Goal: Task Accomplishment & Management: Complete application form

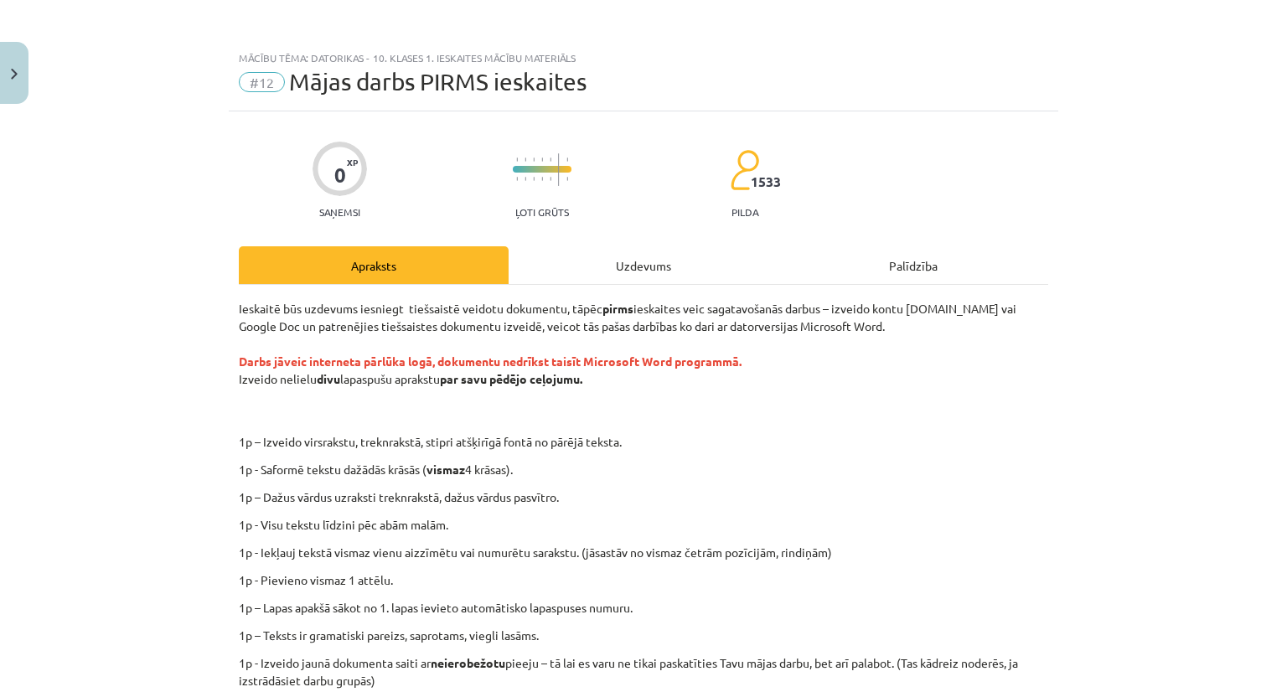
scroll to position [233, 0]
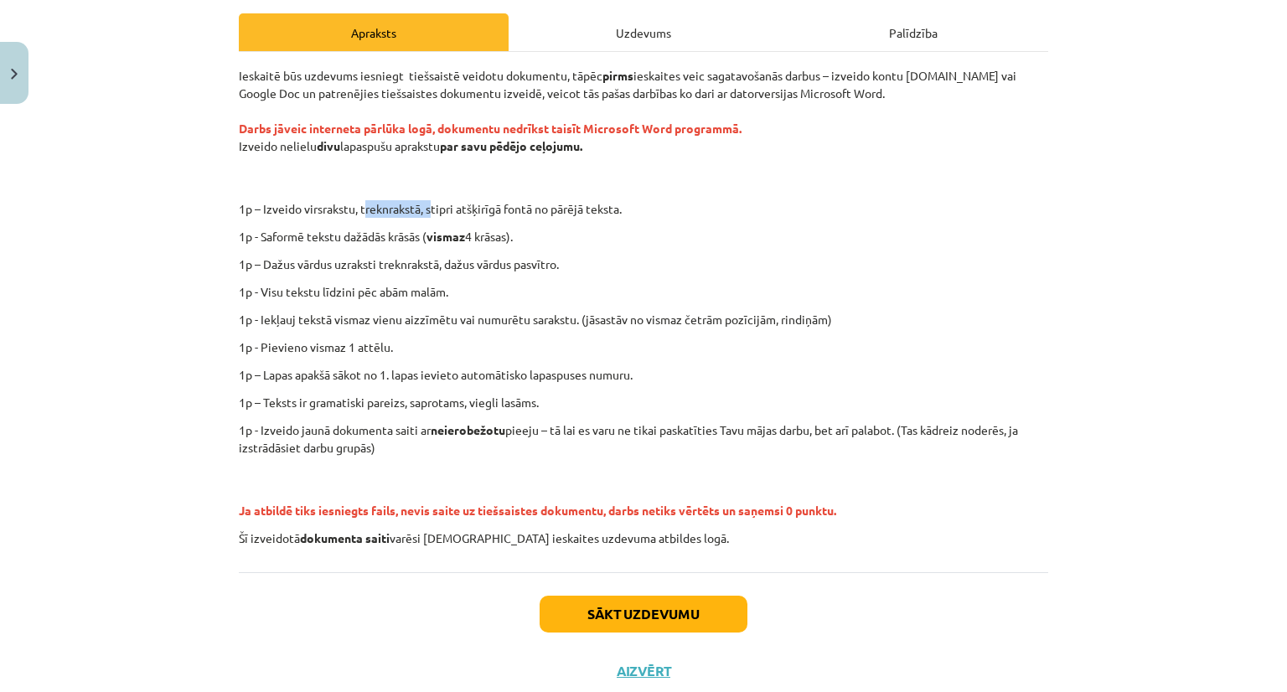
drag, startPoint x: 359, startPoint y: 199, endPoint x: 431, endPoint y: 205, distance: 73.1
click at [431, 205] on p "1p – Izveido virsrakstu, treknrakstā, stipri atšķirīgā fontā no pārējā teksta." at bounding box center [698, 209] width 730 height 18
drag, startPoint x: 359, startPoint y: 232, endPoint x: 446, endPoint y: 247, distance: 88.4
click at [446, 247] on div "Ieskaitē būs uzdevums iesniegt tiešsaistē veidotu dokumentu, tāpēc pirms ieskai…" at bounding box center [643, 307] width 809 height 480
click at [472, 286] on p "1p - Visu tekstu līdzini pēc abām malām." at bounding box center [643, 292] width 809 height 18
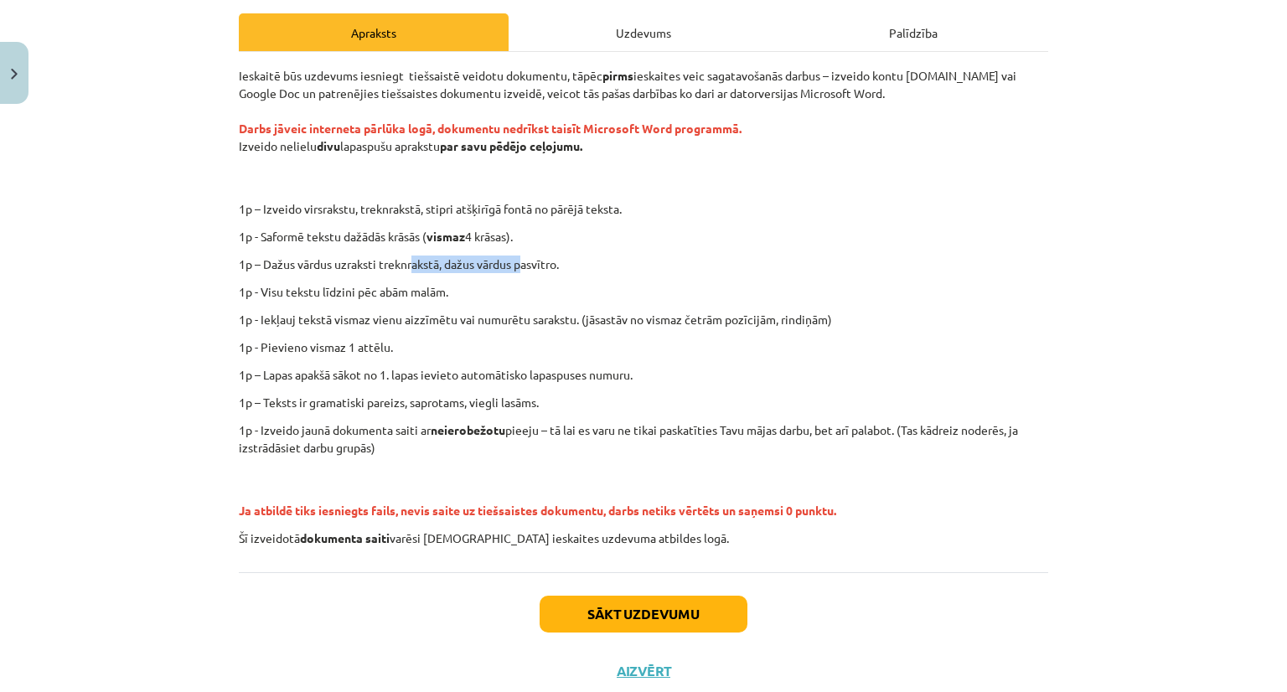
drag, startPoint x: 409, startPoint y: 261, endPoint x: 523, endPoint y: 267, distance: 114.1
click at [523, 267] on p "1p – Dažus vārdus uzraksti treknrakstā, dažus vārdus pasvītro." at bounding box center [643, 264] width 809 height 18
click at [494, 308] on div "Ieskaitē būs uzdevums iesniegt tiešsaistē veidotu dokumentu, tāpēc pirms ieskai…" at bounding box center [643, 307] width 809 height 480
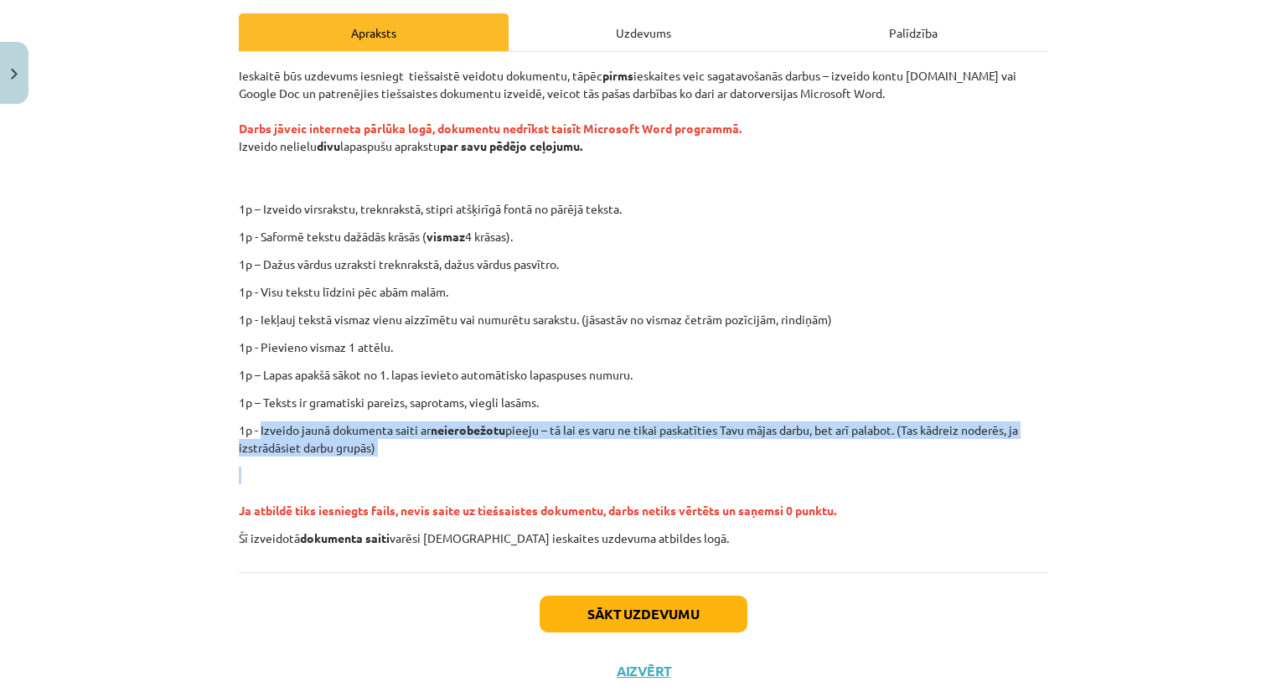
drag, startPoint x: 255, startPoint y: 423, endPoint x: 509, endPoint y: 463, distance: 257.0
click at [509, 463] on div "Ieskaitē būs uzdevums iesniegt tiešsaistē veidotu dokumentu, tāpēc pirms ieskai…" at bounding box center [643, 307] width 809 height 480
copy div "Izveido jaunā dokumenta saiti ar neierobežotu pieeju – tā lai es varu ne tikai …"
click at [545, 469] on p "Ja atbildē tiks iesniegts fails, nevis saite uz tiešsaistes dokumentu, darbs ne…" at bounding box center [643, 493] width 809 height 53
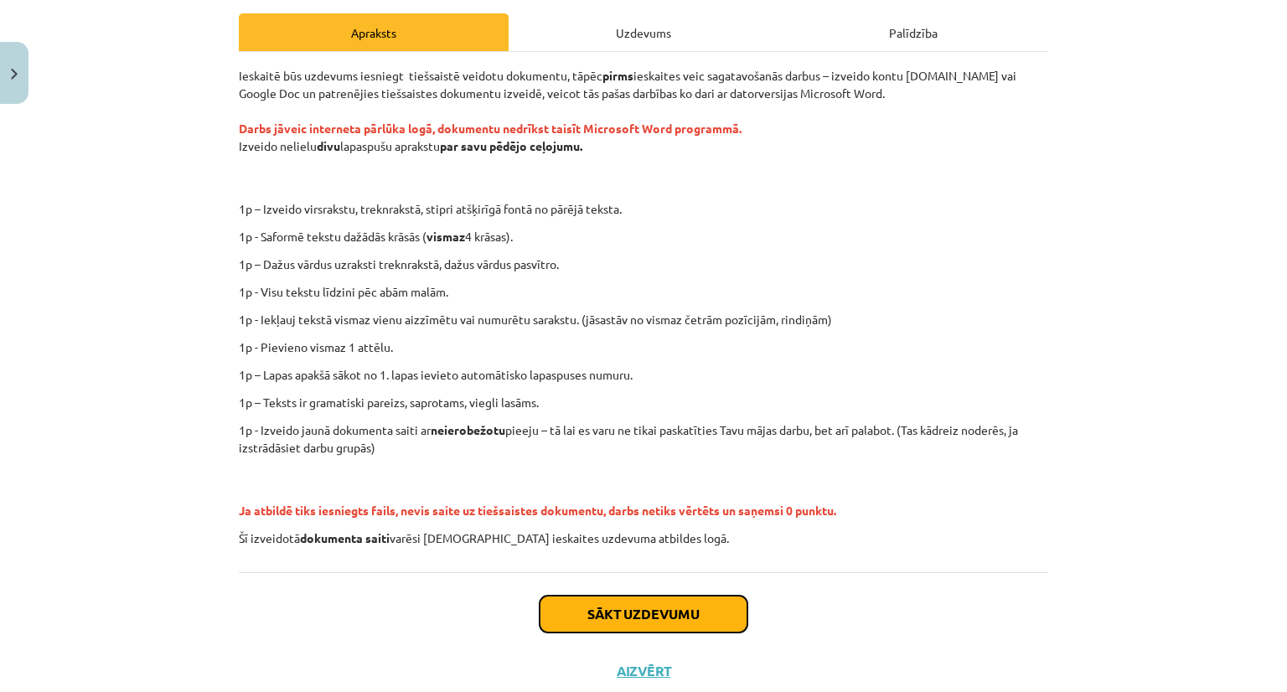
click at [633, 617] on button "Sākt uzdevumu" at bounding box center [643, 614] width 208 height 37
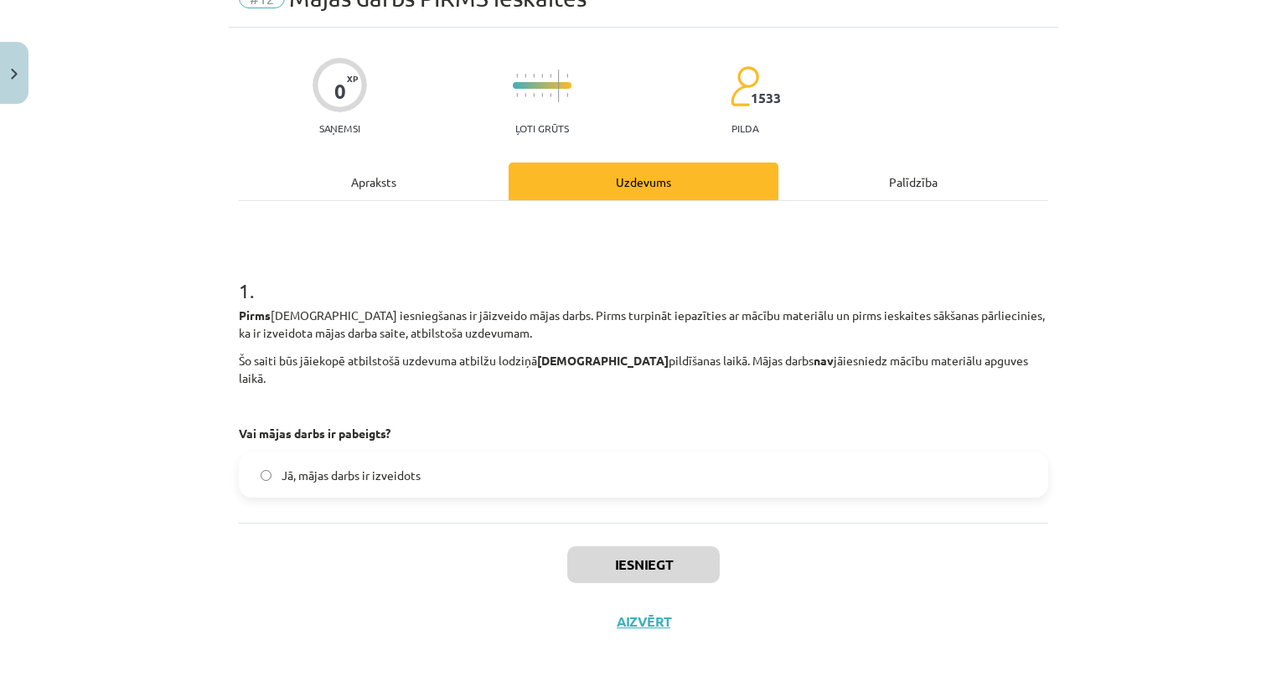
scroll to position [42, 0]
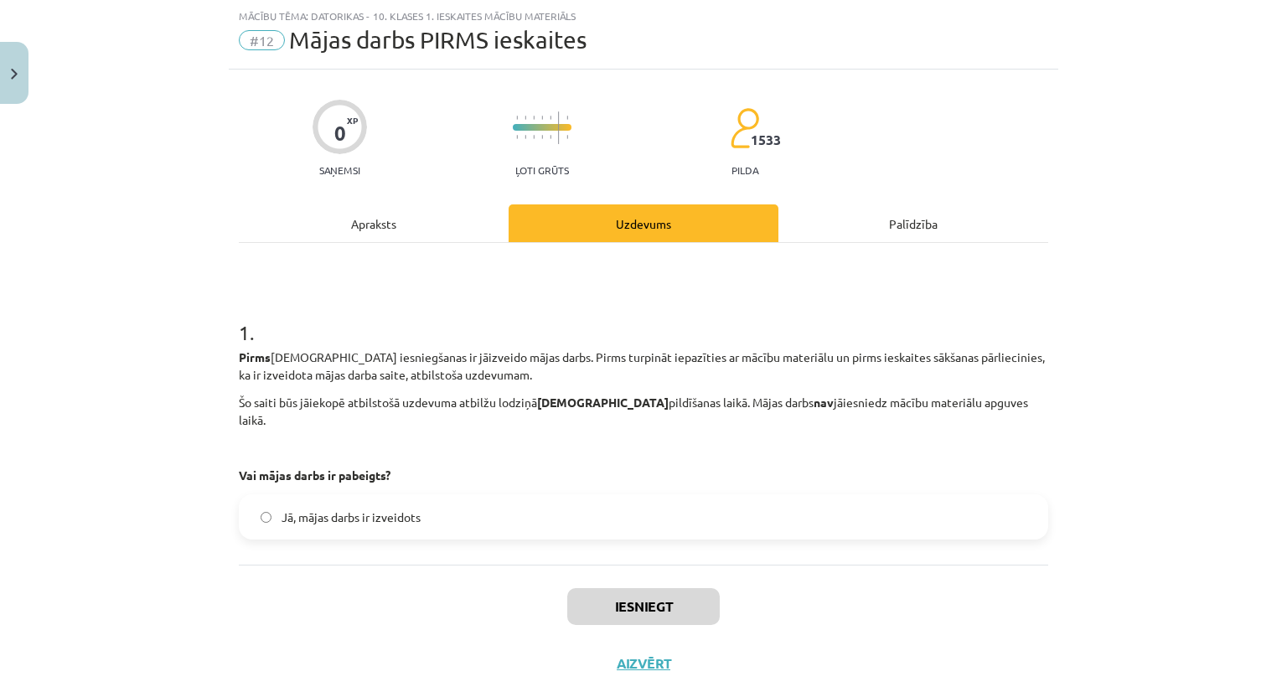
click at [348, 513] on label "Jā, mājas darbs ir izveidots" at bounding box center [643, 517] width 806 height 42
click at [600, 609] on div "Iesniegt Aizvērt" at bounding box center [643, 623] width 809 height 117
click at [593, 601] on button "Iesniegt" at bounding box center [643, 606] width 152 height 37
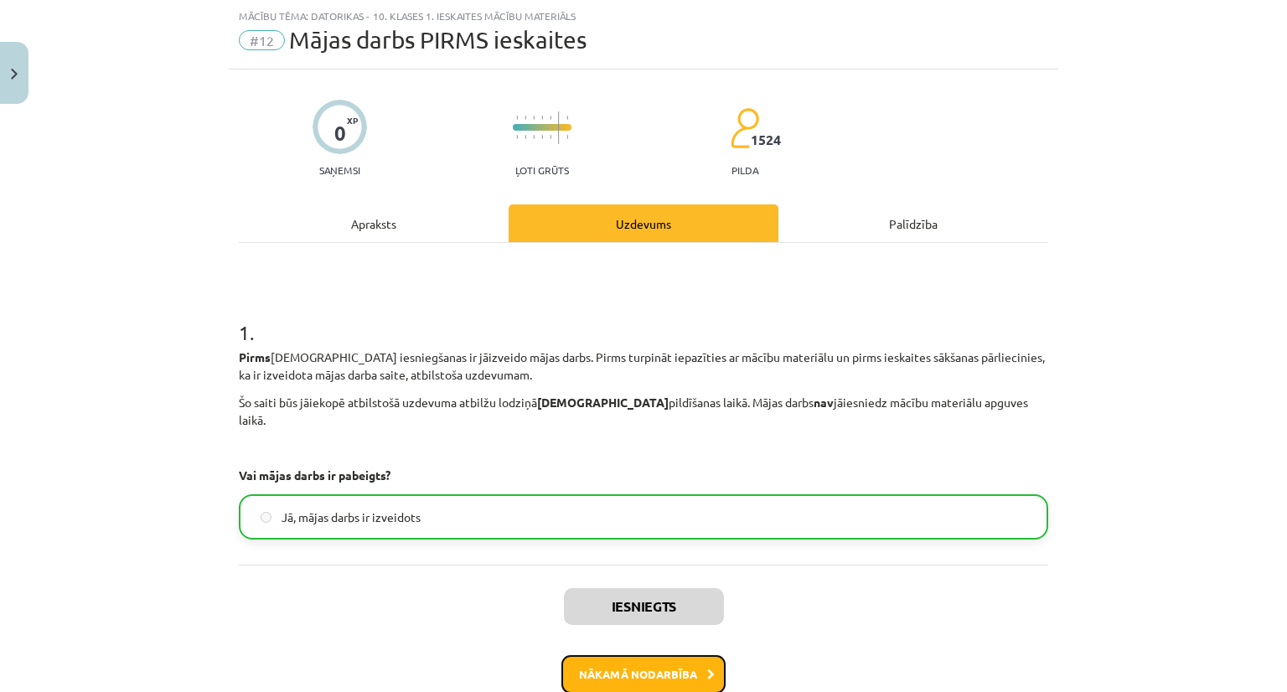
click at [650, 655] on button "Nākamā nodarbība" at bounding box center [643, 674] width 164 height 39
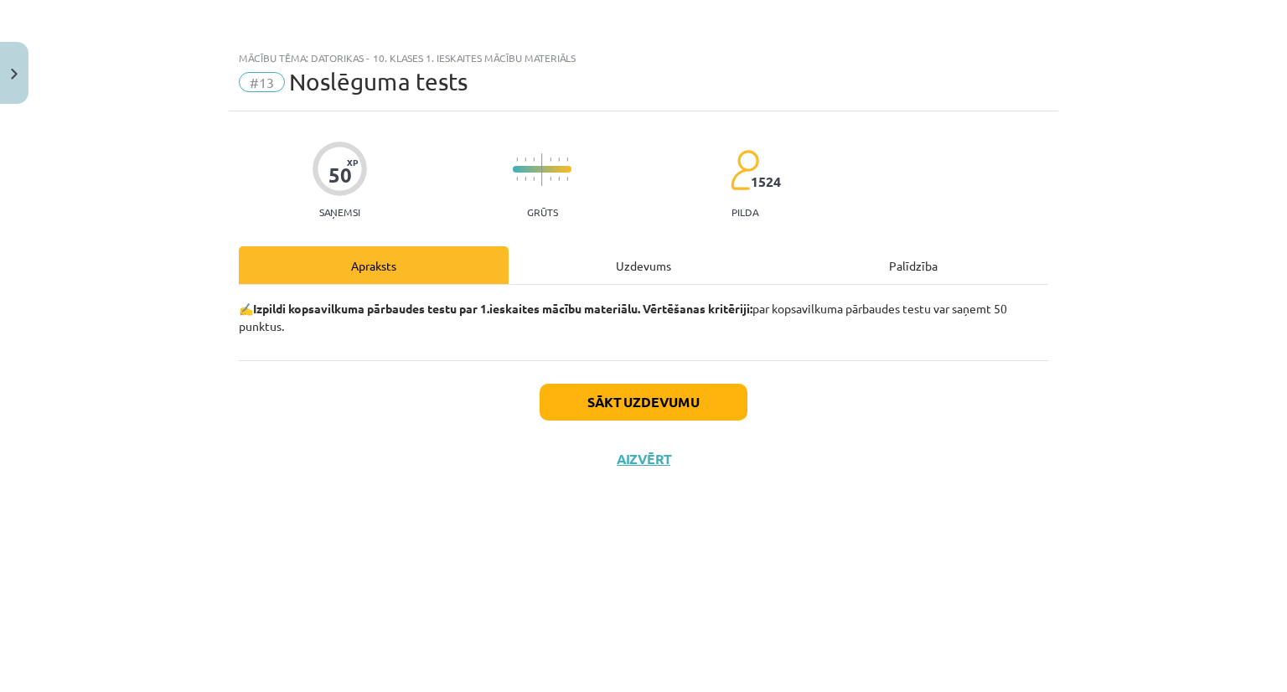
click at [620, 266] on div "Uzdevums" at bounding box center [643, 265] width 270 height 38
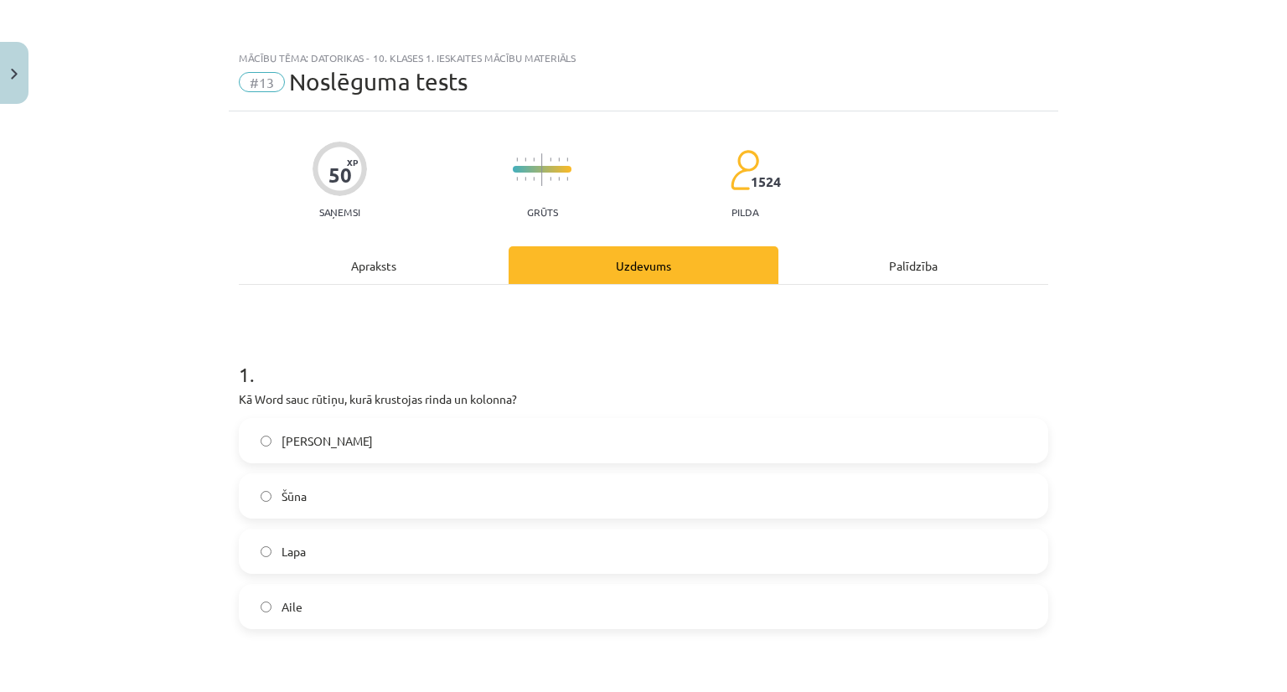
click at [328, 259] on div "Apraksts" at bounding box center [374, 265] width 270 height 38
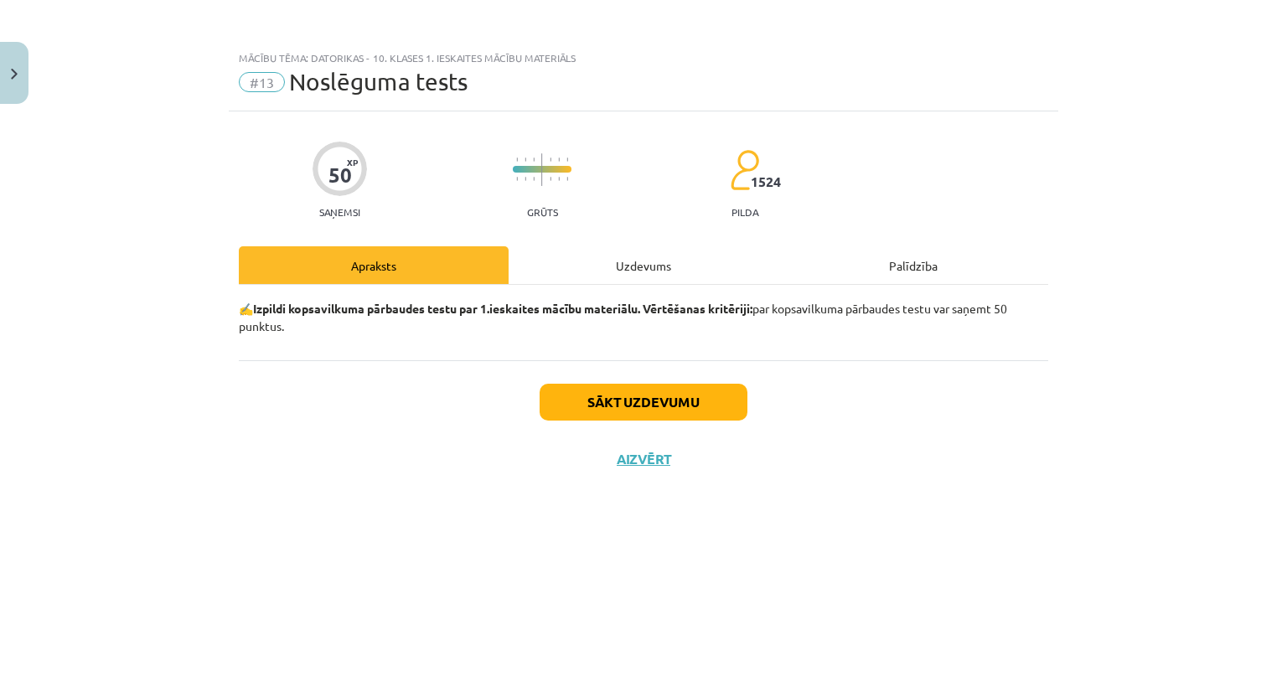
click at [570, 269] on div "Uzdevums" at bounding box center [643, 265] width 270 height 38
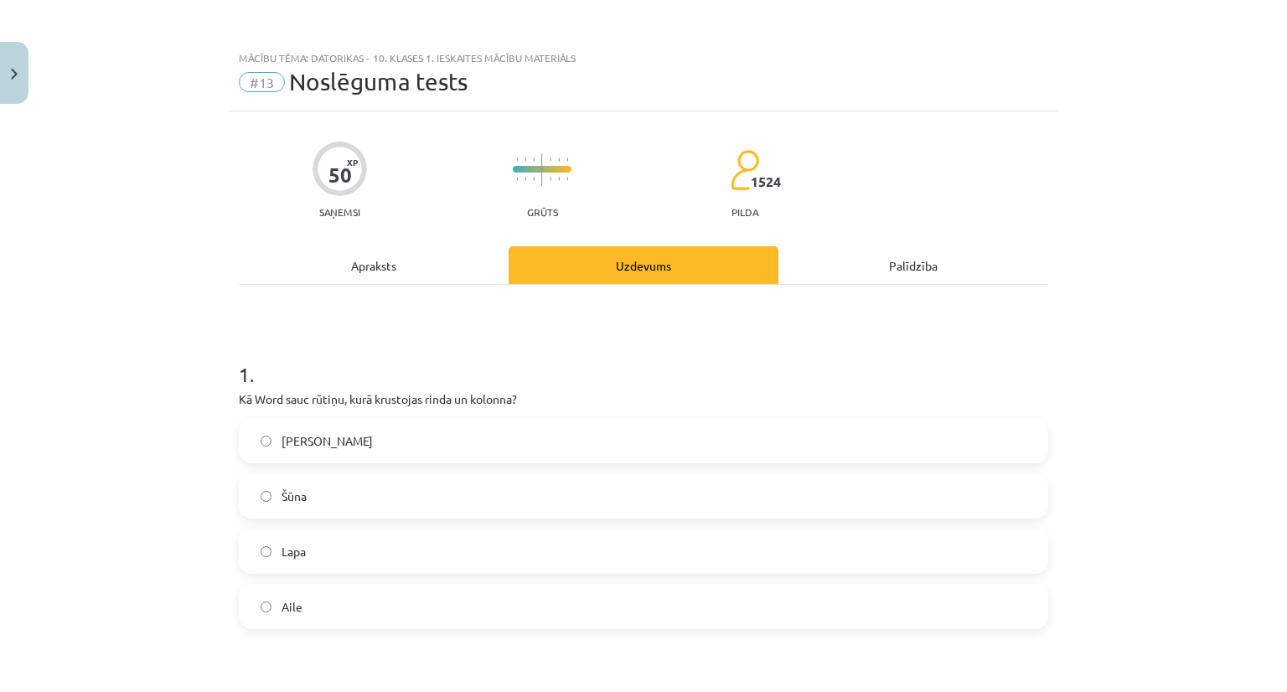
click at [408, 255] on div "Apraksts" at bounding box center [374, 265] width 270 height 38
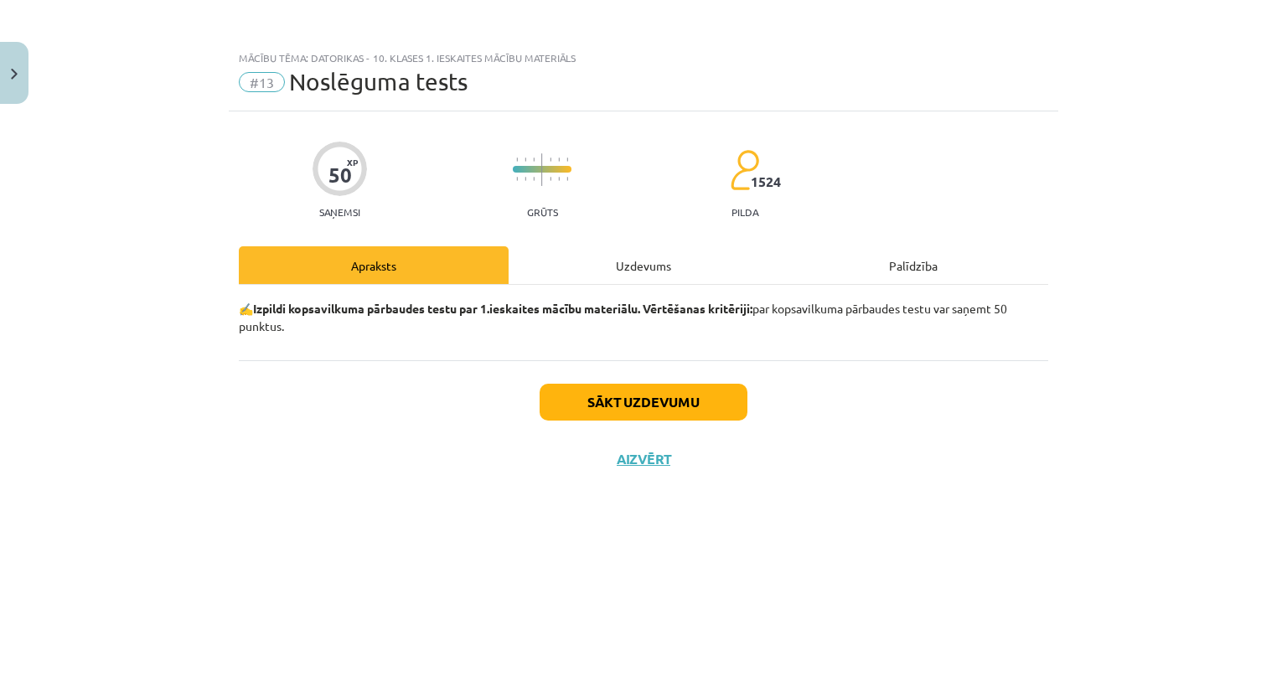
click at [582, 273] on div "Uzdevums" at bounding box center [643, 265] width 270 height 38
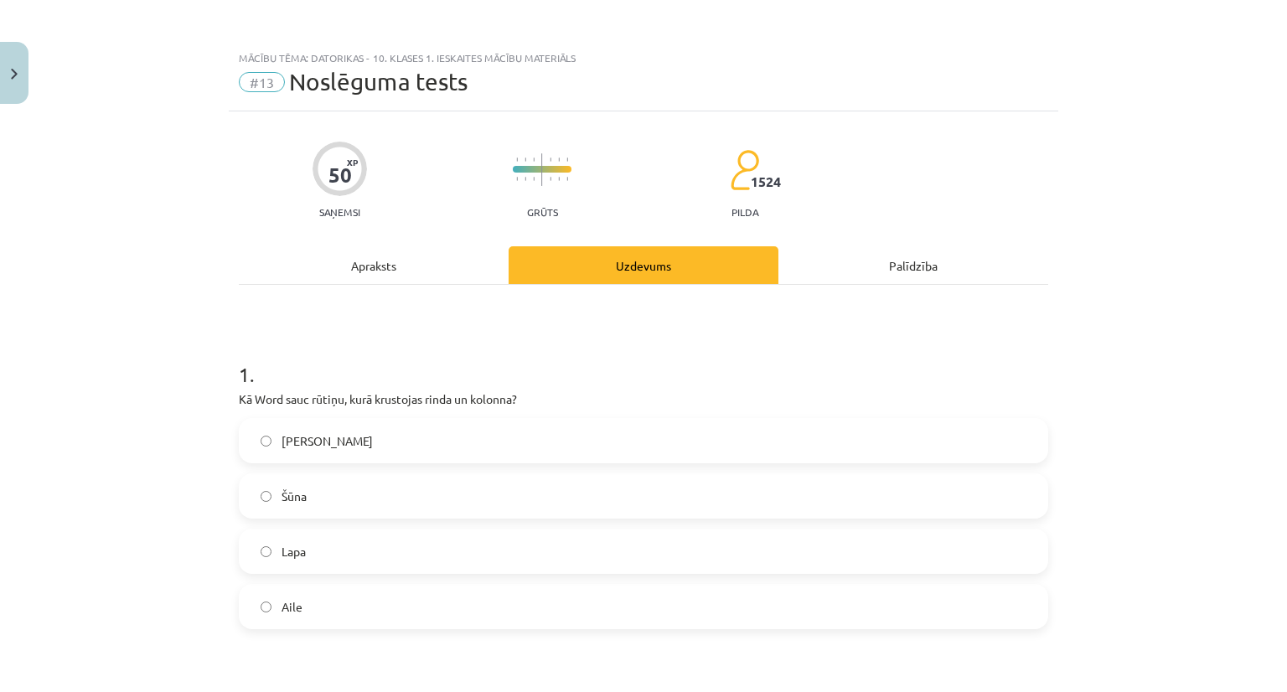
click at [352, 253] on div "Apraksts" at bounding box center [374, 265] width 270 height 38
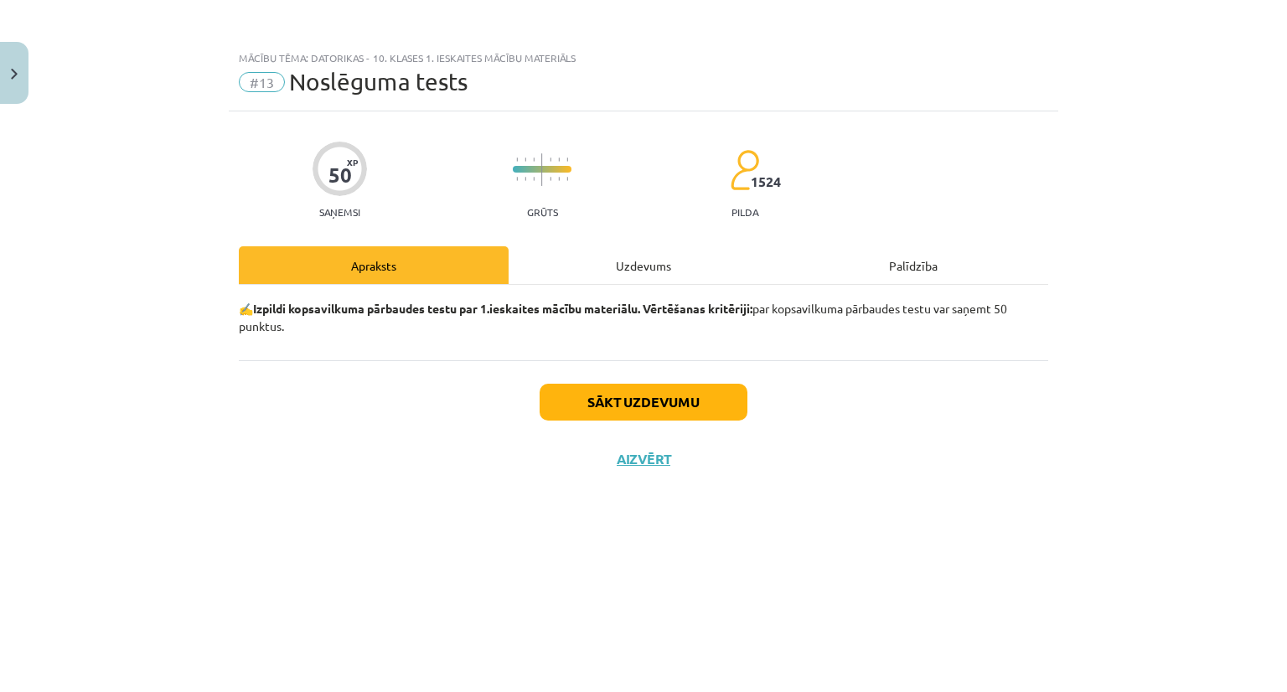
click at [612, 269] on div "Uzdevums" at bounding box center [643, 265] width 270 height 38
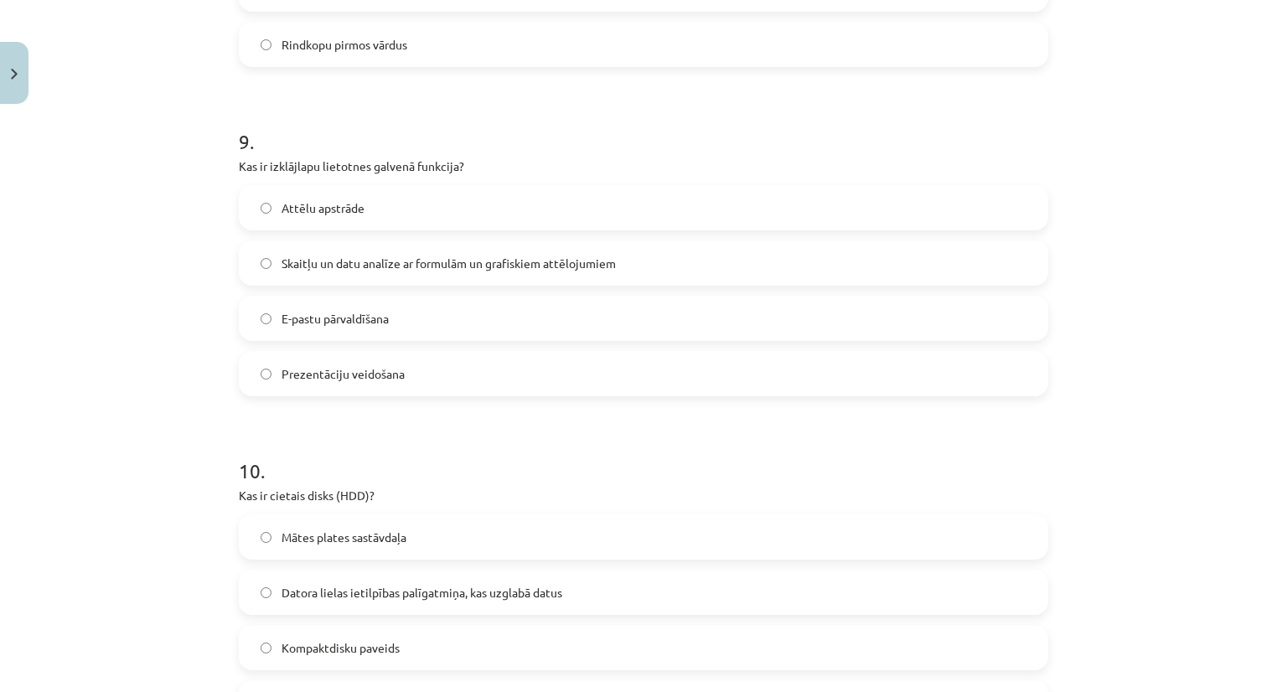
scroll to position [3063, 0]
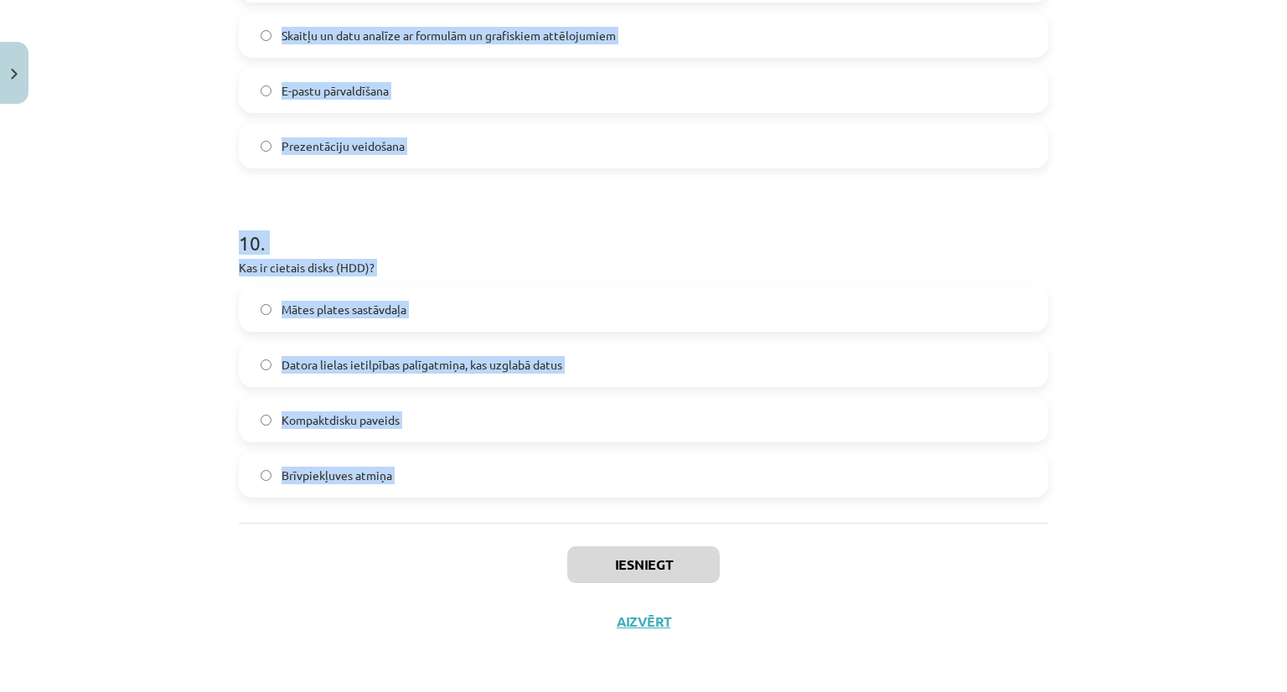
drag, startPoint x: 235, startPoint y: 392, endPoint x: 405, endPoint y: 562, distance: 241.1
copy form "Kā Word sauc rūtiņu, kurā krustojas rinda un kolonna? Krustiņš Šūna Lapa Aile 2…"
click at [180, 255] on div "Mācību tēma: Datorikas - 10. klases 1. ieskaites mācību materiāls #13 Noslēguma…" at bounding box center [643, 346] width 1287 height 692
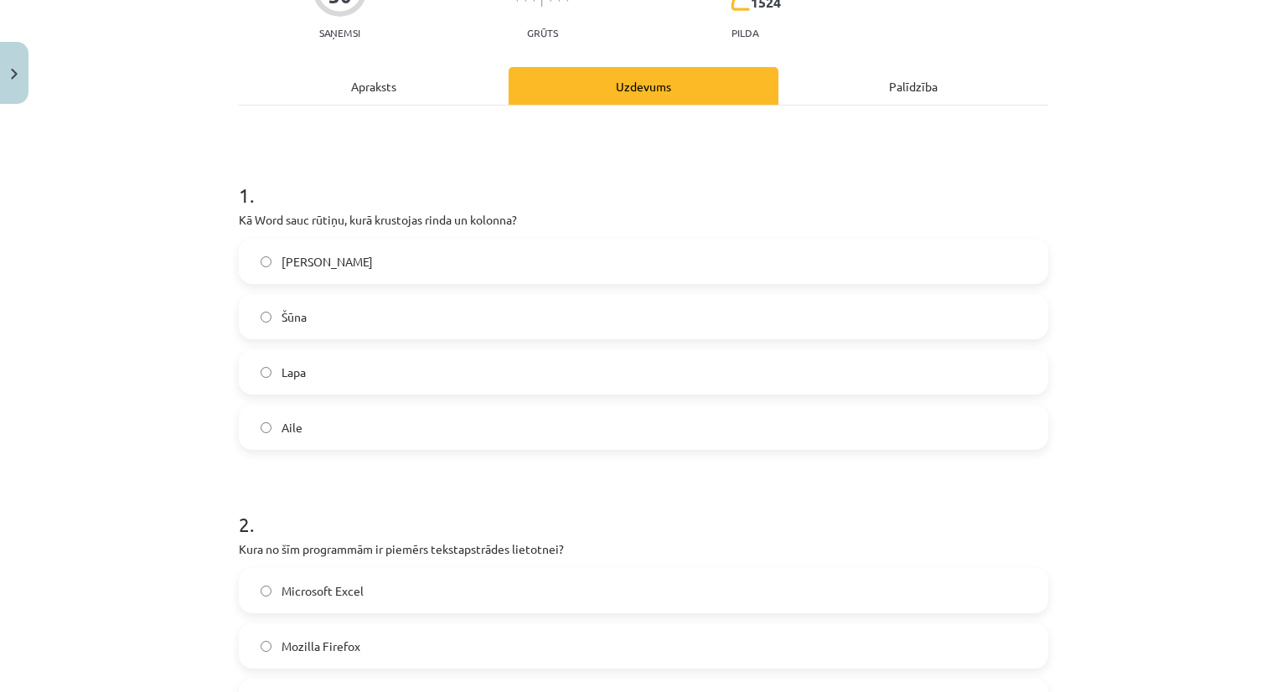
scroll to position [219, 0]
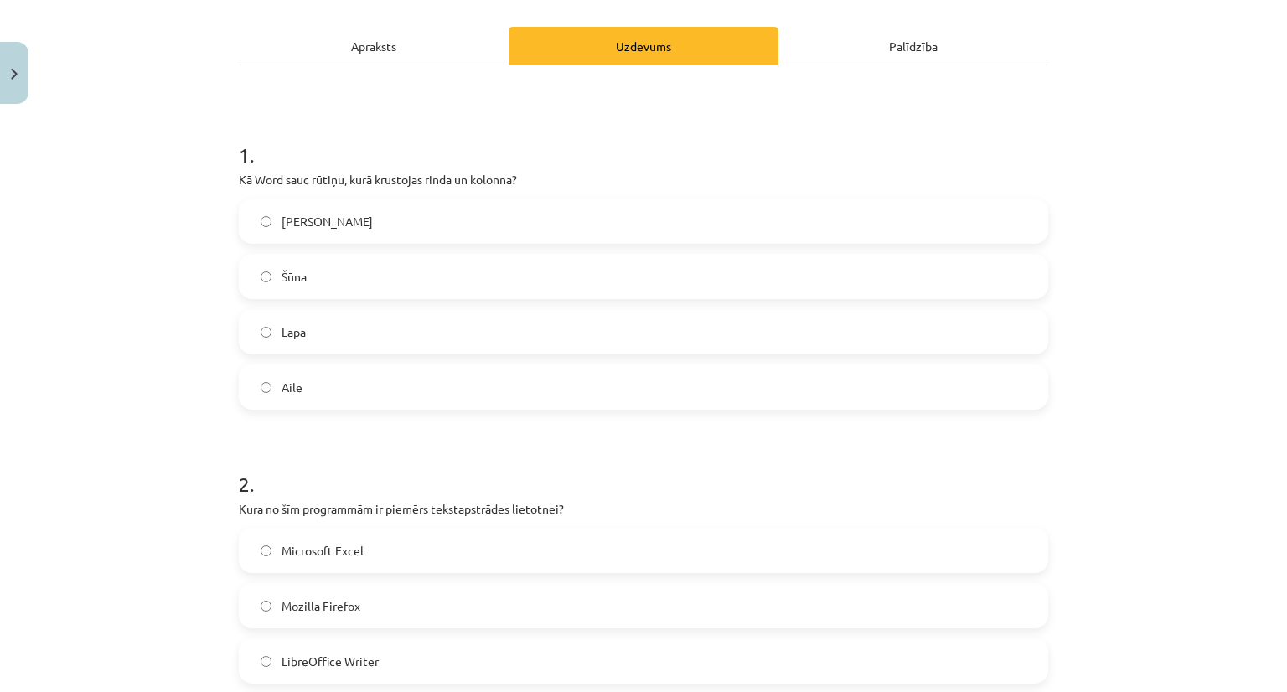
click at [305, 281] on label "Šūna" at bounding box center [643, 276] width 806 height 42
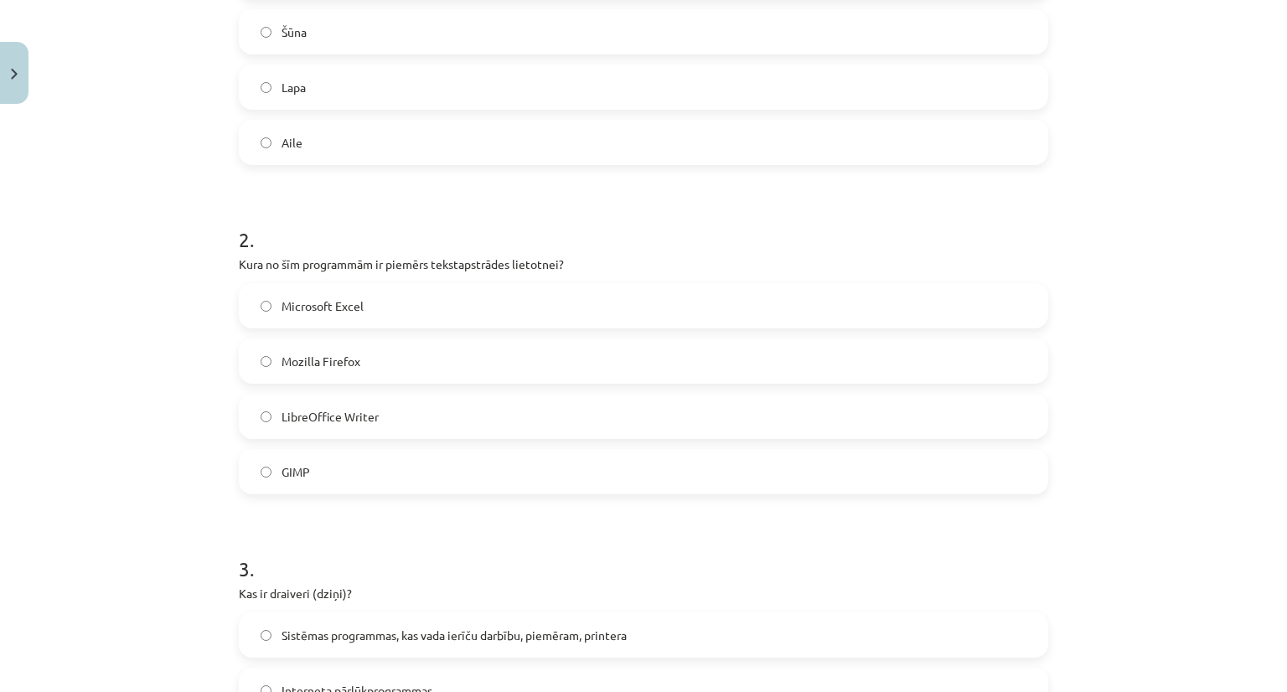
scroll to position [466, 0]
click at [286, 408] on span "LibreOffice Writer" at bounding box center [329, 415] width 97 height 18
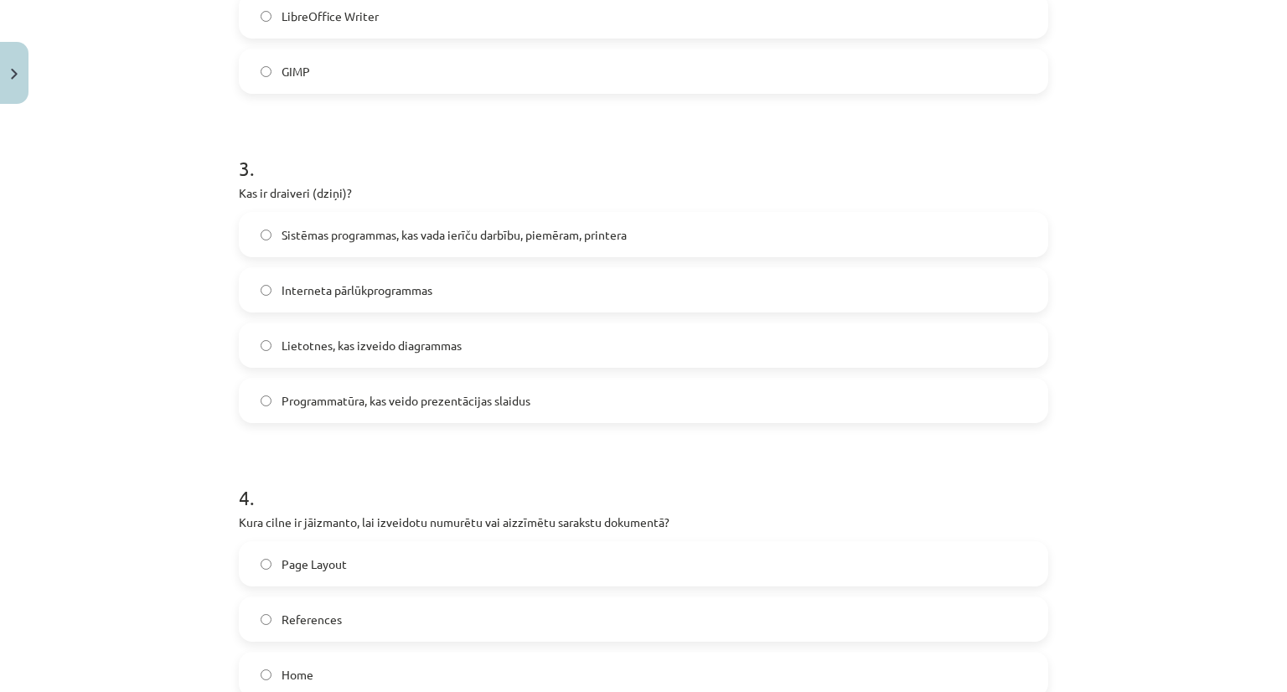
scroll to position [870, 0]
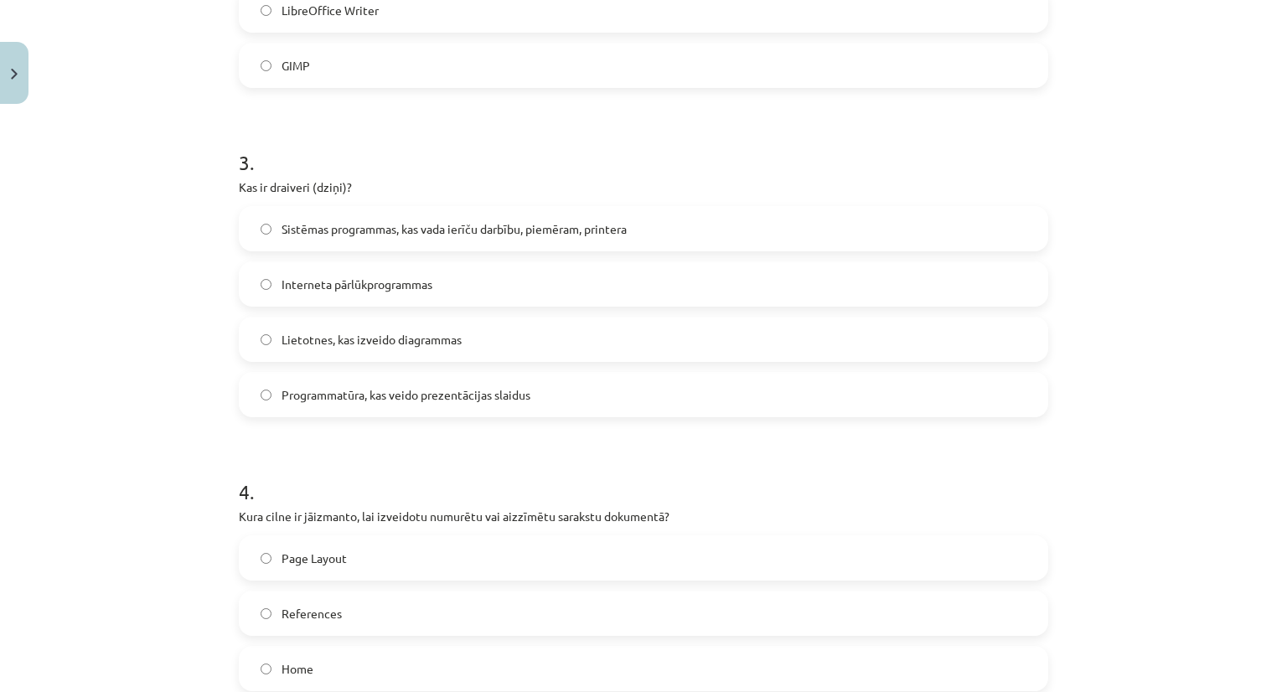
click at [349, 396] on span "Programmatūra, kas veido prezentācijas slaidus" at bounding box center [405, 395] width 249 height 18
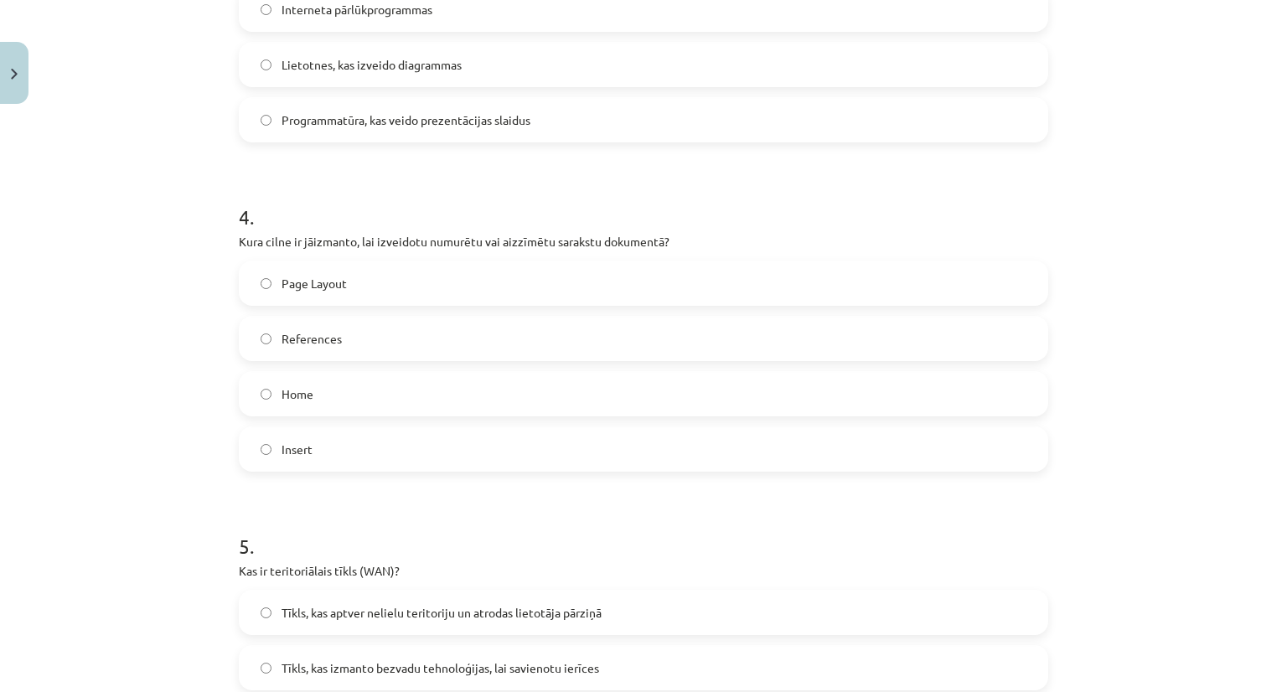
scroll to position [1186, 0]
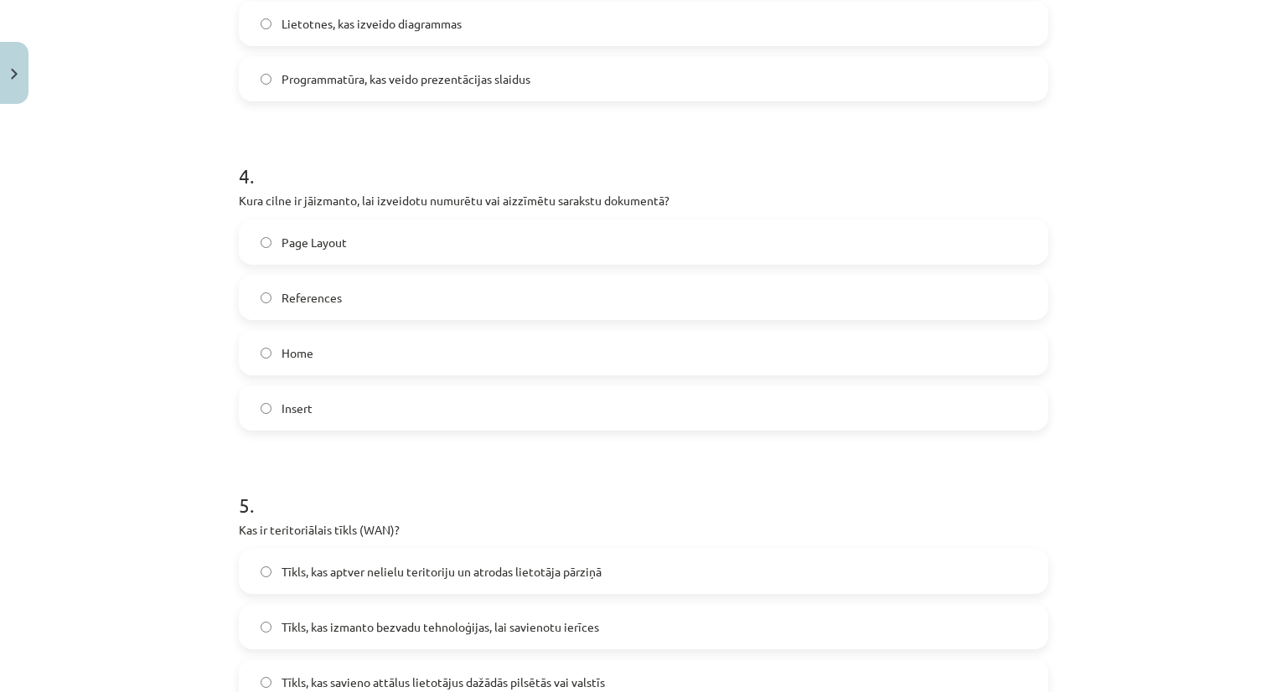
click at [271, 359] on label "Home" at bounding box center [643, 353] width 806 height 42
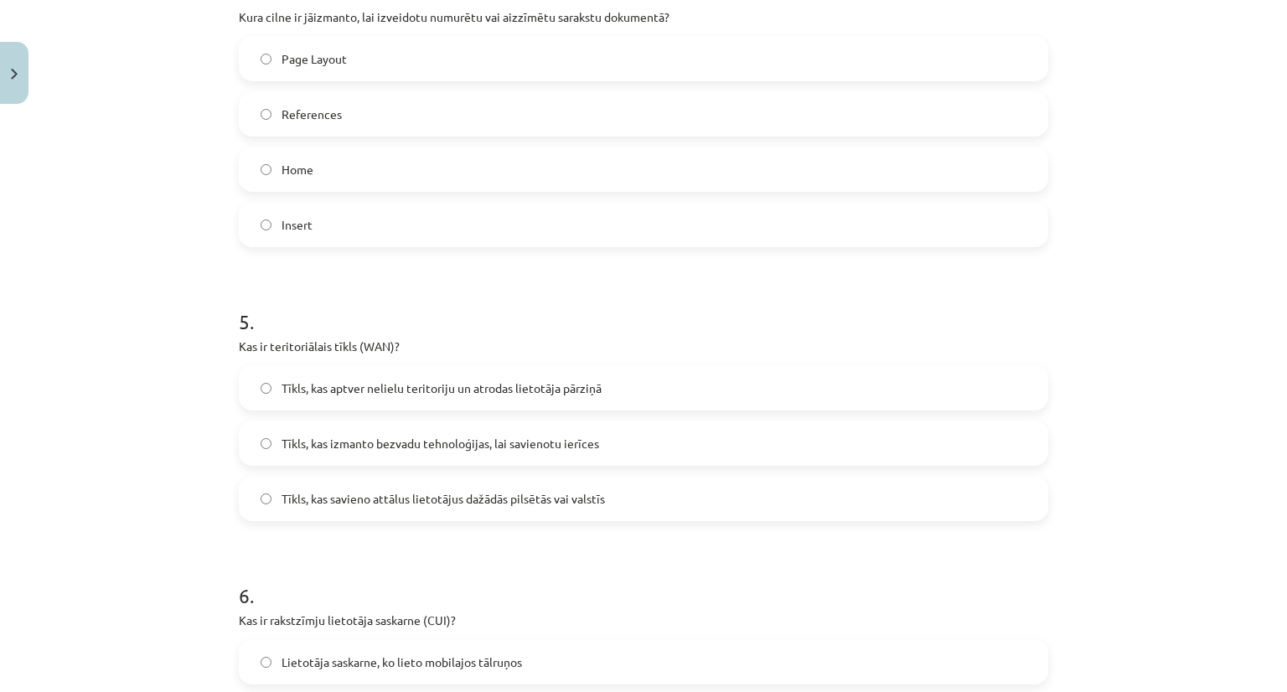
scroll to position [1426, 0]
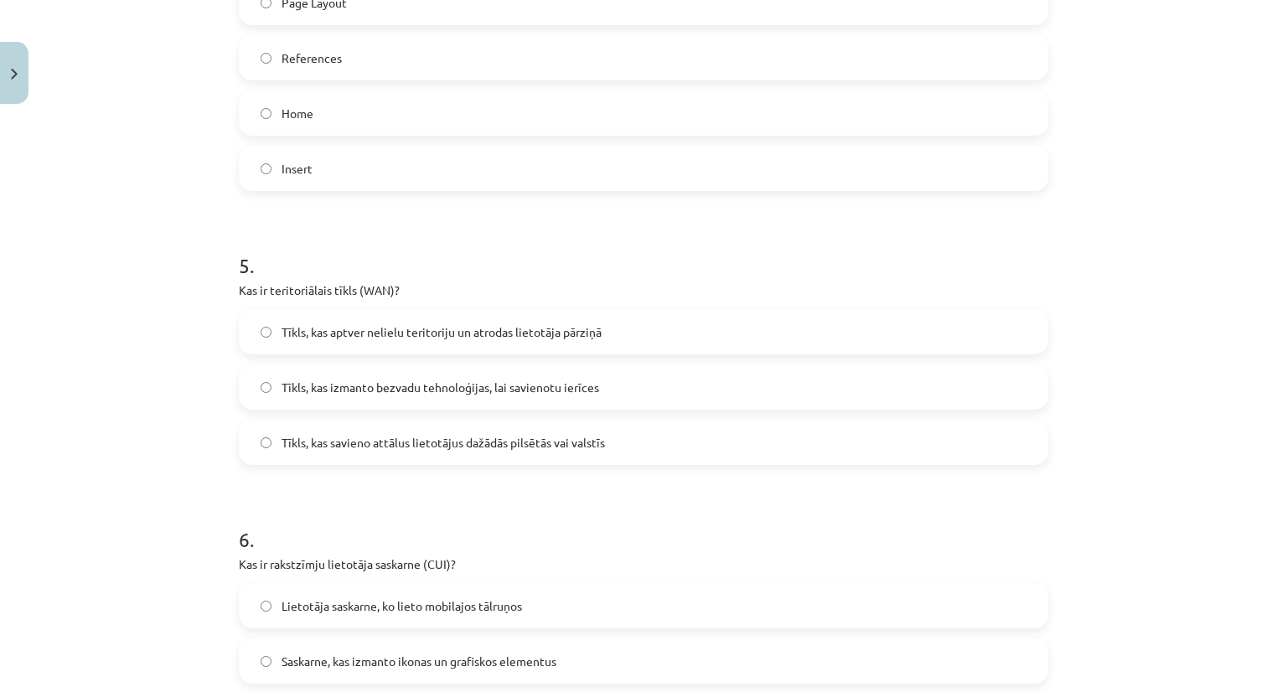
click at [323, 446] on span "Tīkls, kas savieno attālus lietotājus dažādās pilsētās vai valstīs" at bounding box center [442, 443] width 323 height 18
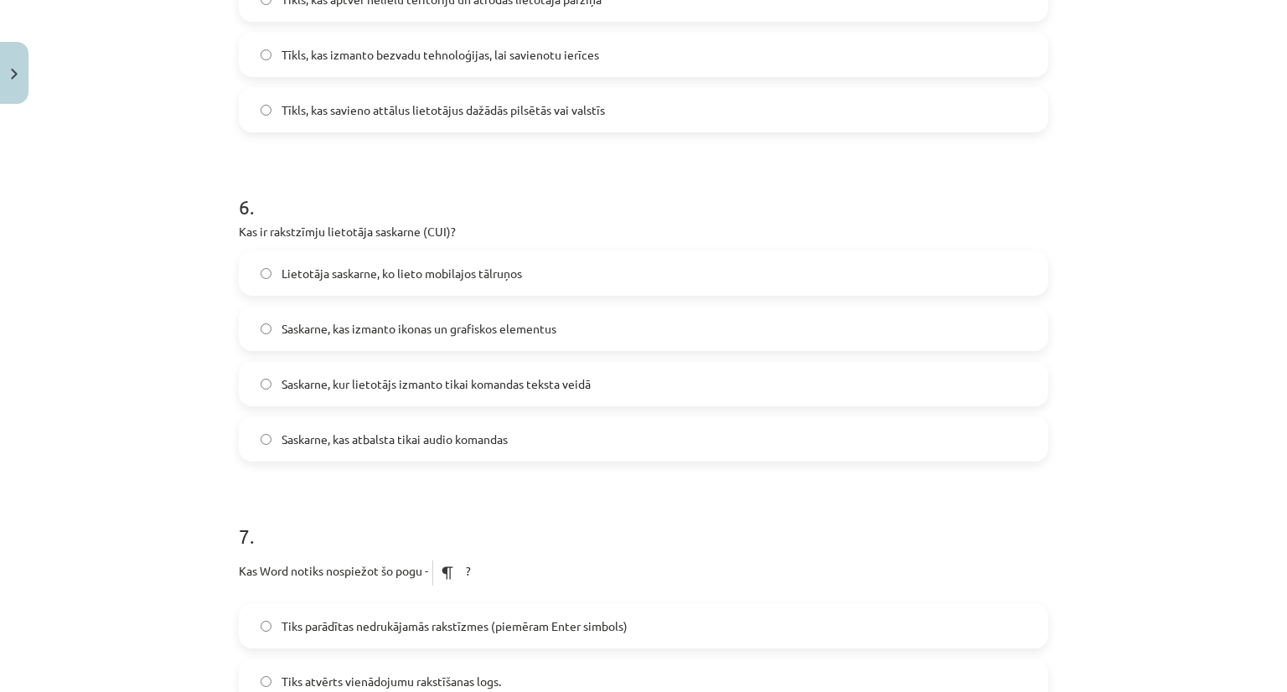
scroll to position [1759, 0]
click at [421, 438] on span "Saskarne, kas atbalsta tikai audio komandas" at bounding box center [394, 439] width 226 height 18
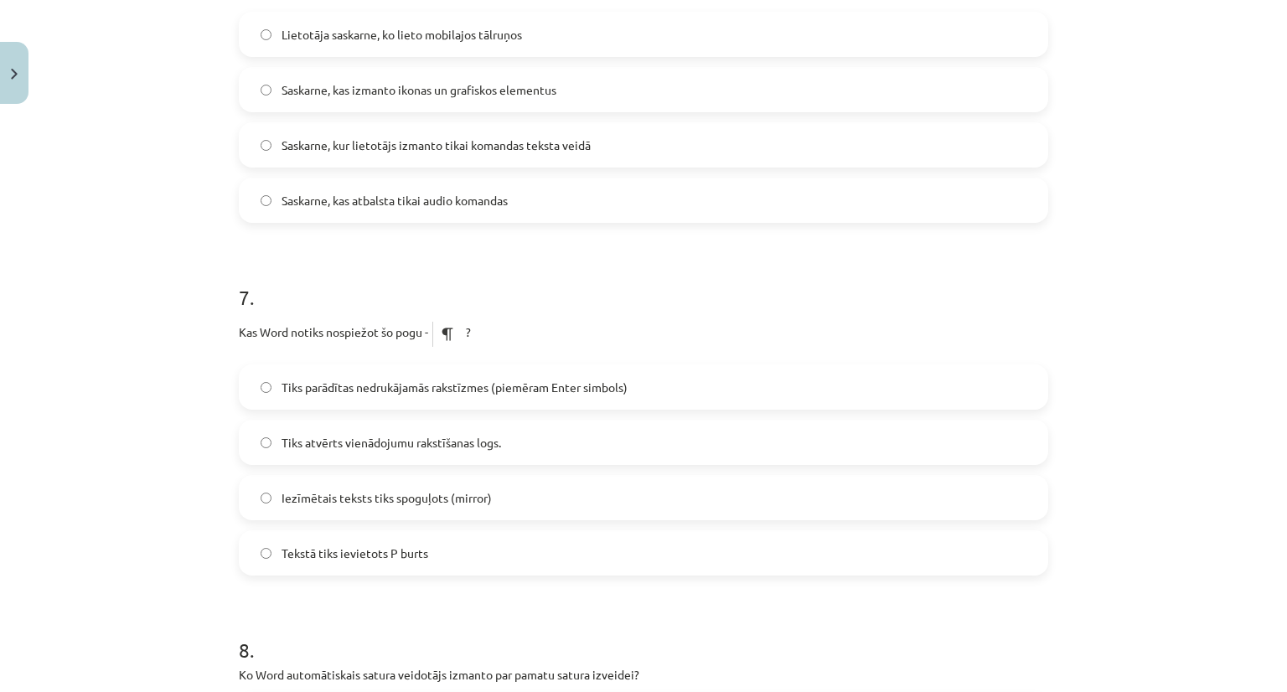
scroll to position [1992, 0]
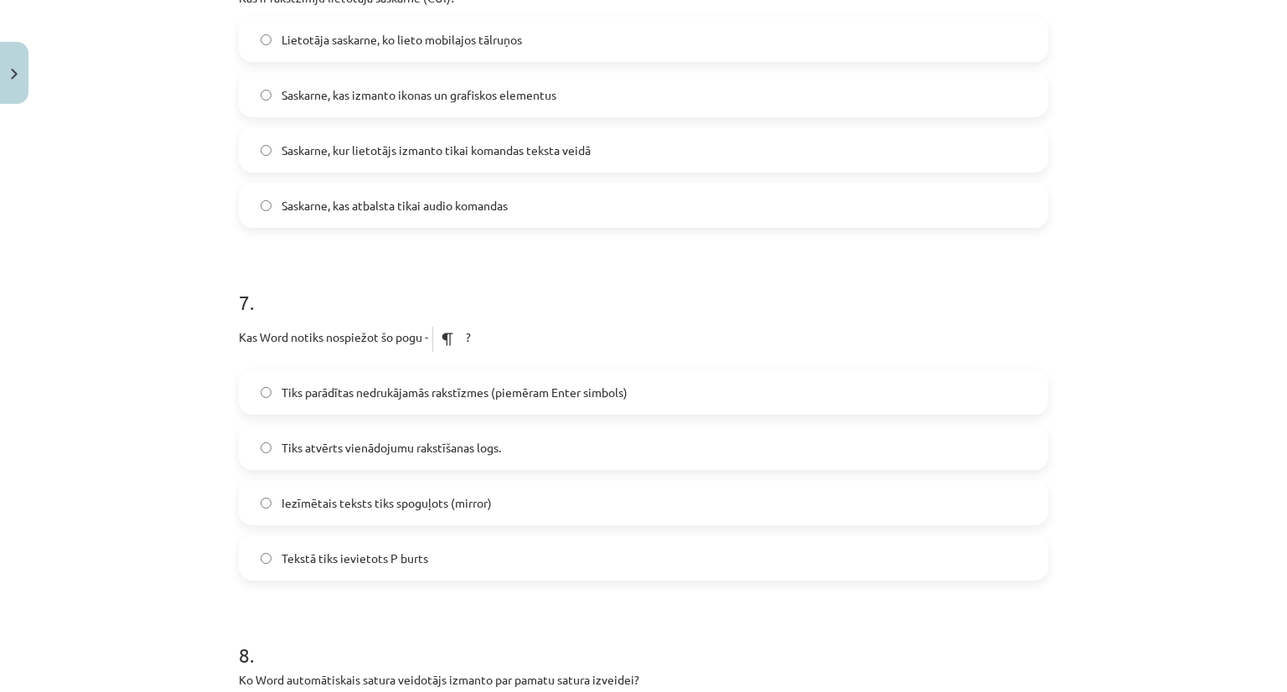
click at [494, 144] on span "Saskarne, kur lietotājs izmanto tikai komandas teksta veidā" at bounding box center [435, 151] width 309 height 18
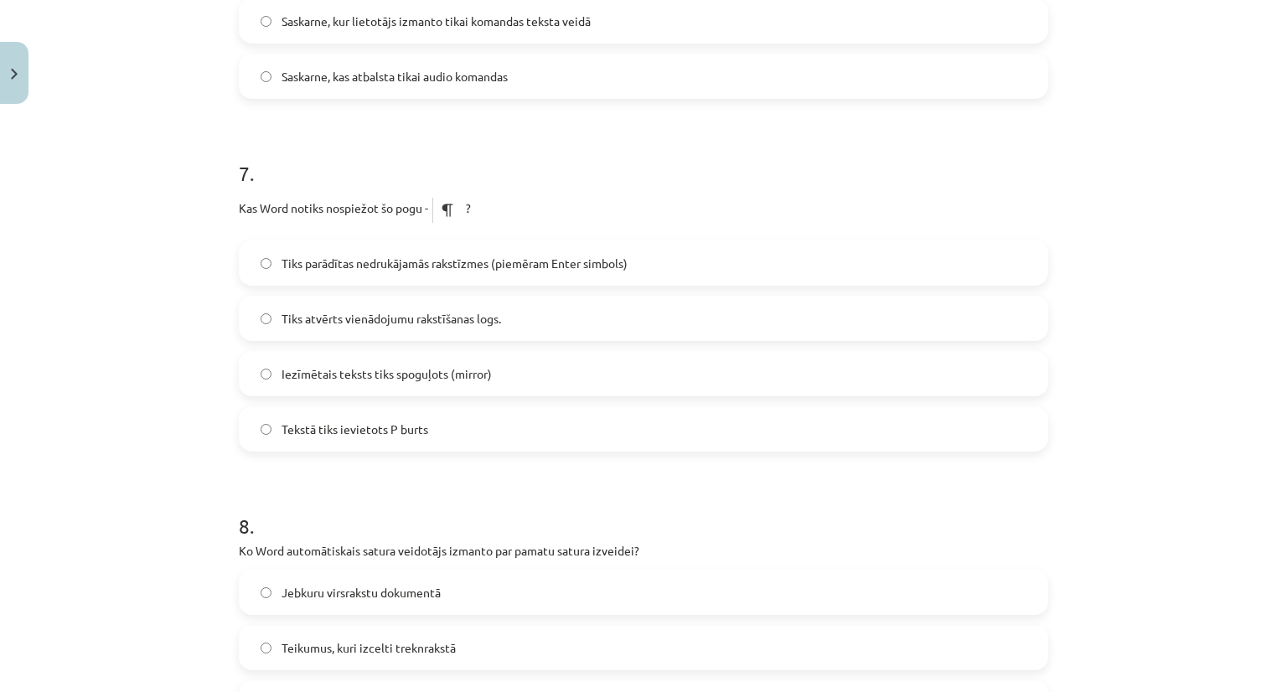
scroll to position [2138, 0]
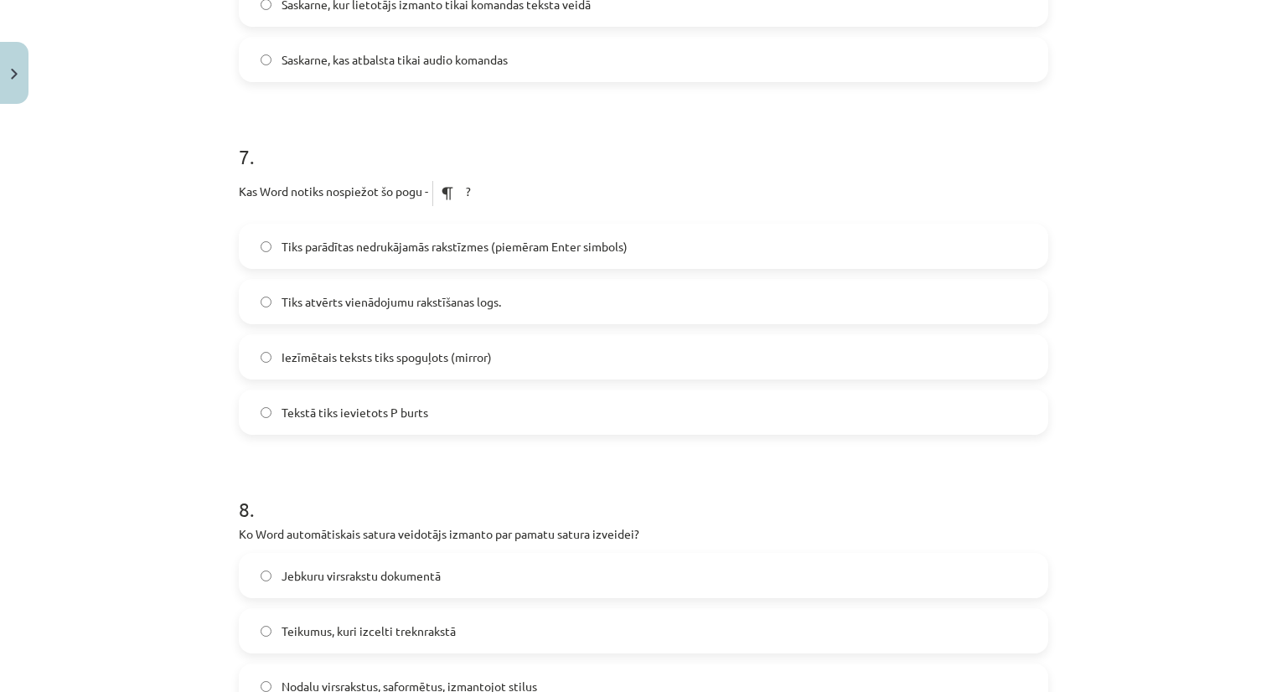
click at [299, 369] on label "Iezīmētais teksts tiks spoguļots (mirror)" at bounding box center [643, 357] width 806 height 42
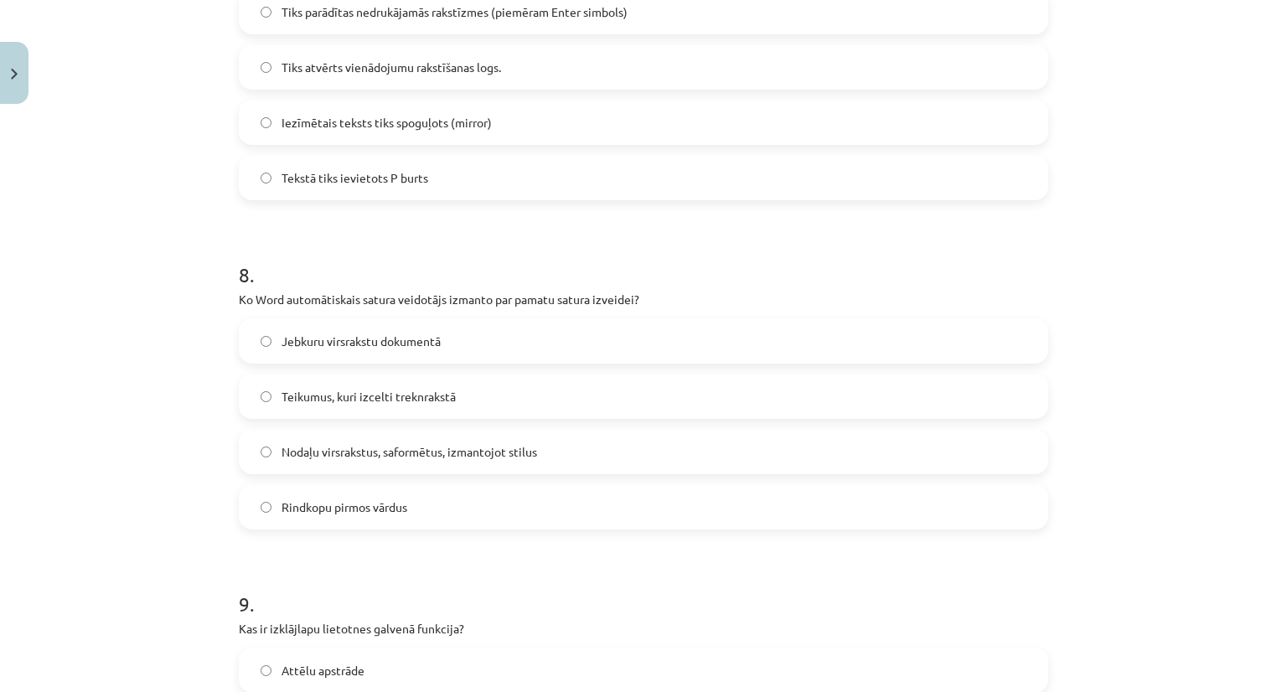
scroll to position [2374, 0]
click at [328, 448] on span "Nodaļu virsrakstus, saformētus, izmantojot stilus" at bounding box center [408, 450] width 255 height 18
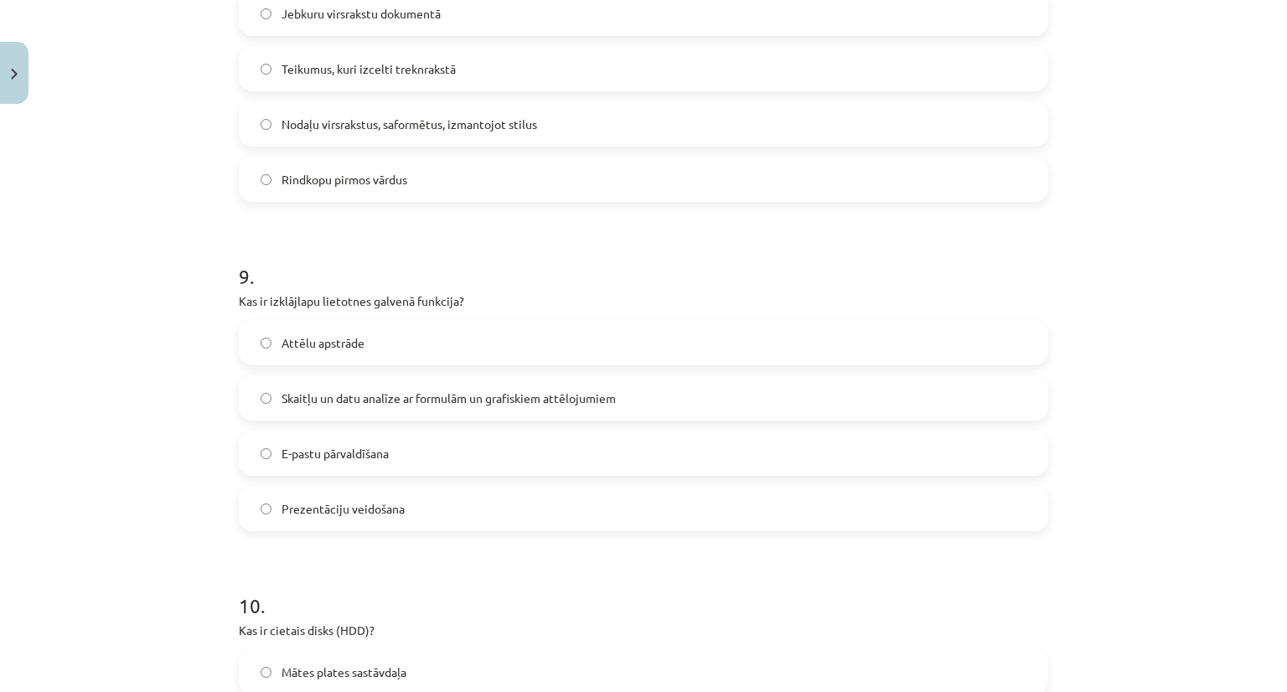
scroll to position [2699, 0]
click at [311, 396] on span "Skaitļu un datu analīze ar formulām un grafiskiem attēlojumiem" at bounding box center [448, 399] width 334 height 18
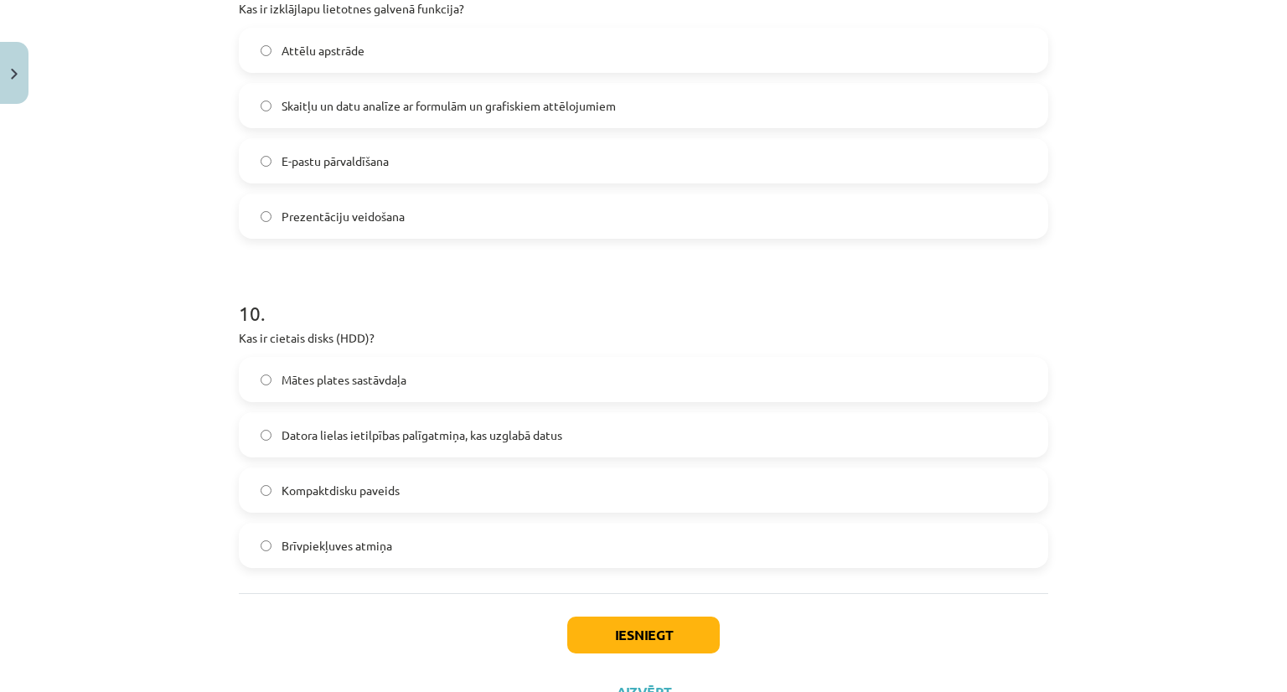
scroll to position [2994, 0]
click at [370, 435] on span "Datora lielas ietilpības palīgatmiņa, kas uzglabā datus" at bounding box center [421, 434] width 281 height 18
click at [643, 622] on button "Iesniegt" at bounding box center [643, 633] width 152 height 37
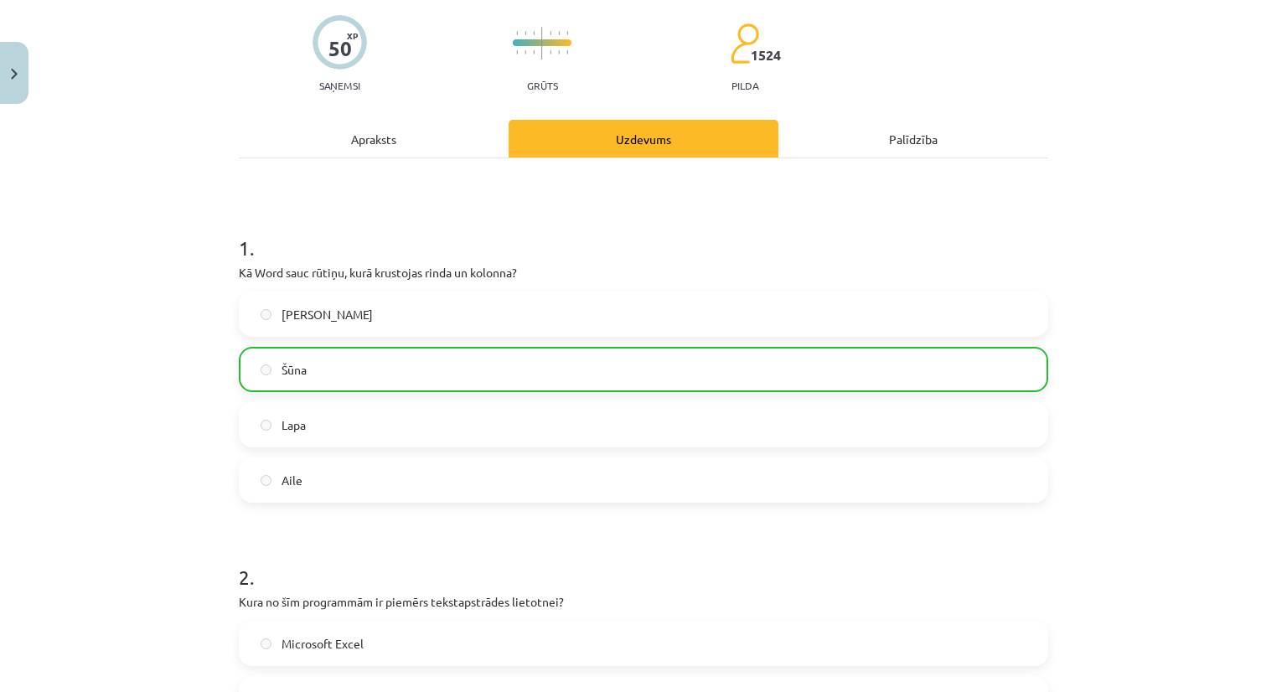
scroll to position [0, 0]
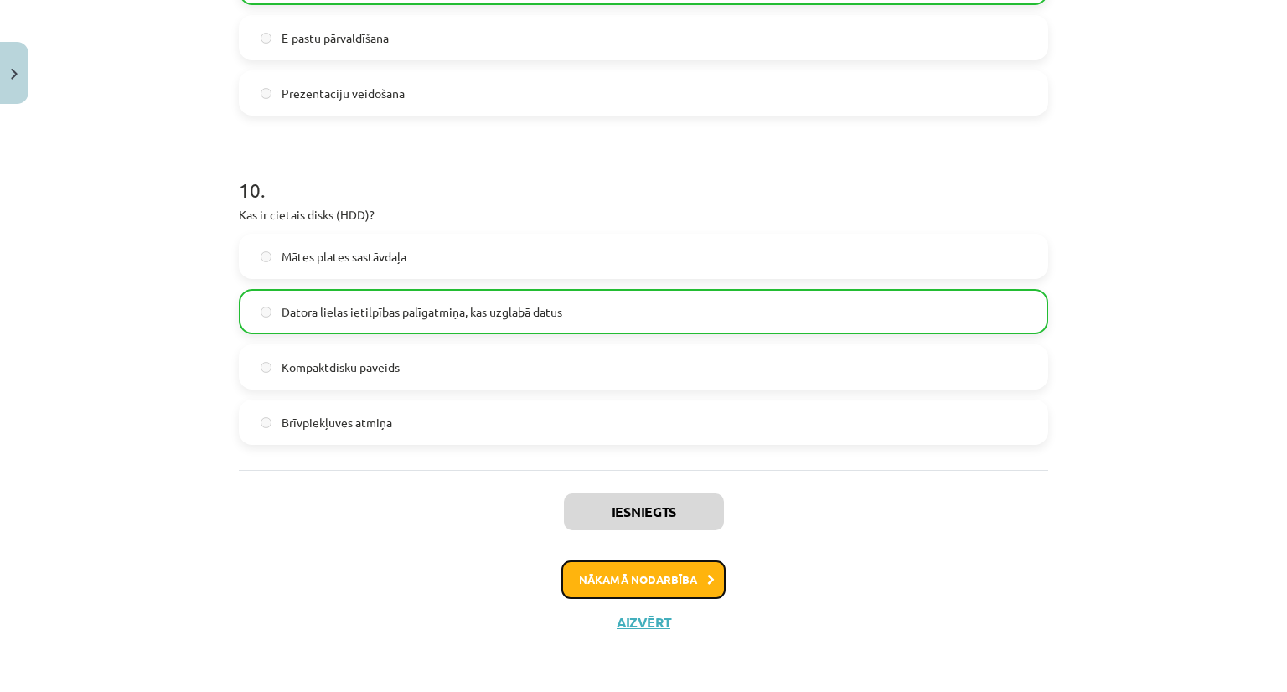
click at [635, 586] on button "Nākamā nodarbība" at bounding box center [643, 579] width 164 height 39
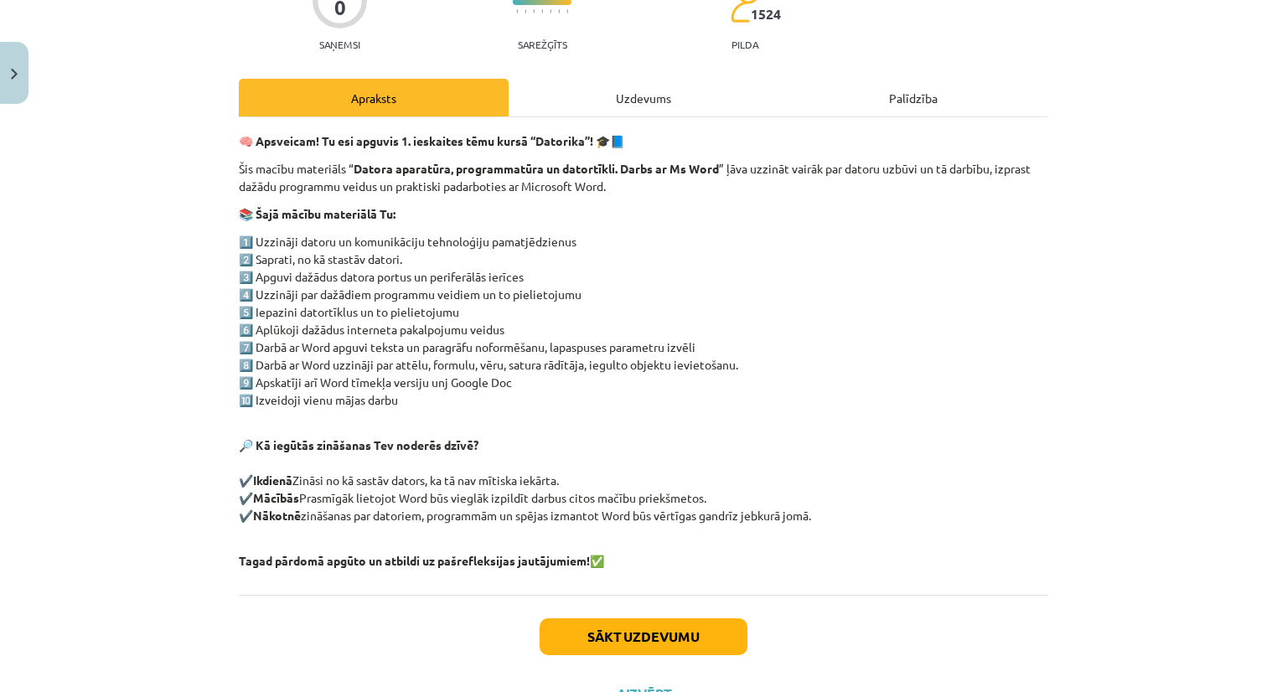
scroll to position [170, 0]
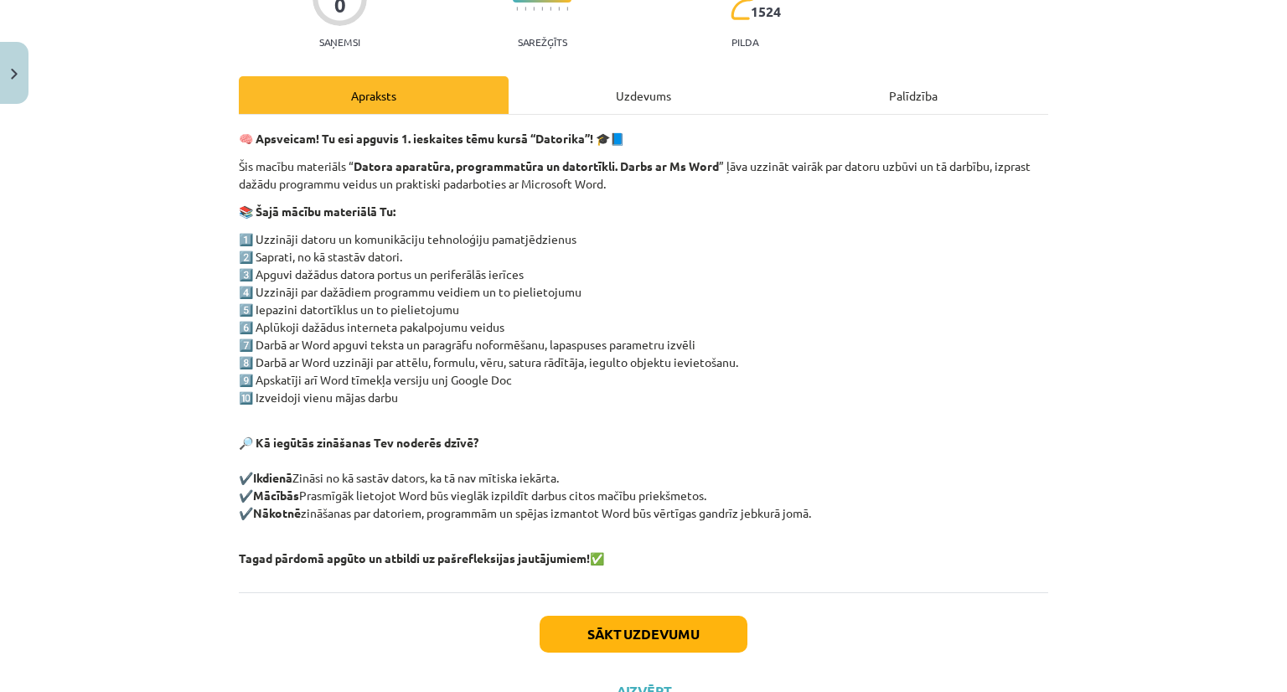
click at [627, 89] on div "Uzdevums" at bounding box center [643, 95] width 270 height 38
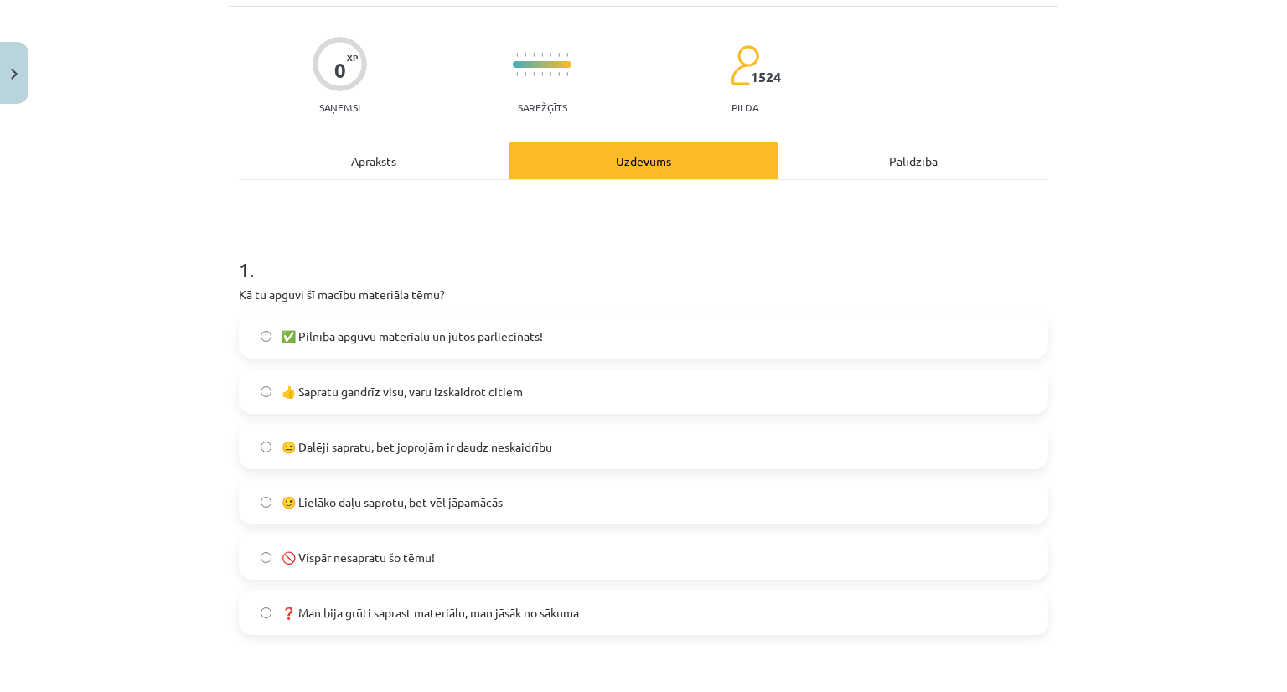
scroll to position [104, 0]
click at [357, 172] on div "Apraksts" at bounding box center [374, 161] width 270 height 38
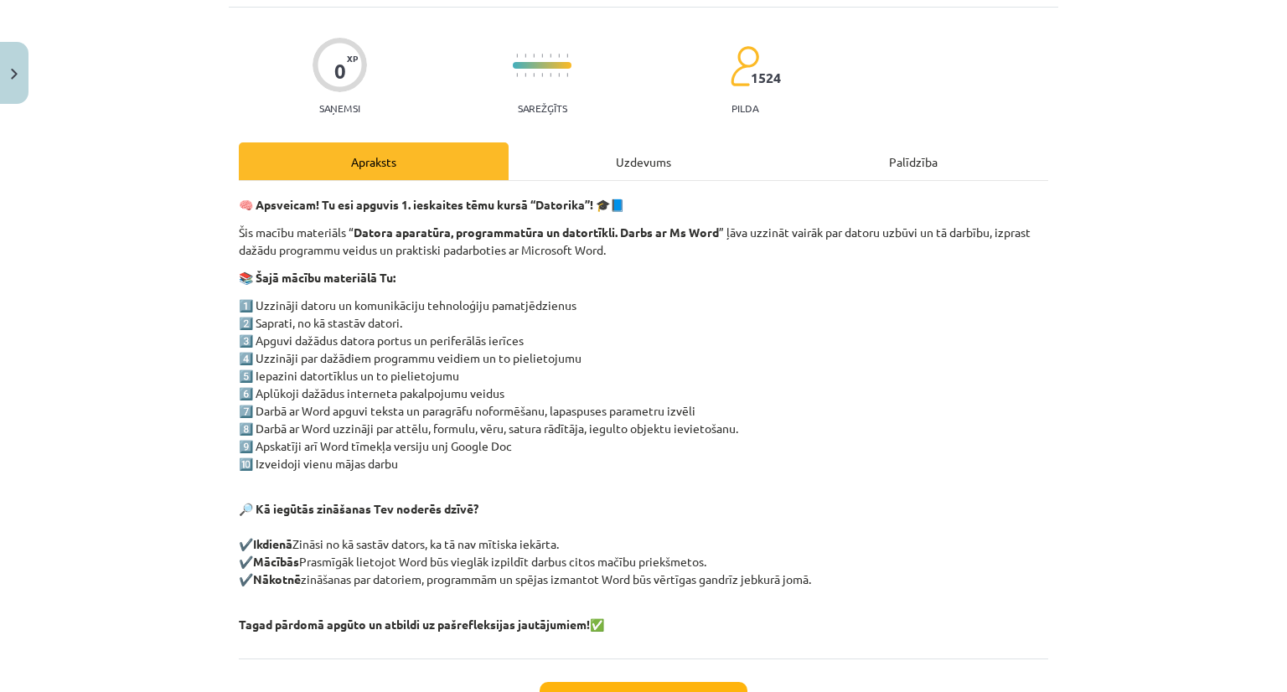
scroll to position [42, 0]
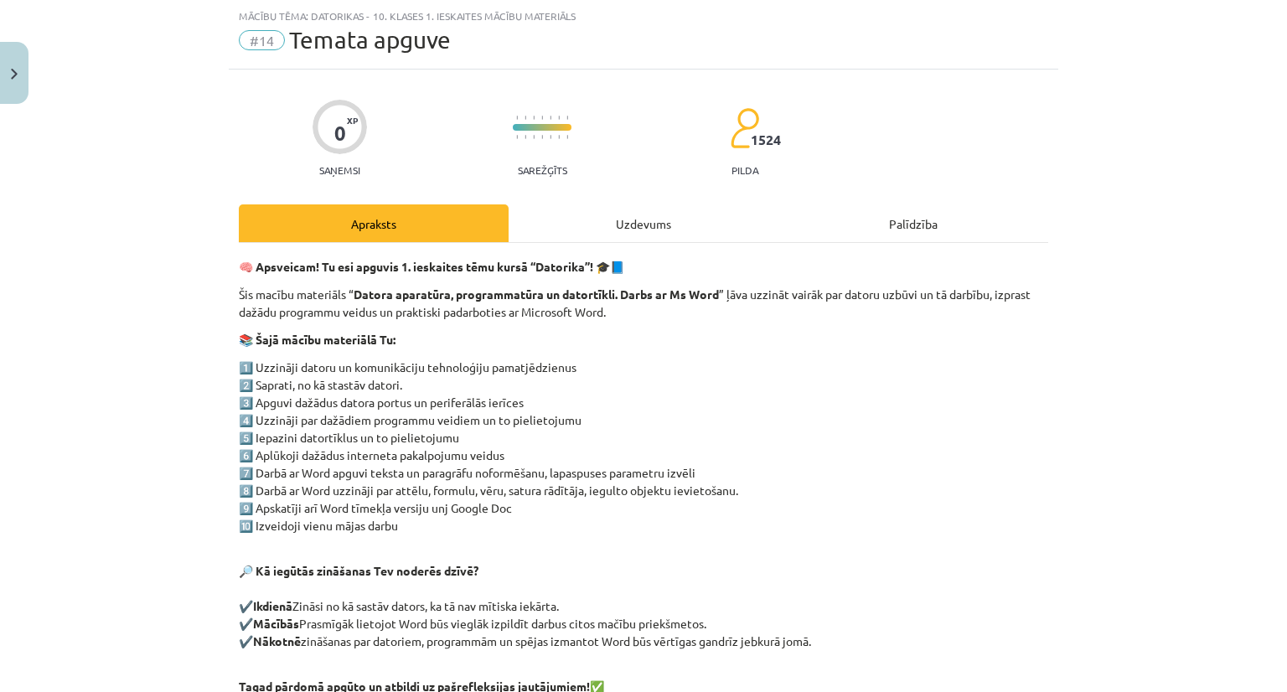
click at [673, 214] on div "Uzdevums" at bounding box center [643, 223] width 270 height 38
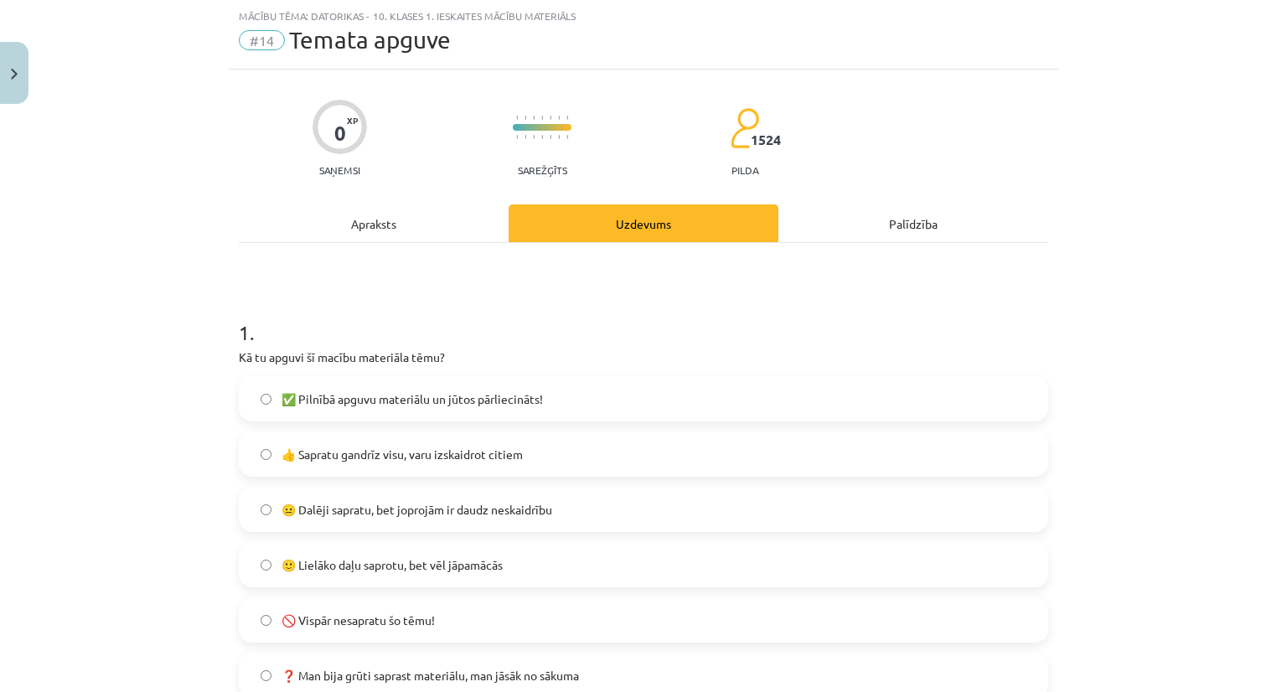
click at [921, 213] on div "Palīdzība" at bounding box center [913, 223] width 270 height 38
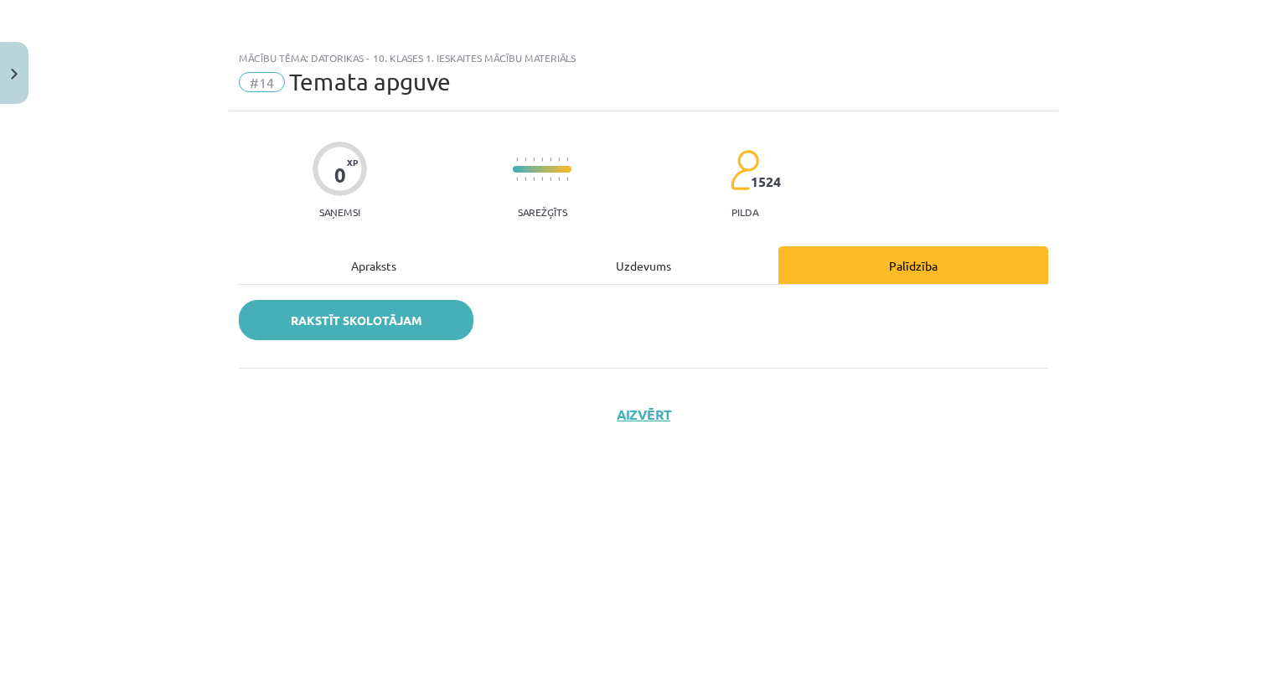
click at [394, 310] on link "Rakstīt skolotājam" at bounding box center [356, 320] width 235 height 40
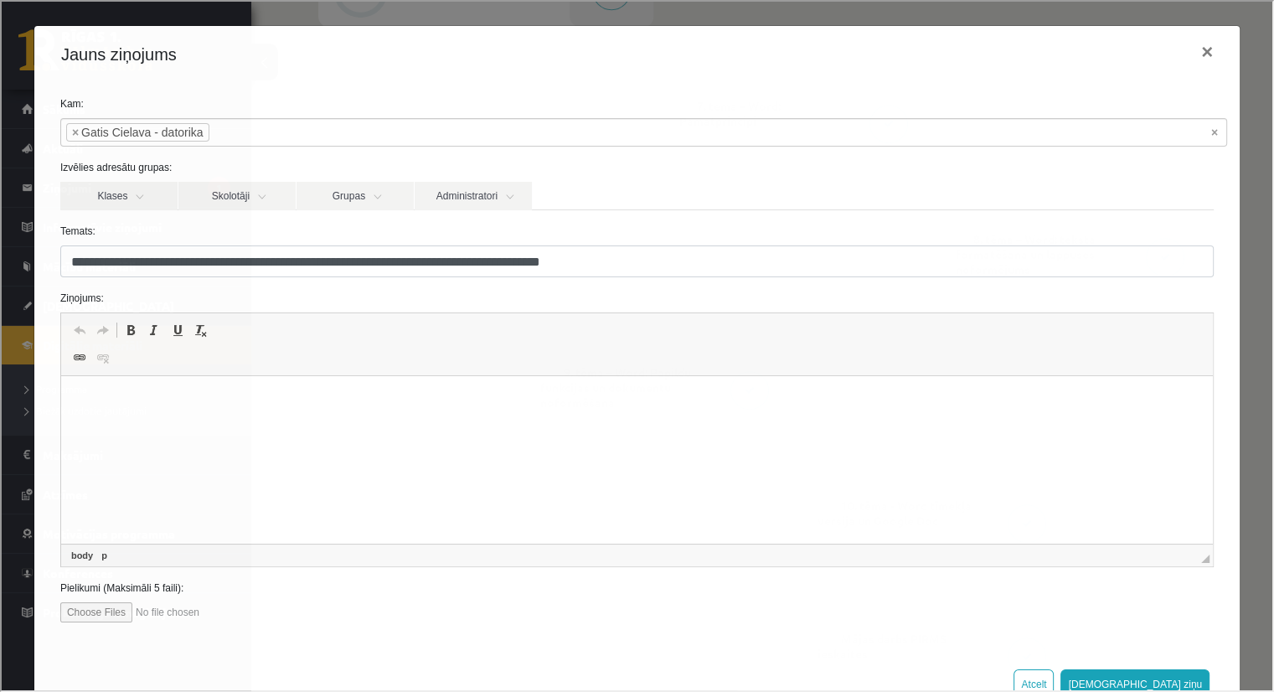
click at [172, 427] on html at bounding box center [636, 401] width 1152 height 51
click at [172, 407] on span "Paste" at bounding box center [163, 411] width 20 height 24
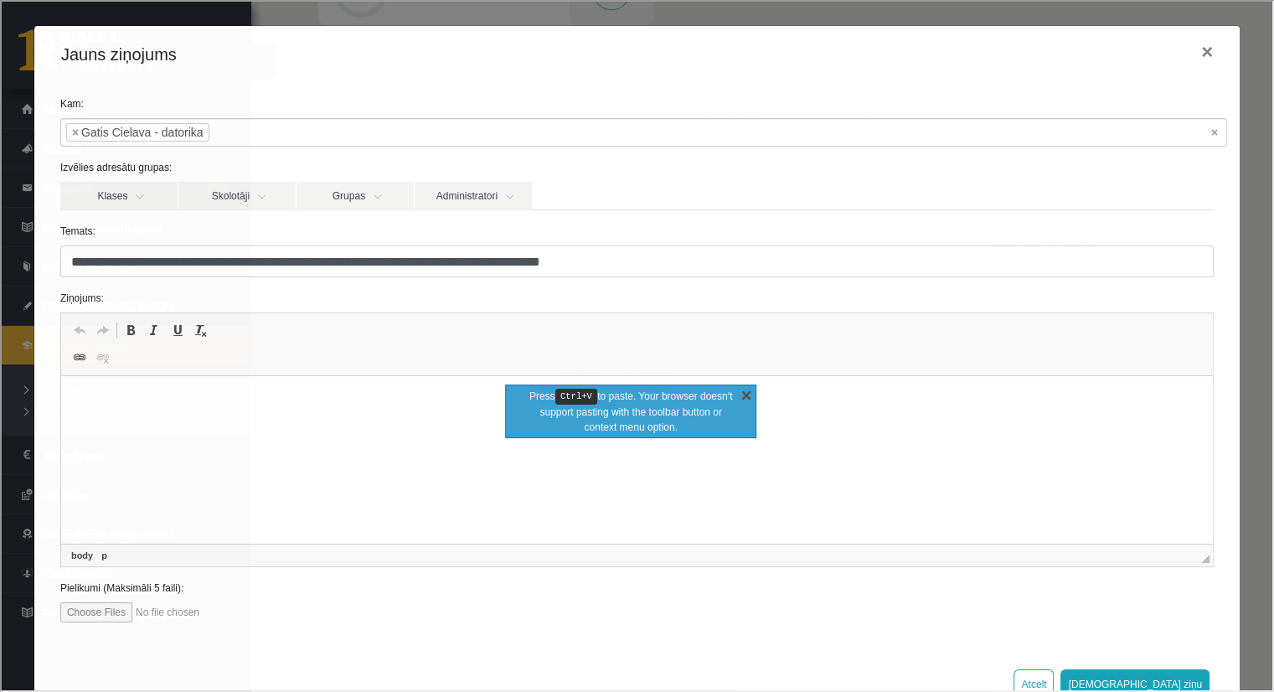
click at [744, 391] on link "X" at bounding box center [744, 392] width 17 height 17
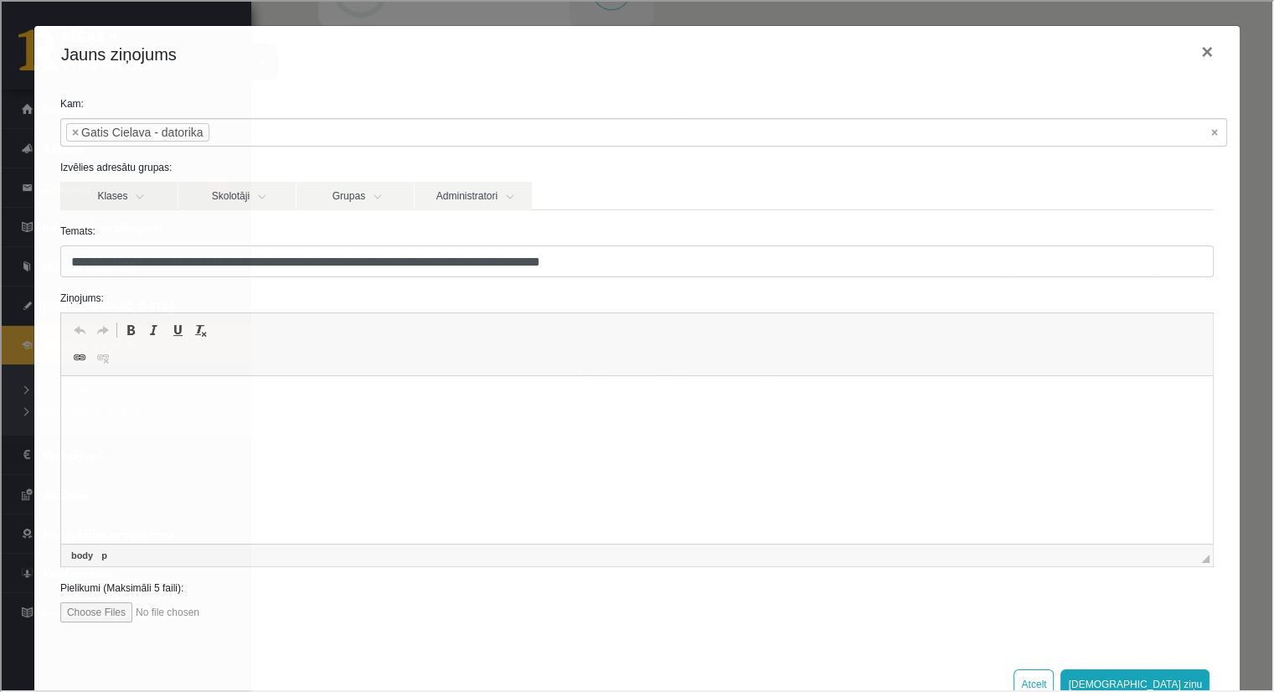
drag, startPoint x: 88, startPoint y: 390, endPoint x: 78, endPoint y: 398, distance: 13.1
click at [78, 398] on p "Editor, wiswyg-editor-47024892227460-1757448267-261" at bounding box center [636, 402] width 1118 height 18
click at [90, 405] on span "Paste" at bounding box center [88, 410] width 13 height 13
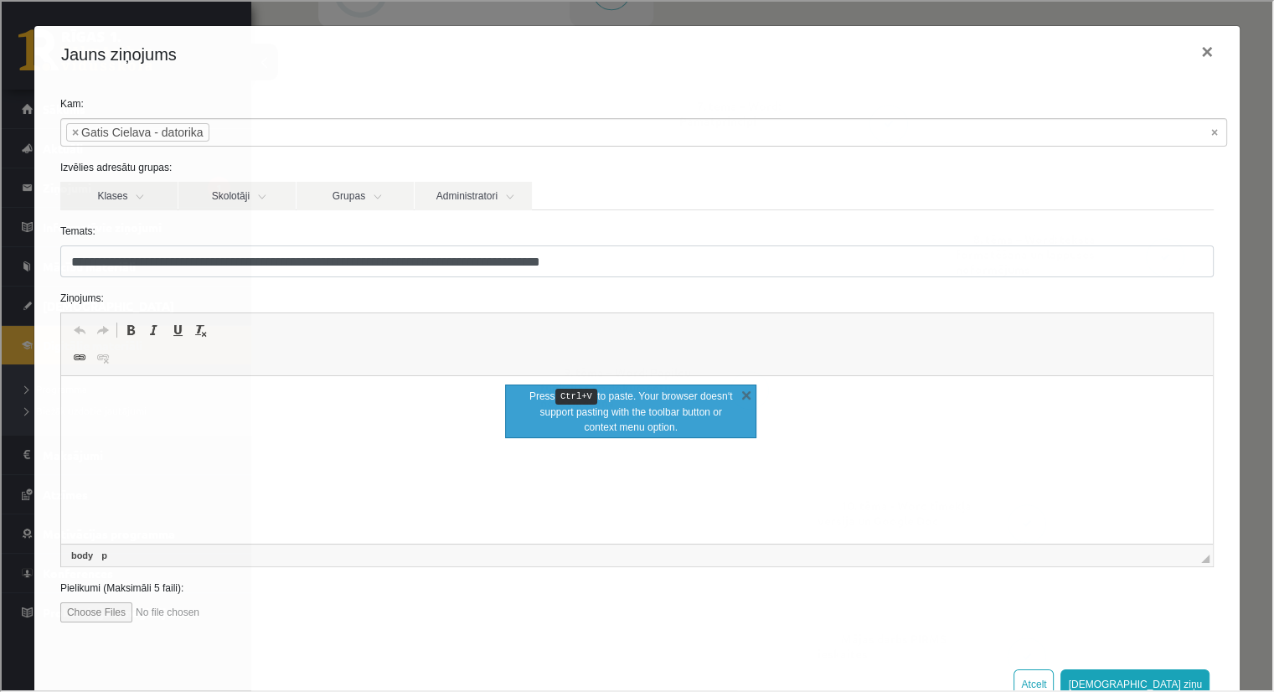
click at [146, 411] on html at bounding box center [636, 401] width 1152 height 51
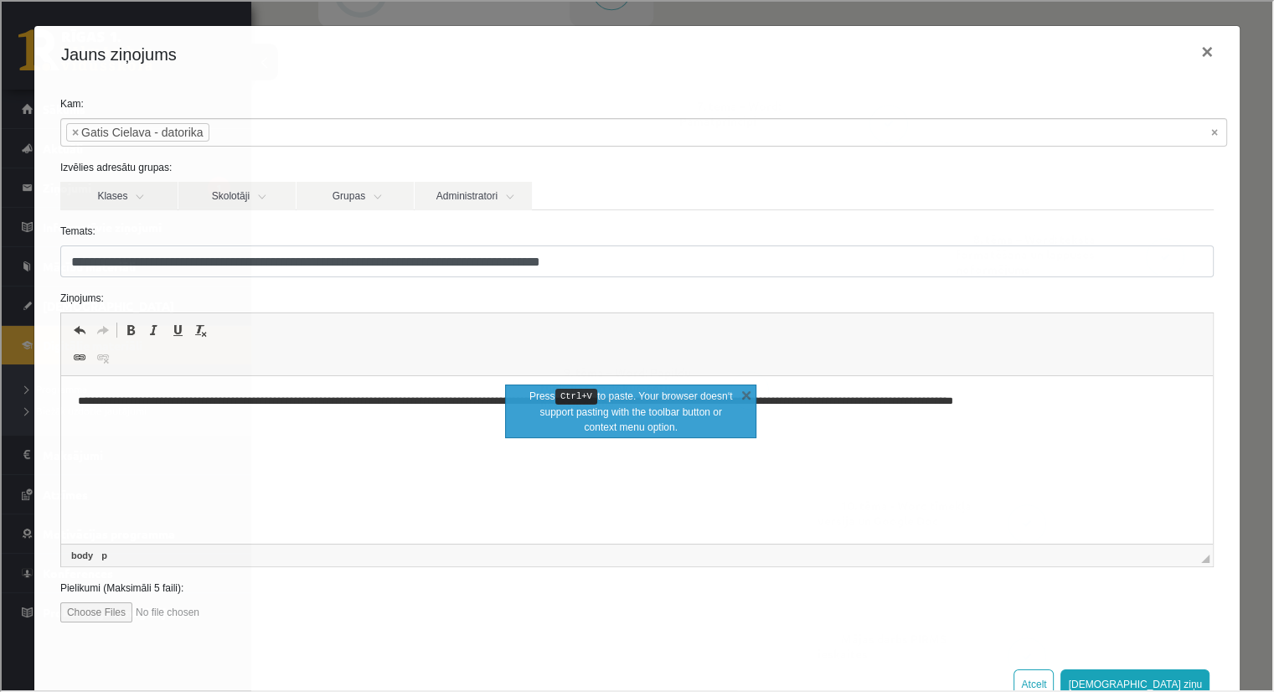
click at [102, 399] on p "**********" at bounding box center [630, 402] width 1107 height 18
click at [106, 410] on p "**********" at bounding box center [630, 402] width 1107 height 18
click at [106, 403] on p "**********" at bounding box center [630, 402] width 1107 height 18
click at [109, 403] on p "**********" at bounding box center [630, 402] width 1107 height 18
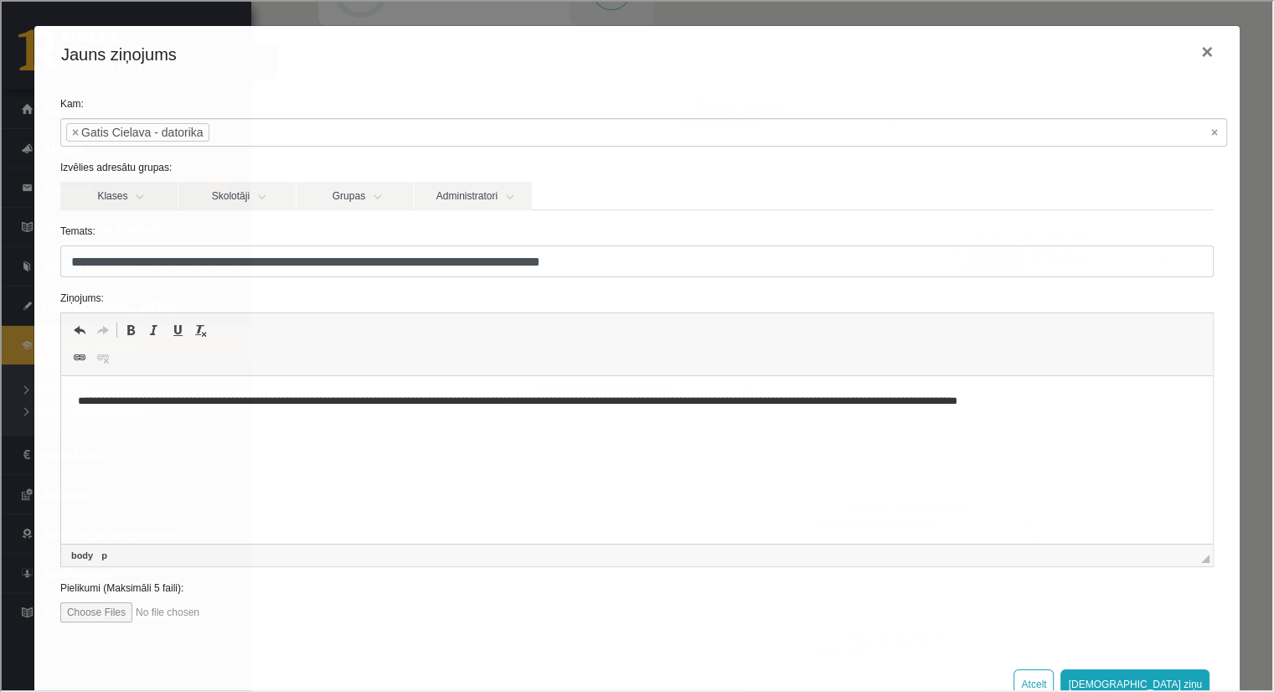
click at [147, 402] on p "**********" at bounding box center [630, 402] width 1107 height 18
click at [689, 403] on p "**********" at bounding box center [630, 402] width 1107 height 18
click at [933, 402] on p "**********" at bounding box center [630, 402] width 1107 height 18
click at [1009, 404] on p "**********" at bounding box center [630, 402] width 1107 height 18
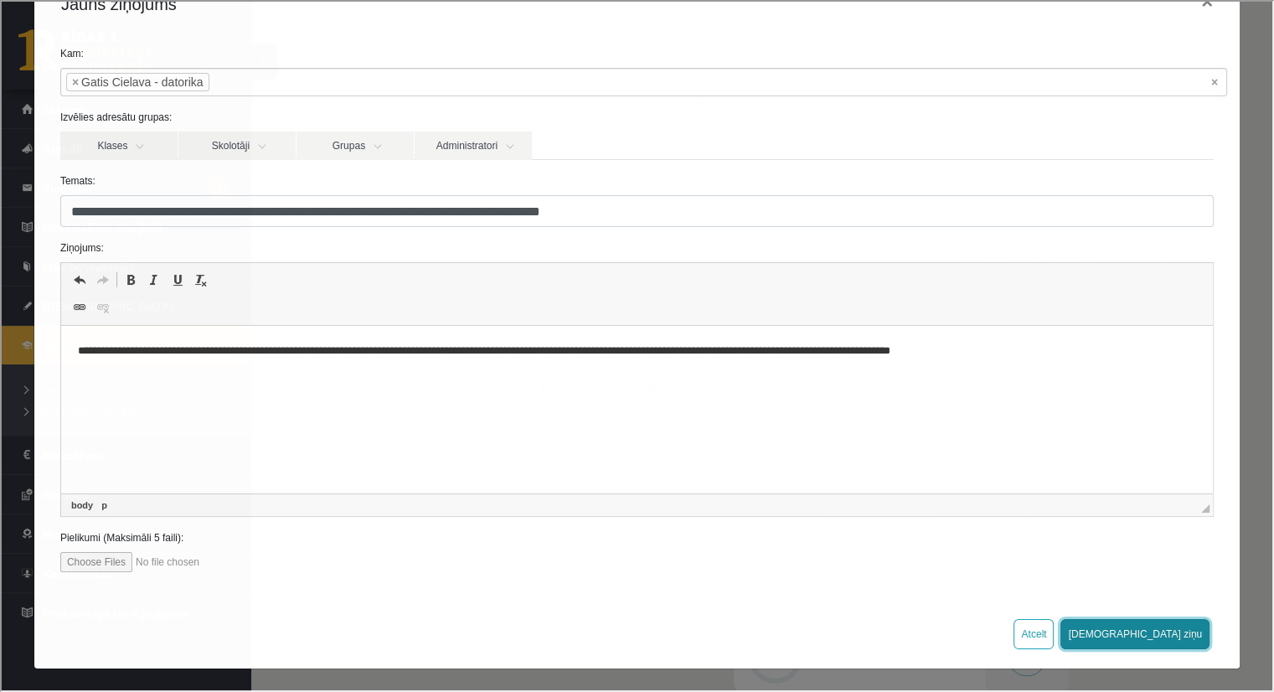
click at [1165, 624] on button "Sūtīt ziņu" at bounding box center [1133, 632] width 149 height 30
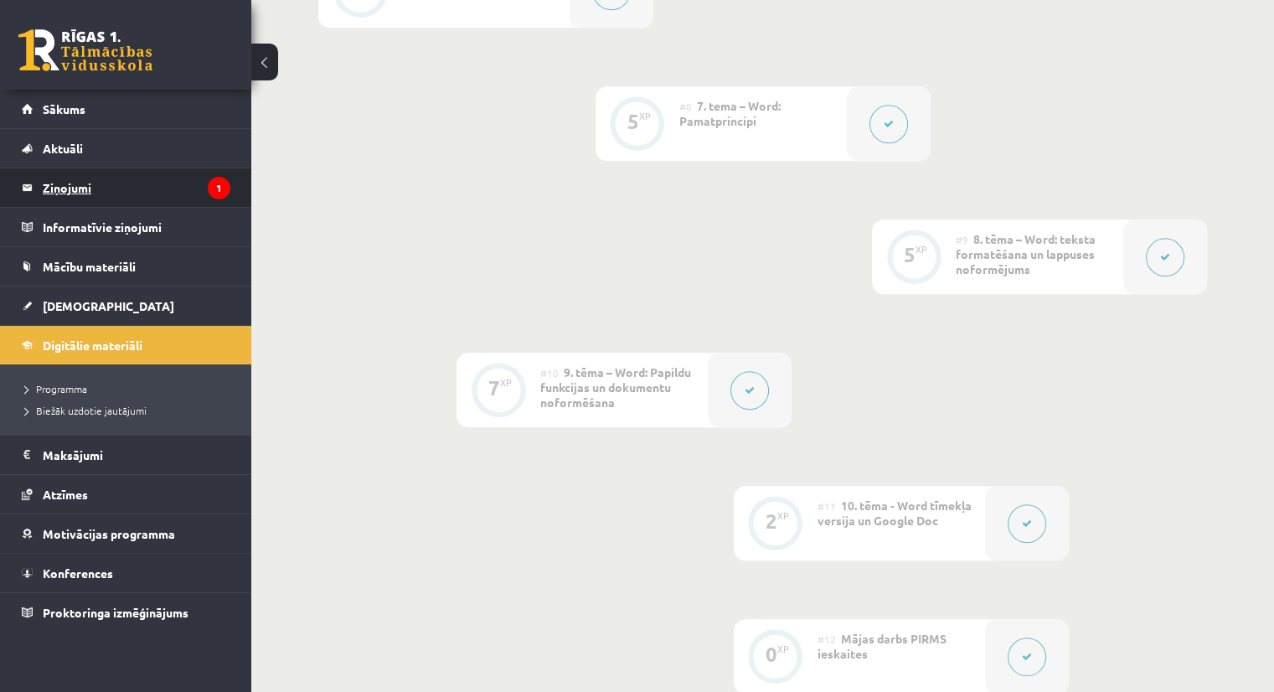
click at [136, 188] on legend "Ziņojumi 1" at bounding box center [137, 187] width 188 height 39
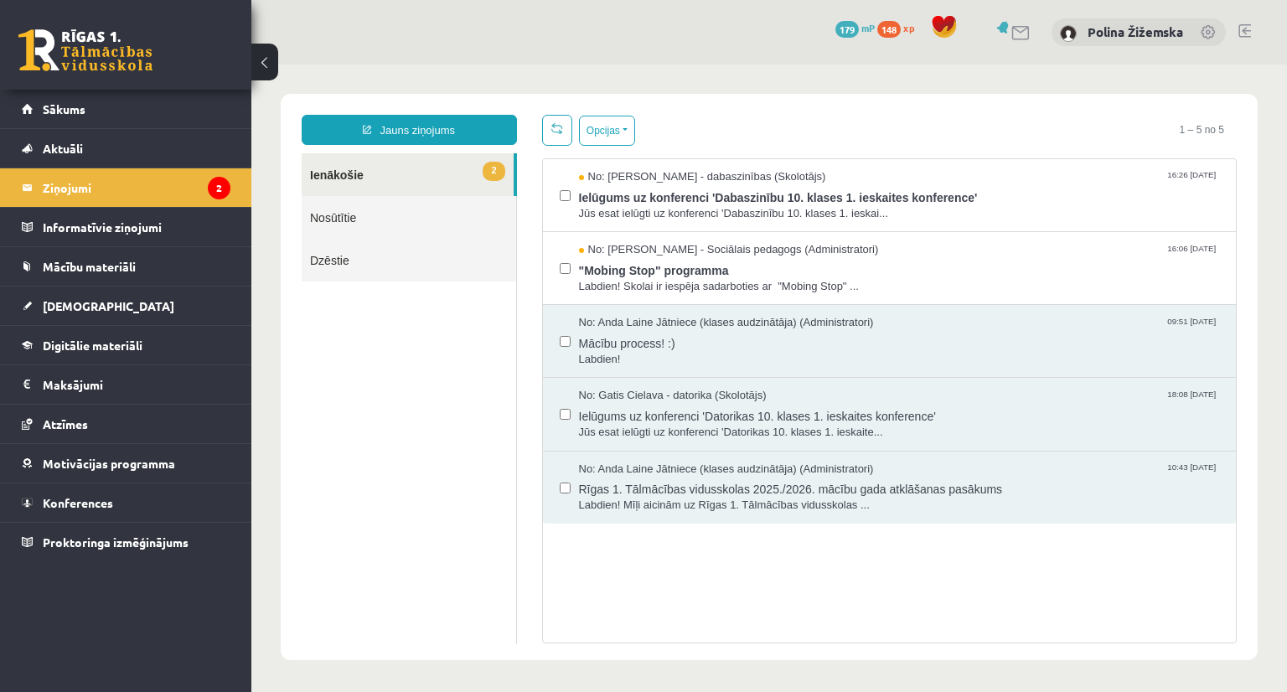
click at [436, 213] on link "Nosūtītie" at bounding box center [409, 217] width 214 height 43
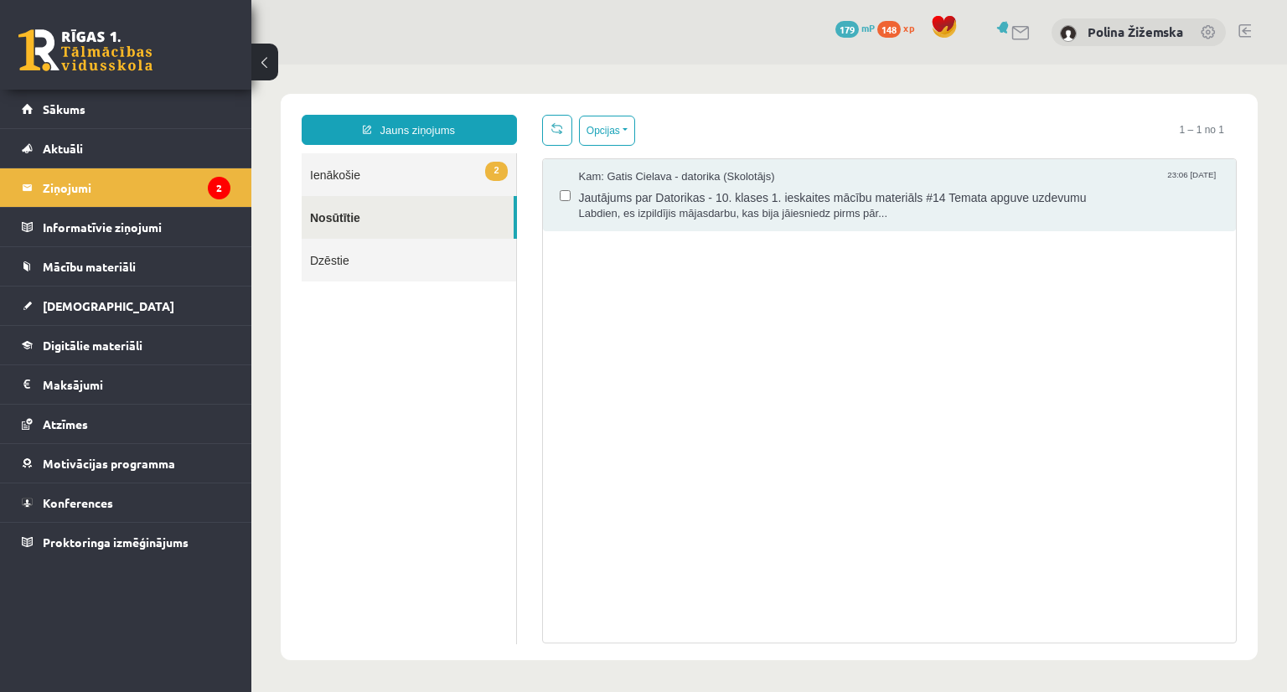
click at [467, 259] on link "Dzēstie" at bounding box center [409, 260] width 214 height 43
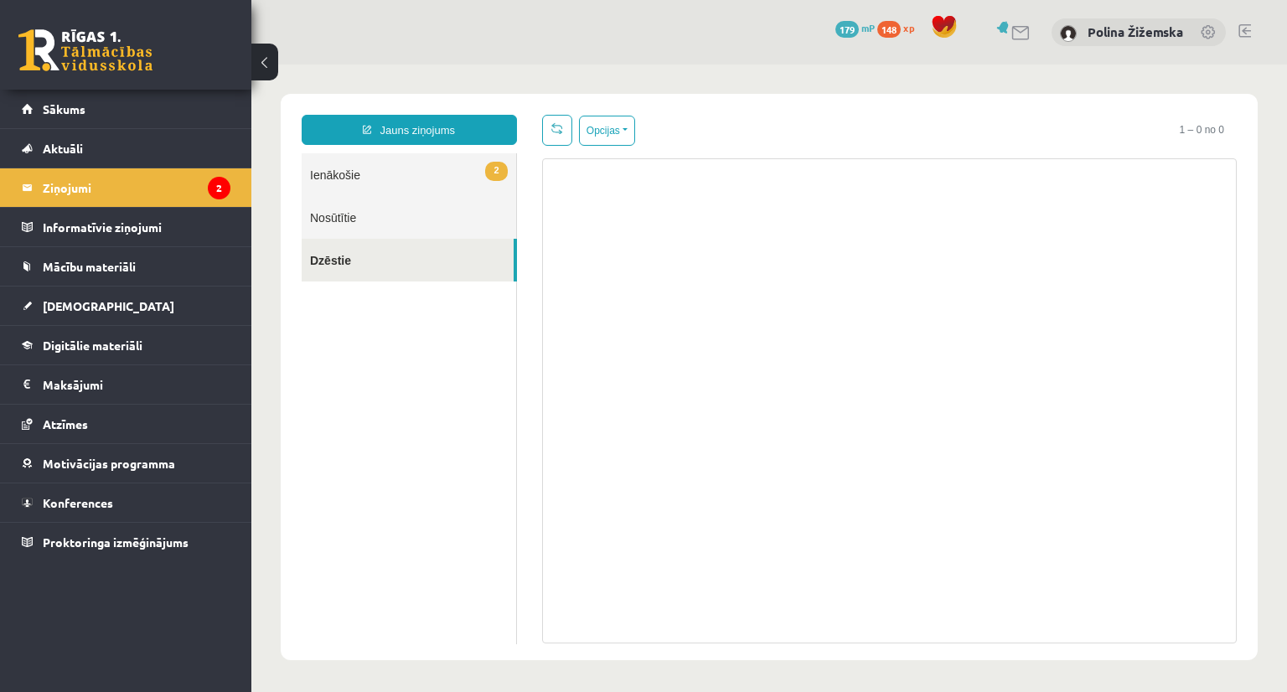
click at [345, 211] on link "Nosūtītie" at bounding box center [409, 217] width 214 height 43
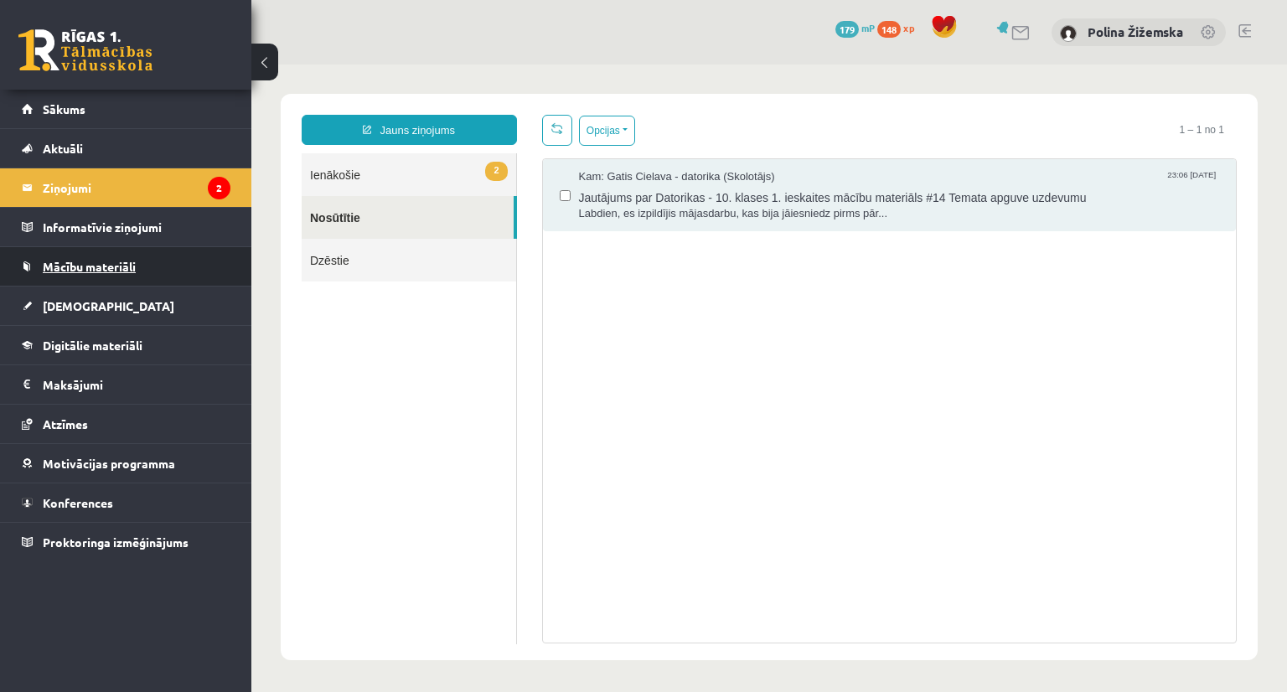
click at [90, 258] on link "Mācību materiāli" at bounding box center [126, 266] width 209 height 39
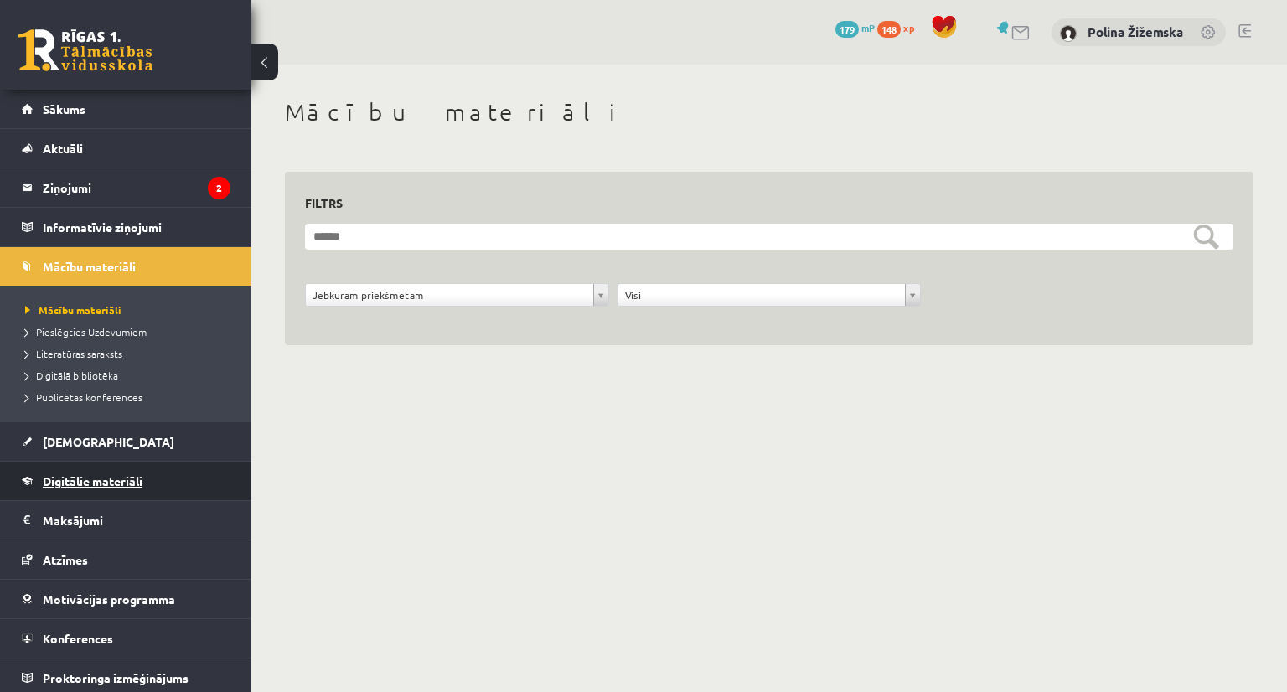
click at [107, 473] on span "Digitālie materiāli" at bounding box center [93, 480] width 100 height 15
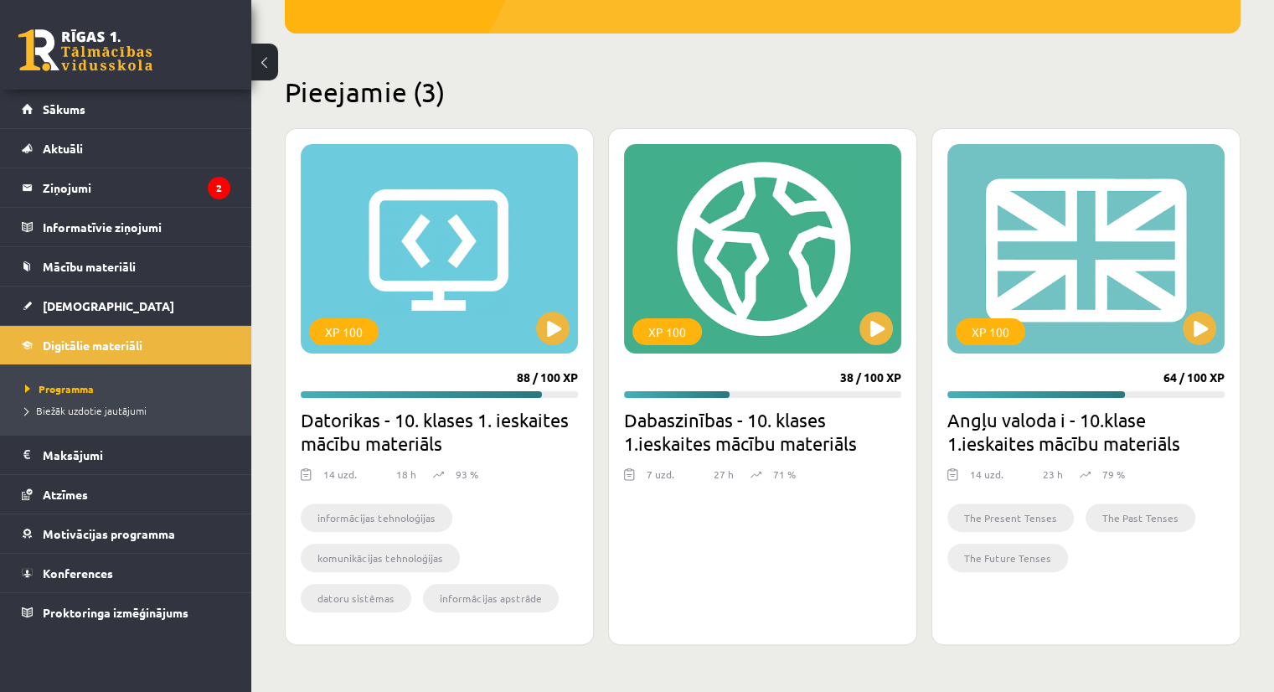
scroll to position [343, 0]
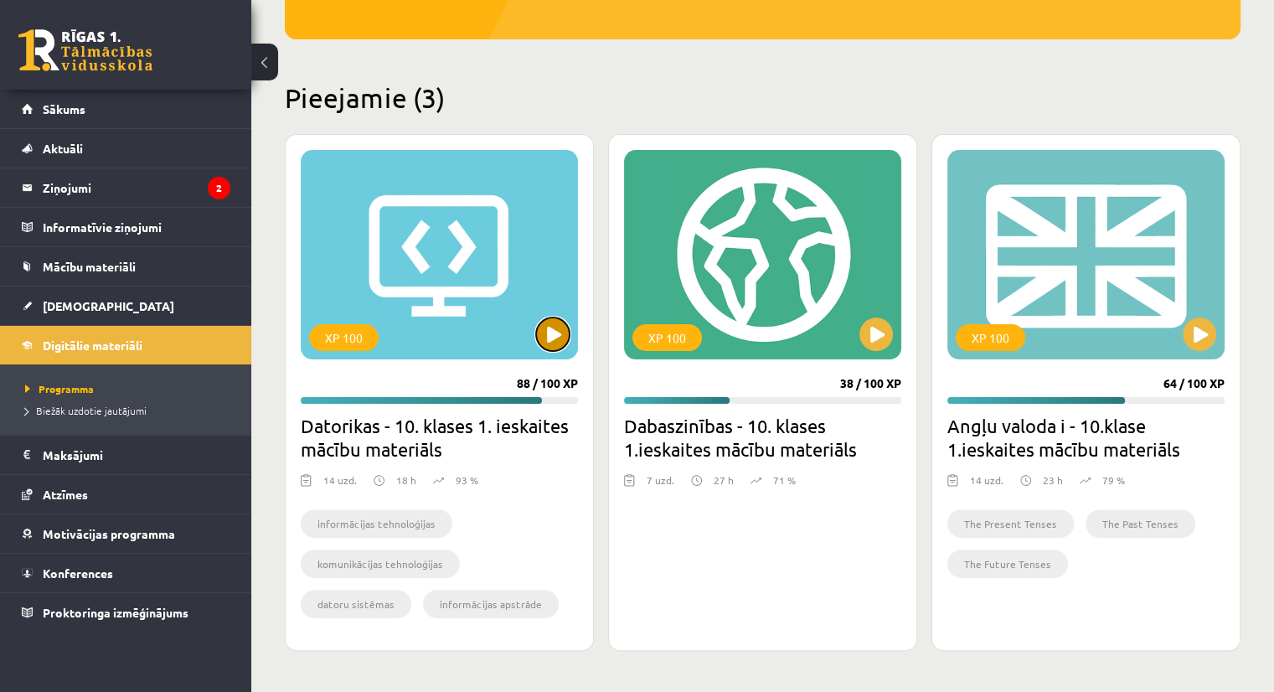
click at [553, 338] on button at bounding box center [553, 334] width 34 height 34
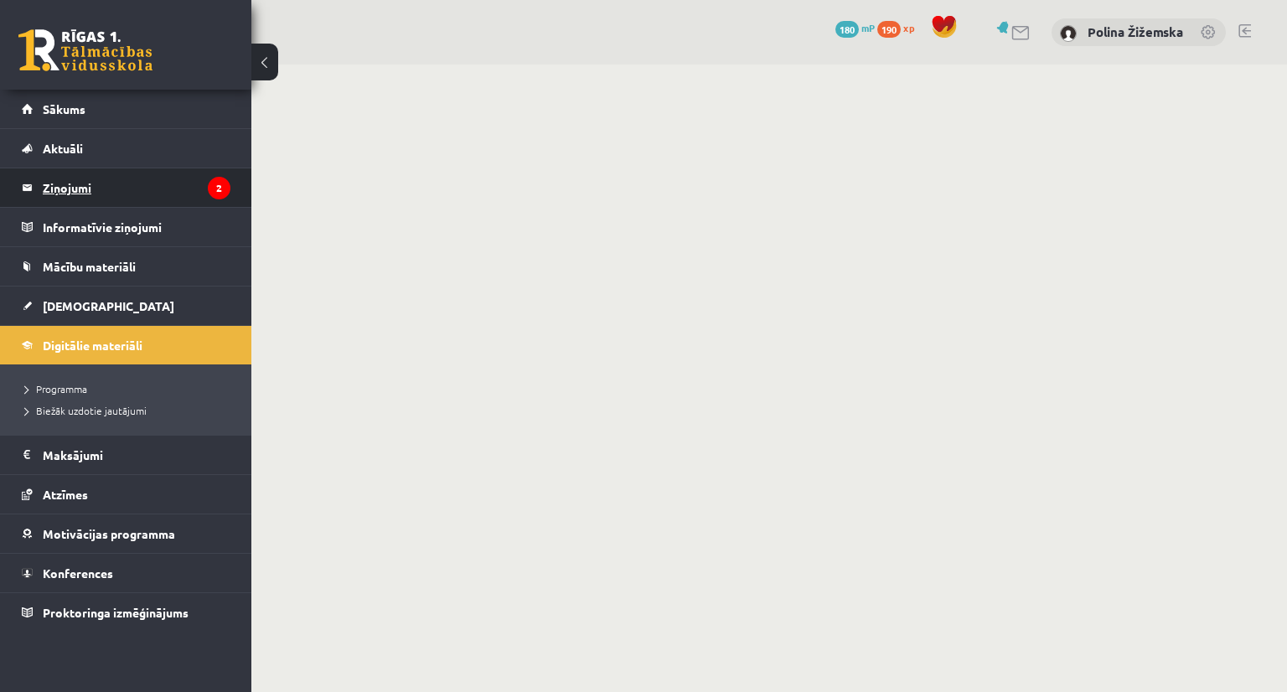
click at [121, 188] on legend "Ziņojumi 2" at bounding box center [137, 187] width 188 height 39
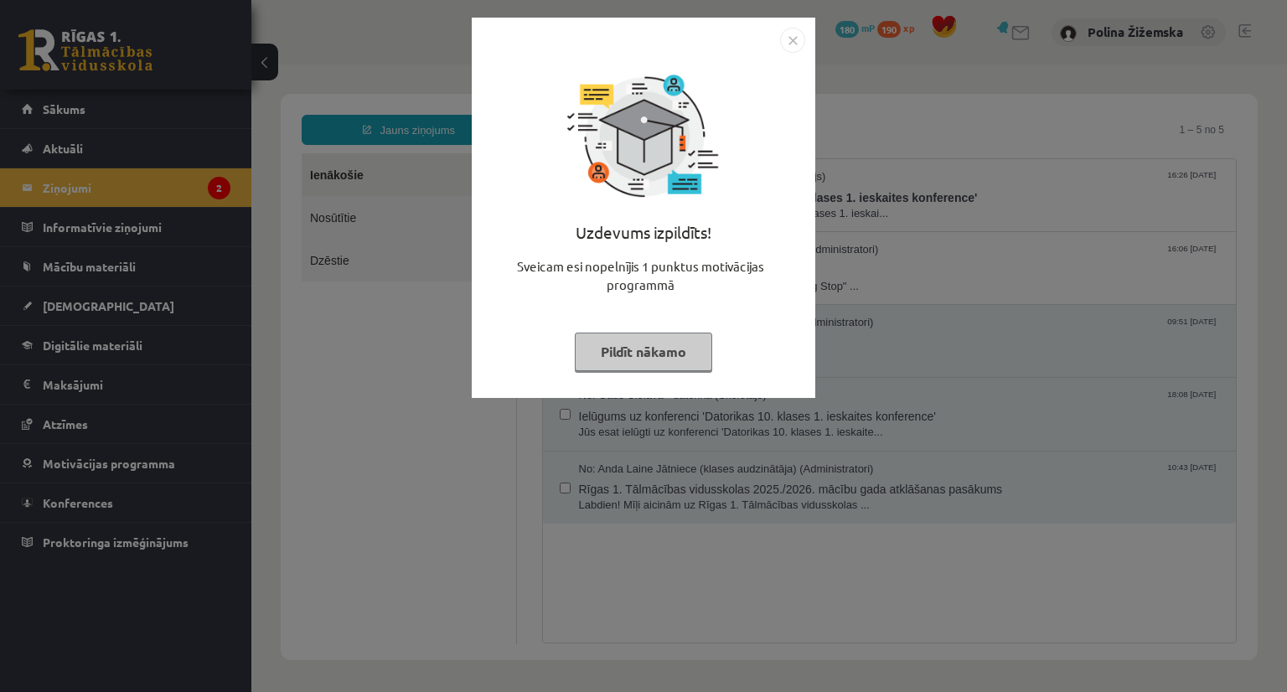
click at [663, 359] on button "Pildīt nākamo" at bounding box center [643, 352] width 137 height 39
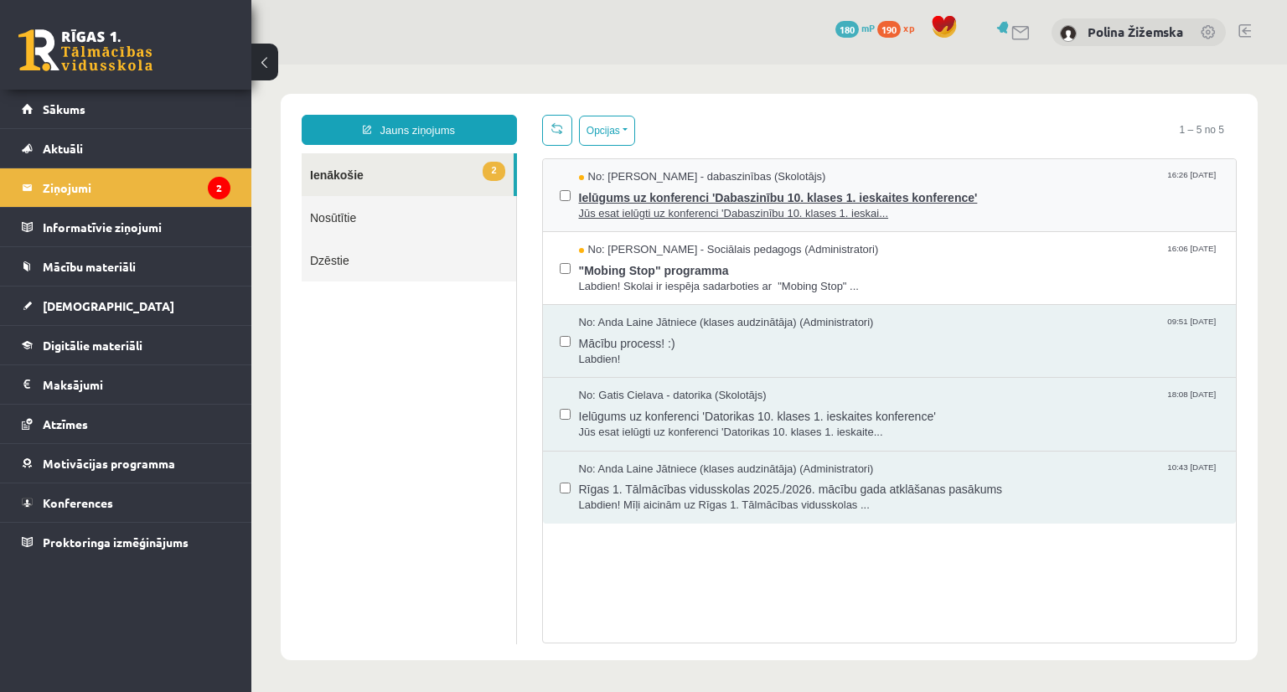
click at [968, 210] on span "Jūs esat ielūgti uz konferenci 'Dabaszinību 10. klases 1. ieskai..." at bounding box center [899, 214] width 641 height 16
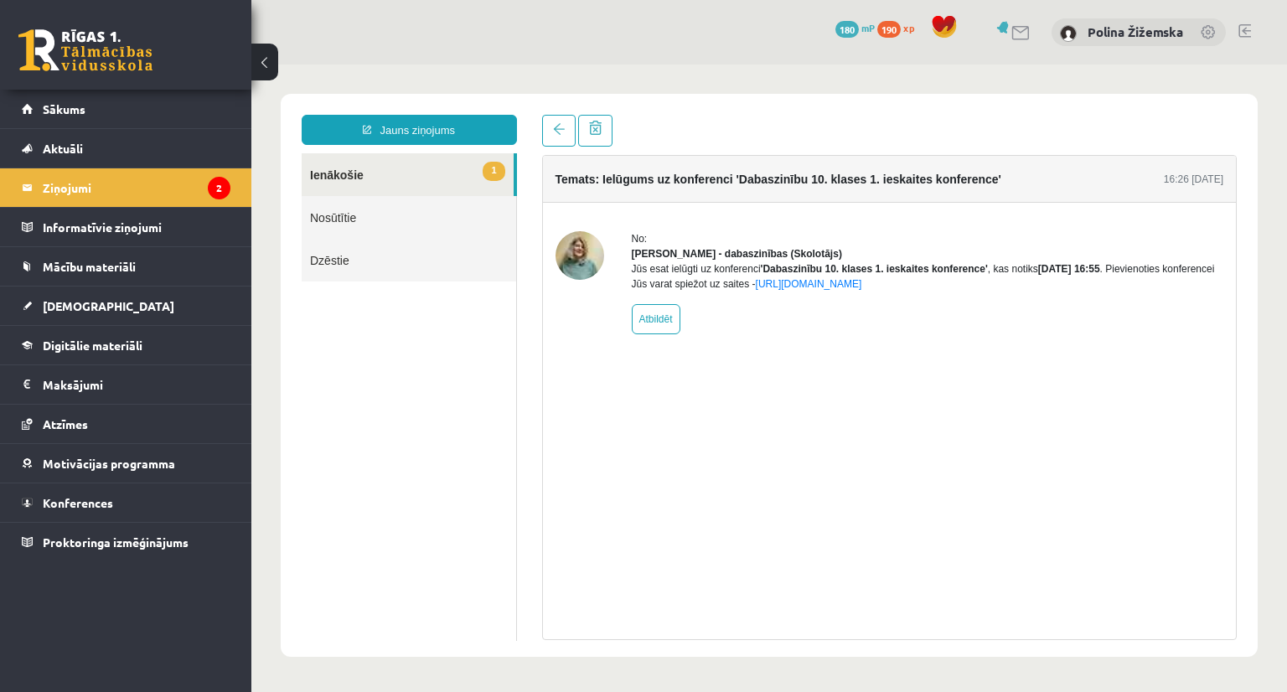
click at [431, 208] on link "Nosūtītie" at bounding box center [409, 217] width 214 height 43
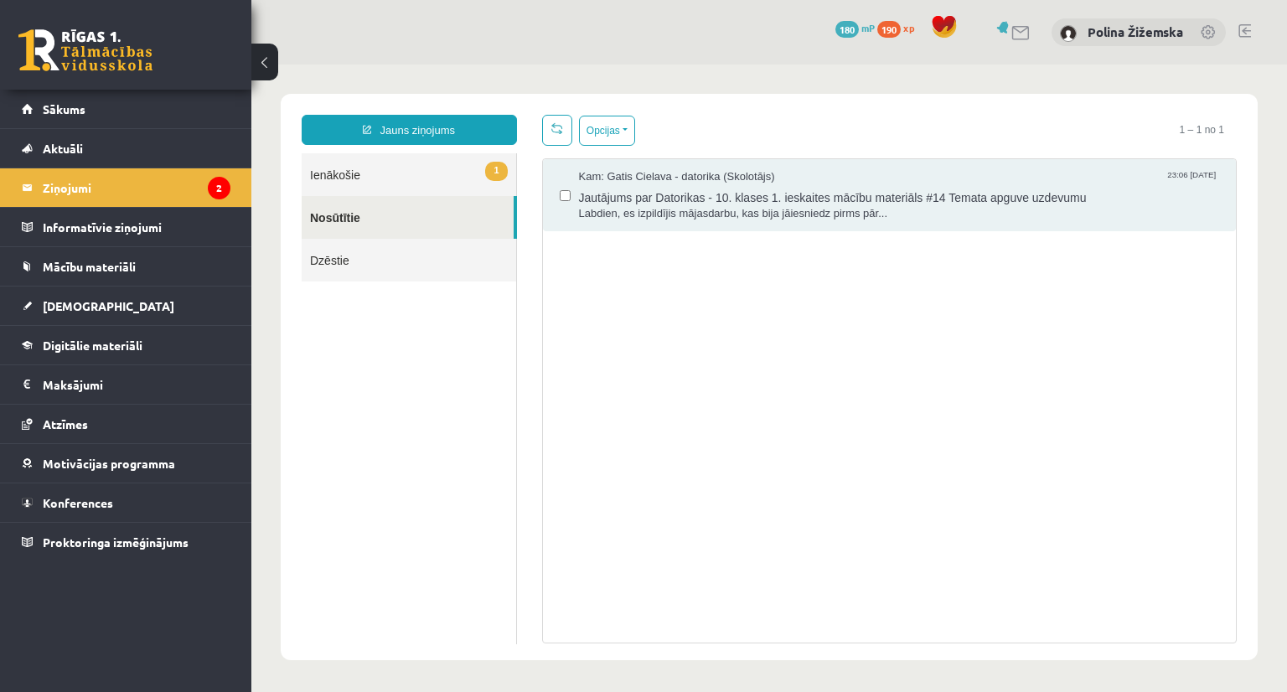
click at [449, 187] on link "1 Ienākošie" at bounding box center [409, 174] width 214 height 43
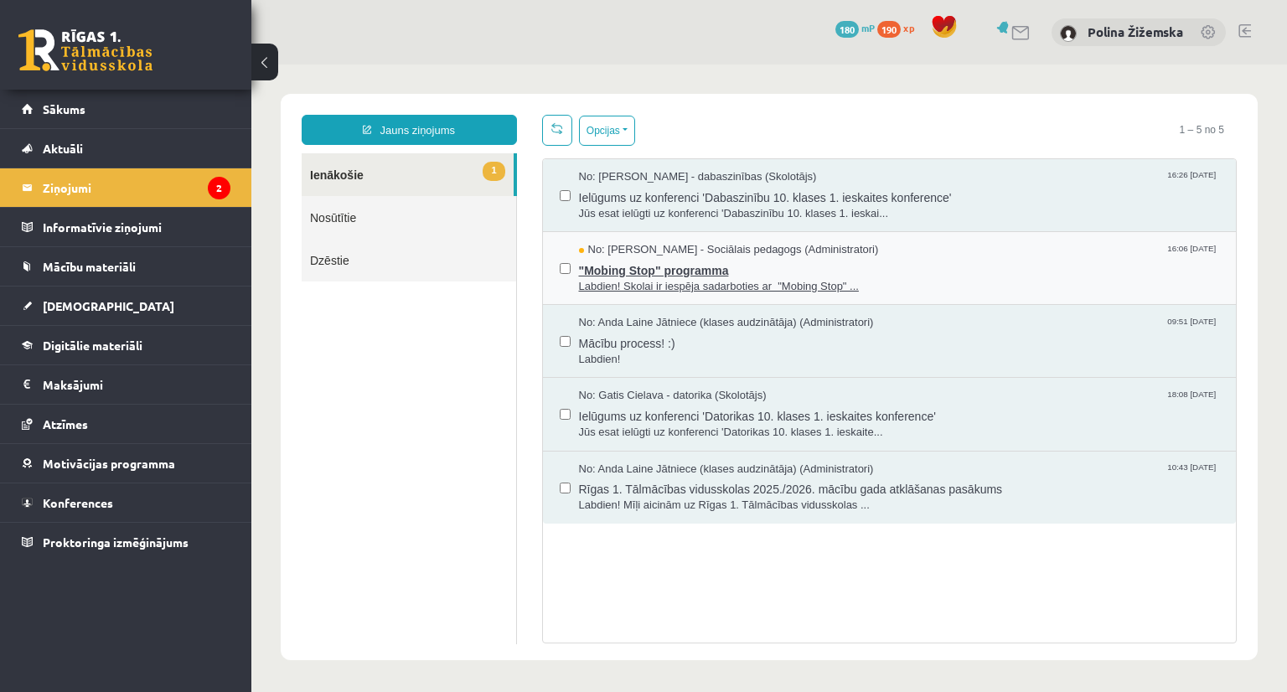
click at [917, 279] on span "Labdien! Skolai ir iespēja sadarboties ar "Mobing Stop" ..." at bounding box center [899, 287] width 641 height 16
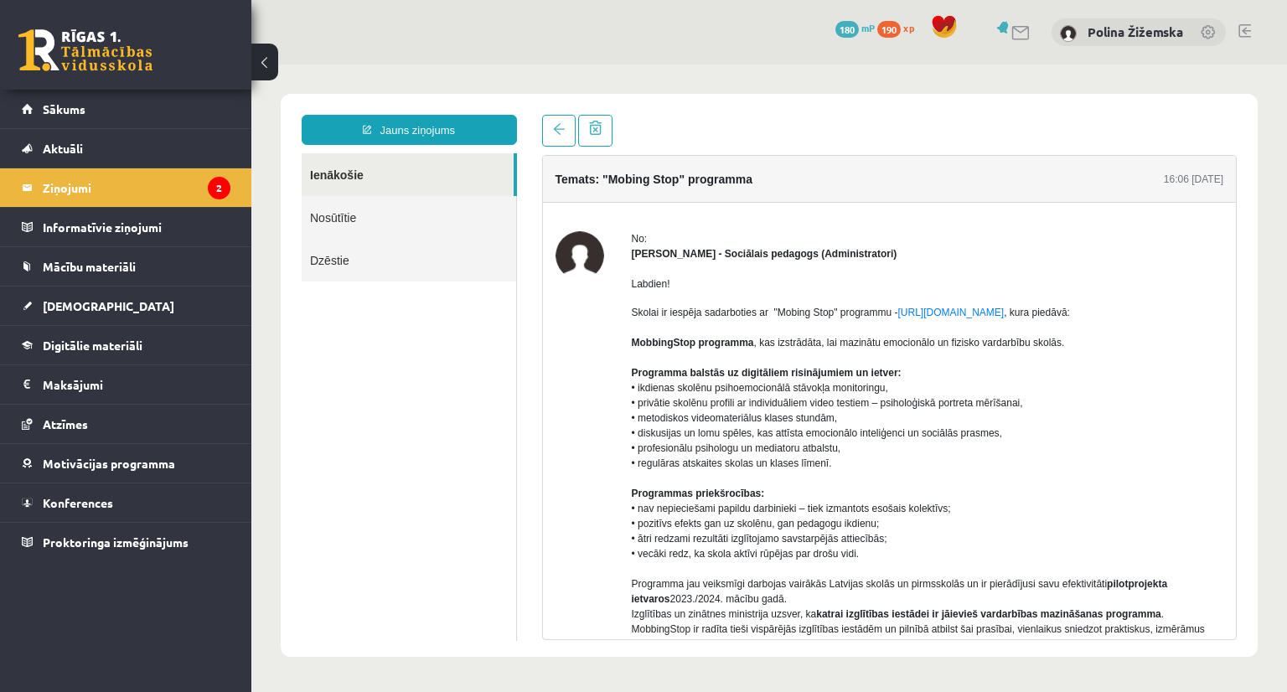
click at [375, 214] on link "Nosūtītie" at bounding box center [409, 217] width 214 height 43
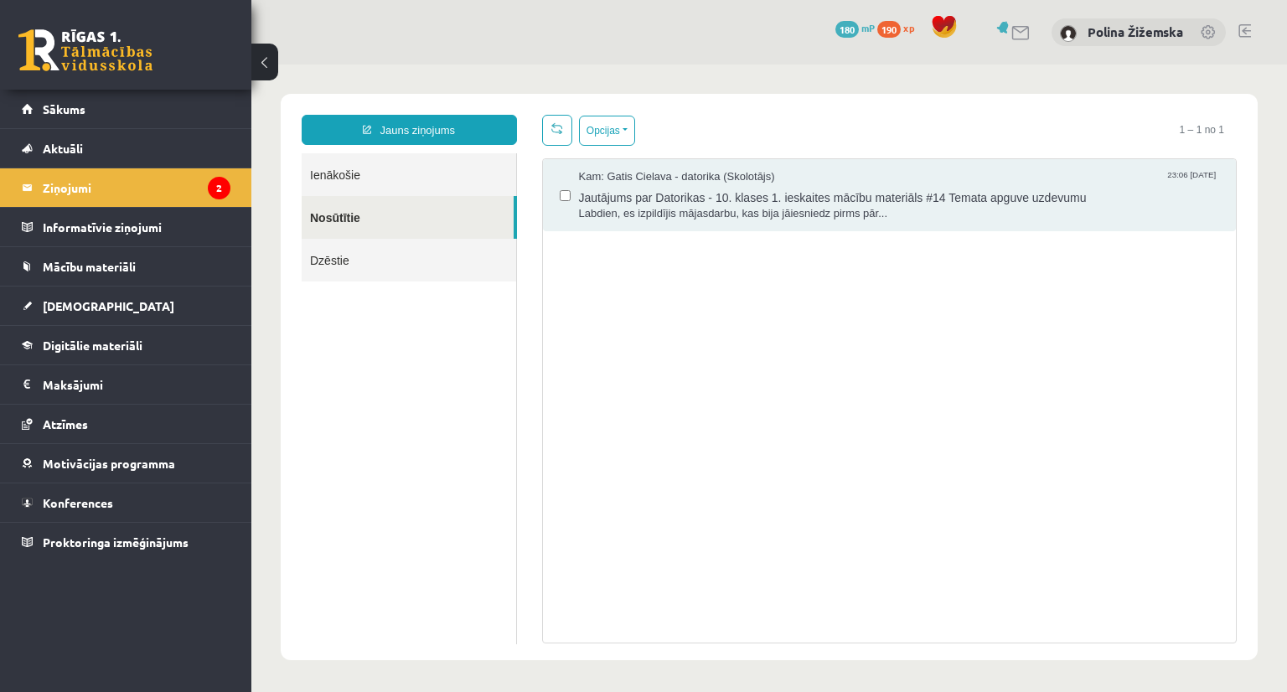
click at [436, 180] on link "Ienākošie" at bounding box center [409, 174] width 214 height 43
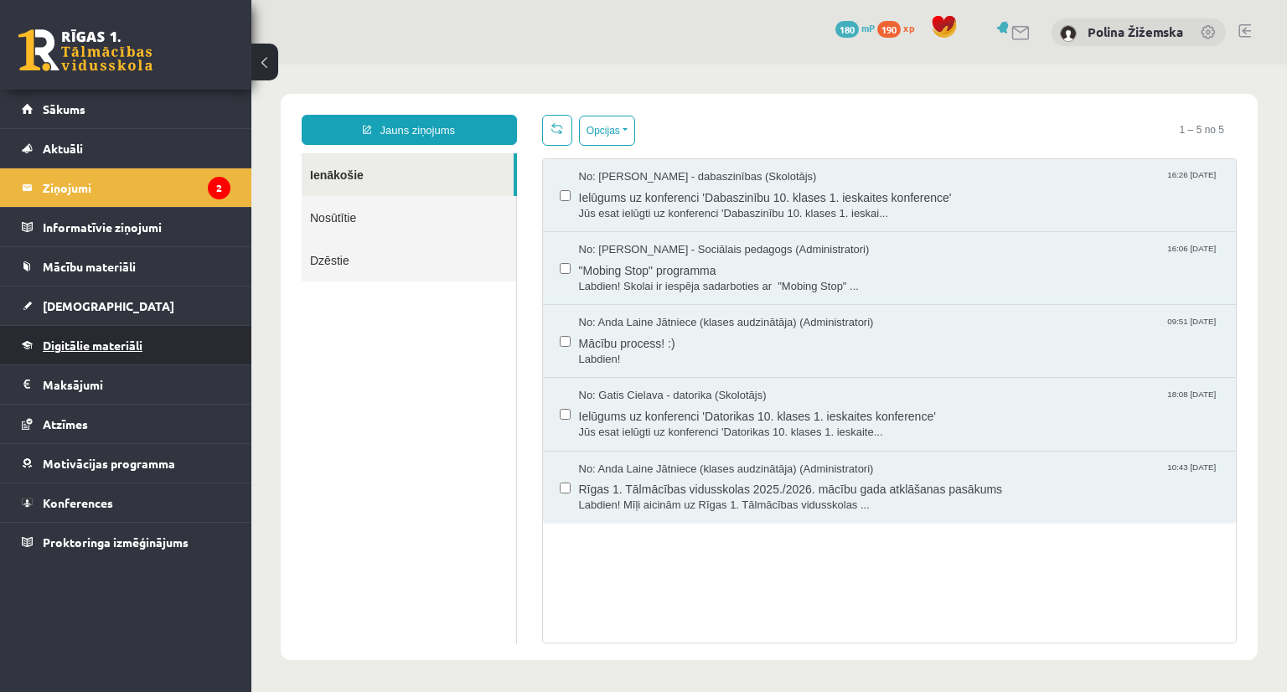
click at [109, 349] on span "Digitālie materiāli" at bounding box center [93, 345] width 100 height 15
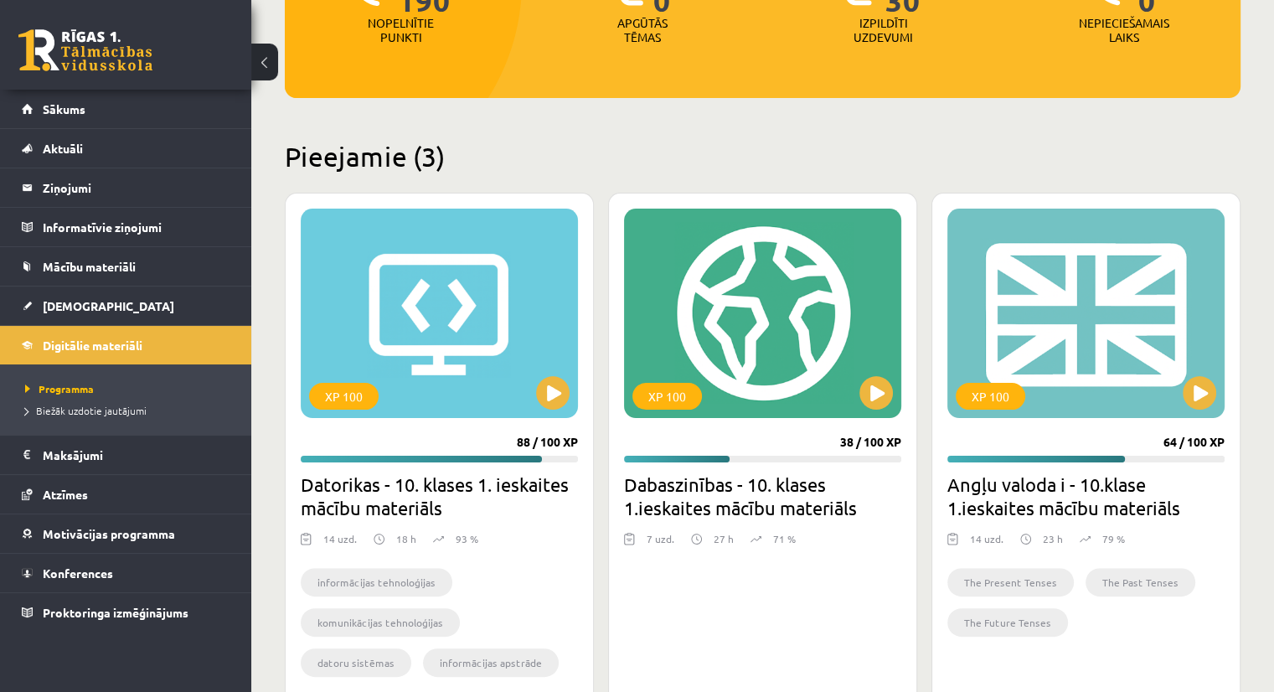
scroll to position [286, 0]
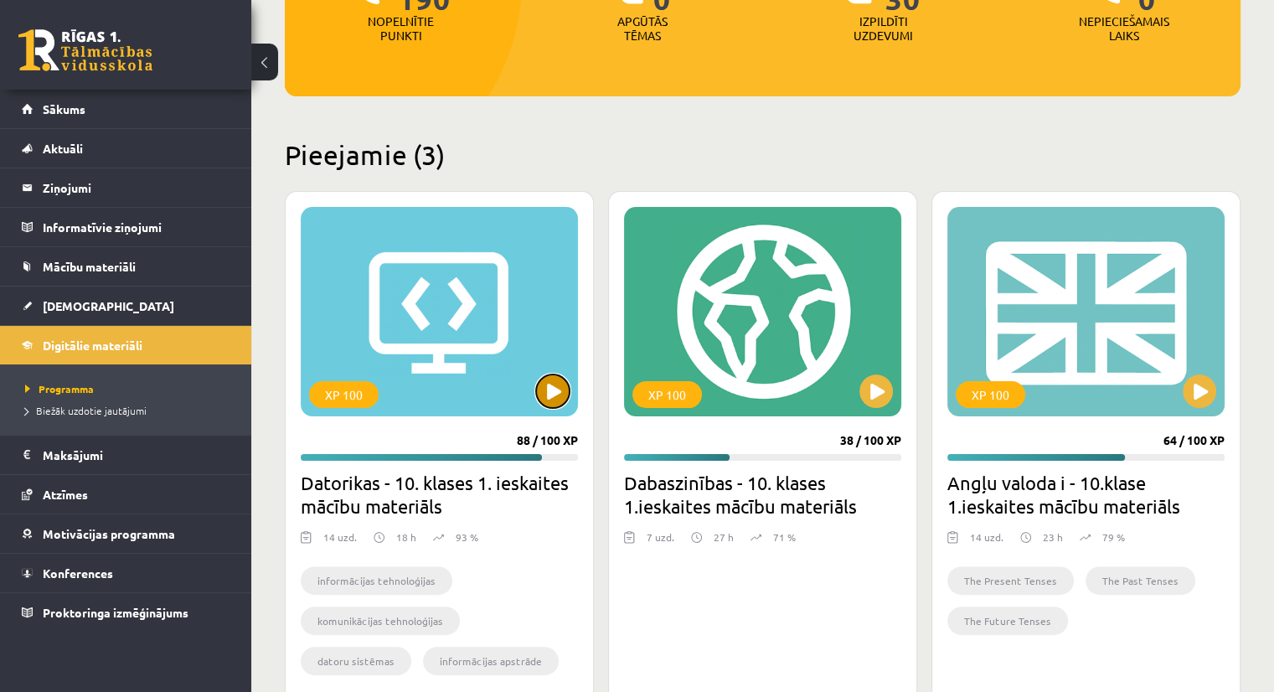
click at [543, 393] on button at bounding box center [553, 391] width 34 height 34
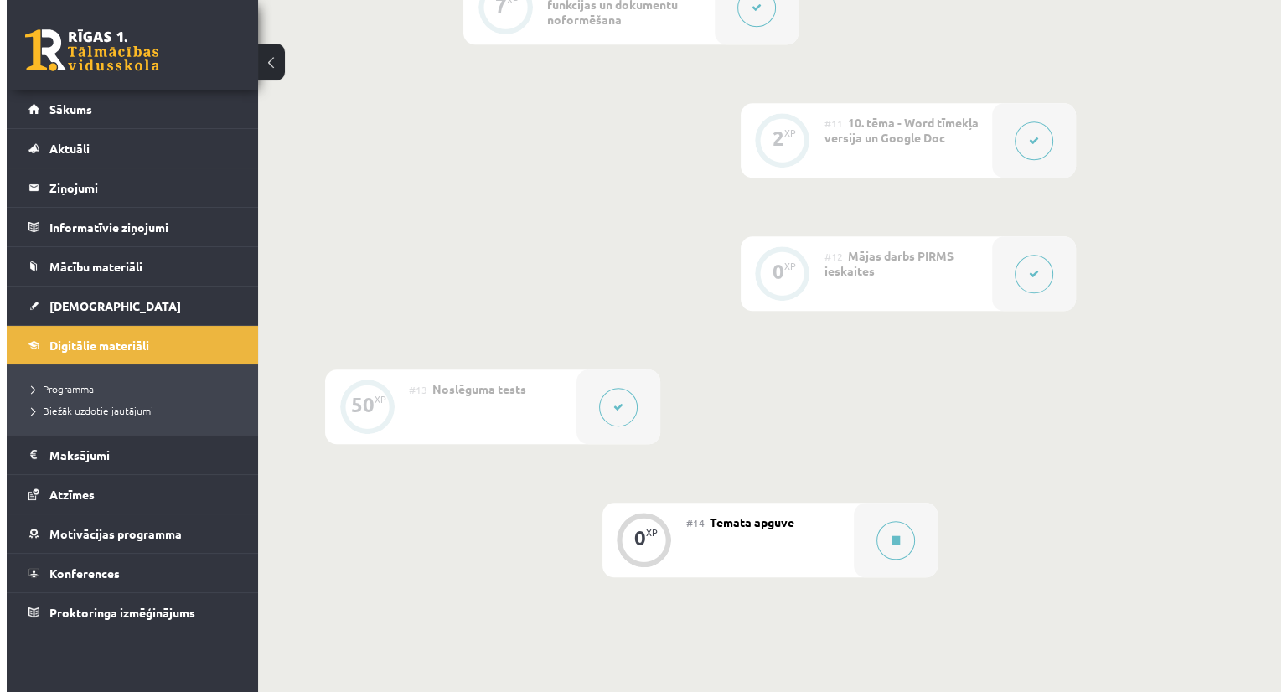
scroll to position [1804, 0]
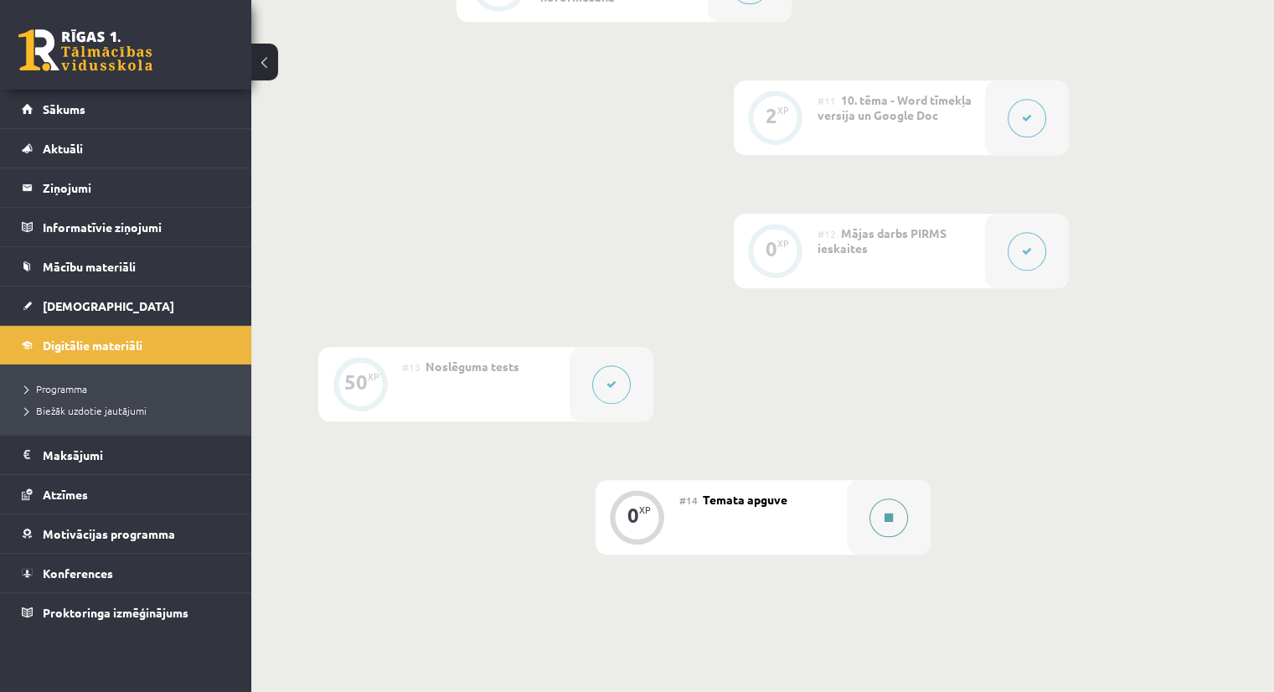
click at [895, 498] on button at bounding box center [889, 517] width 39 height 39
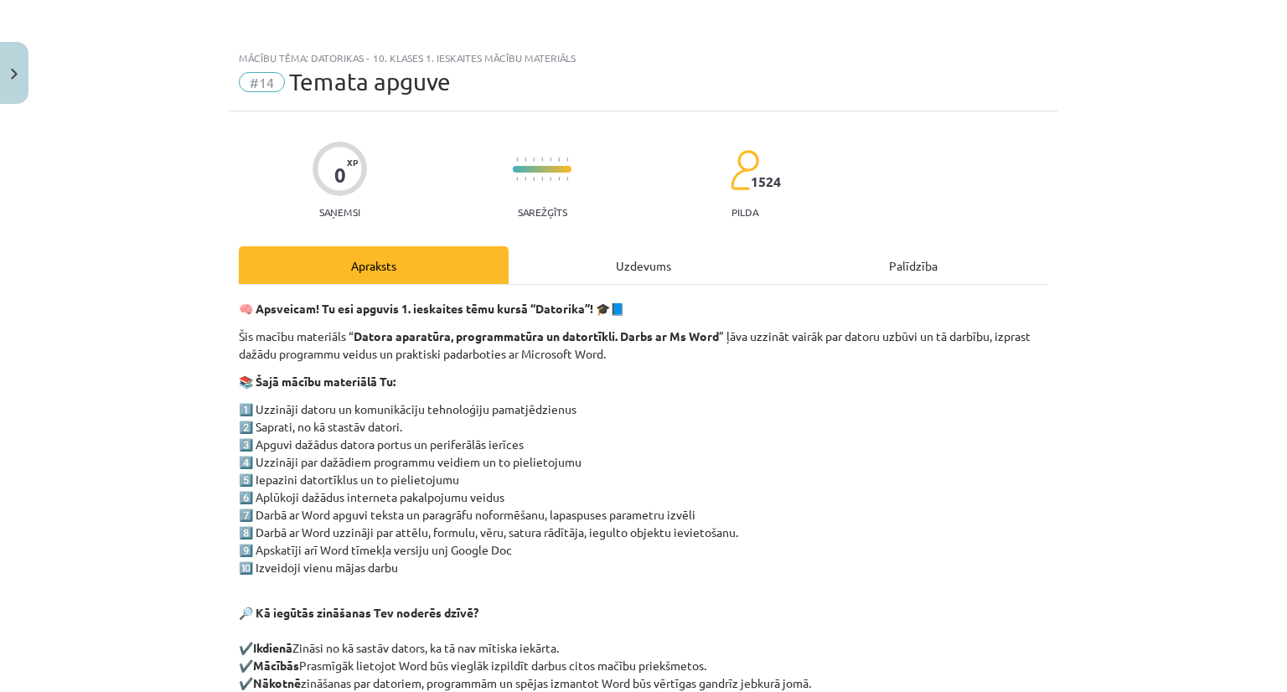
scroll to position [239, 0]
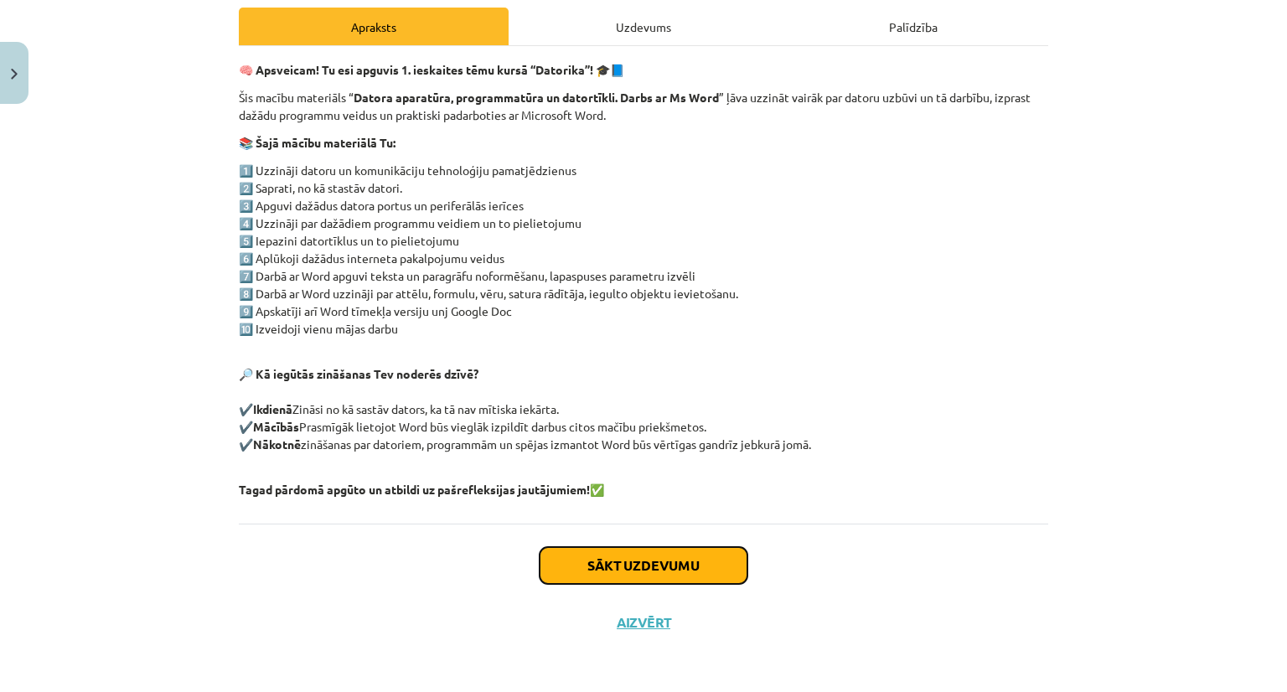
click at [613, 570] on button "Sākt uzdevumu" at bounding box center [643, 565] width 208 height 37
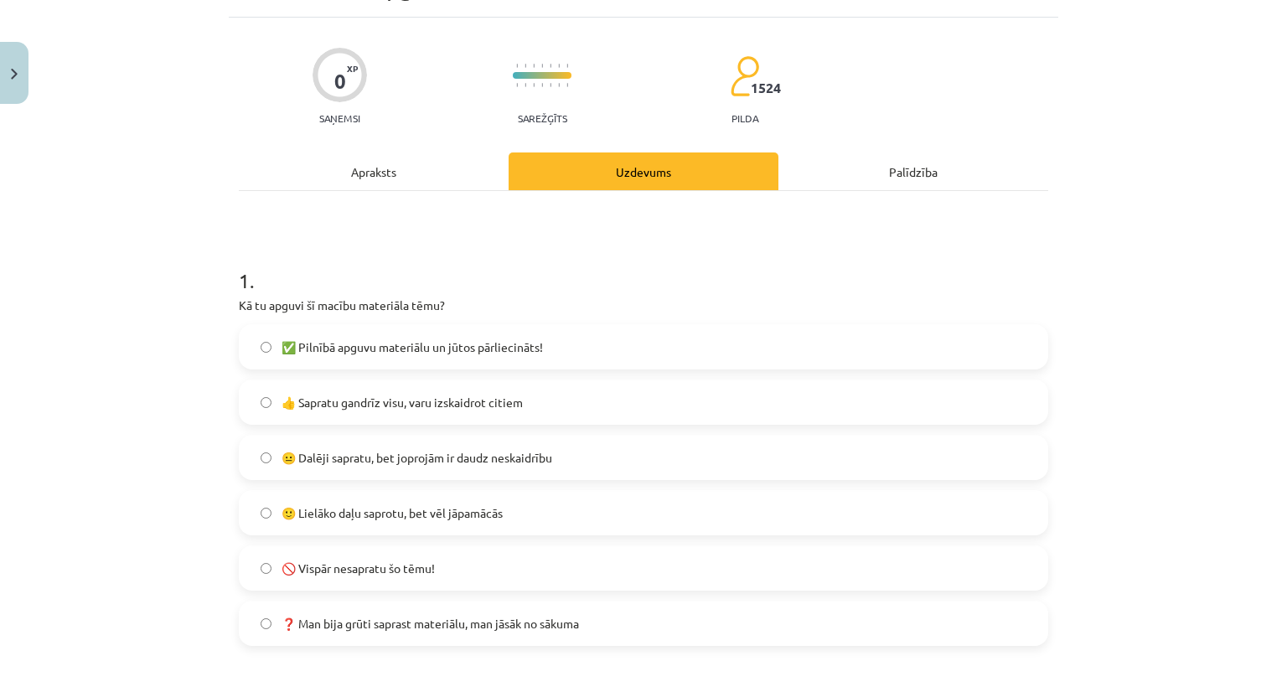
scroll to position [201, 0]
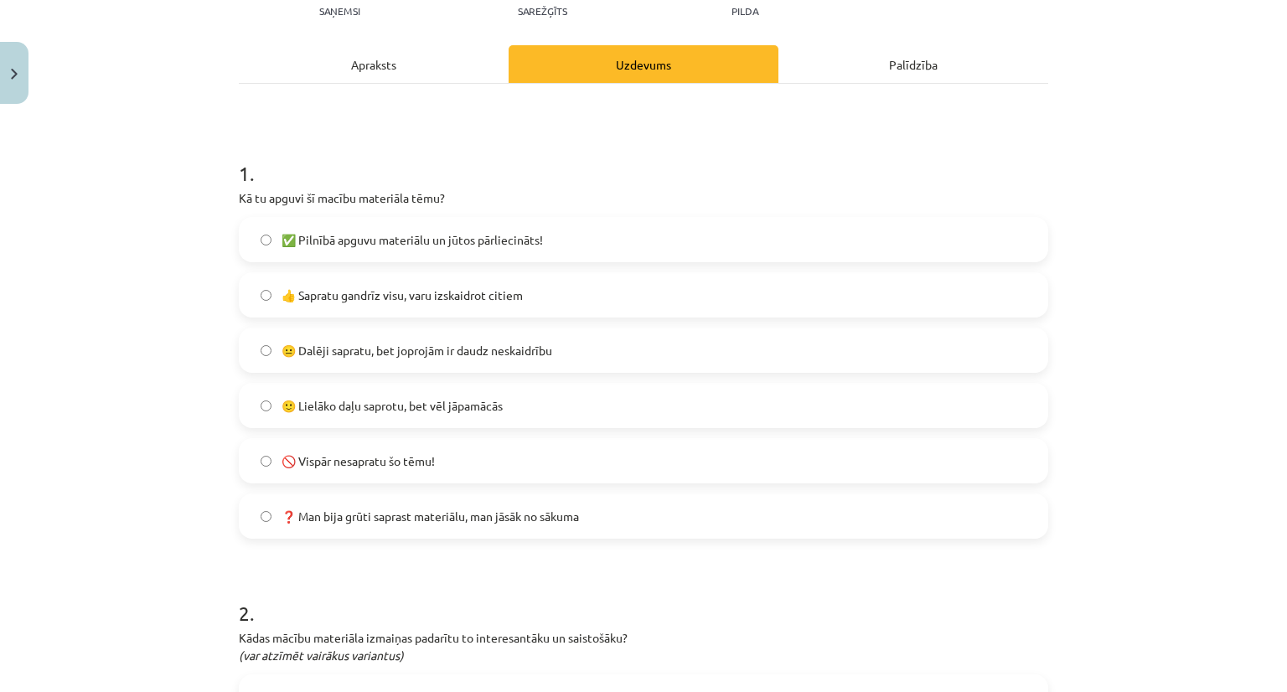
click at [380, 286] on span "👍 Sapratu gandrīz visu, varu izskaidrot citiem" at bounding box center [401, 295] width 241 height 18
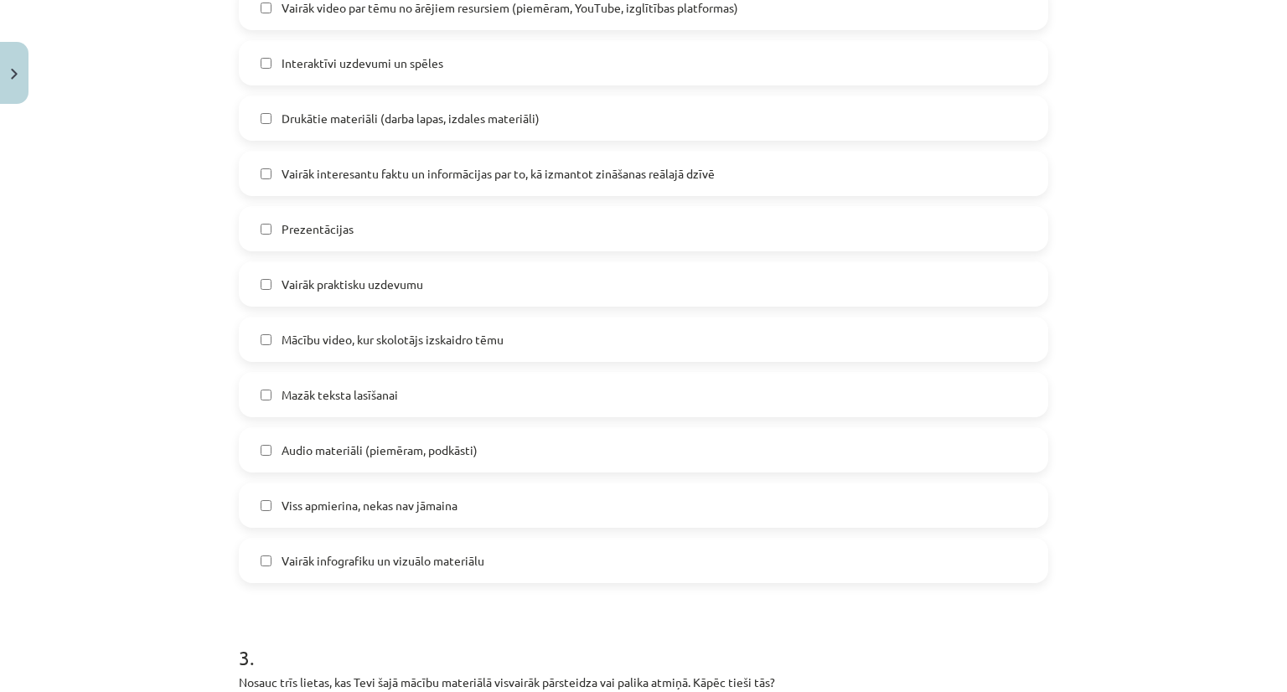
scroll to position [906, 0]
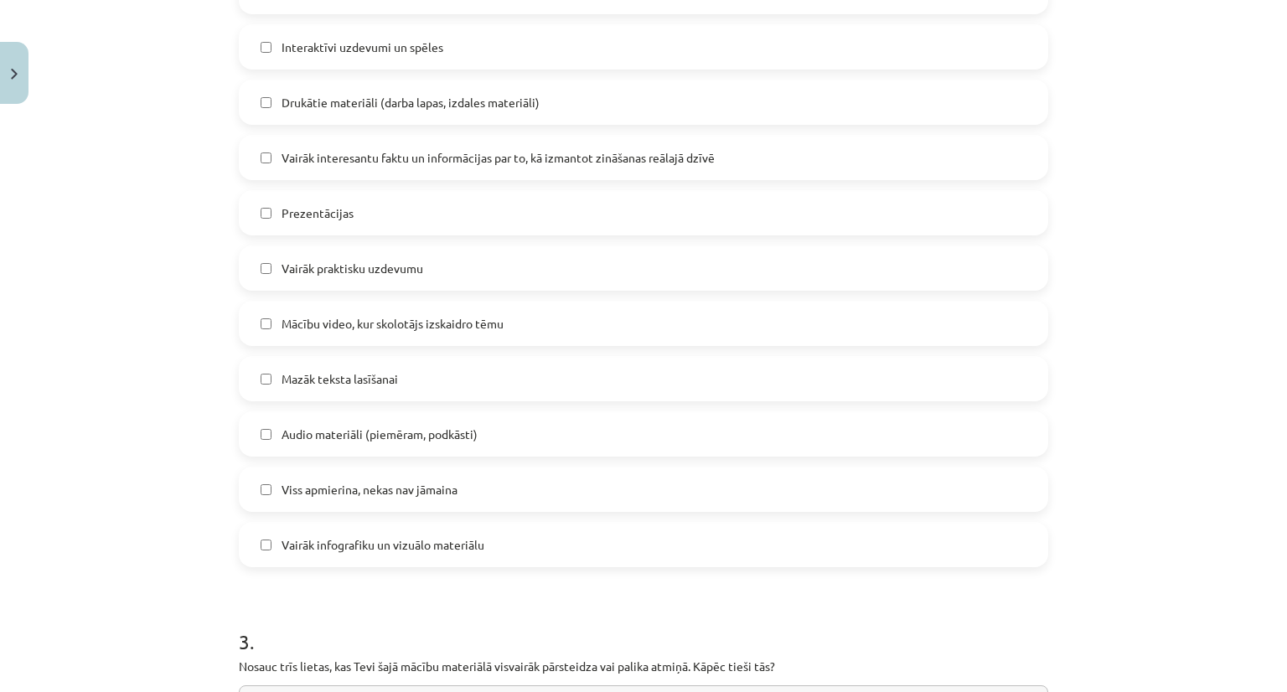
click at [302, 482] on span "Viss apmierina, nekas nav jāmaina" at bounding box center [369, 490] width 176 height 18
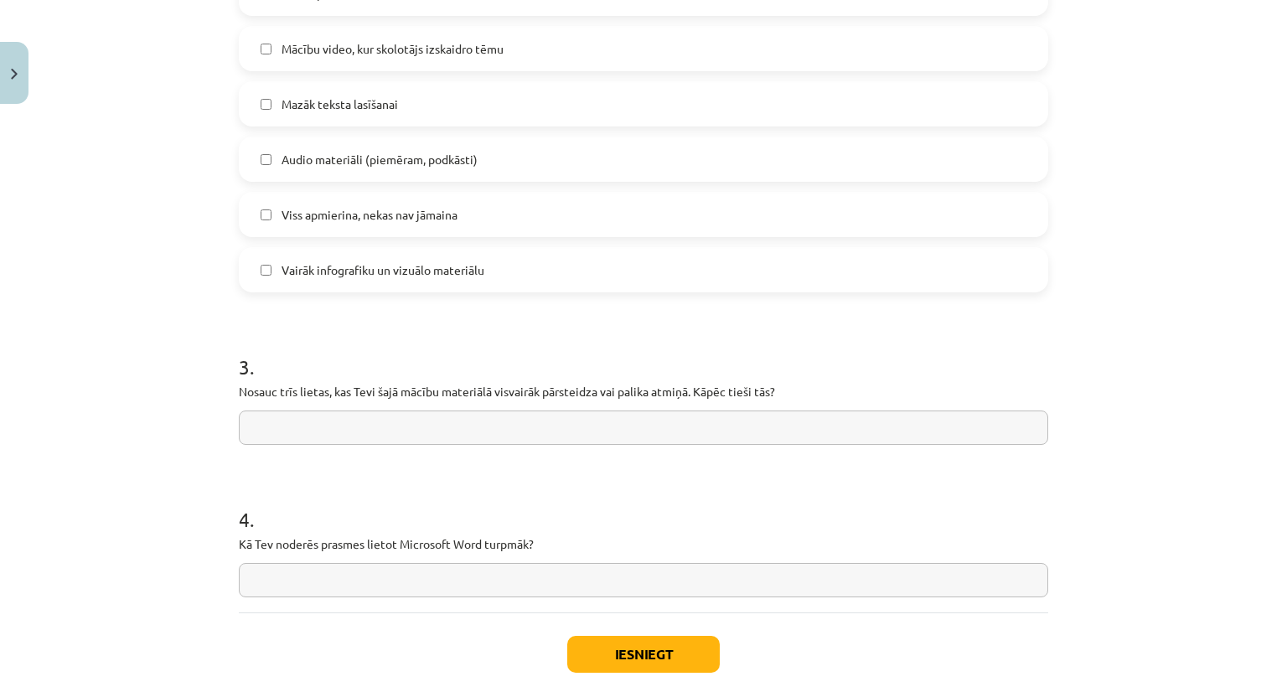
scroll to position [1191, 0]
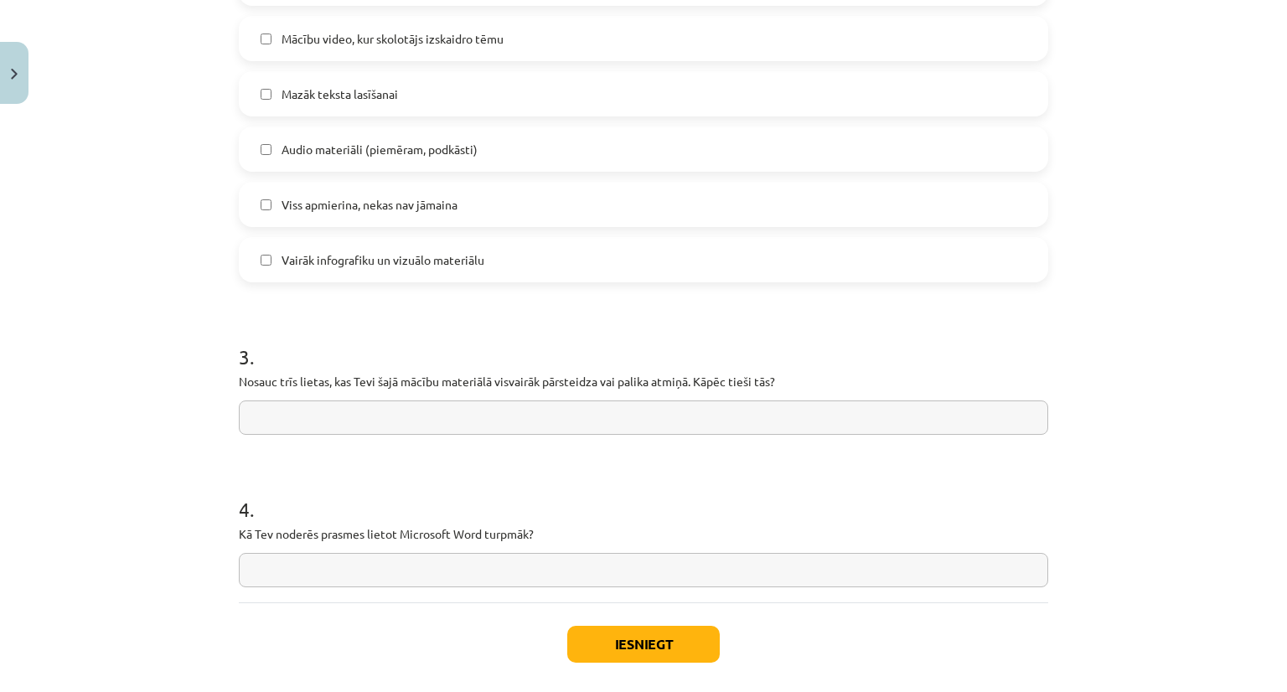
click at [338, 410] on input "text" at bounding box center [643, 417] width 809 height 34
type input "**********"
click at [413, 560] on input "text" at bounding box center [643, 570] width 809 height 34
type input "**********"
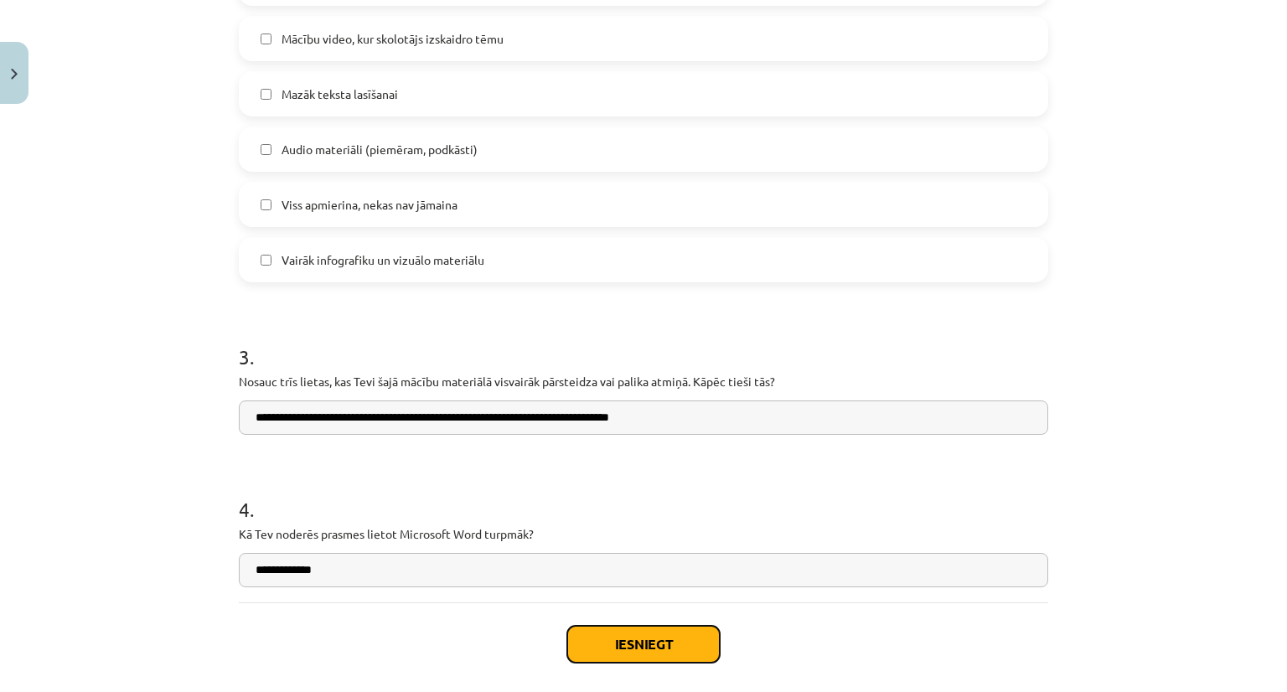
click at [653, 648] on button "Iesniegt" at bounding box center [643, 644] width 152 height 37
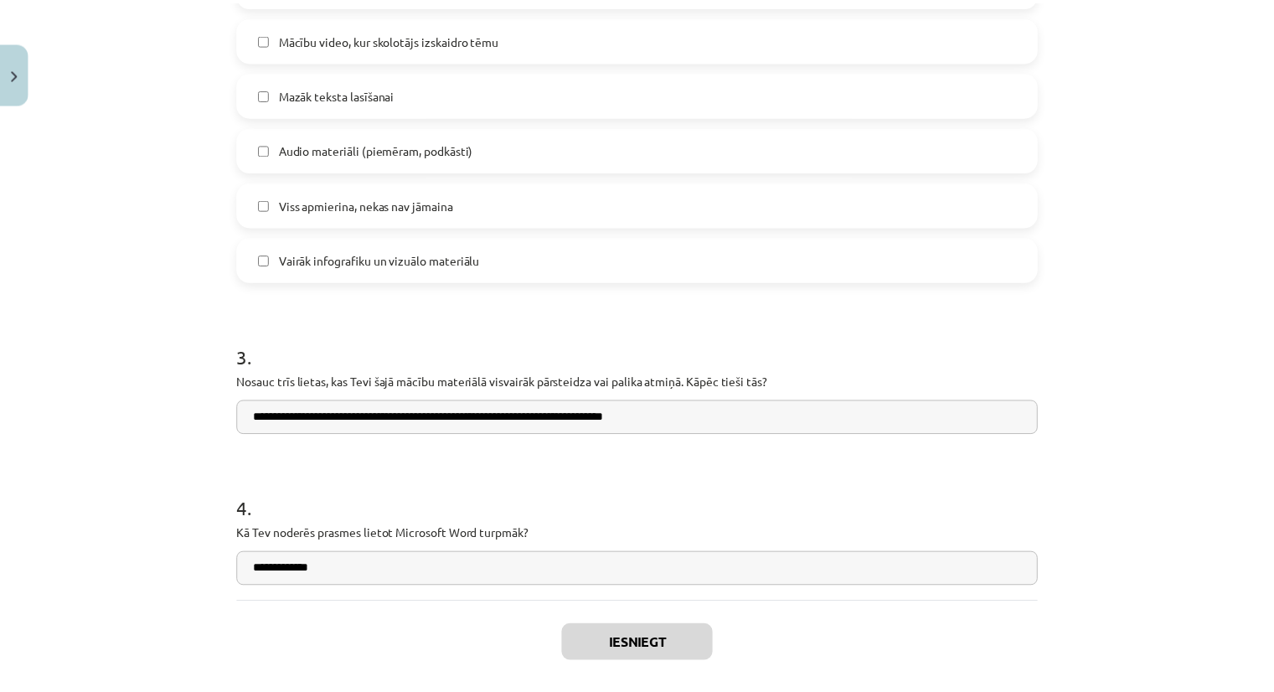
scroll to position [1803, 0]
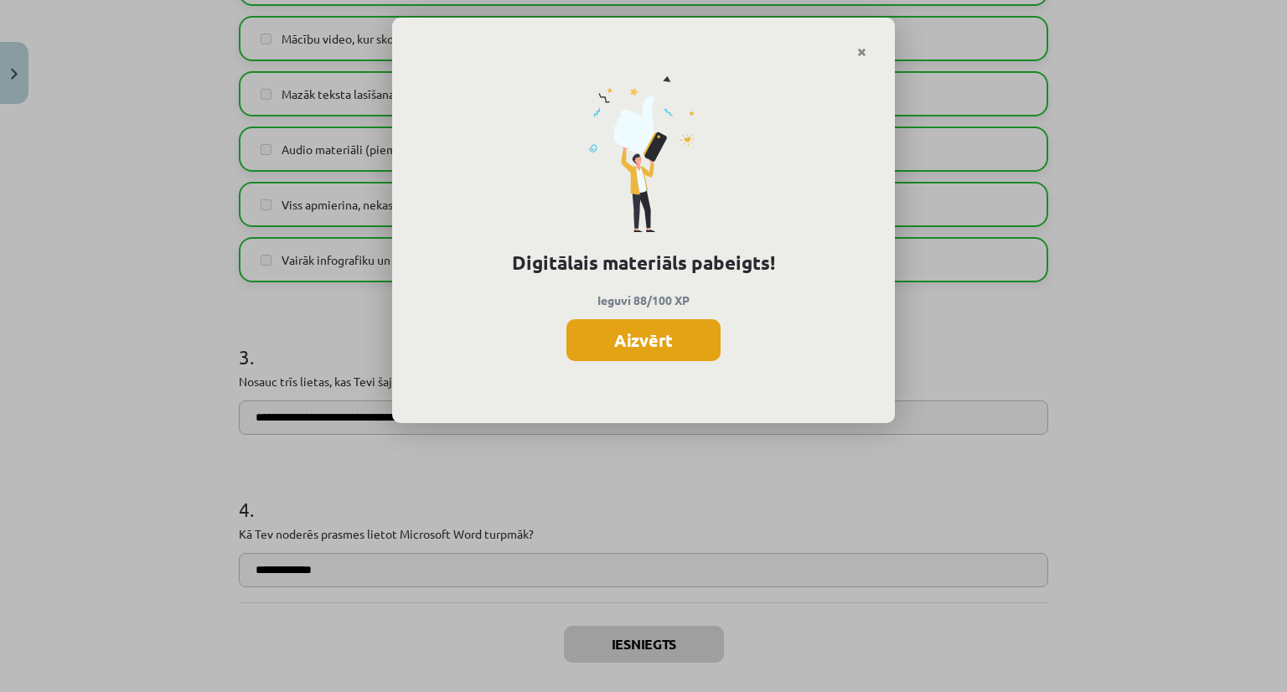
click at [628, 327] on button "Aizvērt" at bounding box center [643, 340] width 154 height 42
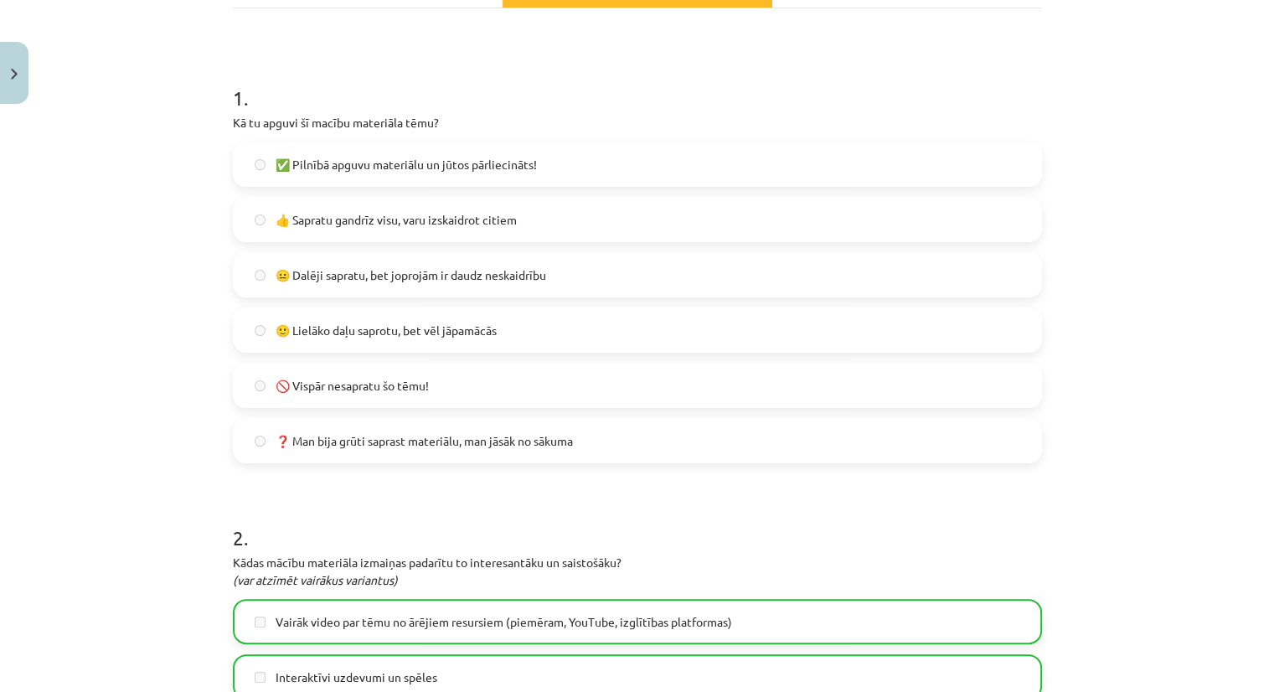
scroll to position [0, 0]
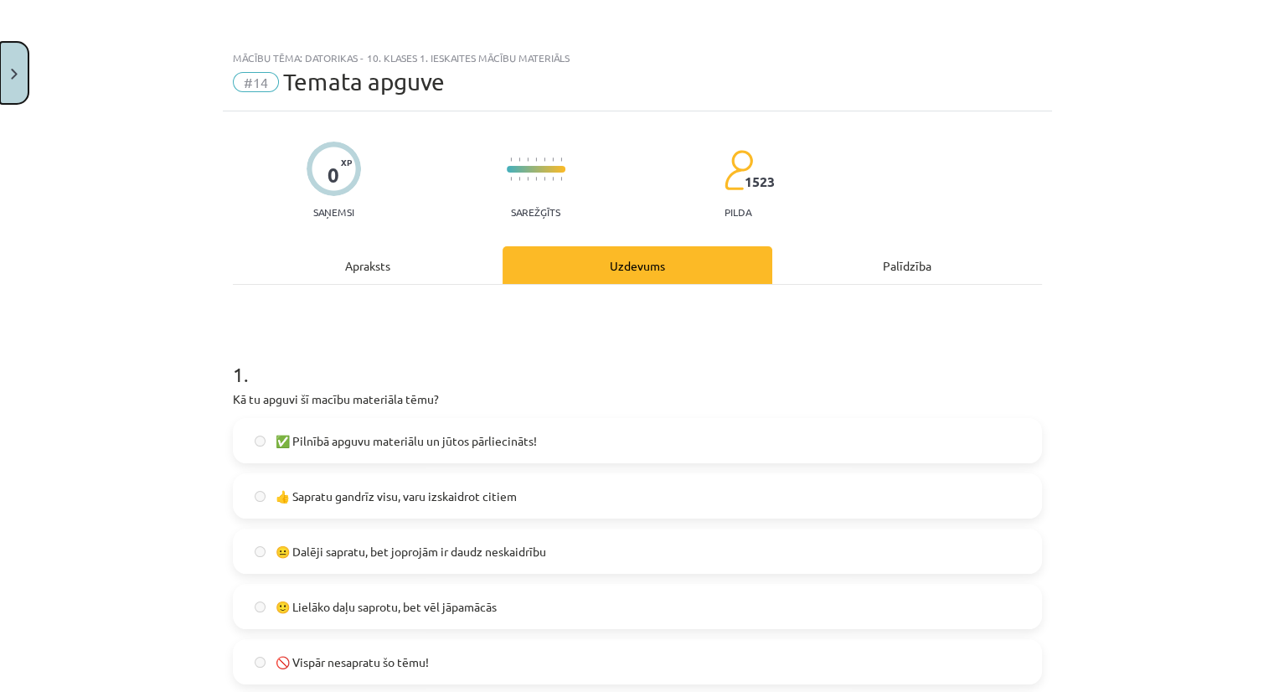
click at [27, 70] on button "Close" at bounding box center [14, 73] width 28 height 62
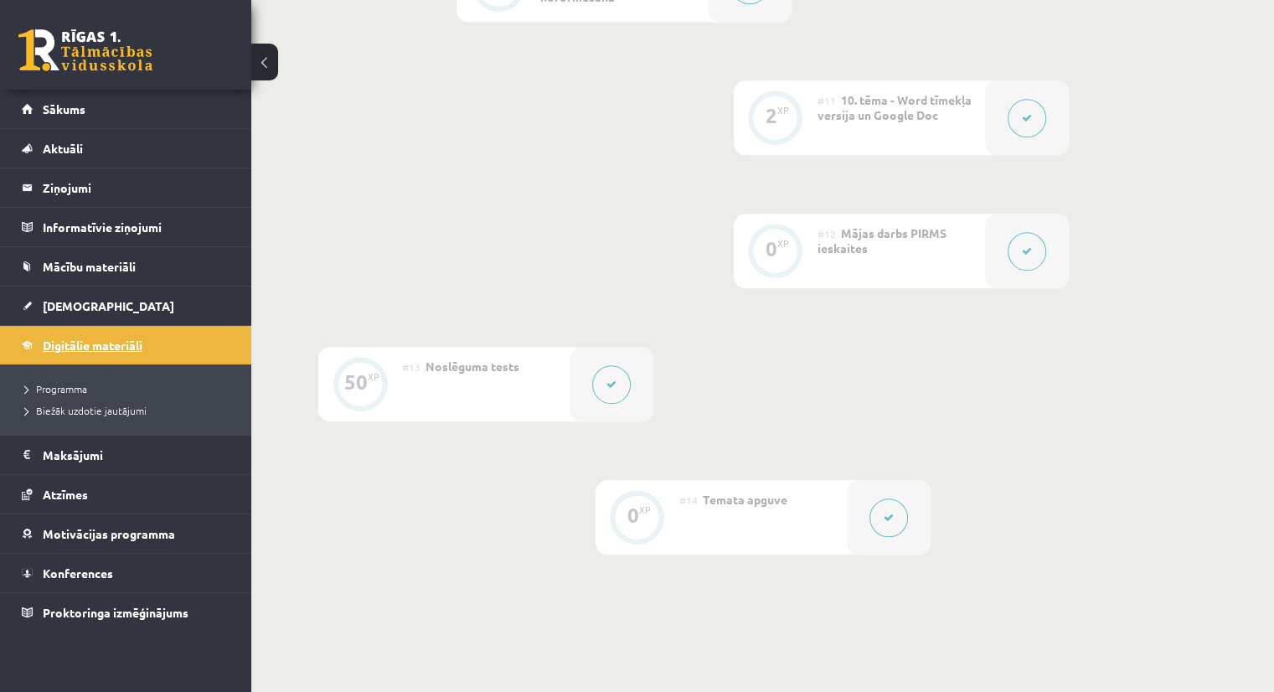
click at [131, 344] on span "Digitālie materiāli" at bounding box center [93, 345] width 100 height 15
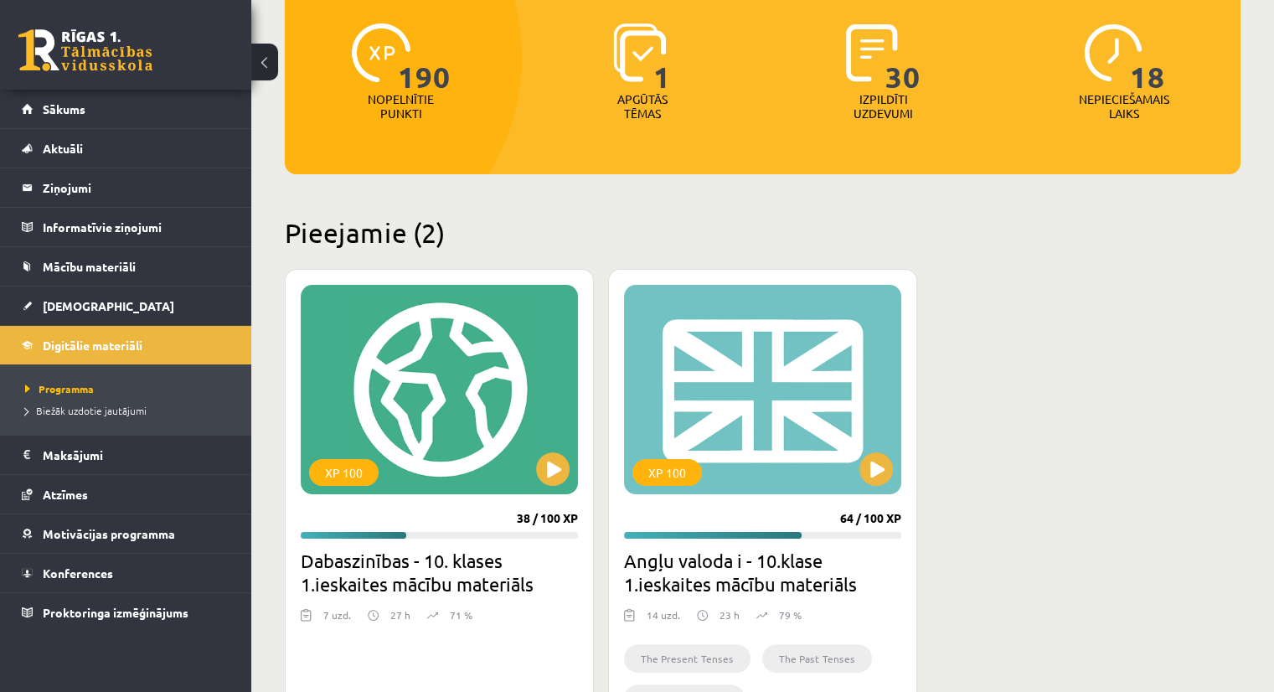
scroll to position [204, 0]
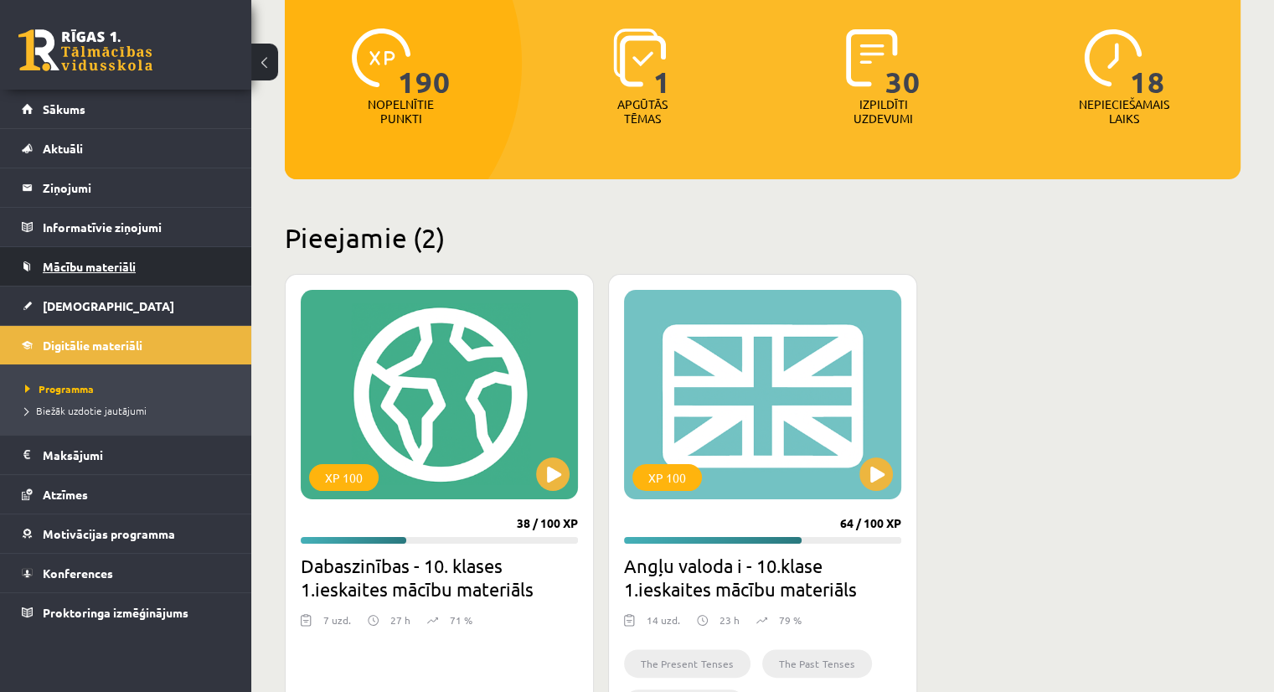
click at [104, 256] on link "Mācību materiāli" at bounding box center [126, 266] width 209 height 39
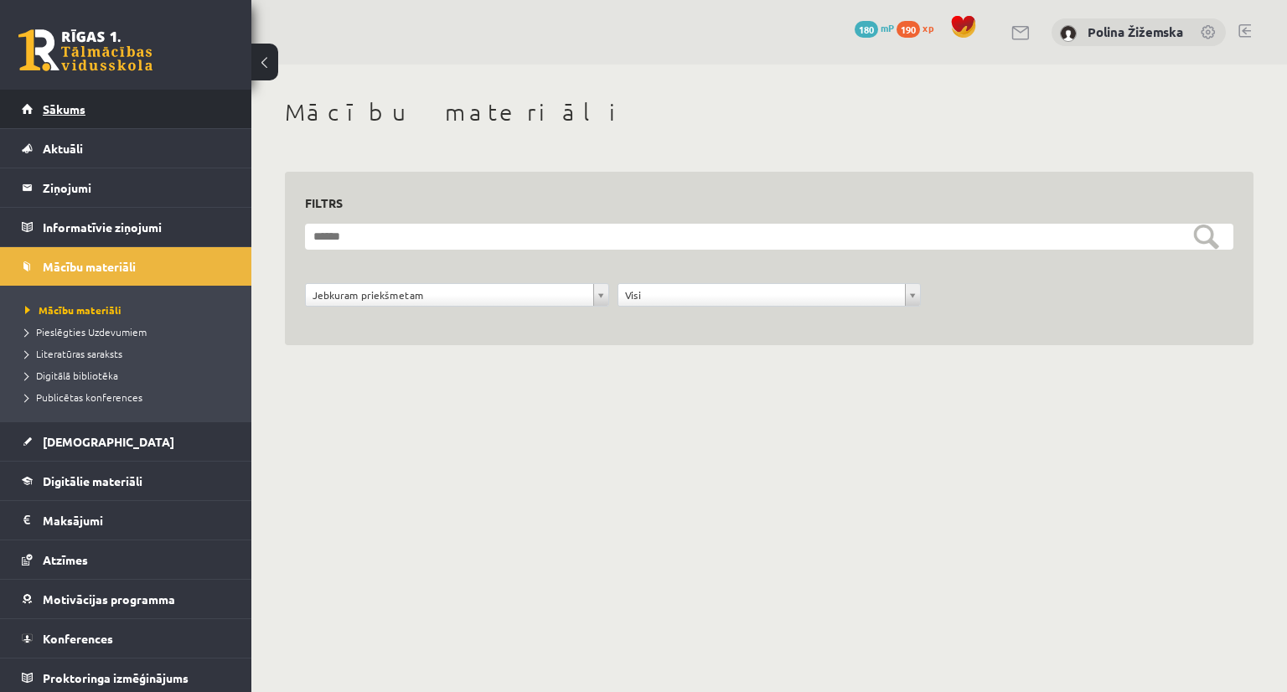
click at [66, 111] on span "Sākums" at bounding box center [64, 108] width 43 height 15
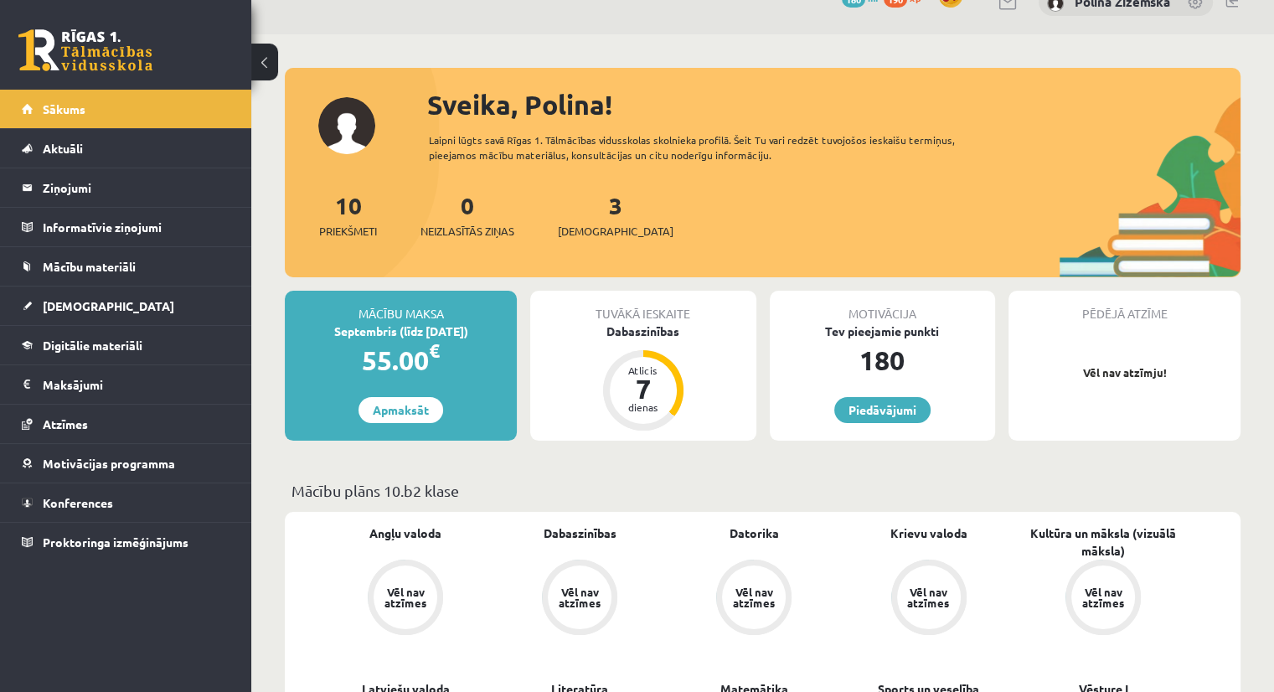
scroll to position [29, 0]
click at [77, 300] on span "[DEMOGRAPHIC_DATA]" at bounding box center [109, 305] width 132 height 15
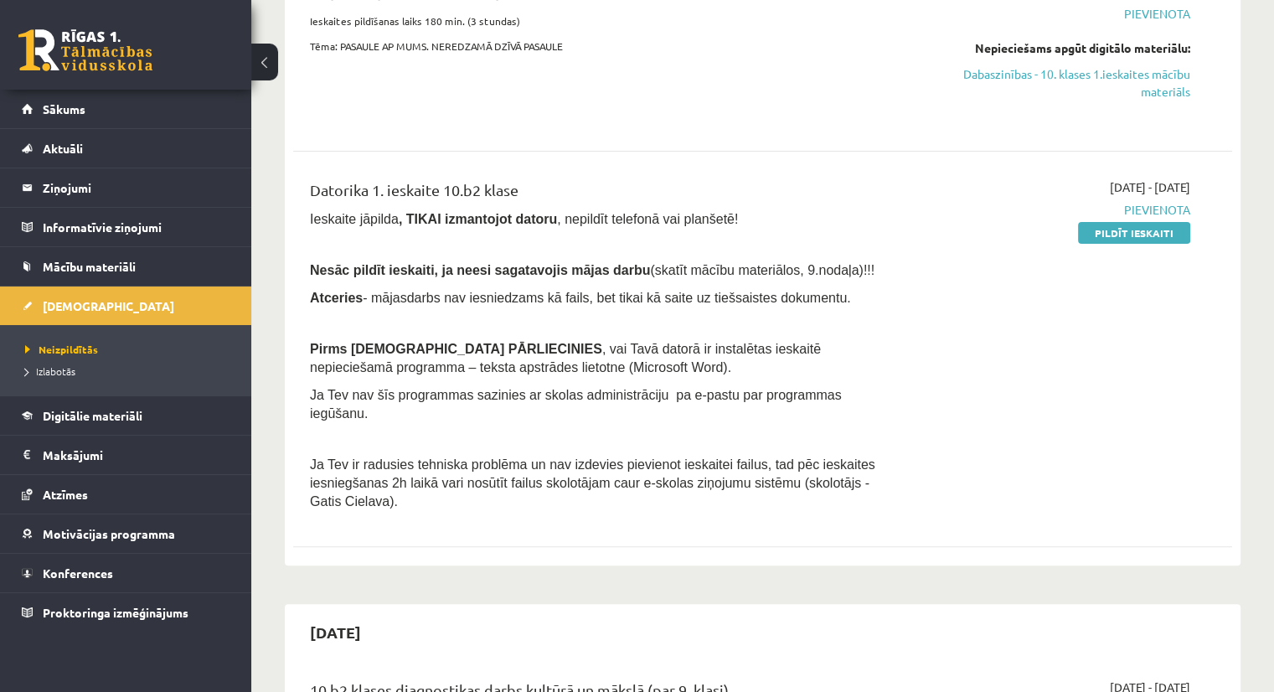
scroll to position [438, 0]
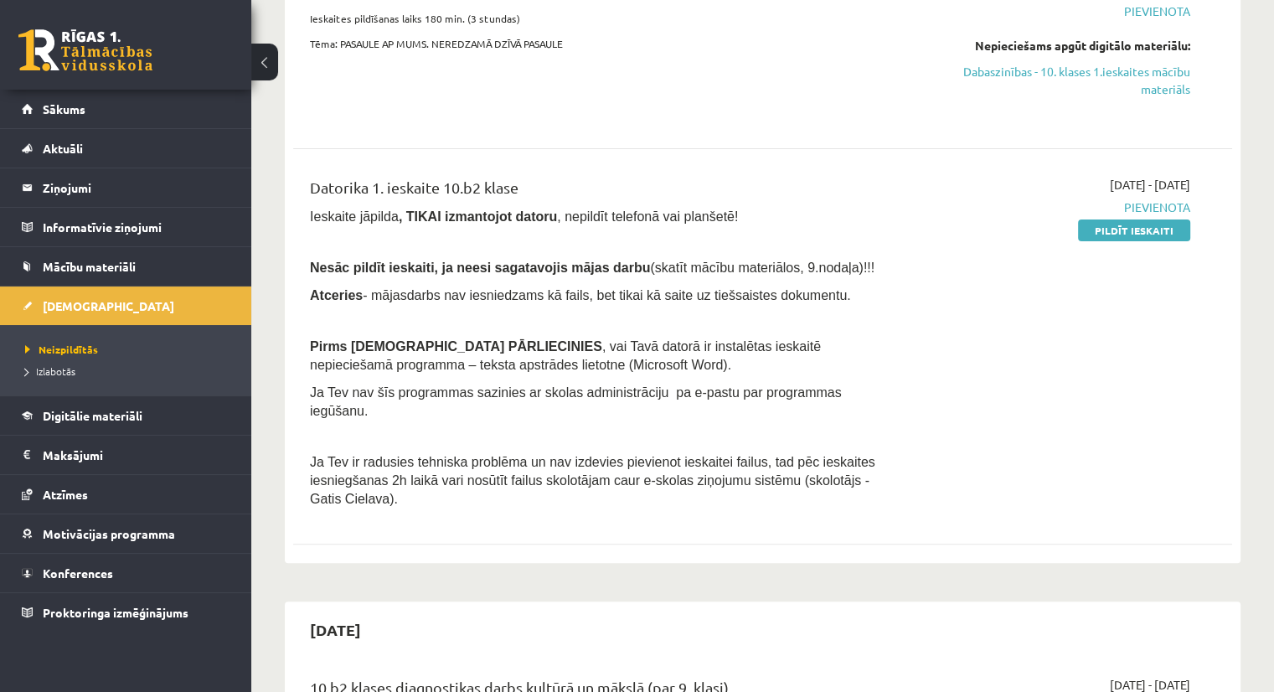
drag, startPoint x: 1142, startPoint y: 245, endPoint x: 717, endPoint y: 82, distance: 455.0
click at [1142, 241] on link "Pildīt ieskaiti" at bounding box center [1134, 230] width 112 height 22
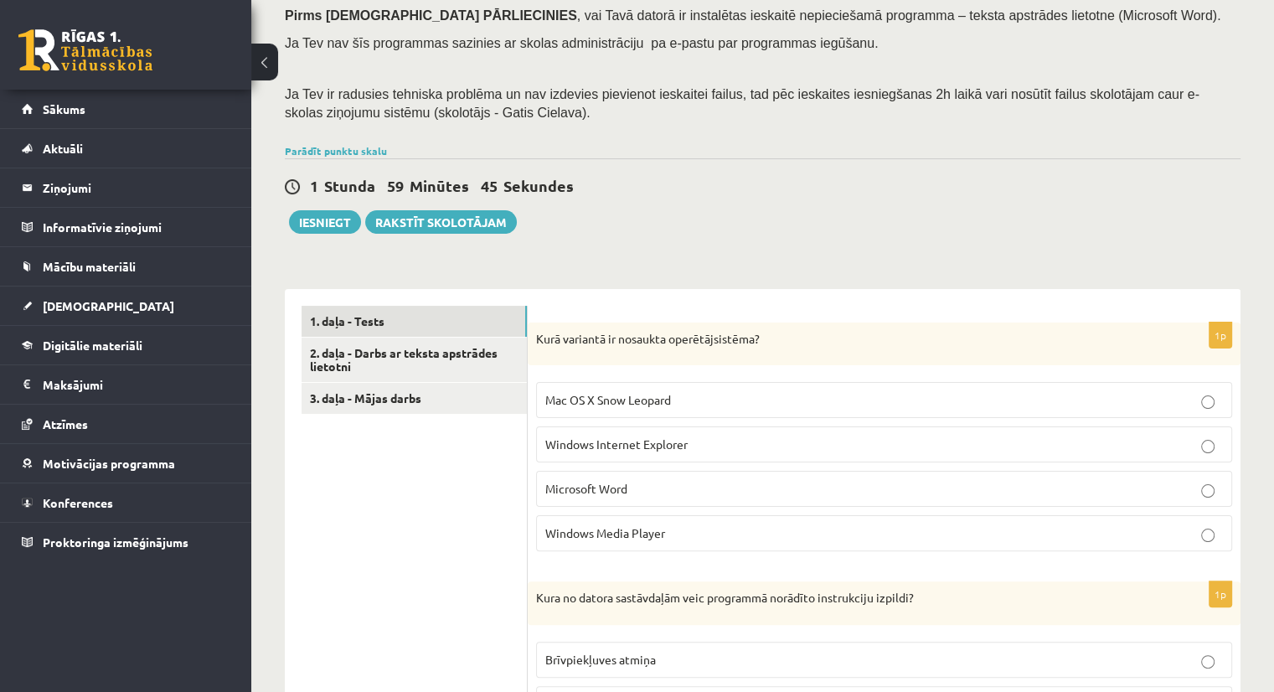
scroll to position [249, 0]
click at [496, 214] on link "Rakstīt skolotājam" at bounding box center [441, 222] width 152 height 23
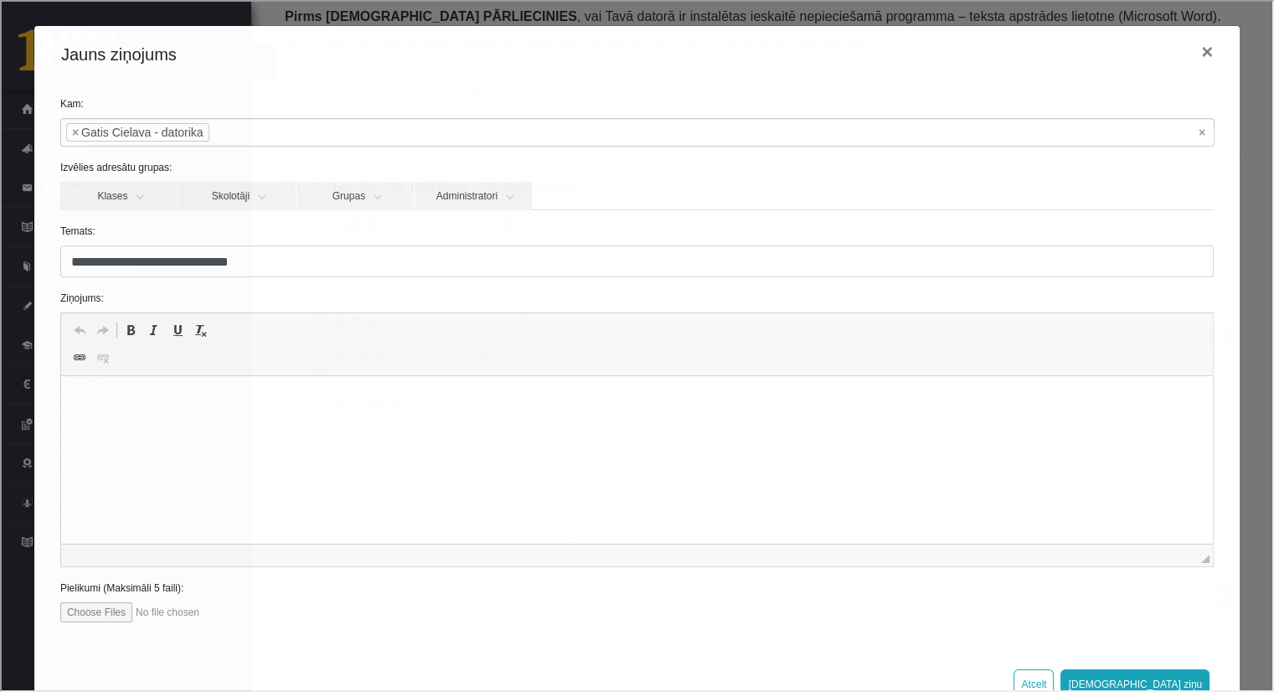
scroll to position [0, 0]
click at [153, 395] on p "Editor, wiswyg-editor-47024944354400-1757448718-481" at bounding box center [636, 402] width 1118 height 18
click at [135, 402] on span "Paste" at bounding box center [138, 407] width 52 height 24
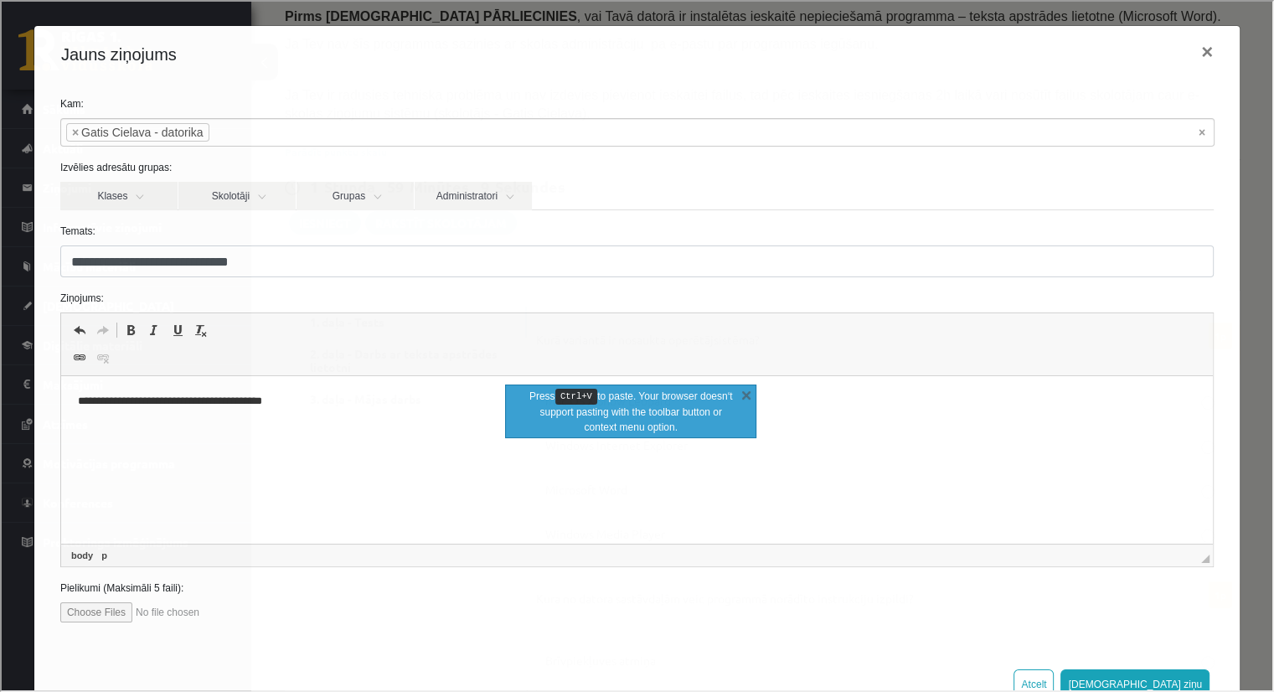
click at [330, 411] on html "**********" at bounding box center [636, 401] width 1152 height 51
click at [235, 400] on p "**********" at bounding box center [630, 402] width 1107 height 18
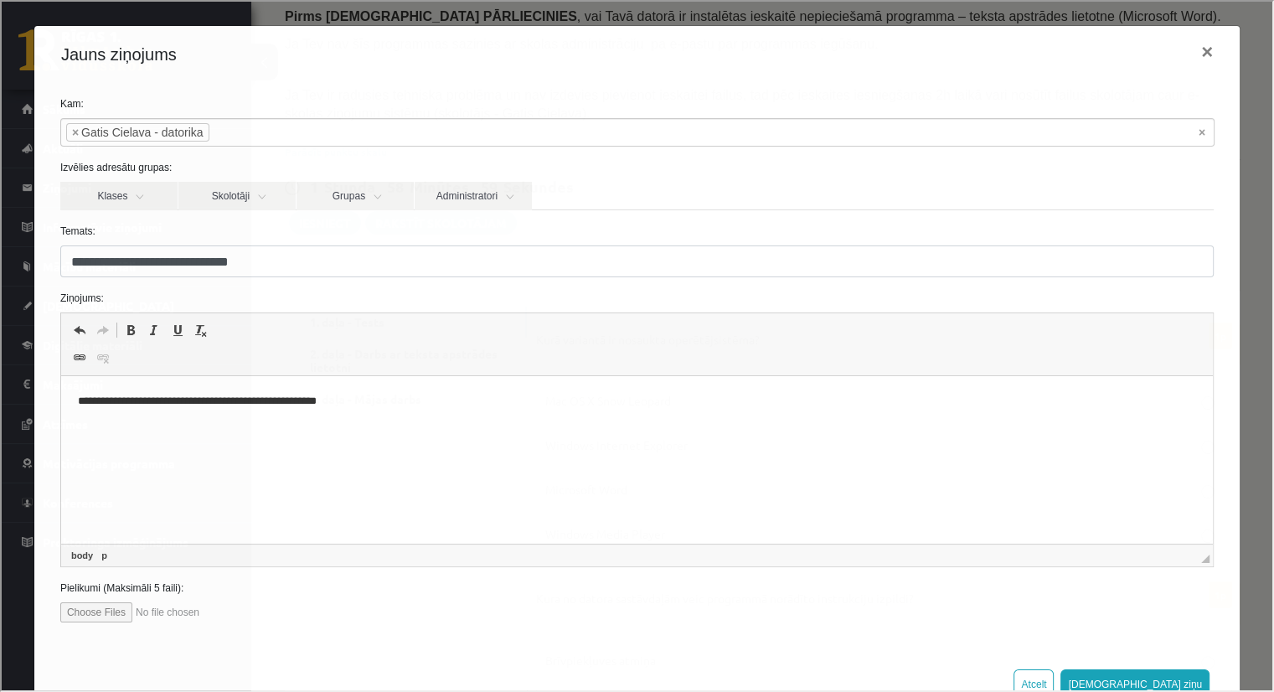
click at [392, 406] on p "**********" at bounding box center [630, 402] width 1107 height 18
click at [135, 404] on p "**********" at bounding box center [630, 402] width 1107 height 18
click at [185, 402] on p "**********" at bounding box center [630, 402] width 1107 height 18
click at [1165, 672] on button "Sūtīt ziņu" at bounding box center [1133, 683] width 149 height 30
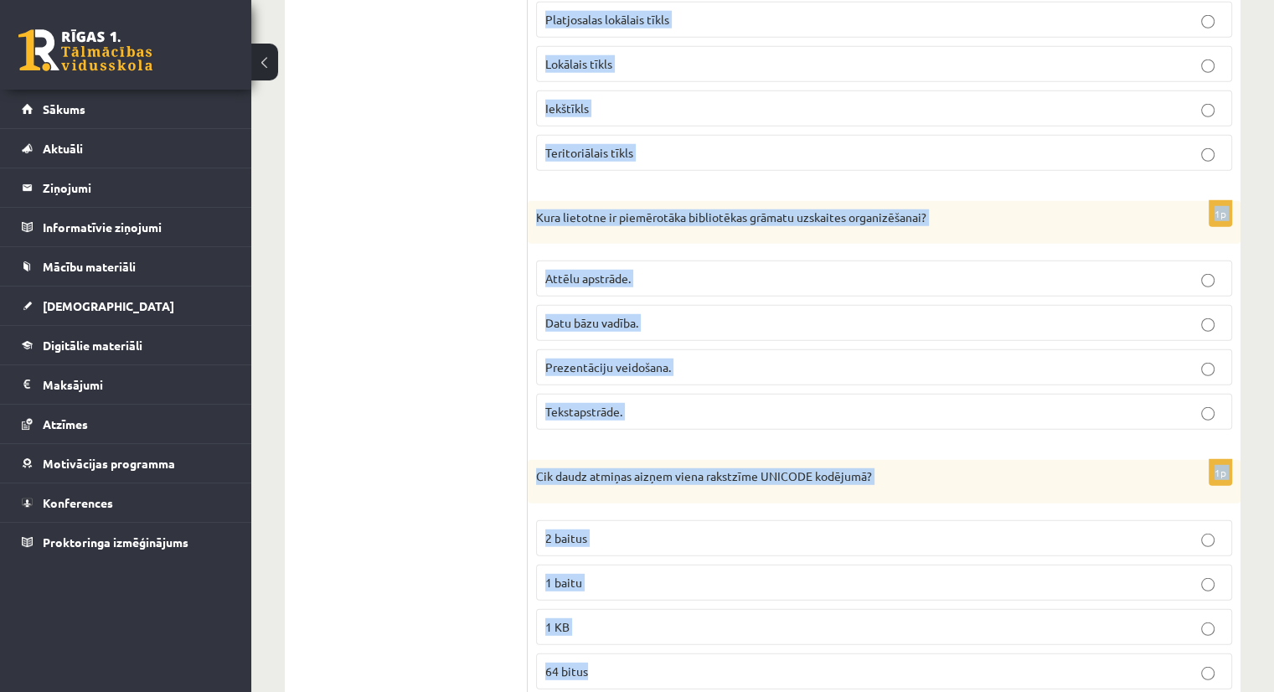
scroll to position [4610, 0]
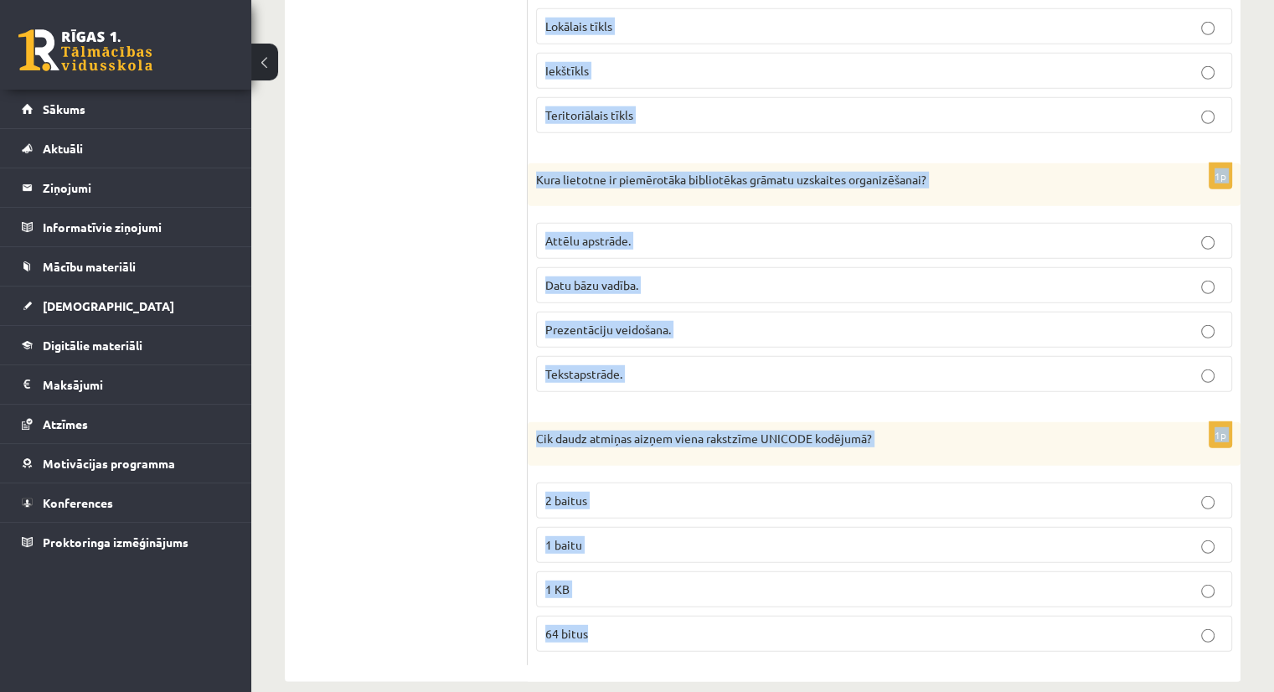
drag, startPoint x: 535, startPoint y: 317, endPoint x: 673, endPoint y: 673, distance: 381.1
copy form "Kurā variantā ir nosaukta operētājsistēma? Mac OS X Snow Leopard Windows Intern…"
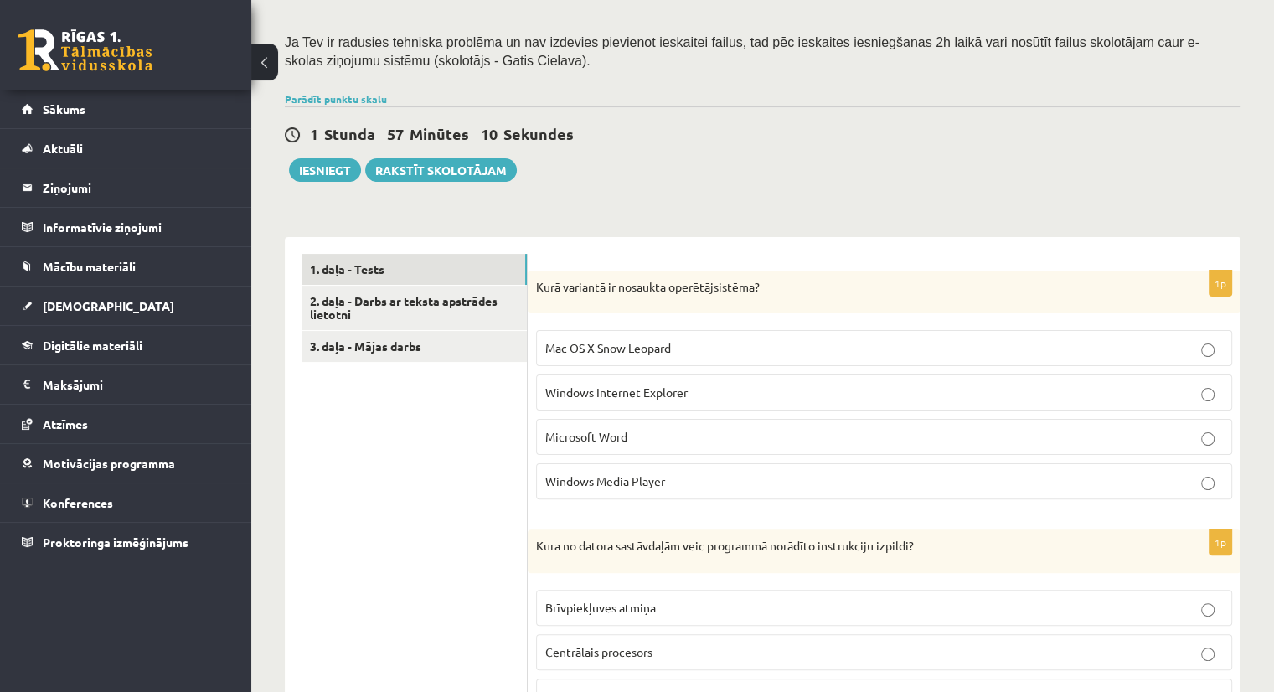
scroll to position [311, 0]
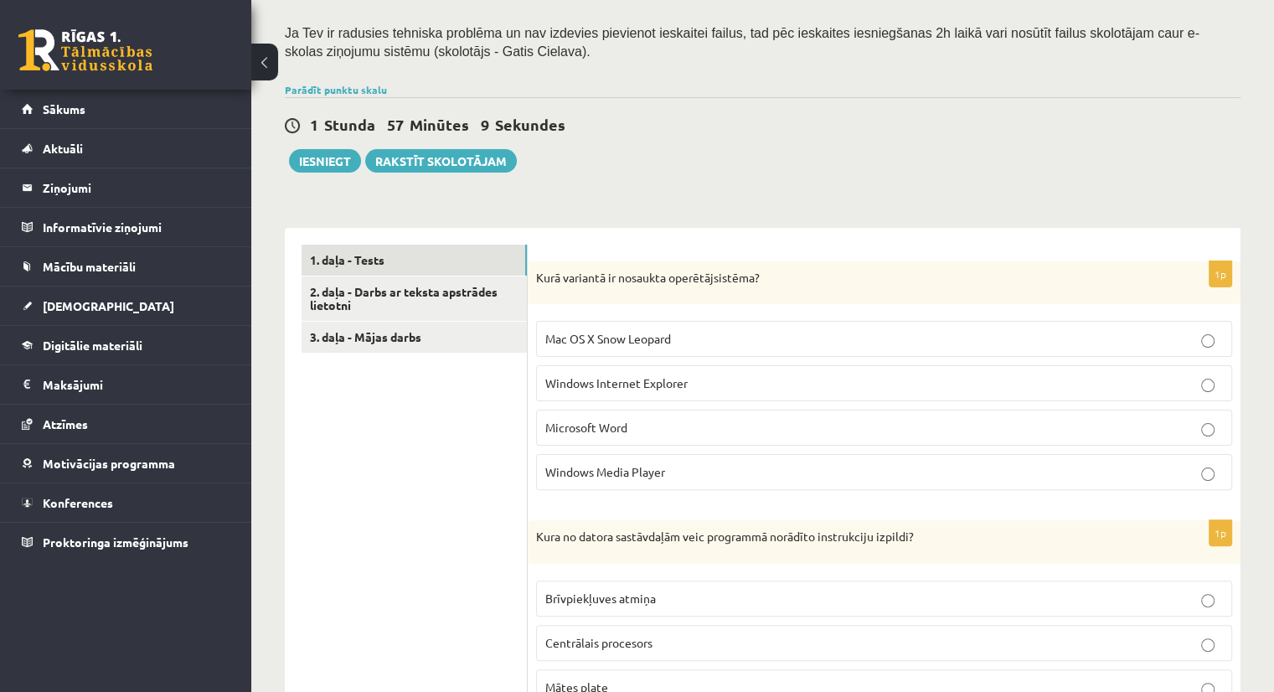
click at [592, 331] on p "Mac OS X Snow Leopard" at bounding box center [884, 339] width 678 height 18
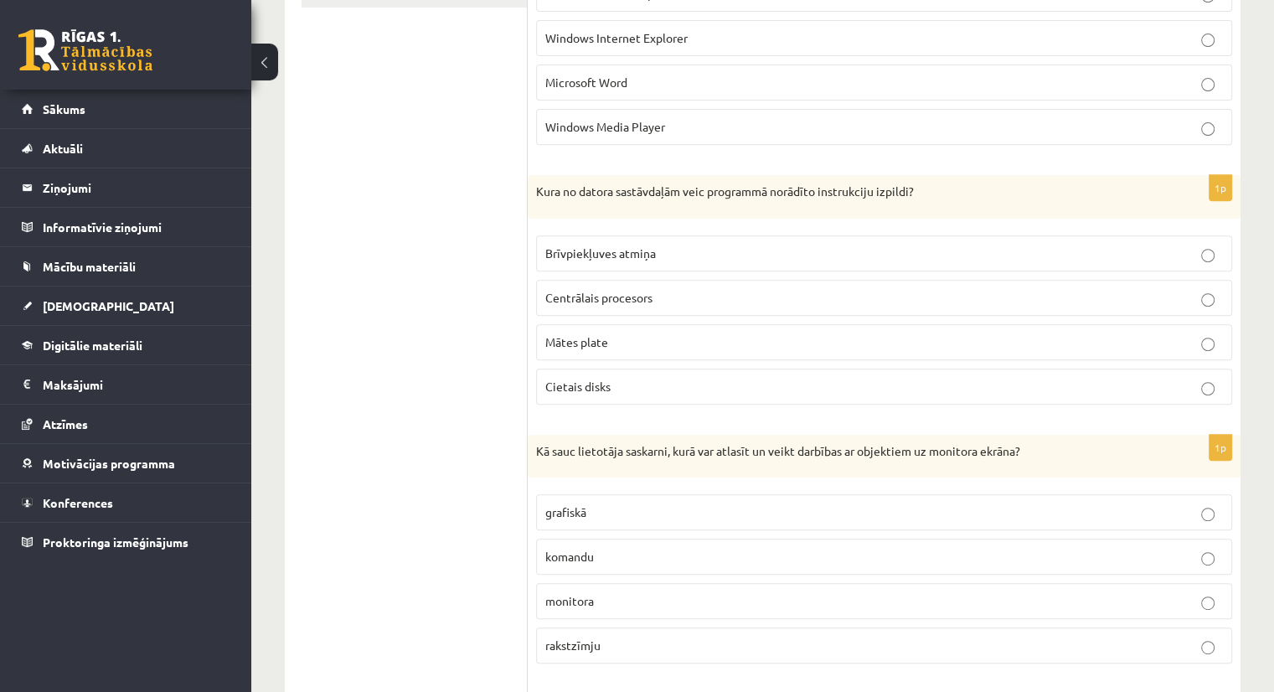
scroll to position [716, 0]
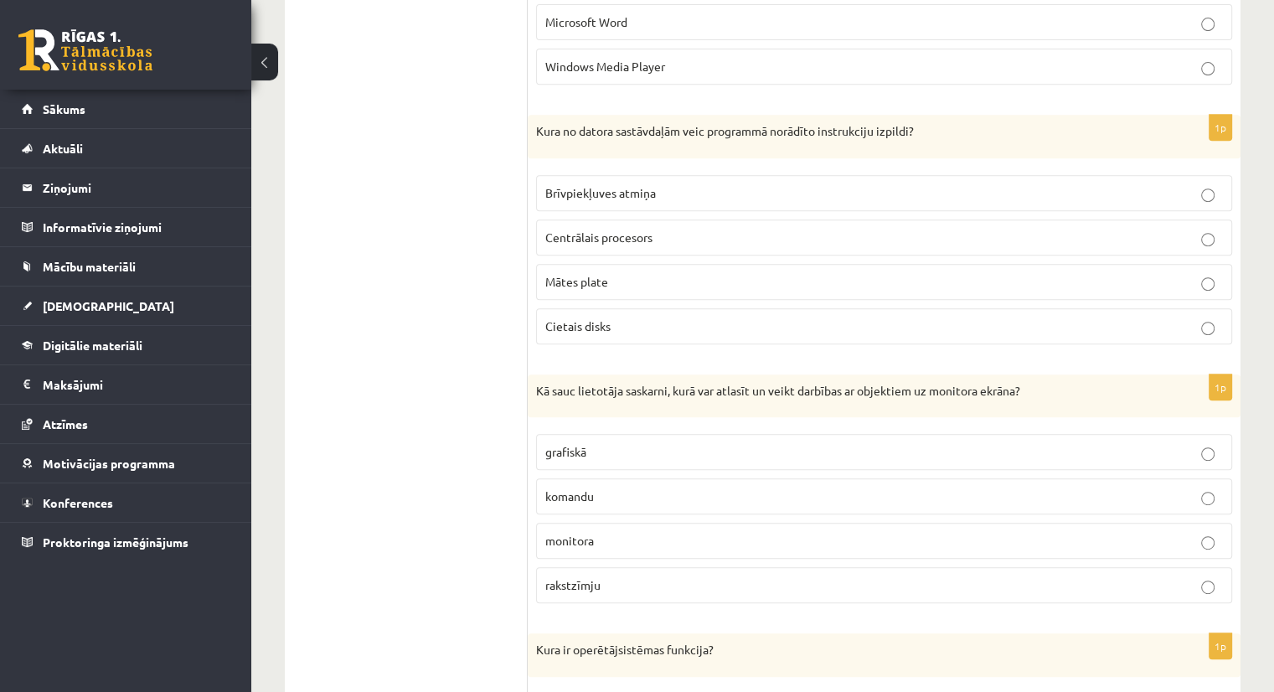
click at [616, 235] on span "Centrālais procesors" at bounding box center [598, 237] width 107 height 15
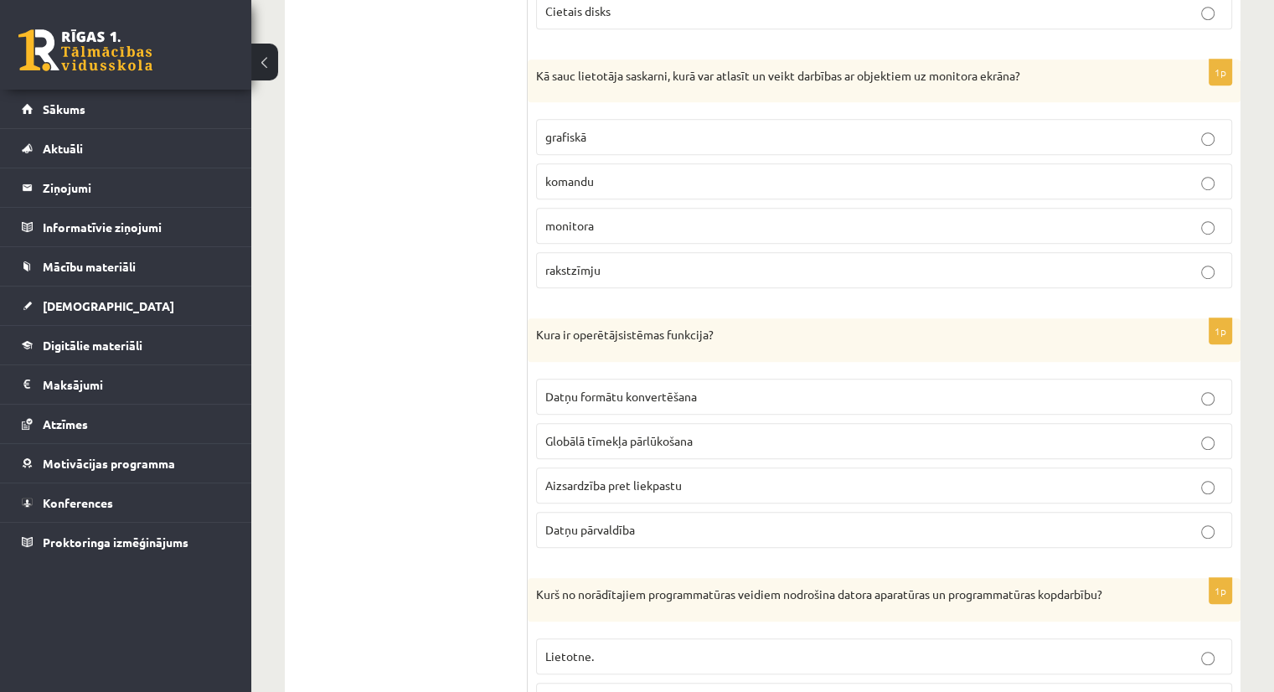
scroll to position [1066, 0]
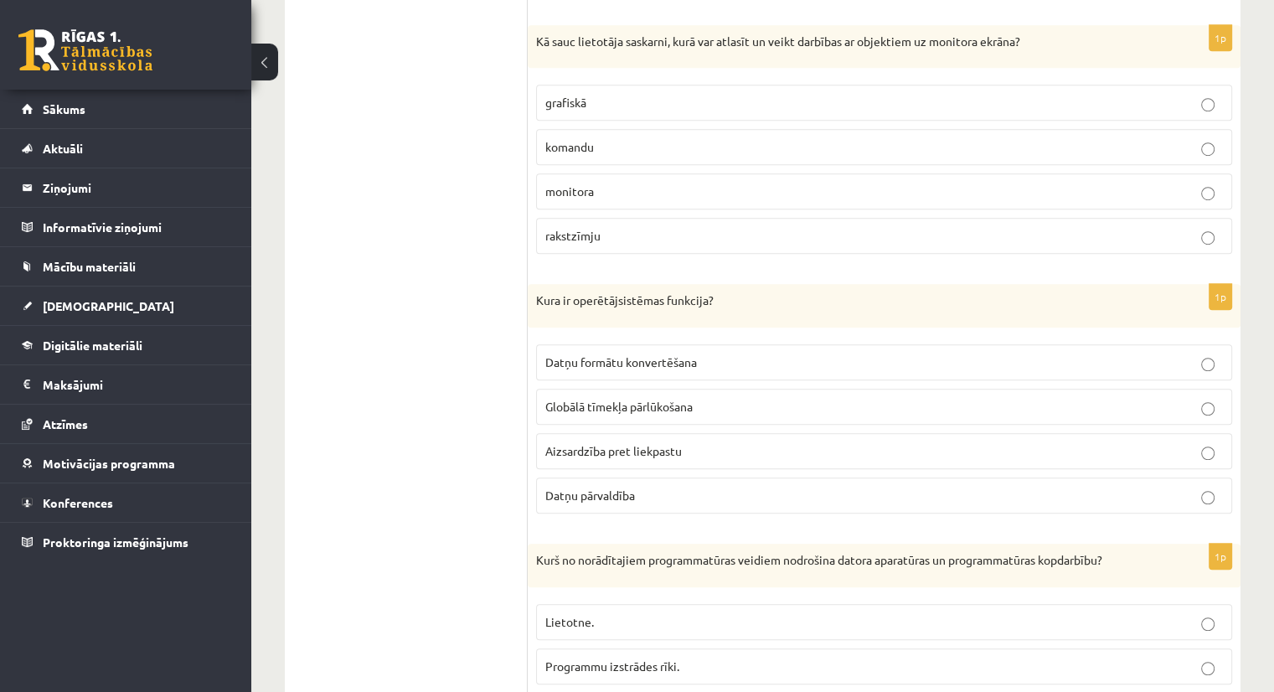
click at [589, 104] on p "grafiskā" at bounding box center [884, 103] width 678 height 18
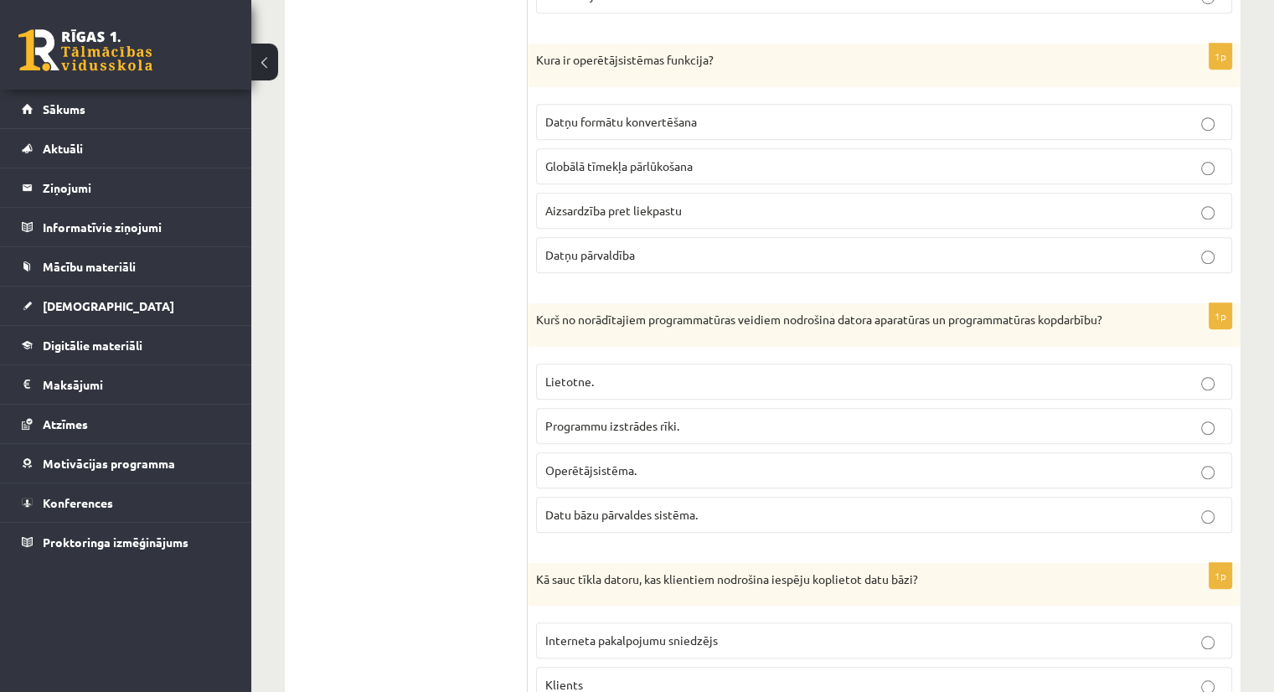
scroll to position [1307, 0]
click at [653, 195] on label "Aizsardzība pret liekpastu" at bounding box center [884, 210] width 696 height 36
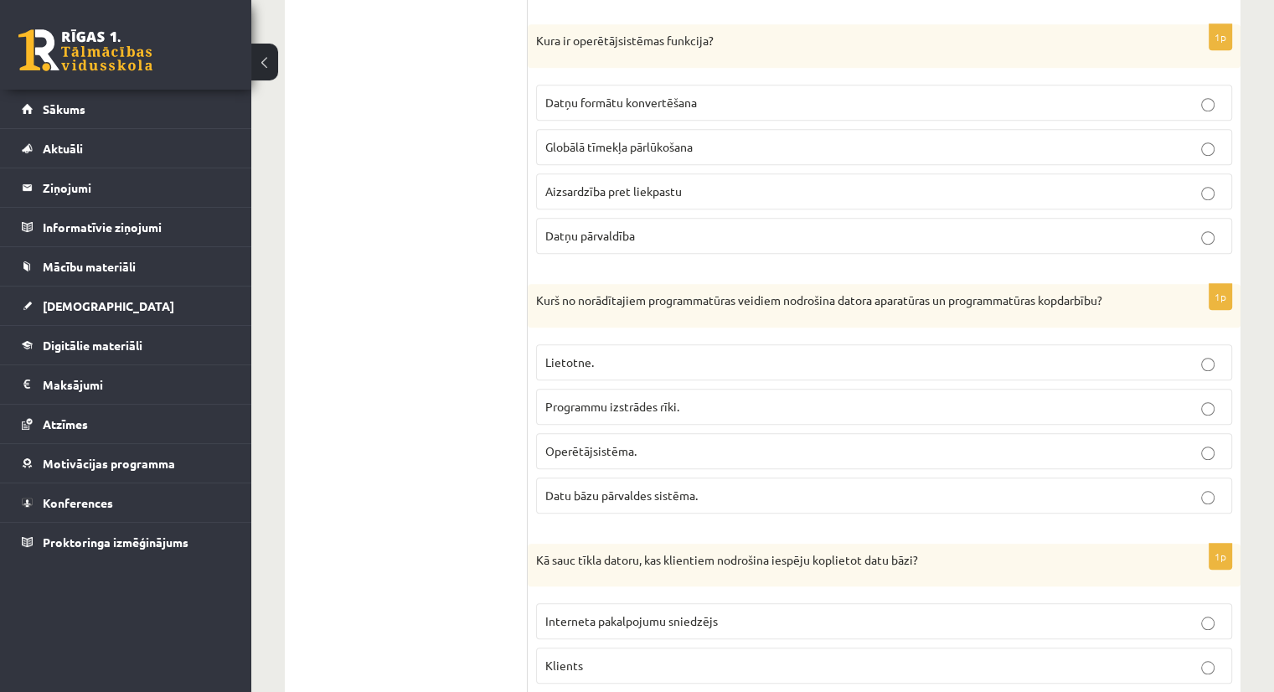
scroll to position [1324, 0]
click at [624, 105] on span "Datņu formātu konvertēšana" at bounding box center [621, 103] width 152 height 15
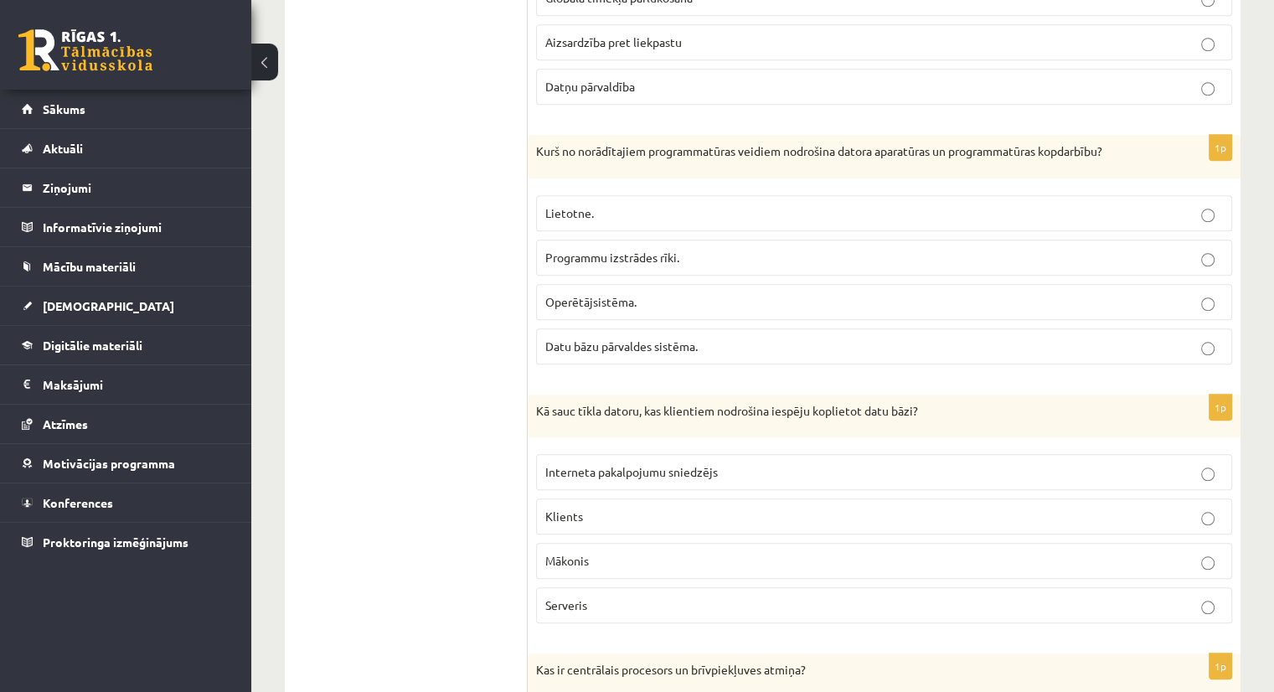
scroll to position [1481, 0]
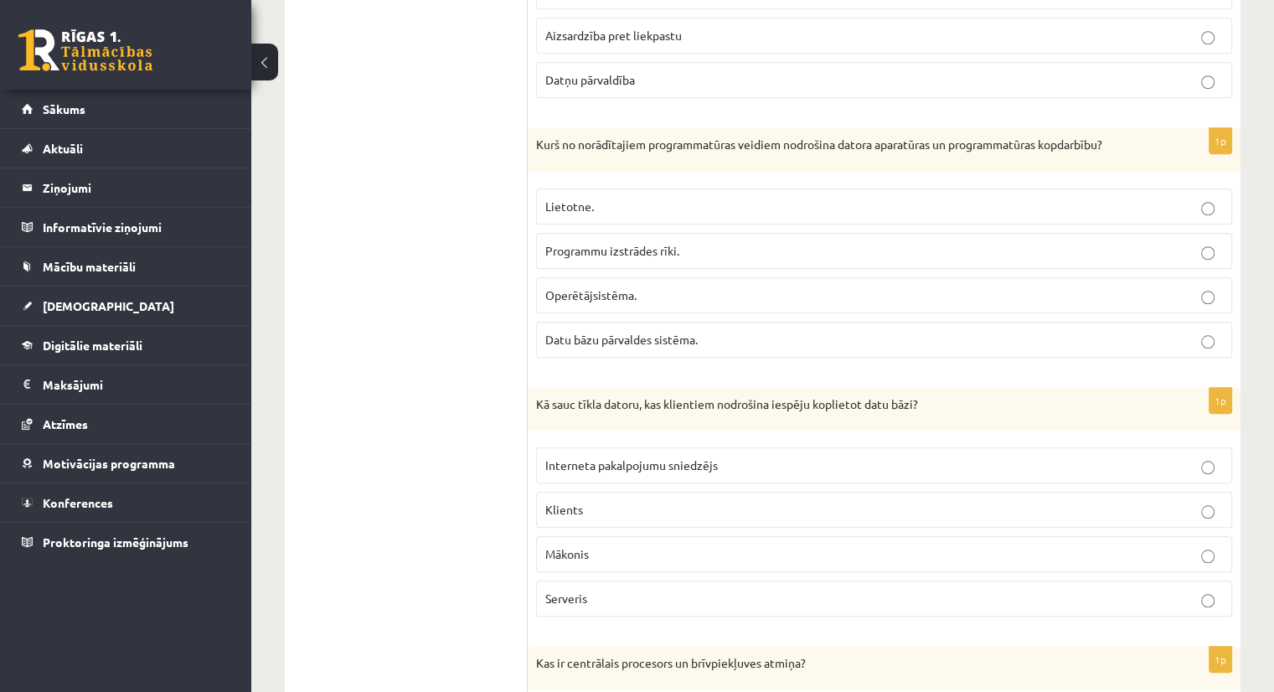
click at [607, 277] on label "Operētājsistēma." at bounding box center [884, 295] width 696 height 36
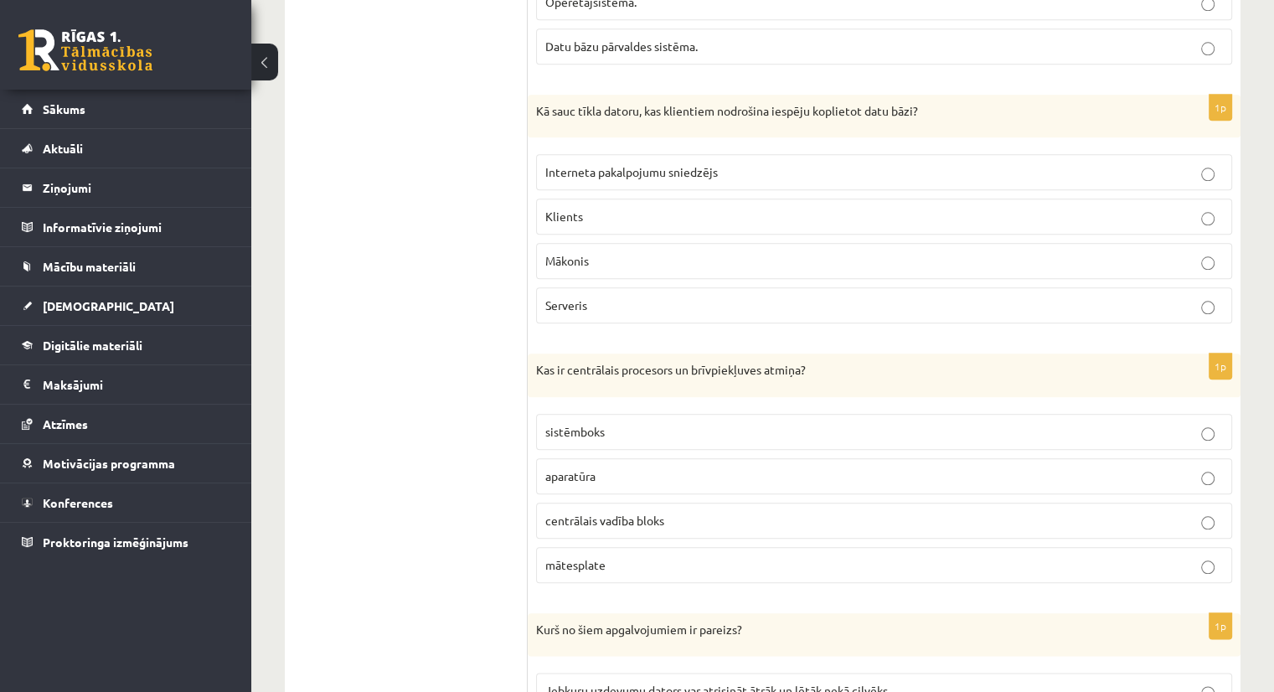
scroll to position [1624, 0]
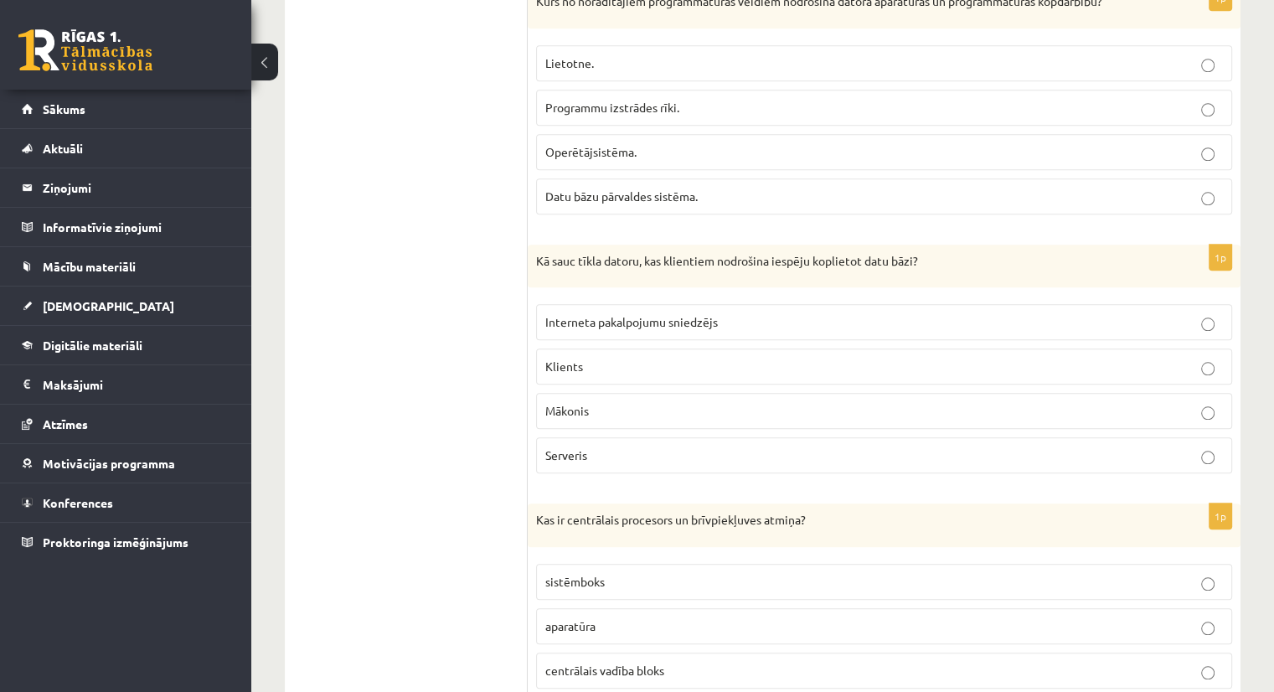
click at [586, 447] on span "Serveris" at bounding box center [566, 454] width 42 height 15
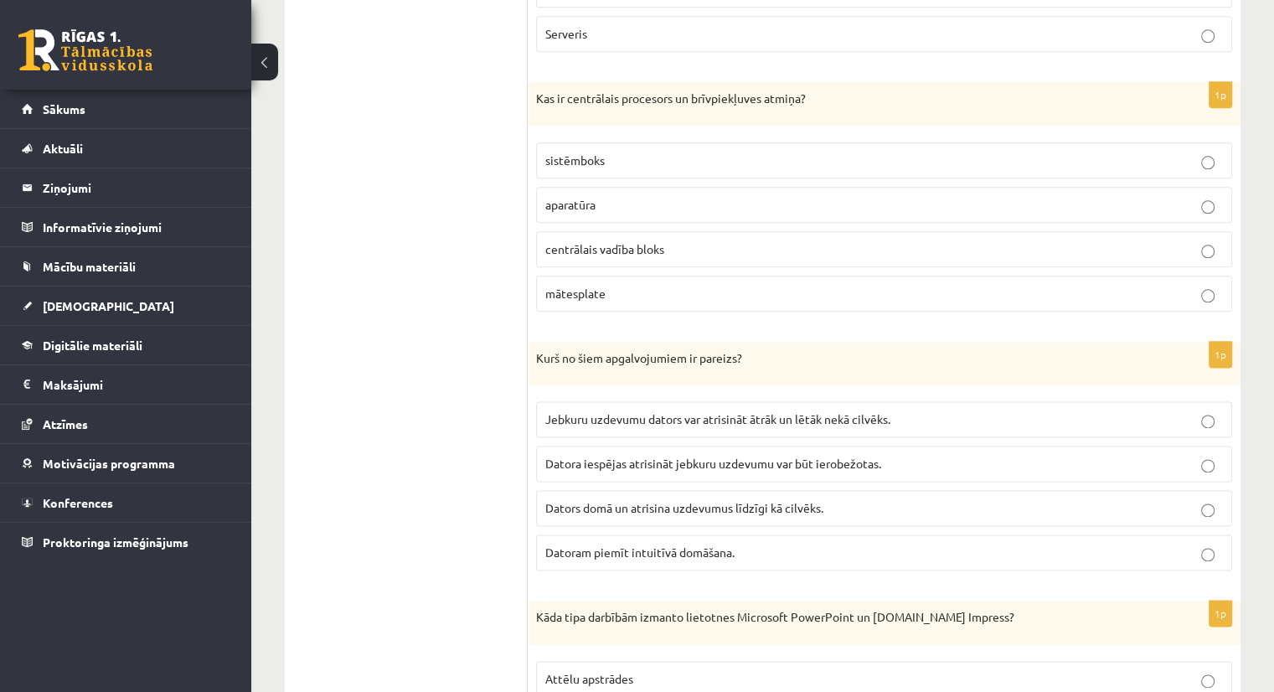
scroll to position [2050, 0]
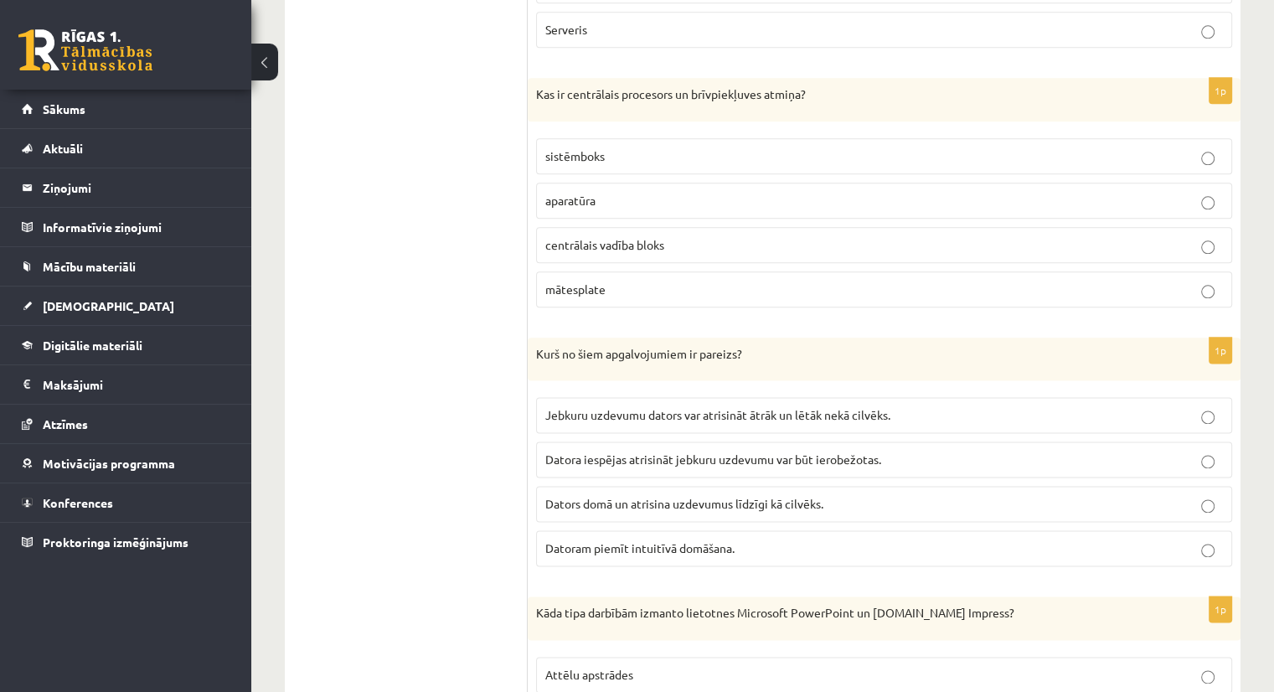
click at [596, 193] on span "aparatūra" at bounding box center [570, 200] width 50 height 15
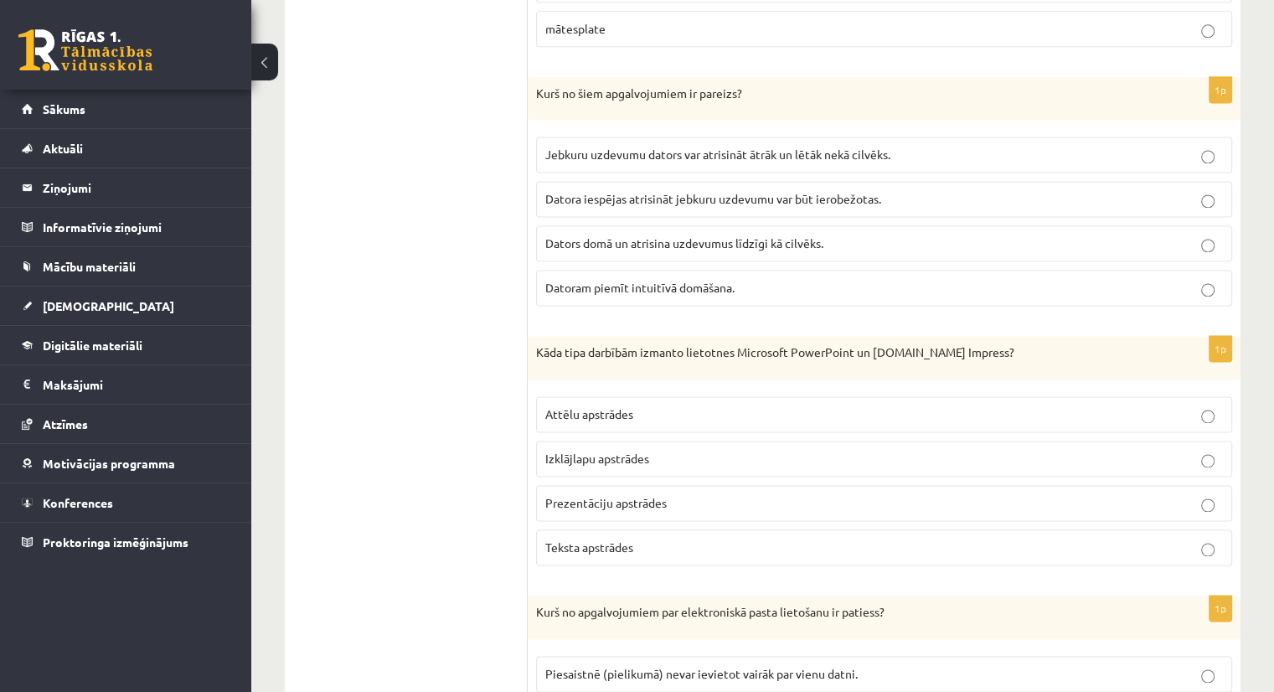
scroll to position [2312, 0]
click at [630, 189] on span "Datora iespējas atrisināt jebkuru uzdevumu var būt ierobežotas." at bounding box center [713, 196] width 336 height 15
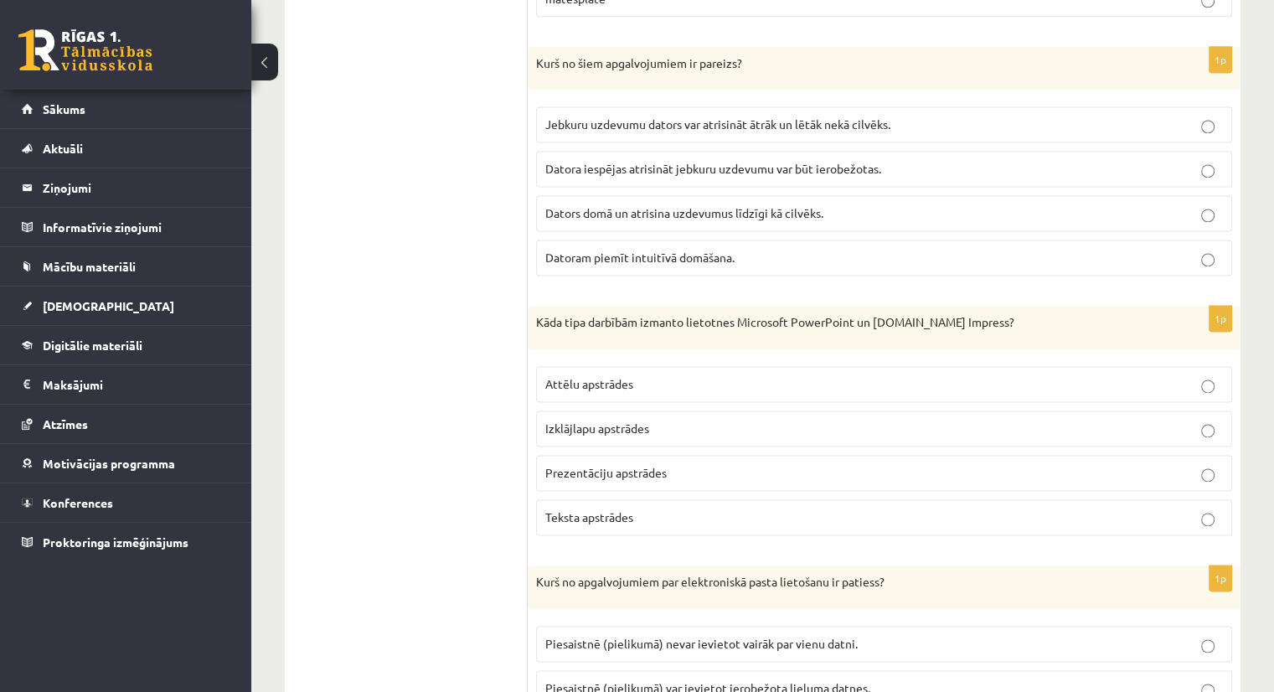
scroll to position [2341, 0]
click at [620, 508] on span "Teksta apstrādes" at bounding box center [589, 515] width 88 height 15
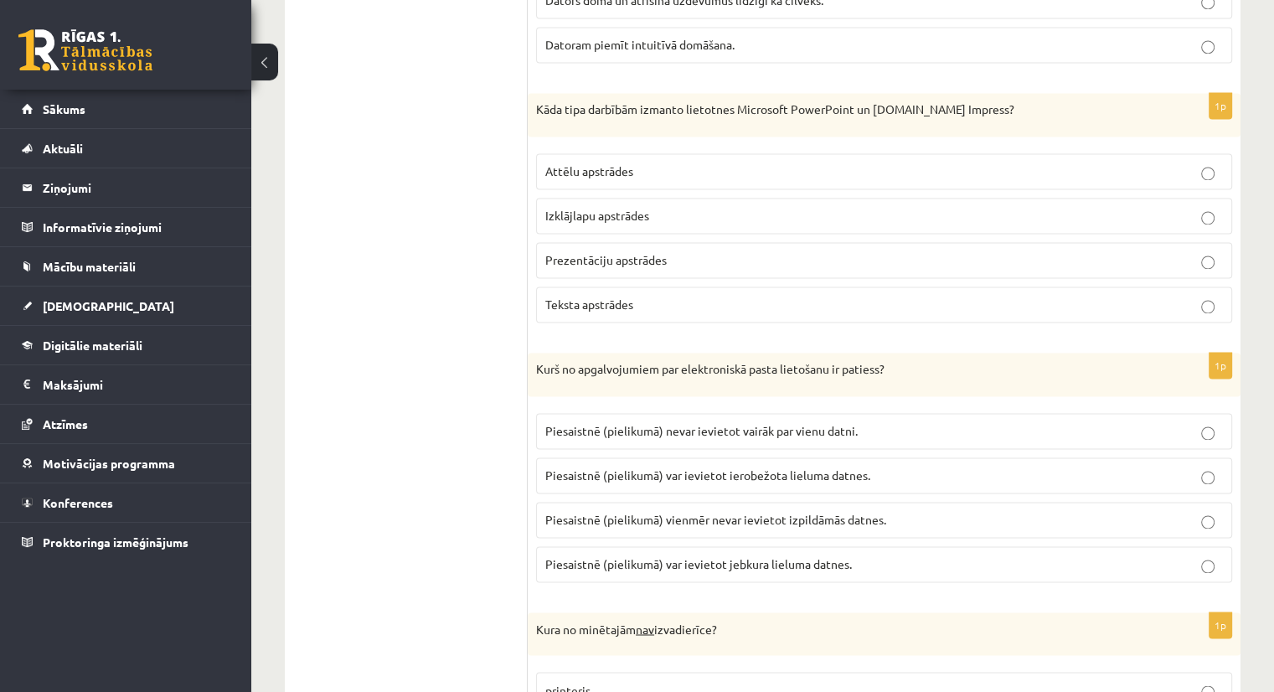
scroll to position [2553, 0]
click at [624, 252] on span "Prezentāciju apstrādes" at bounding box center [605, 259] width 121 height 15
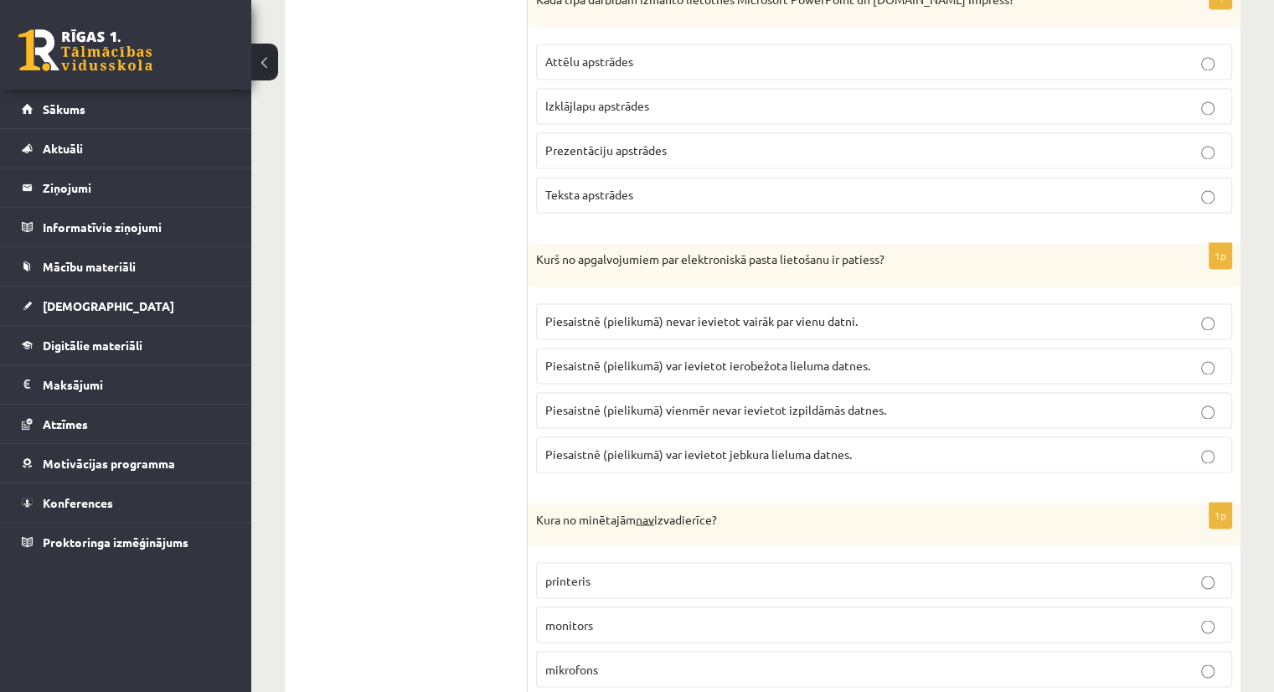
scroll to position [2664, 0]
click at [693, 312] on span "Piesaistnē (pielikumā) nevar ievietot vairāk par vienu datni." at bounding box center [701, 319] width 312 height 15
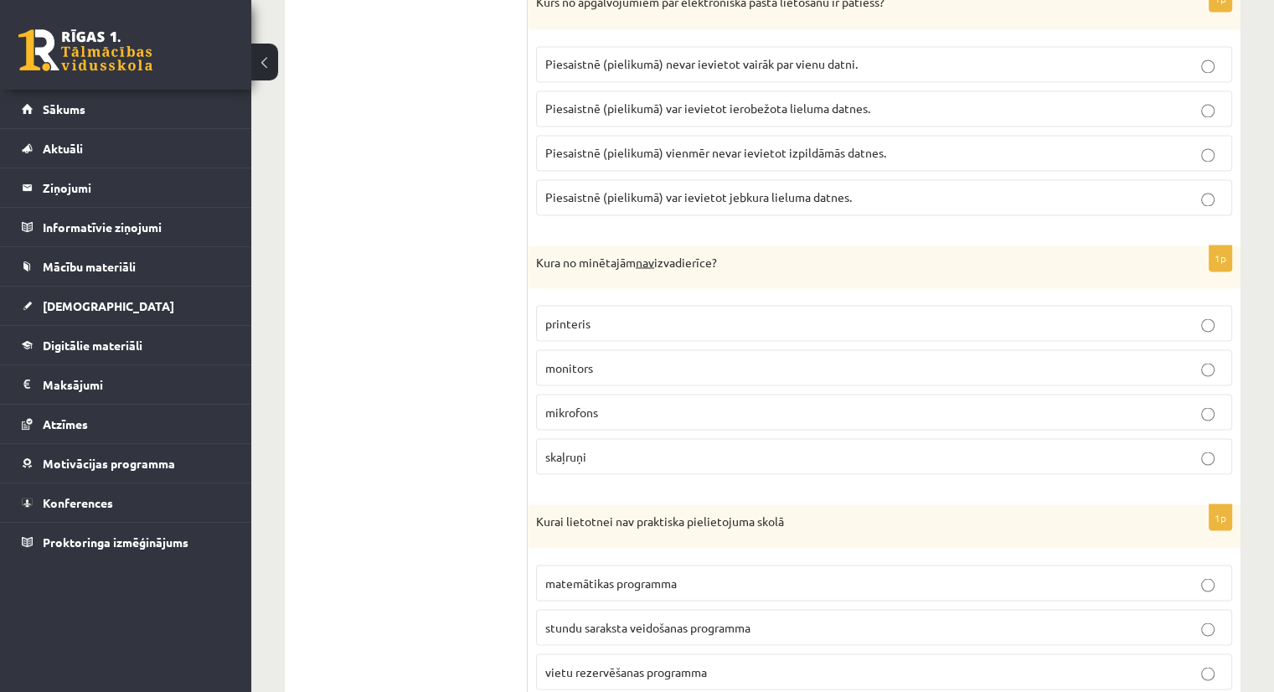
scroll to position [2925, 0]
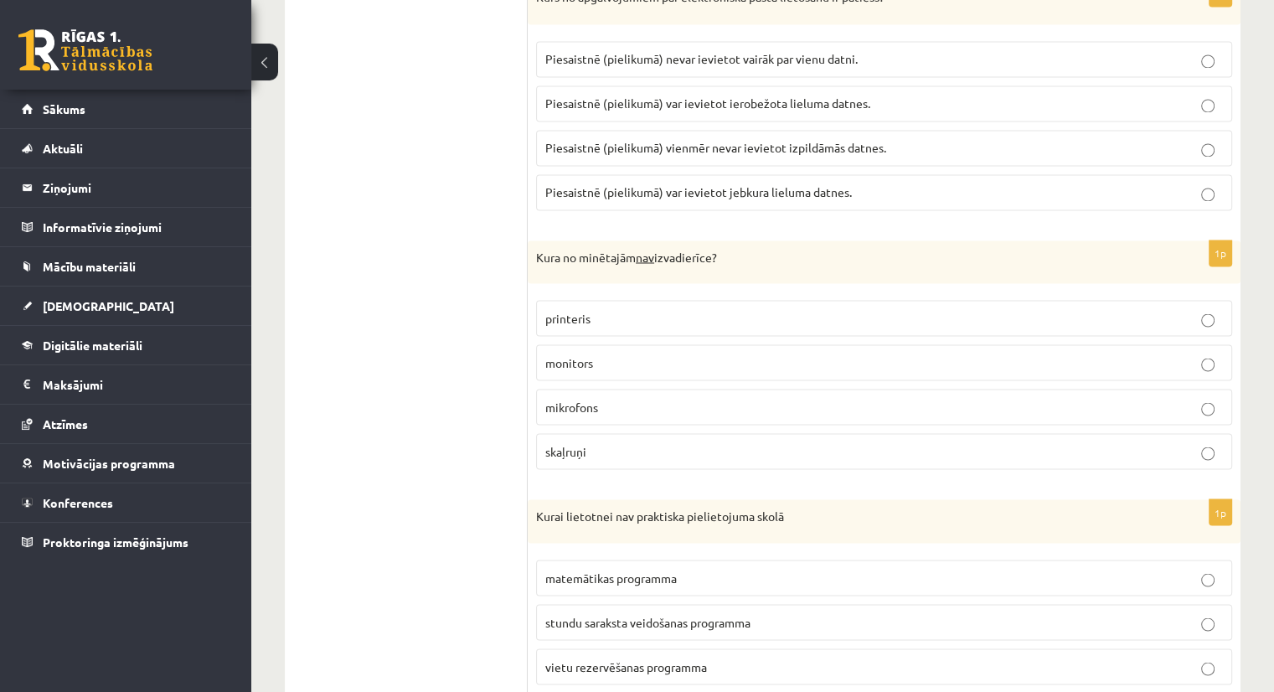
click at [580, 433] on label "skaļruņi" at bounding box center [884, 451] width 696 height 36
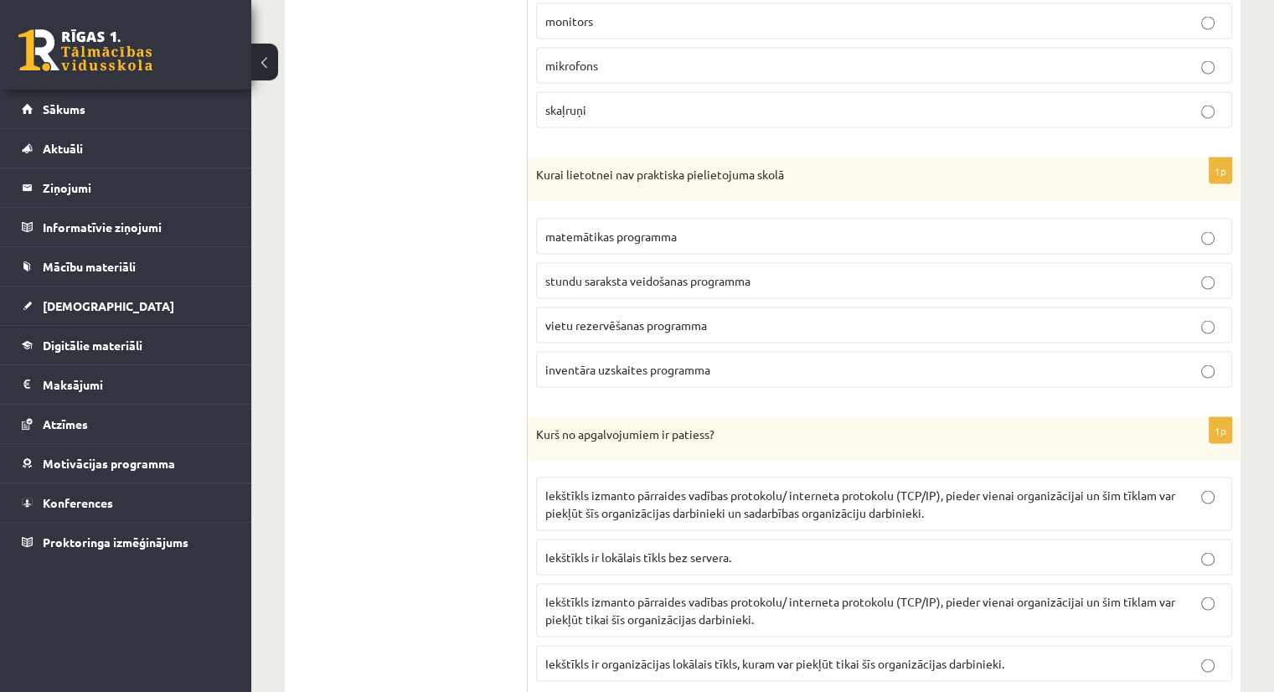
scroll to position [3267, 0]
click at [612, 317] on span "vietu rezervēšanas programma" at bounding box center [626, 324] width 162 height 15
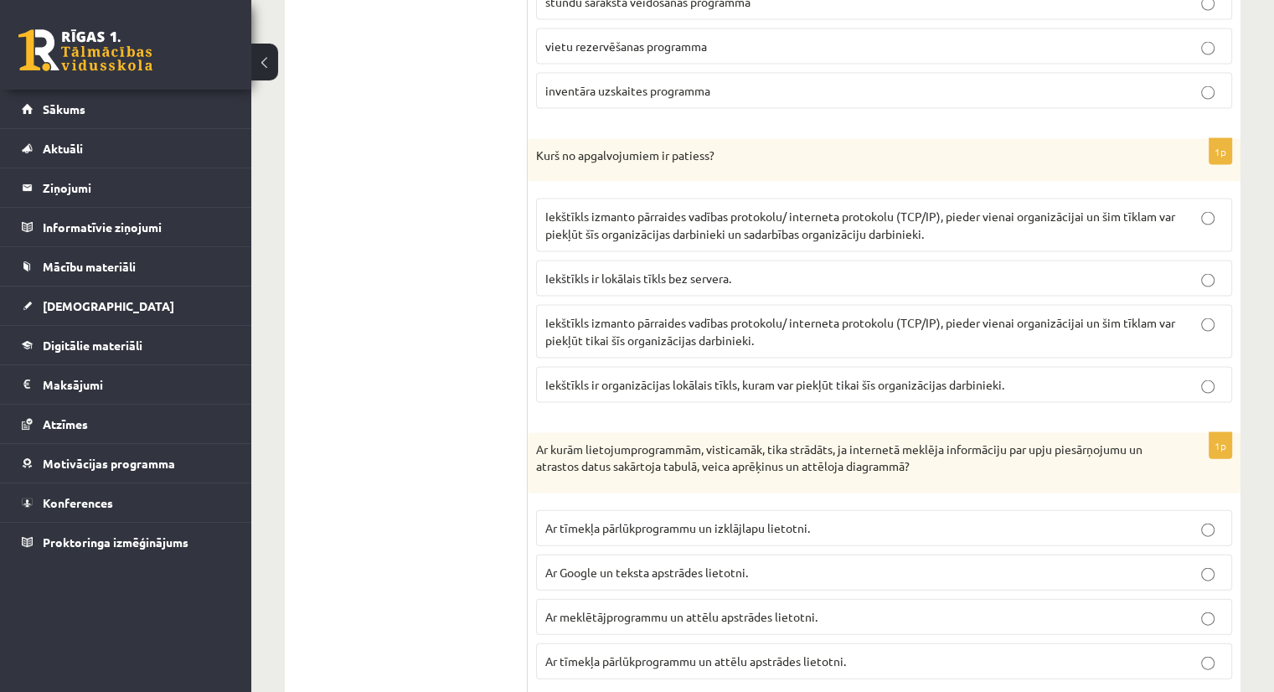
scroll to position [3548, 0]
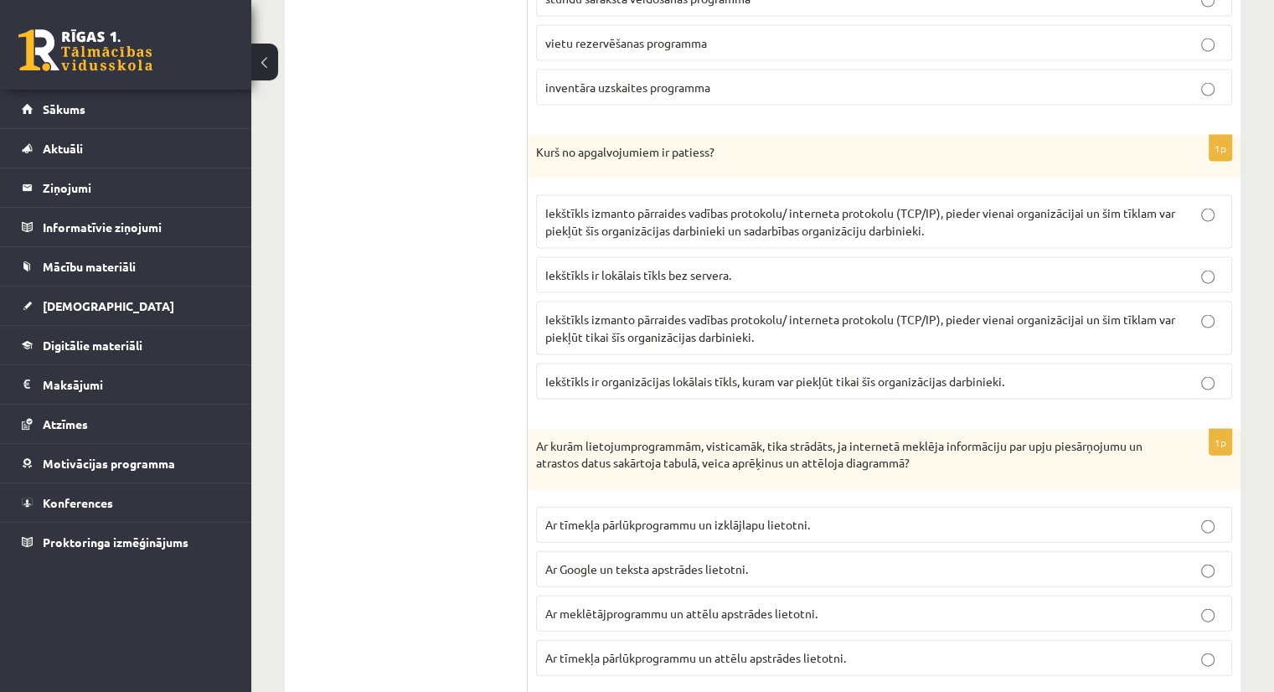
click at [663, 205] on p "Iekštīkls izmanto pārraides vadības protokolu/ interneta protokolu (TCP/IP), pi…" at bounding box center [884, 221] width 678 height 35
click at [706, 319] on span "Iekštīkls izmanto pārraides vadības protokolu/ interneta protokolu (TCP/IP), pi…" at bounding box center [860, 328] width 630 height 33
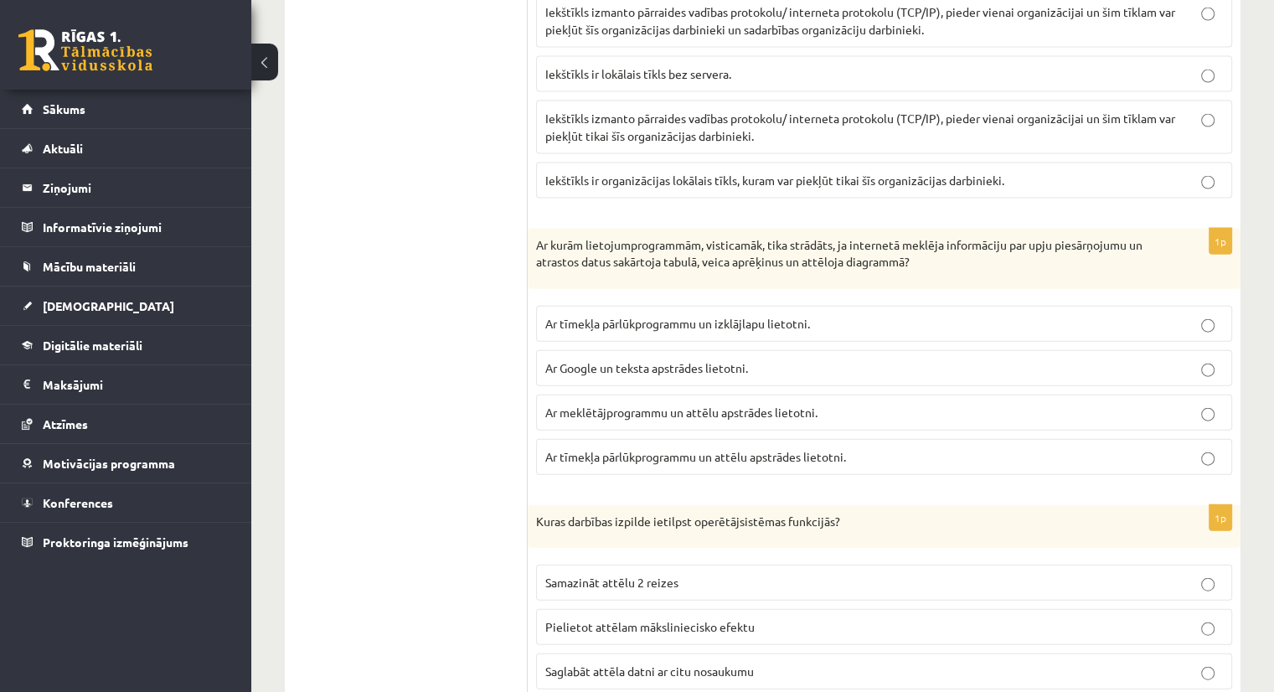
scroll to position [3749, 0]
click at [618, 316] on span "Ar tīmekļa pārlūkprogrammu un izklājlapu lietotni." at bounding box center [677, 323] width 265 height 15
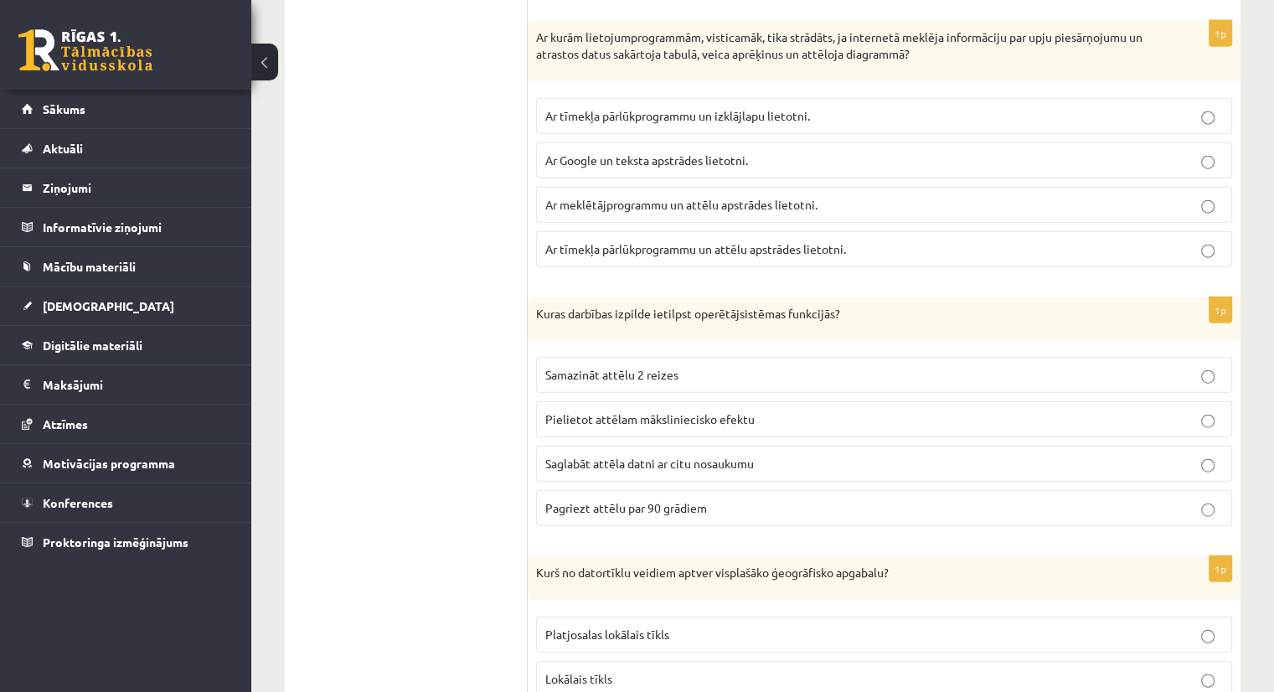
scroll to position [3957, 0]
click at [627, 456] on span "Saglabāt attēla datni ar citu nosaukumu" at bounding box center [649, 463] width 209 height 15
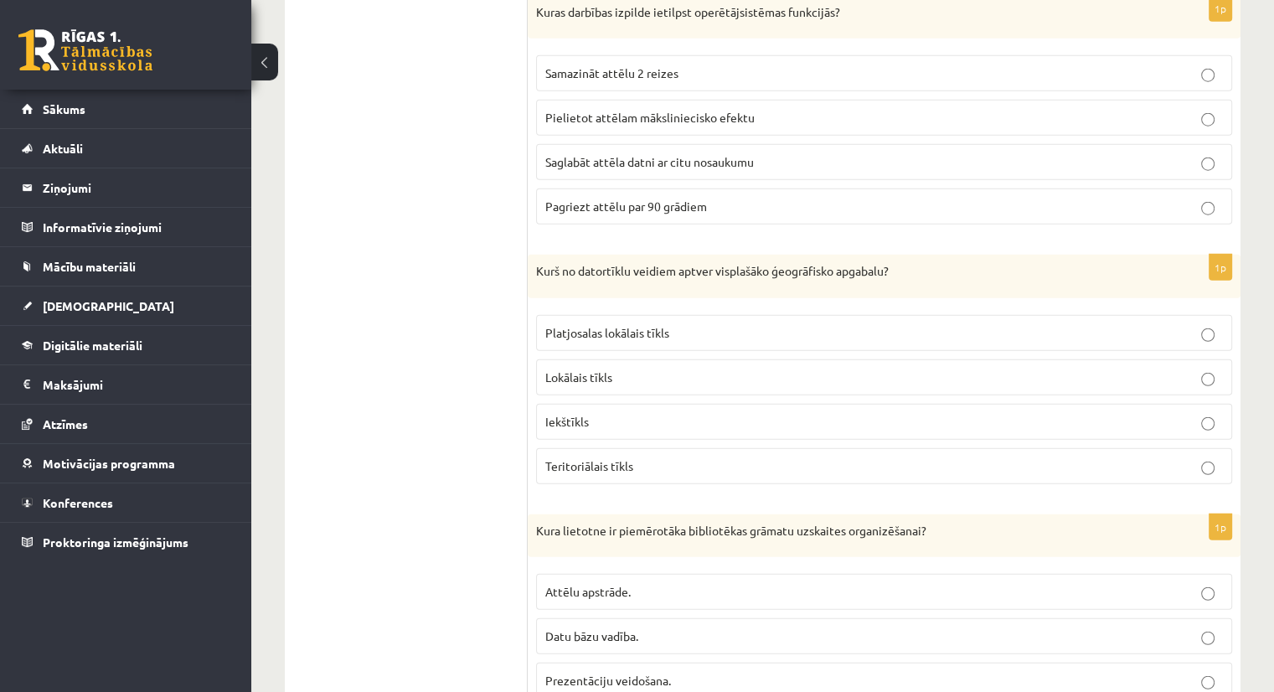
scroll to position [4260, 0]
click at [579, 458] on label "Teritoriālais tīkls" at bounding box center [884, 464] width 696 height 36
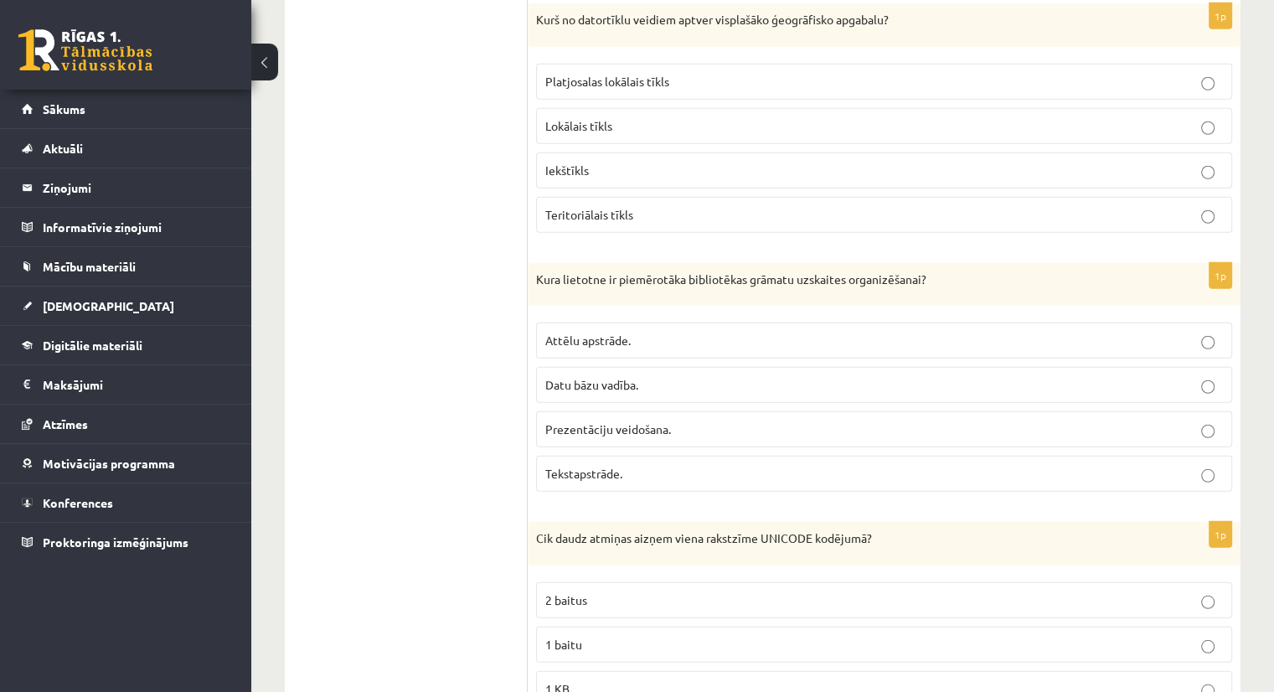
scroll to position [4517, 0]
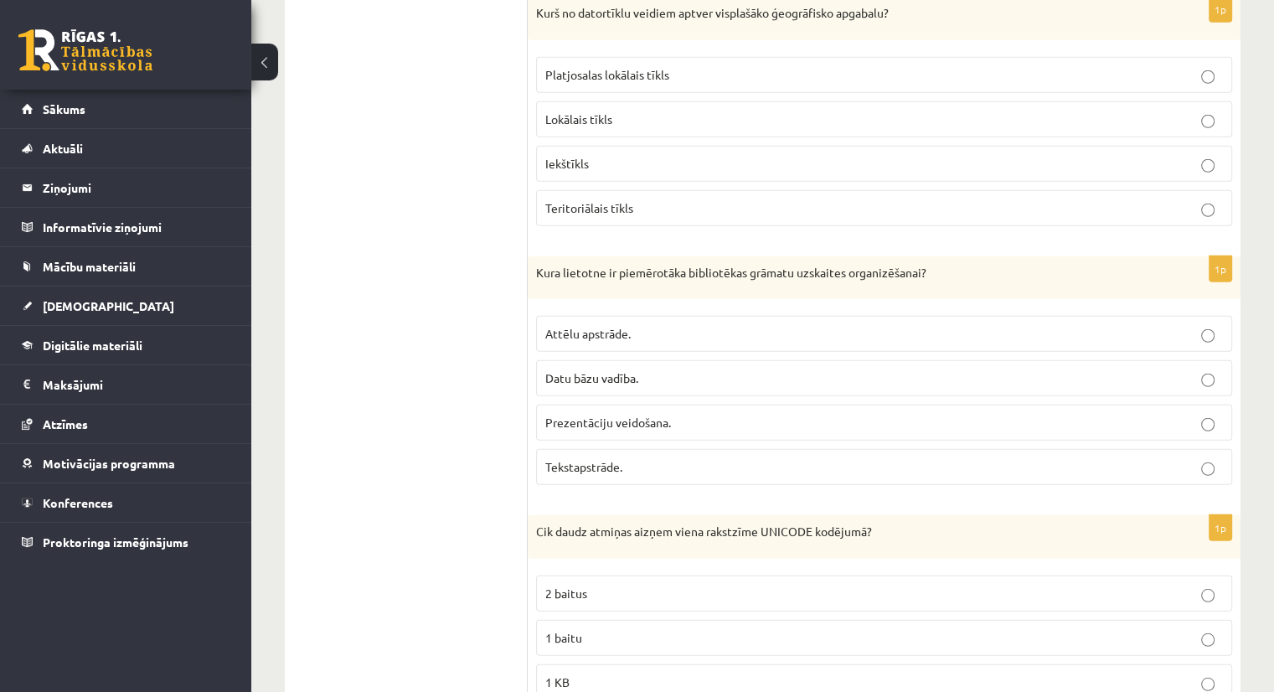
click at [582, 415] on span "Prezentāciju veidošana." at bounding box center [608, 422] width 126 height 15
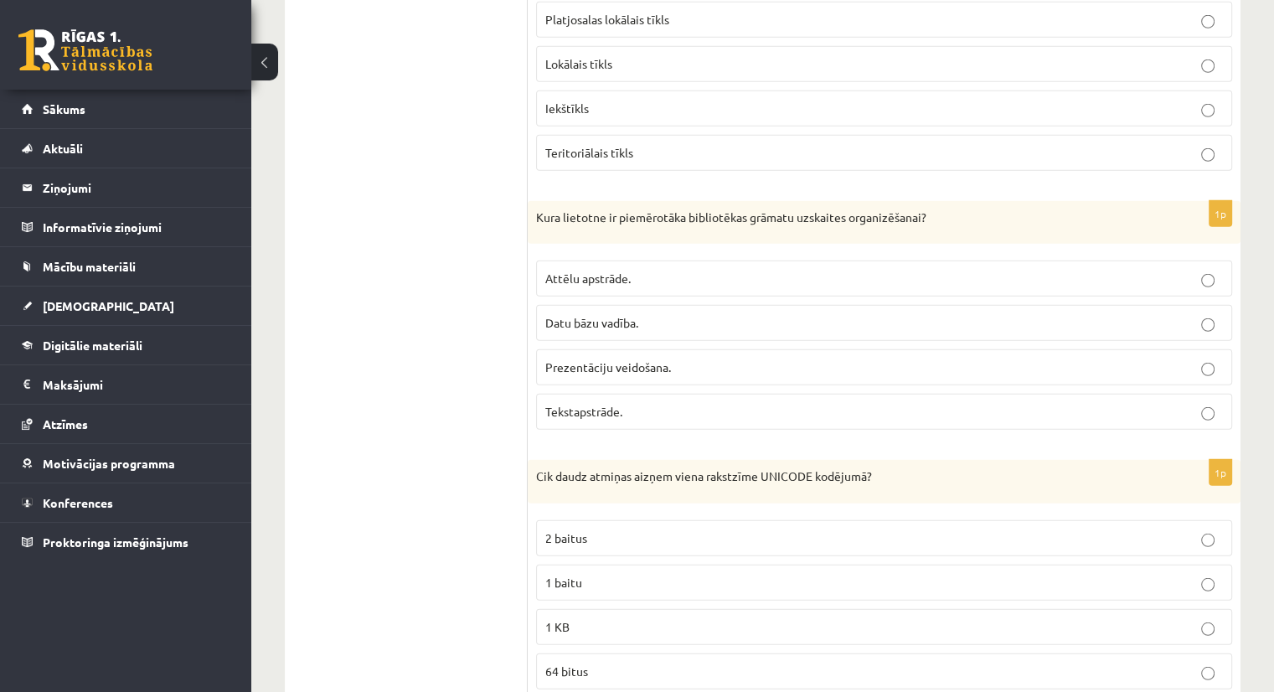
scroll to position [4574, 0]
click at [592, 519] on label "2 baitus" at bounding box center [884, 537] width 696 height 36
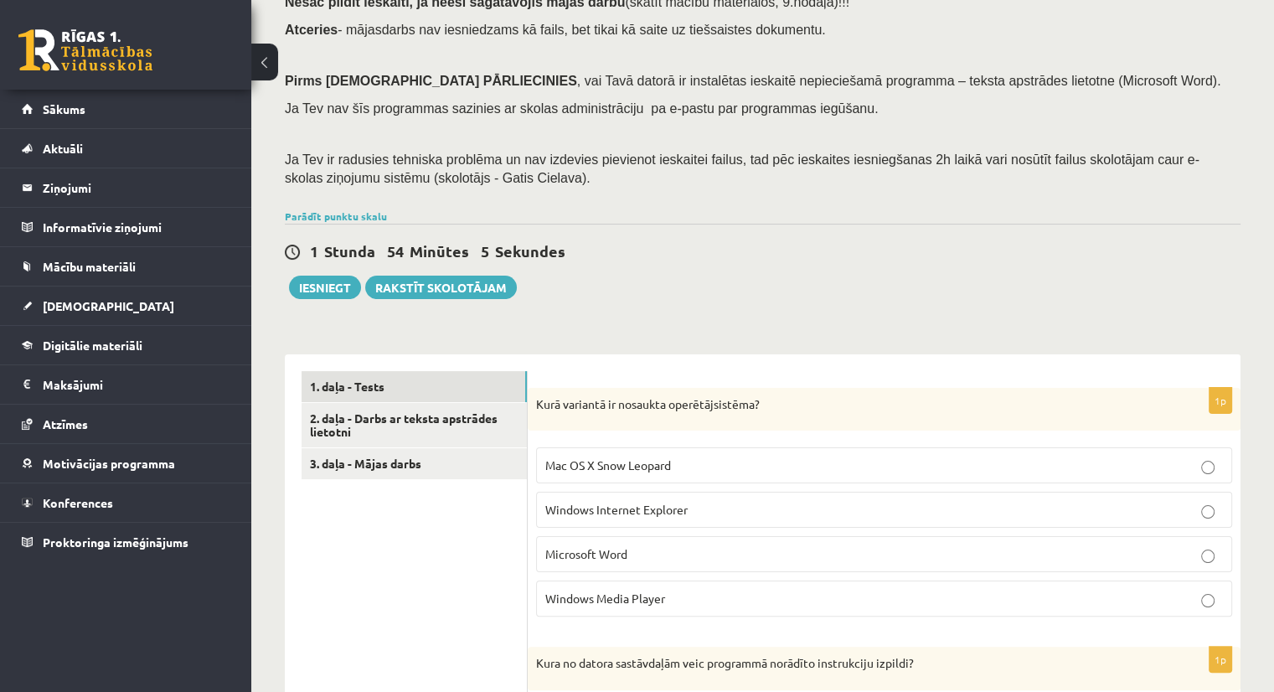
scroll to position [186, 0]
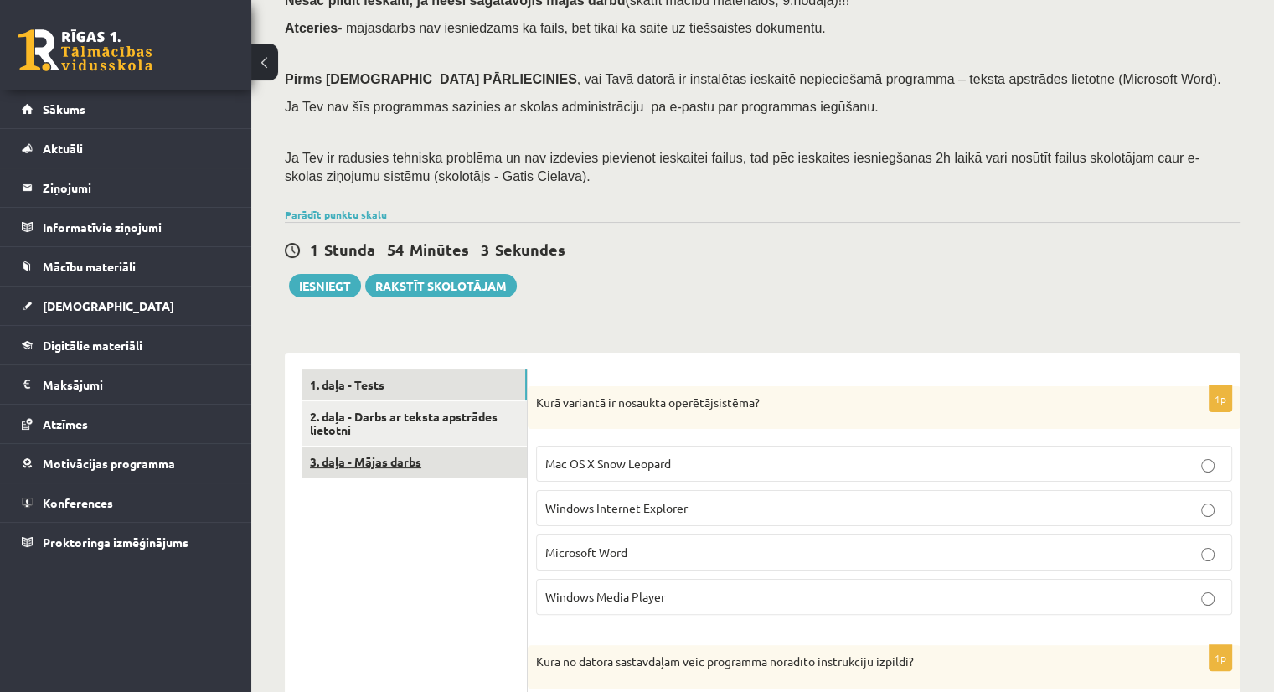
click at [415, 457] on link "3. daļa - Mājas darbs" at bounding box center [414, 461] width 225 height 31
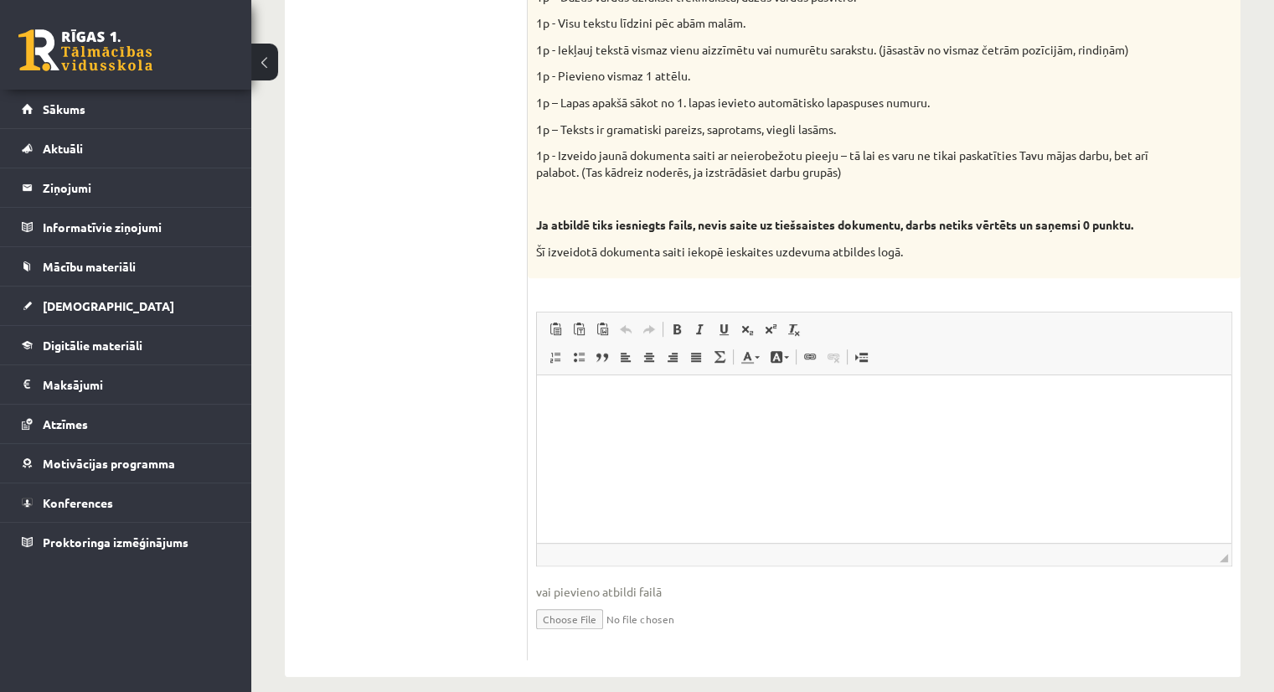
scroll to position [848, 0]
click at [634, 421] on html at bounding box center [884, 399] width 694 height 51
drag, startPoint x: 634, startPoint y: 421, endPoint x: 587, endPoint y: 432, distance: 48.2
click at [587, 425] on html at bounding box center [884, 399] width 694 height 51
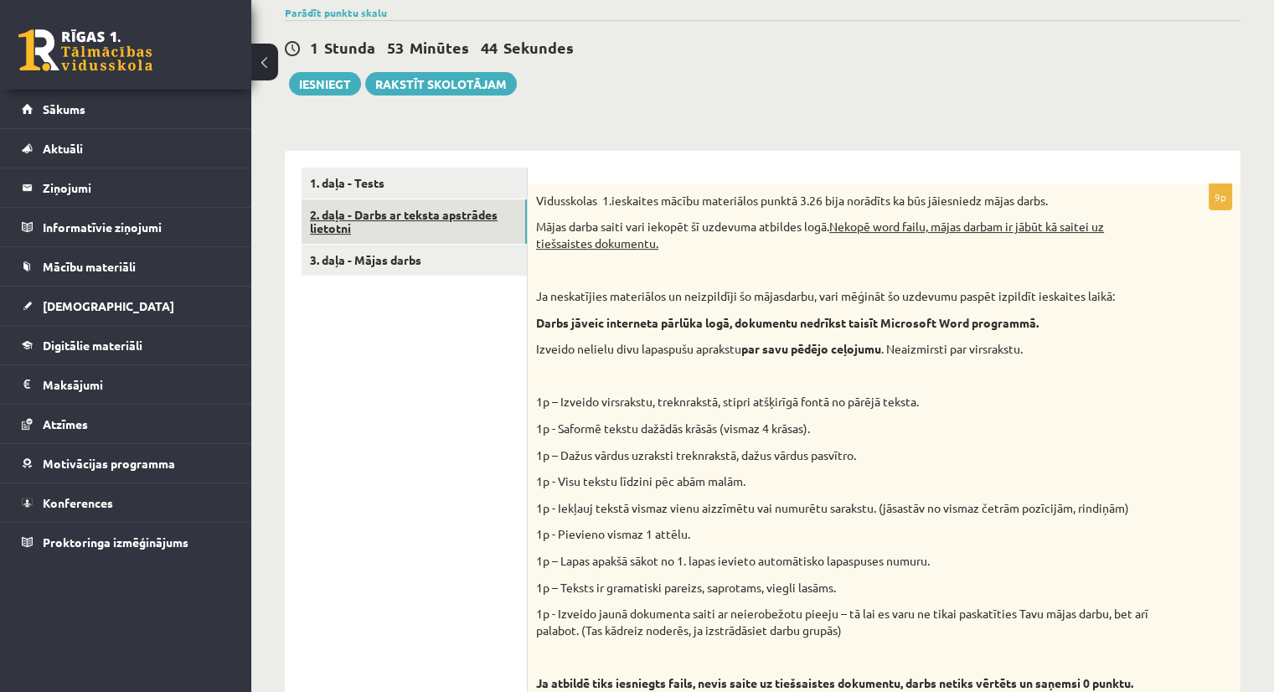
click at [392, 209] on link "2. daļa - Darbs ar teksta apstrādes lietotni" at bounding box center [414, 221] width 225 height 45
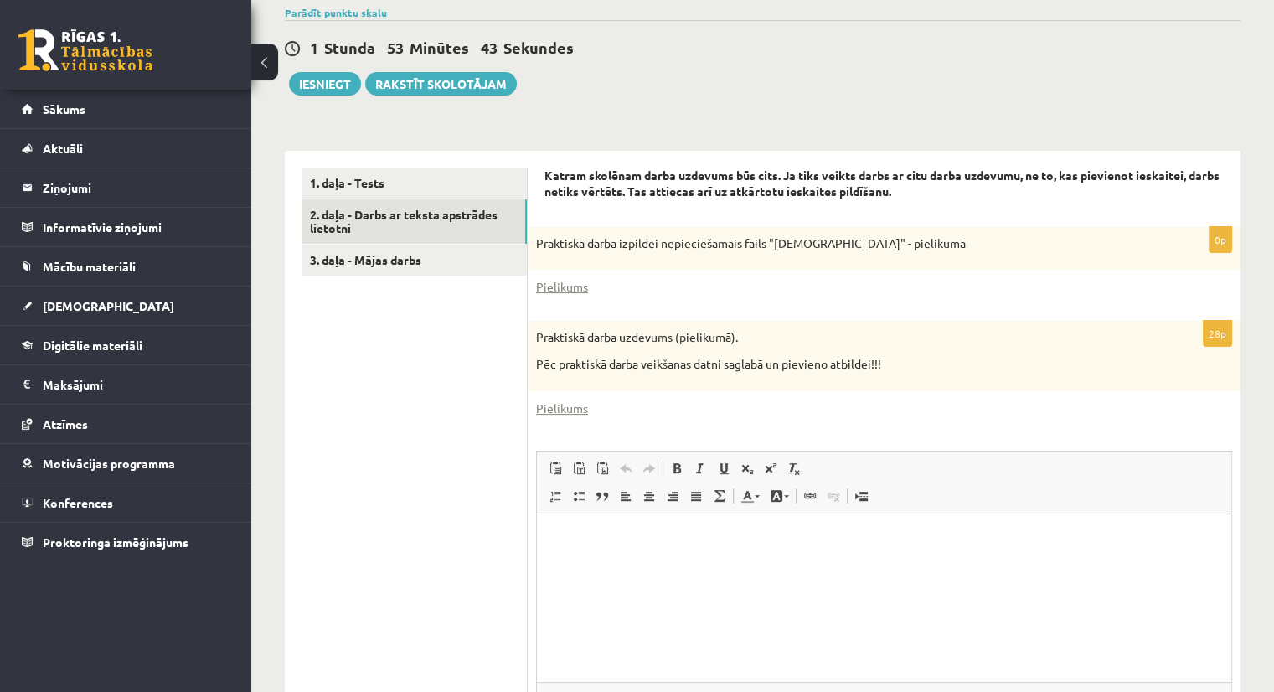
scroll to position [0, 0]
click at [575, 291] on link "Pielikums" at bounding box center [562, 287] width 52 height 18
click at [564, 410] on link "Pielikums" at bounding box center [562, 409] width 52 height 18
click at [400, 175] on link "1. daļa - Tests" at bounding box center [414, 183] width 225 height 31
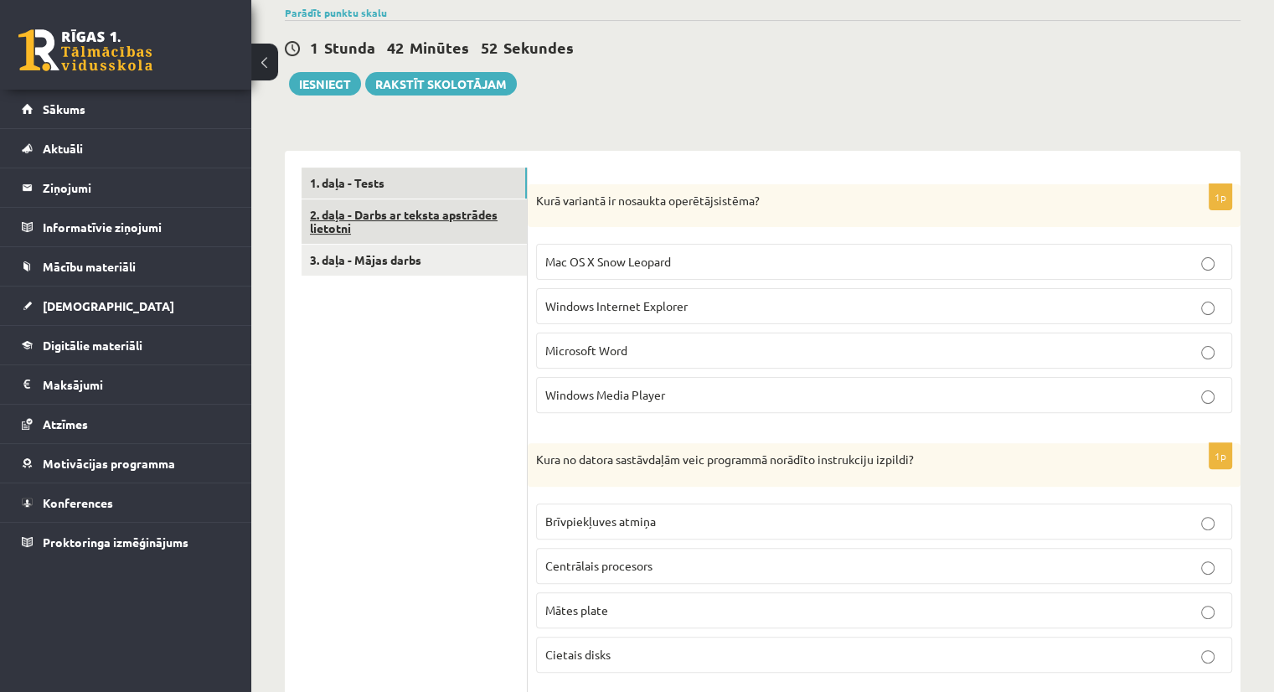
click at [424, 214] on link "2. daļa - Darbs ar teksta apstrādes lietotni" at bounding box center [414, 221] width 225 height 45
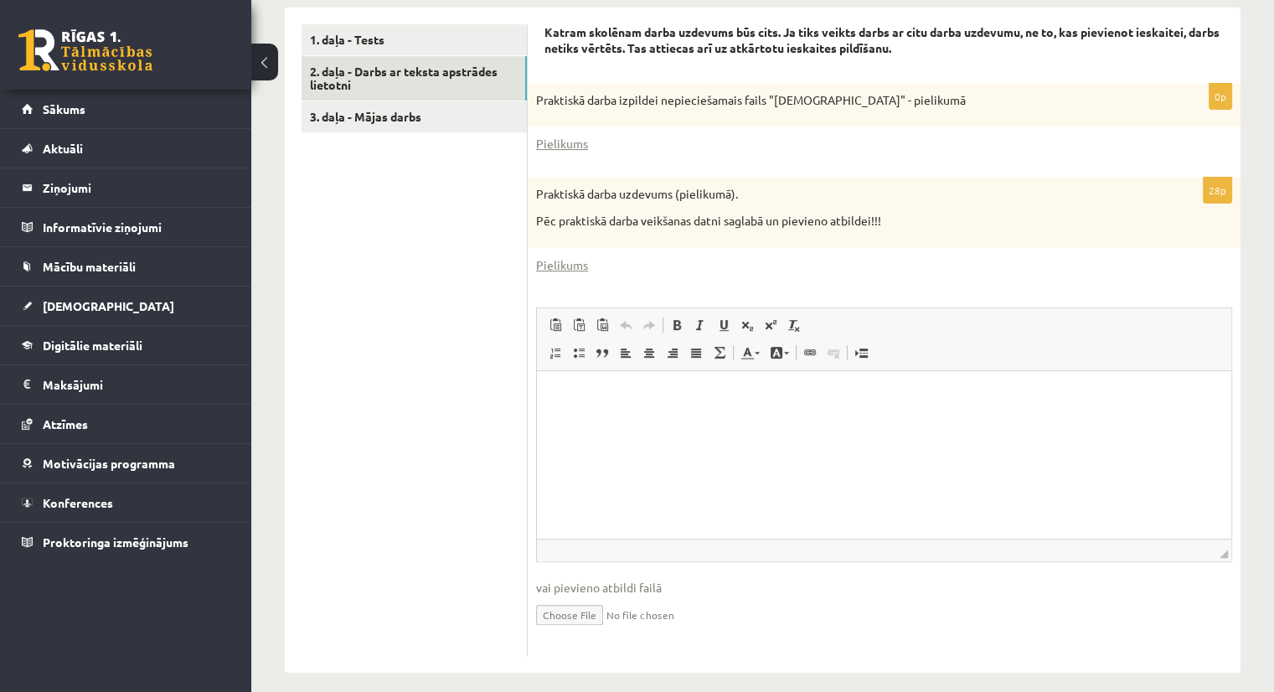
scroll to position [535, 0]
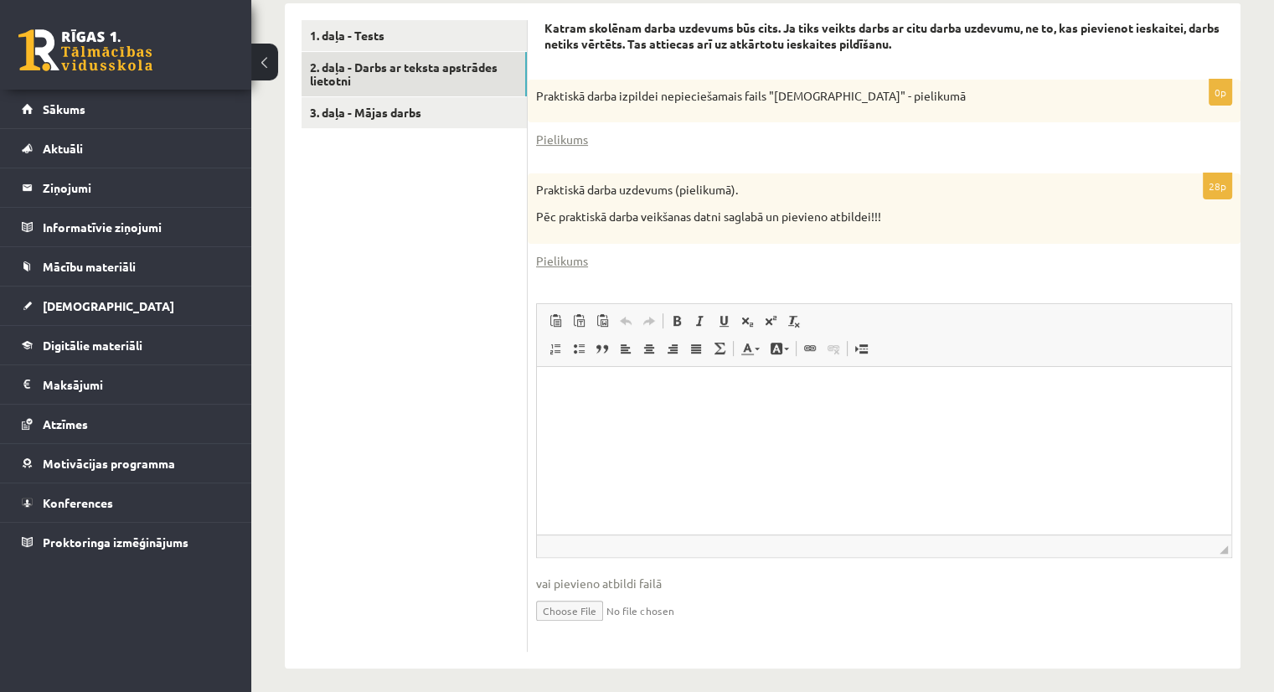
click at [575, 609] on input "file" at bounding box center [884, 609] width 696 height 34
click at [581, 611] on input "file" at bounding box center [884, 609] width 696 height 34
type input "**********"
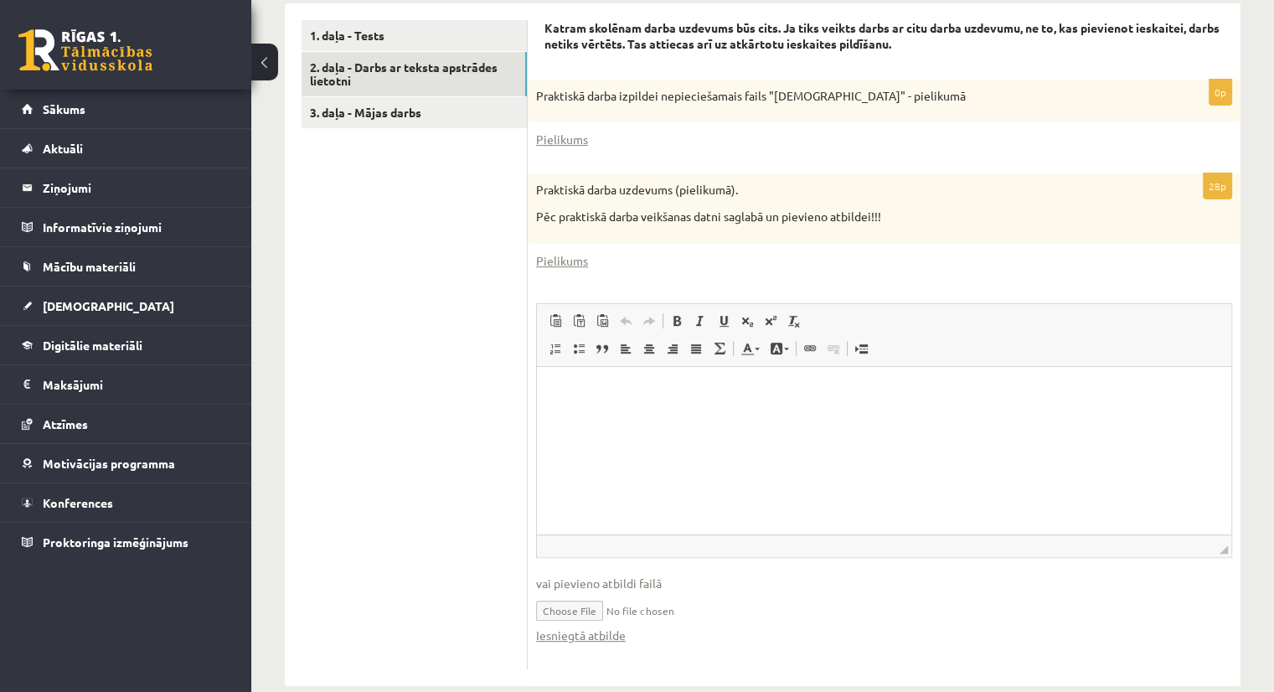
scroll to position [563, 0]
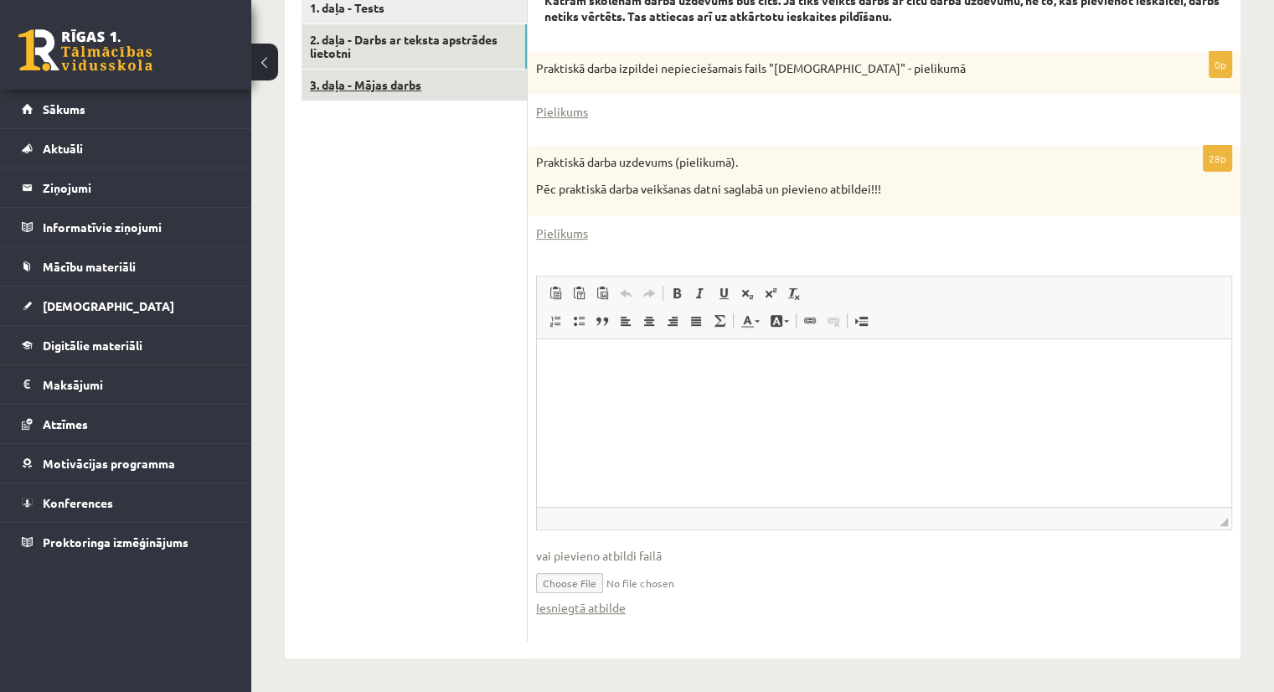
click at [380, 89] on link "3. daļa - Mājas darbs" at bounding box center [414, 85] width 225 height 31
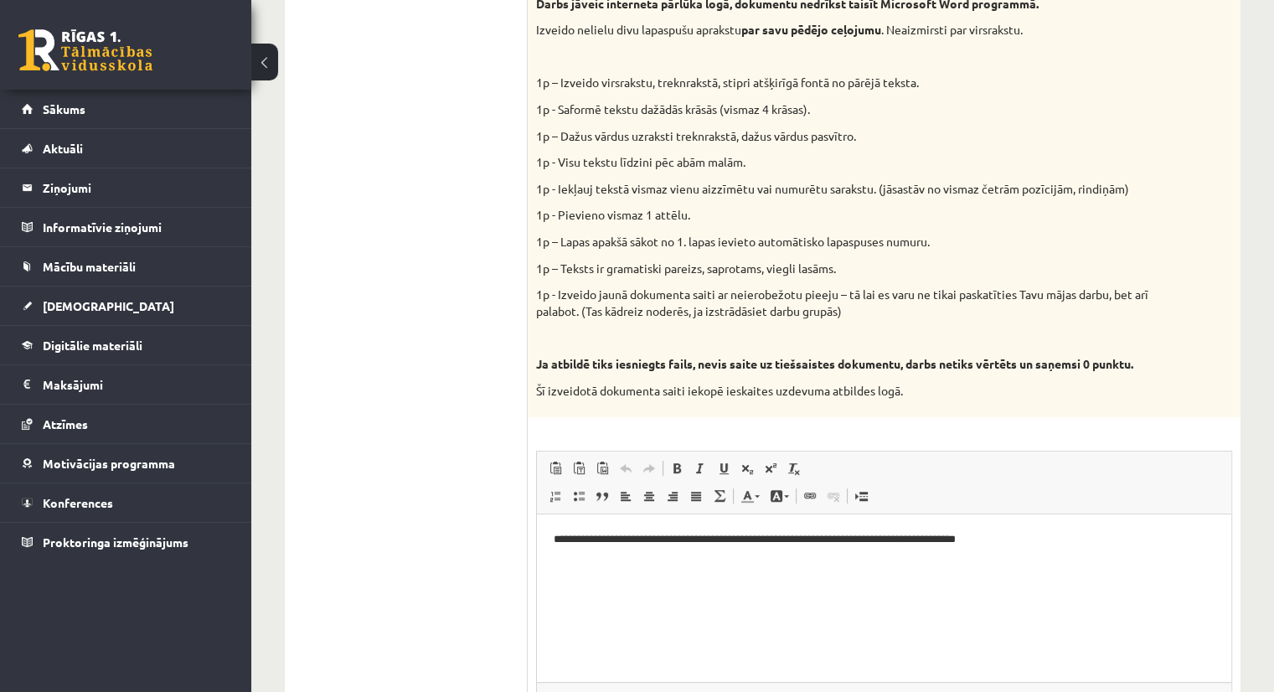
scroll to position [734, 0]
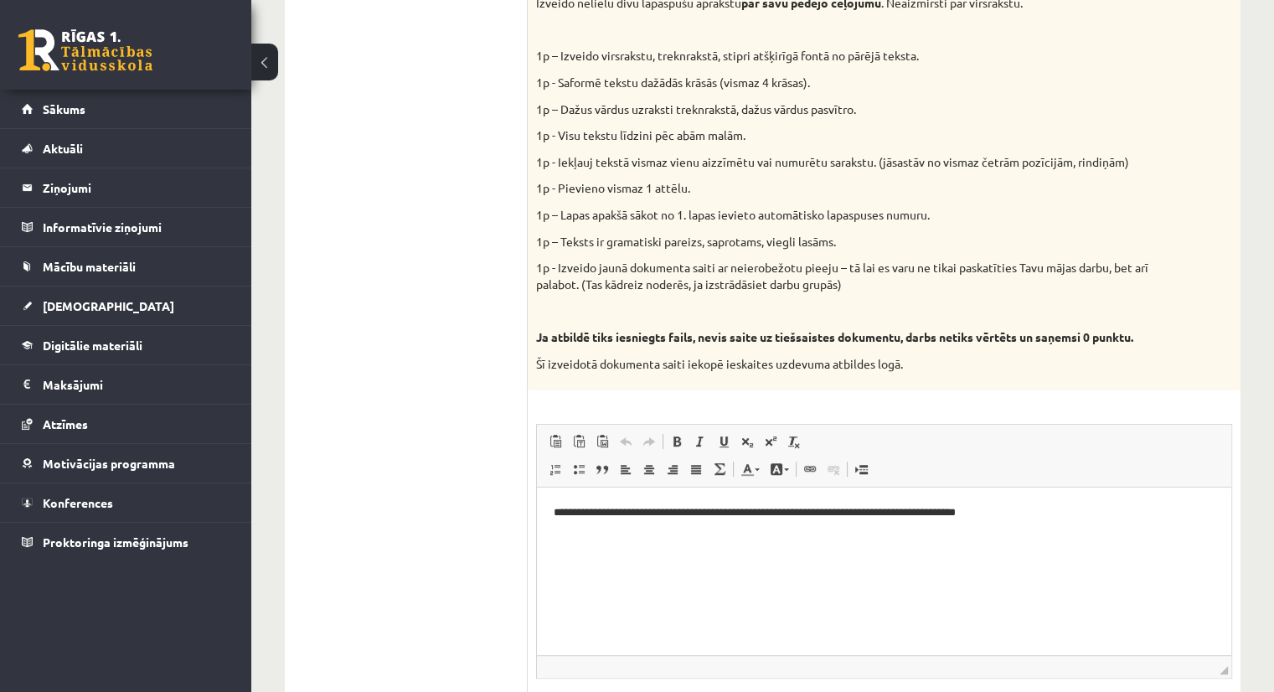
click at [648, 539] on html "**********" at bounding box center [884, 513] width 694 height 51
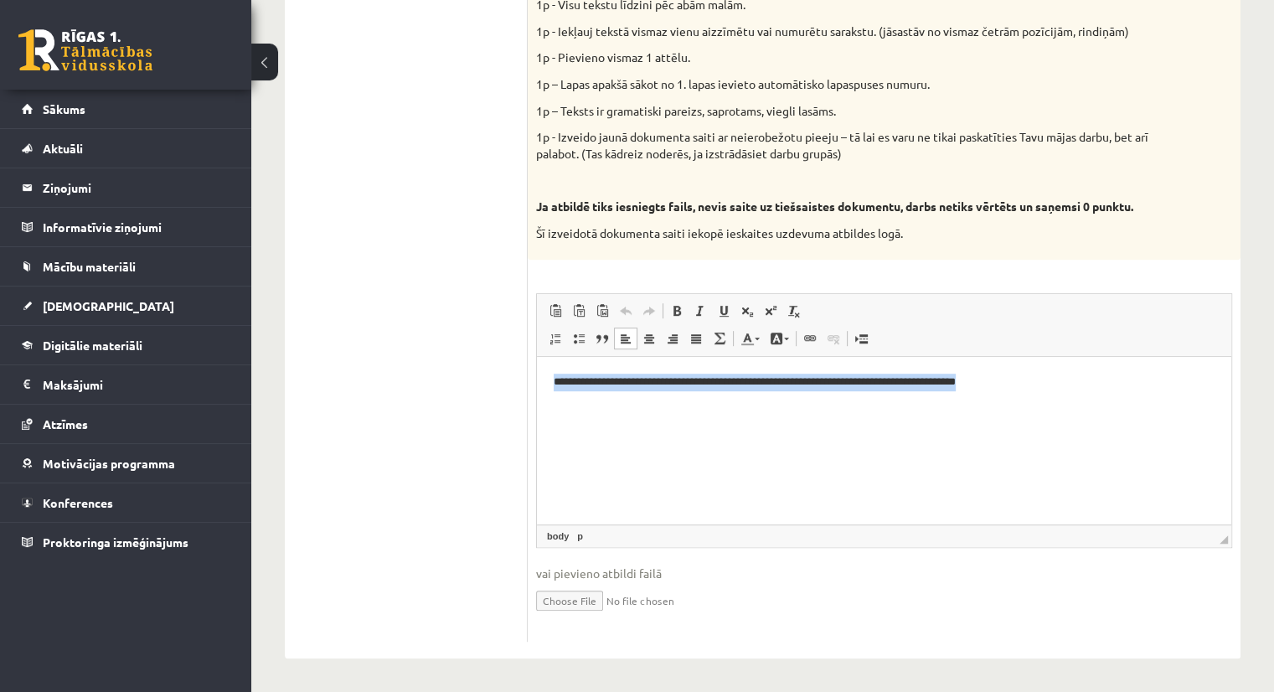
drag, startPoint x: 554, startPoint y: 379, endPoint x: 1185, endPoint y: 392, distance: 631.7
click at [1185, 392] on html "**********" at bounding box center [884, 382] width 694 height 51
copy p "**********"
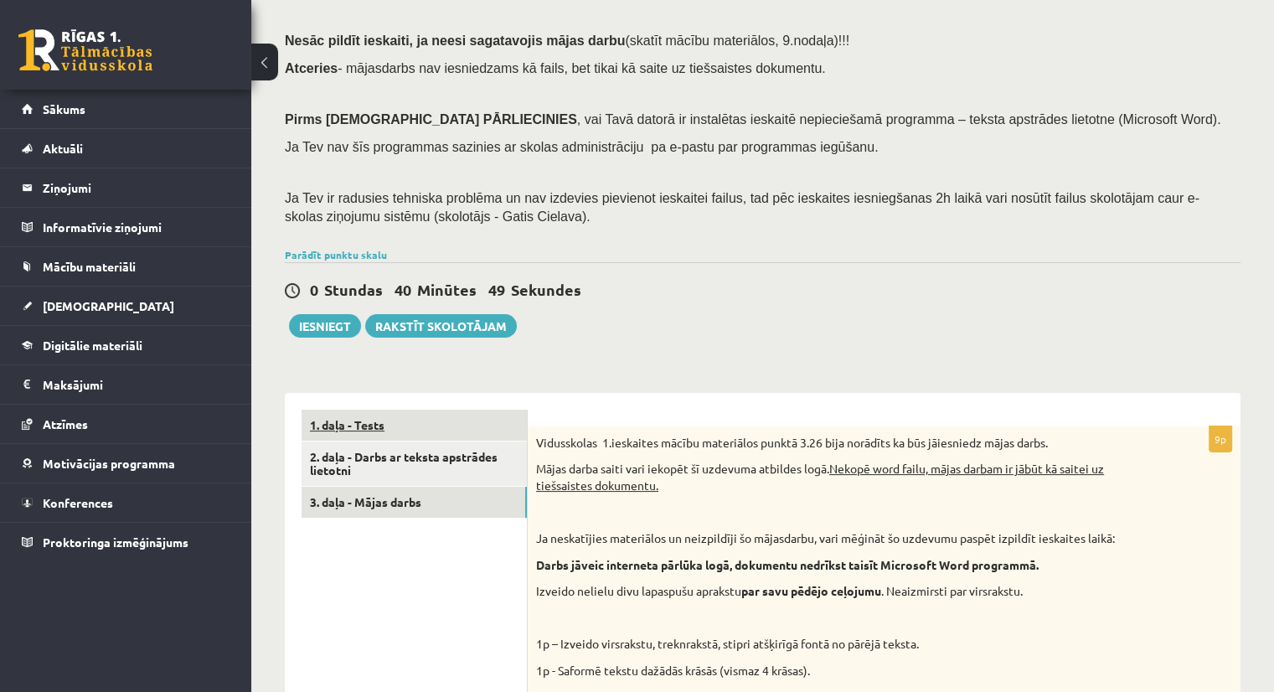
scroll to position [144, 0]
click at [374, 415] on link "1. daļa - Tests" at bounding box center [414, 426] width 225 height 31
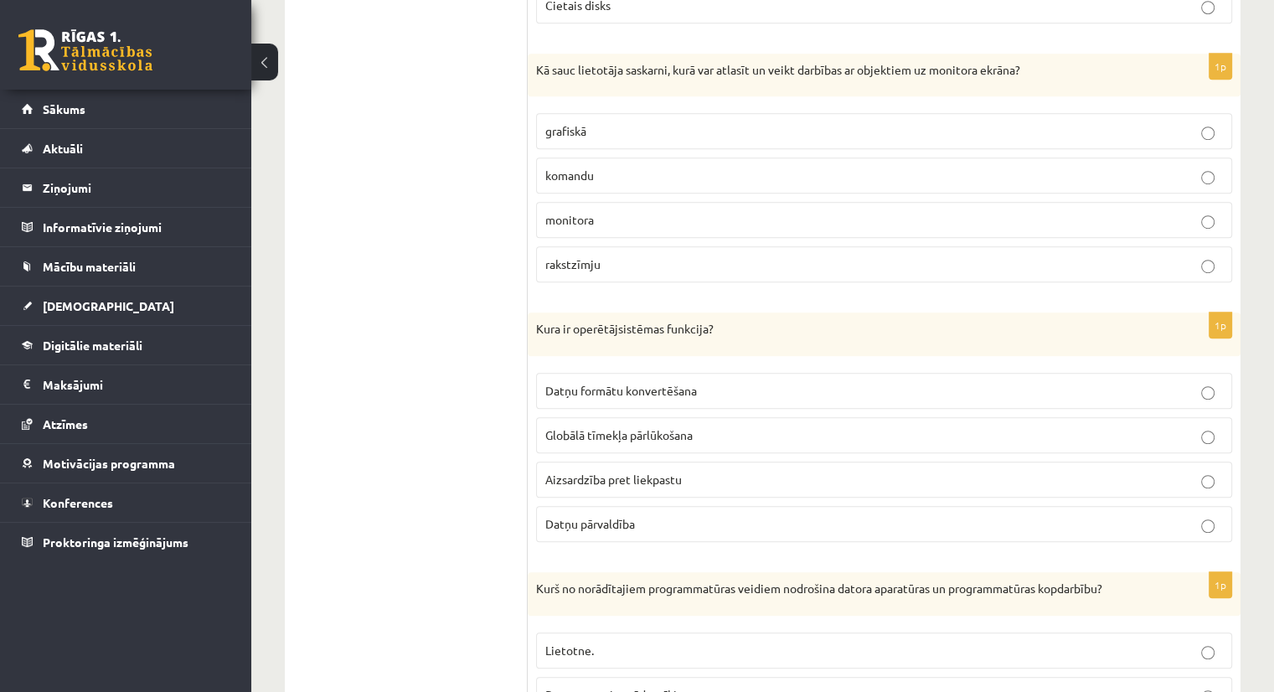
scroll to position [1051, 0]
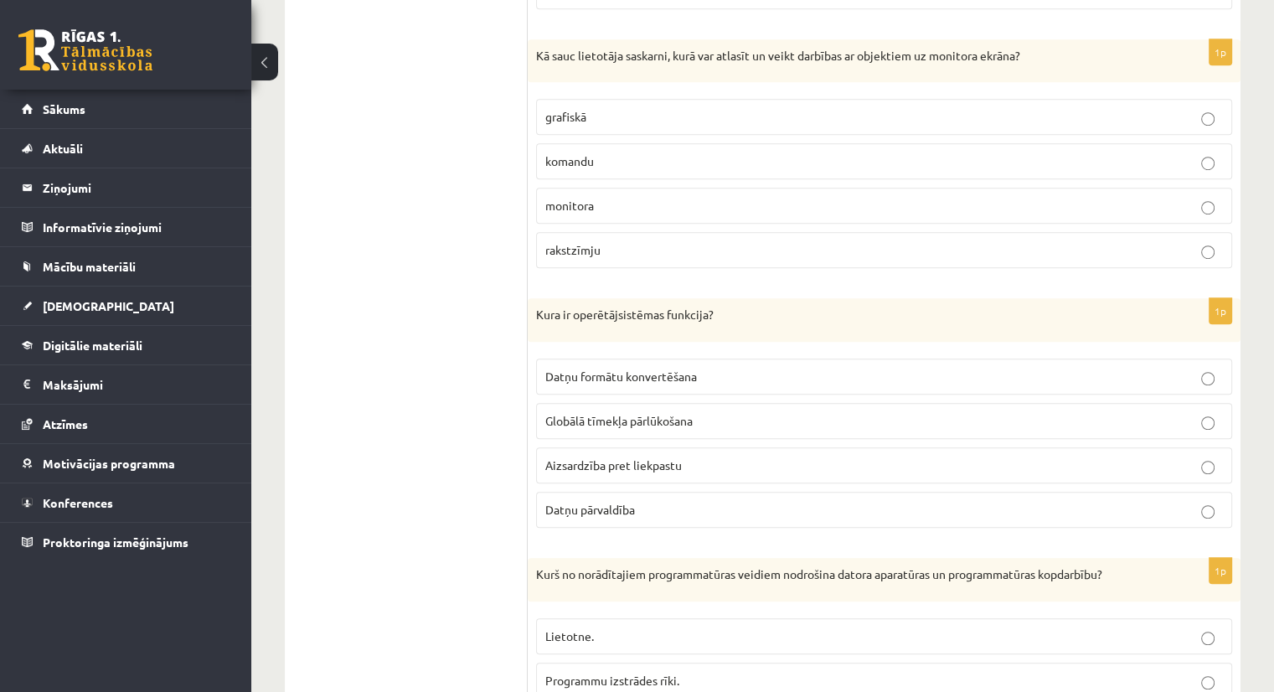
click at [672, 509] on p "Datņu pārvaldība" at bounding box center [884, 510] width 678 height 18
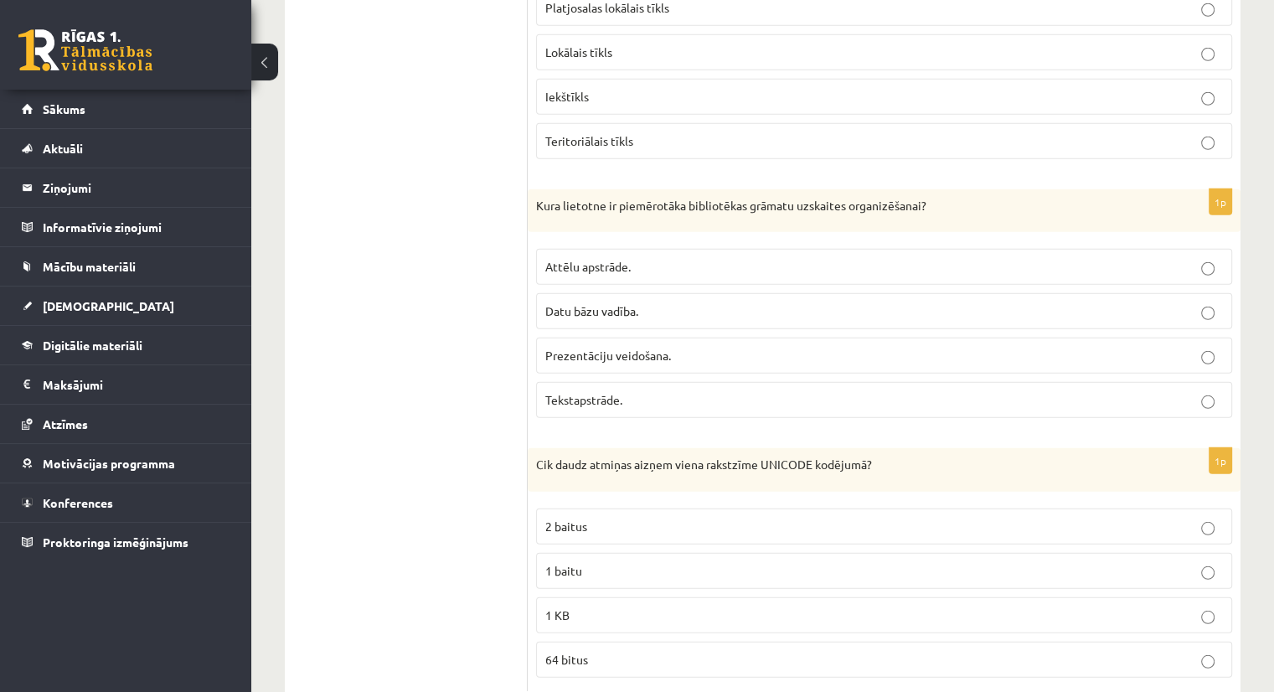
scroll to position [4611, 0]
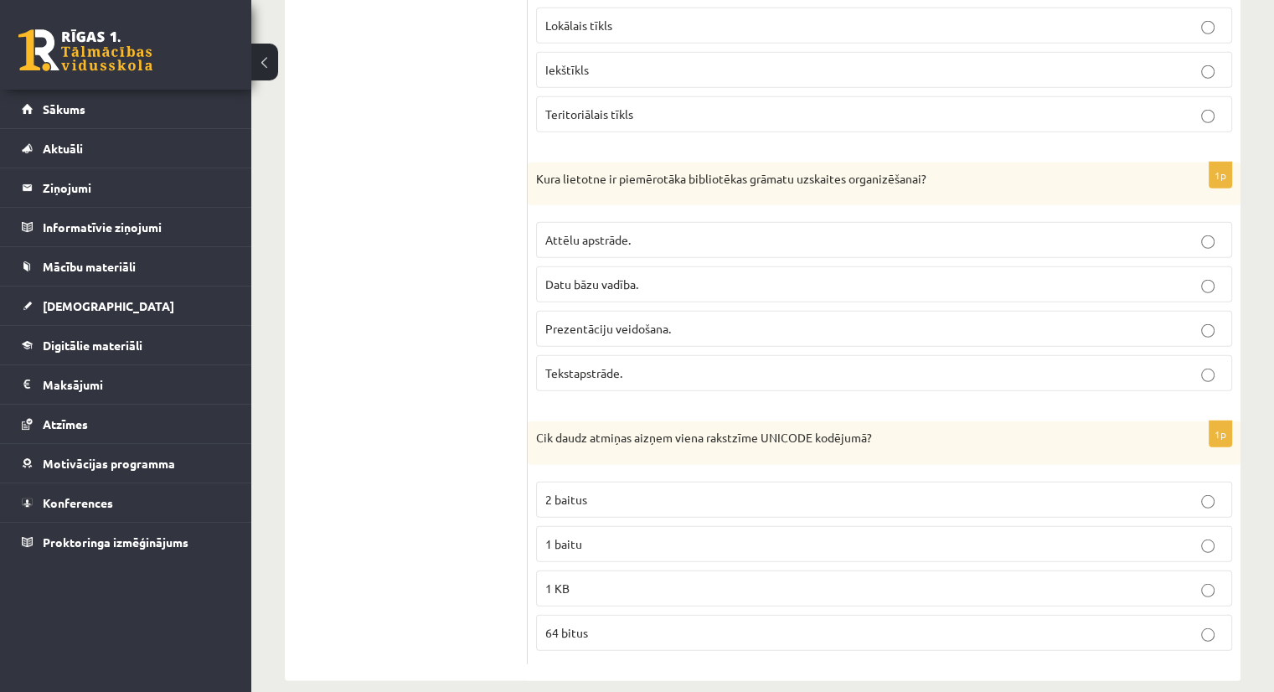
click at [622, 266] on label "Datu bāzu vadība." at bounding box center [884, 284] width 696 height 36
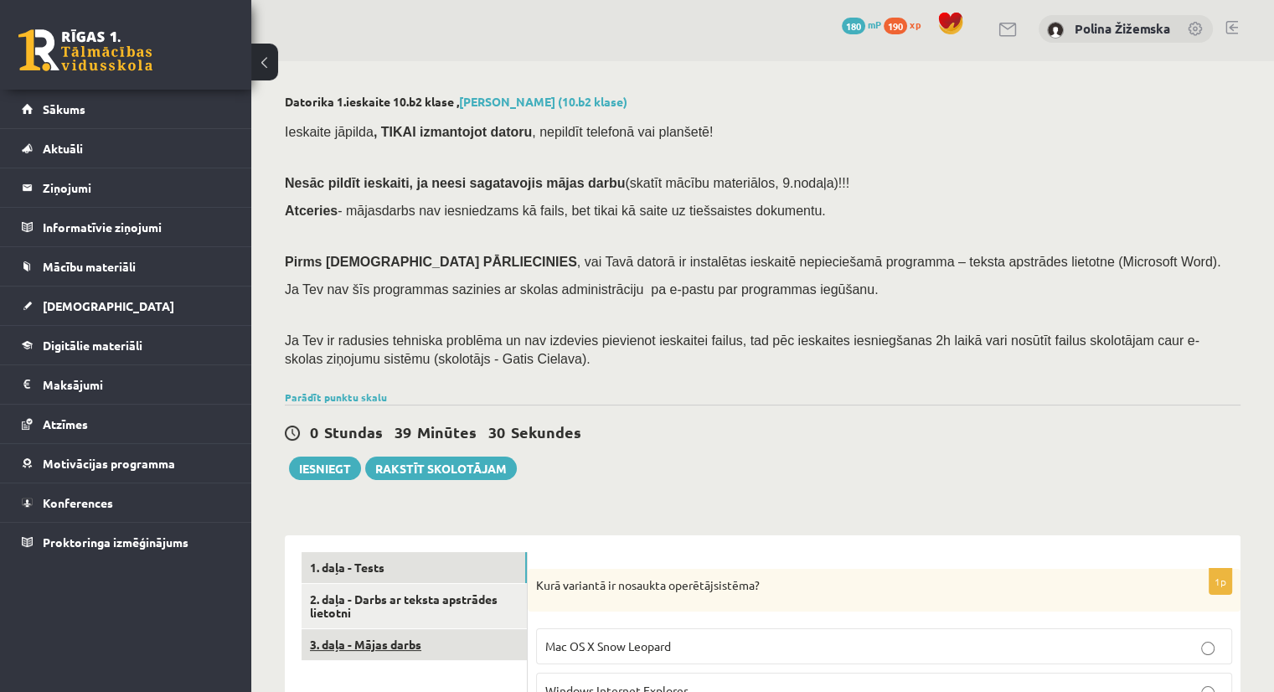
scroll to position [97, 0]
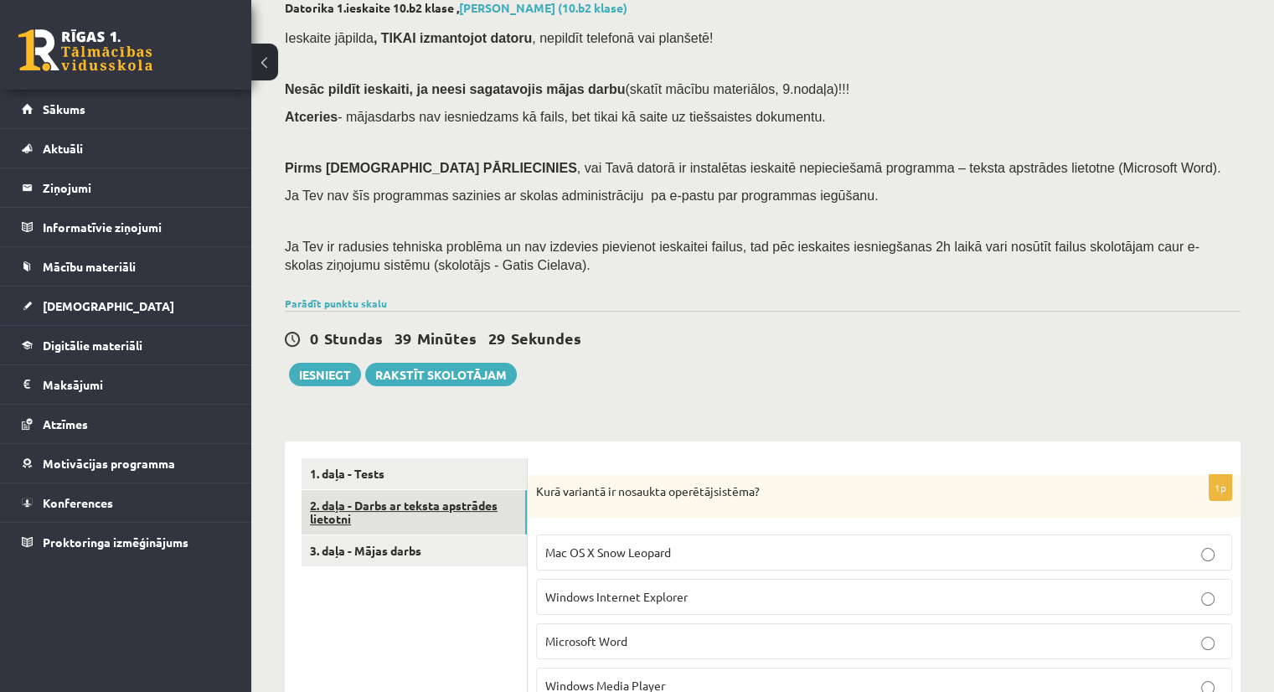
click at [402, 498] on link "2. daļa - Darbs ar teksta apstrādes lietotni" at bounding box center [414, 512] width 225 height 45
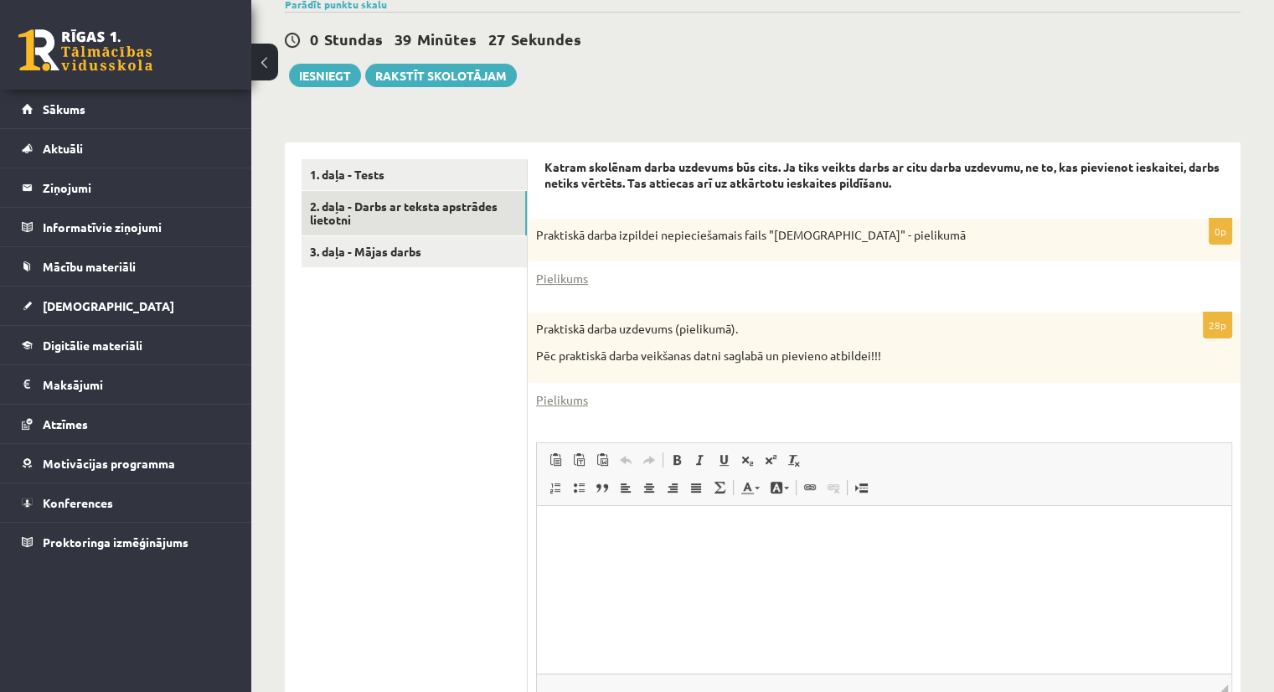
scroll to position [563, 0]
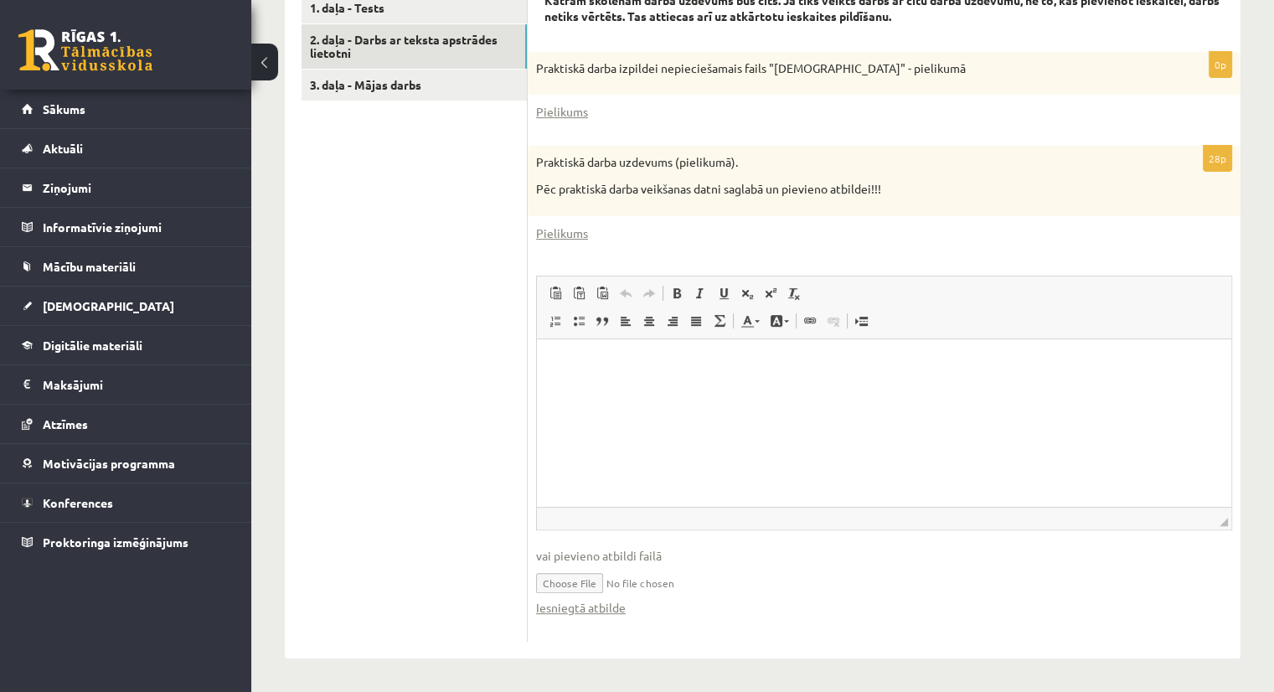
click at [575, 581] on input "file" at bounding box center [884, 582] width 696 height 34
type input "**********"
click at [590, 601] on link "Iesniegtā atbilde" at bounding box center [581, 608] width 90 height 18
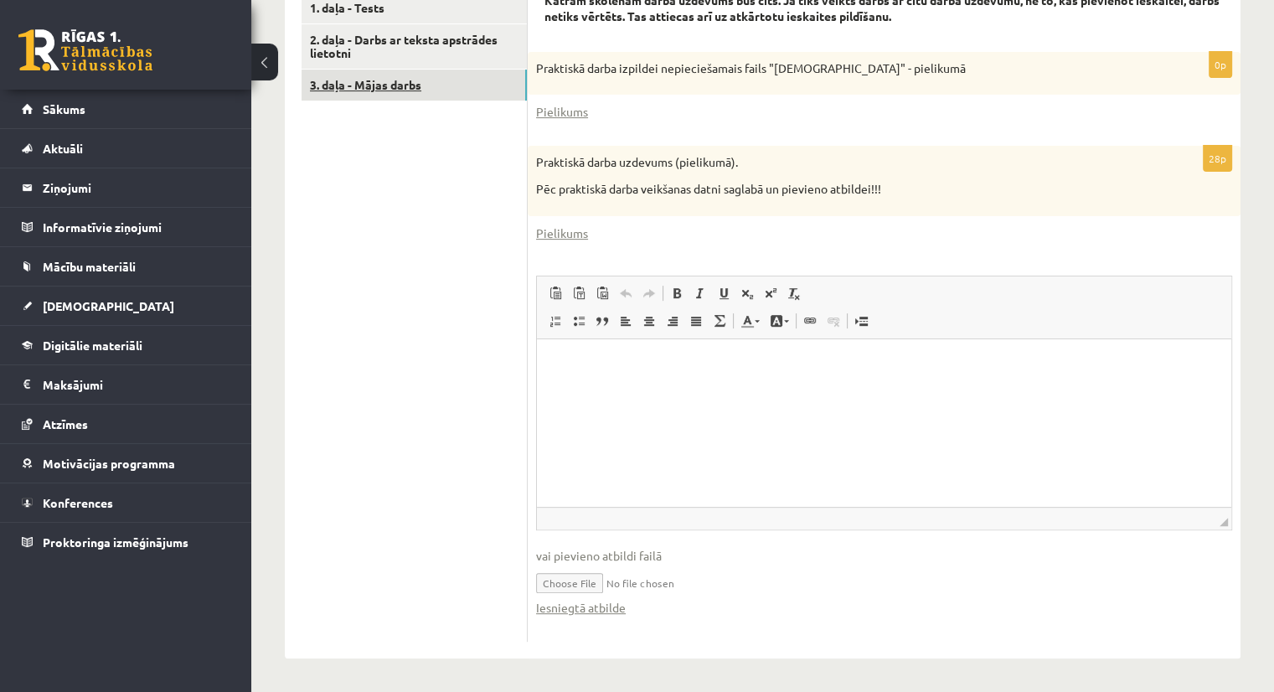
click at [399, 88] on link "3. daļa - Mājas darbs" at bounding box center [414, 85] width 225 height 31
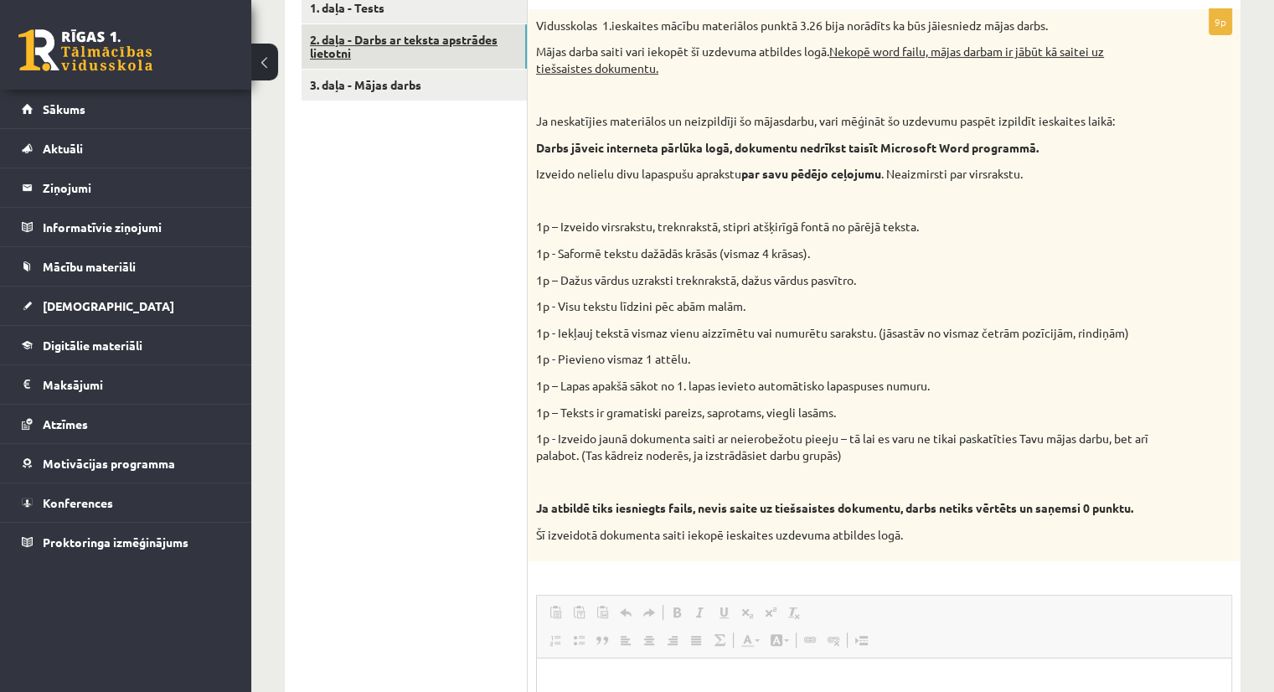
click at [410, 48] on link "2. daļa - Darbs ar teksta apstrādes lietotni" at bounding box center [414, 46] width 225 height 45
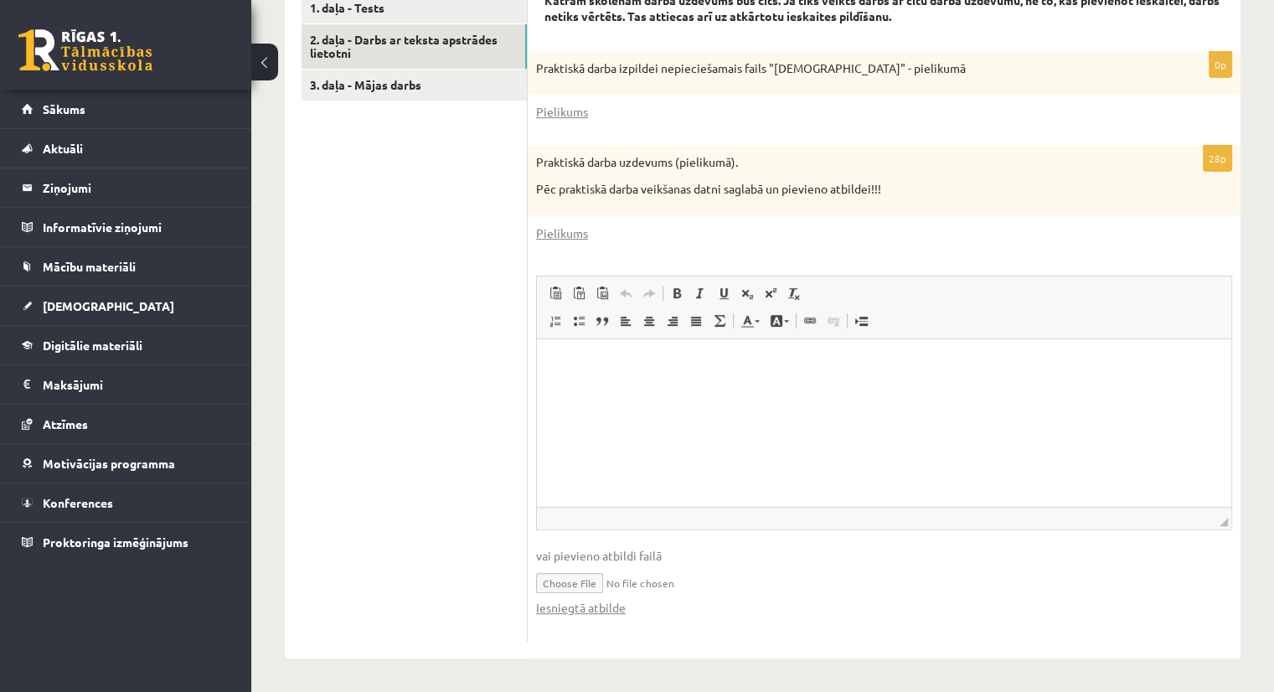
scroll to position [0, 0]
click at [591, 390] on html at bounding box center [884, 363] width 694 height 51
click at [629, 557] on span "vai pievieno atbildi failā" at bounding box center [884, 556] width 696 height 18
click at [571, 581] on input "file" at bounding box center [884, 582] width 696 height 34
type input "**********"
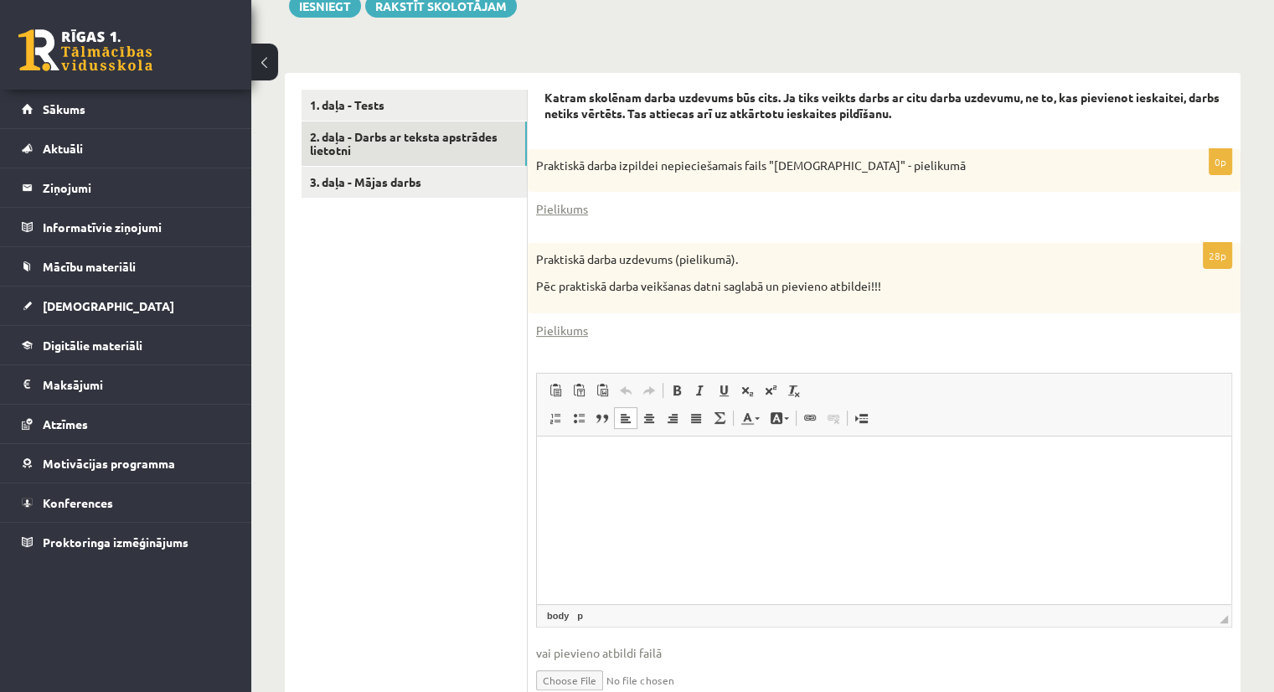
scroll to position [449, 0]
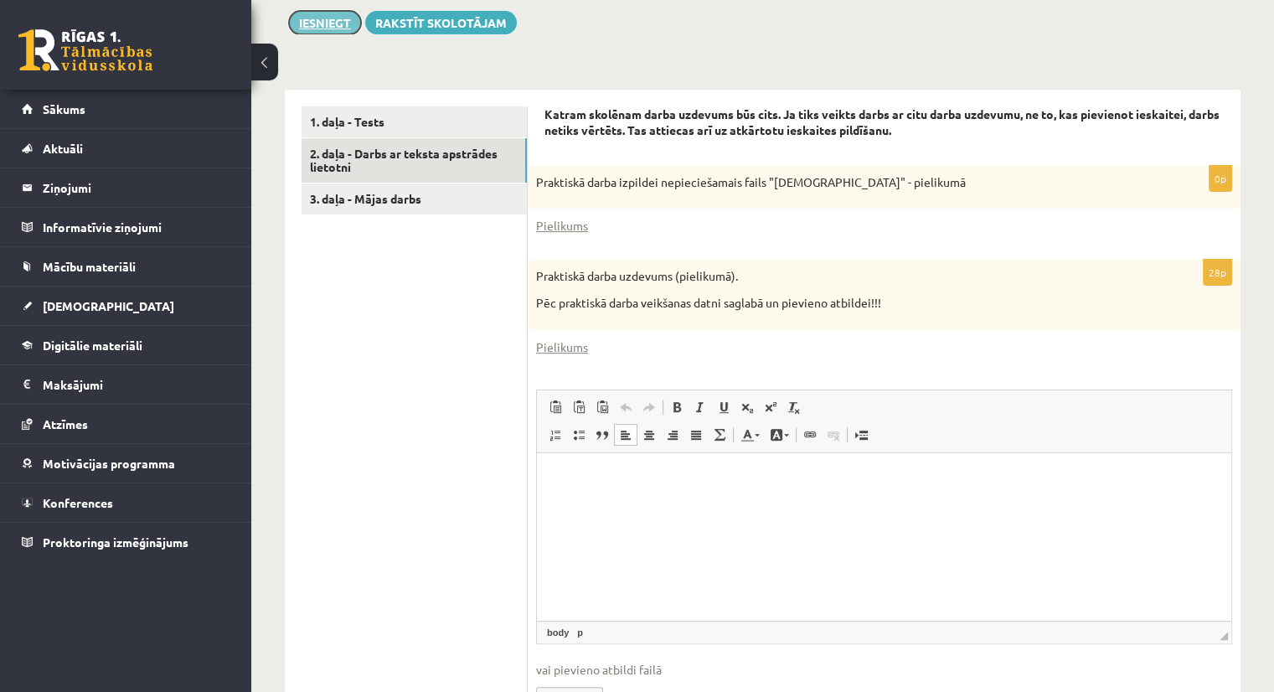
click at [328, 34] on button "Iesniegt" at bounding box center [325, 22] width 72 height 23
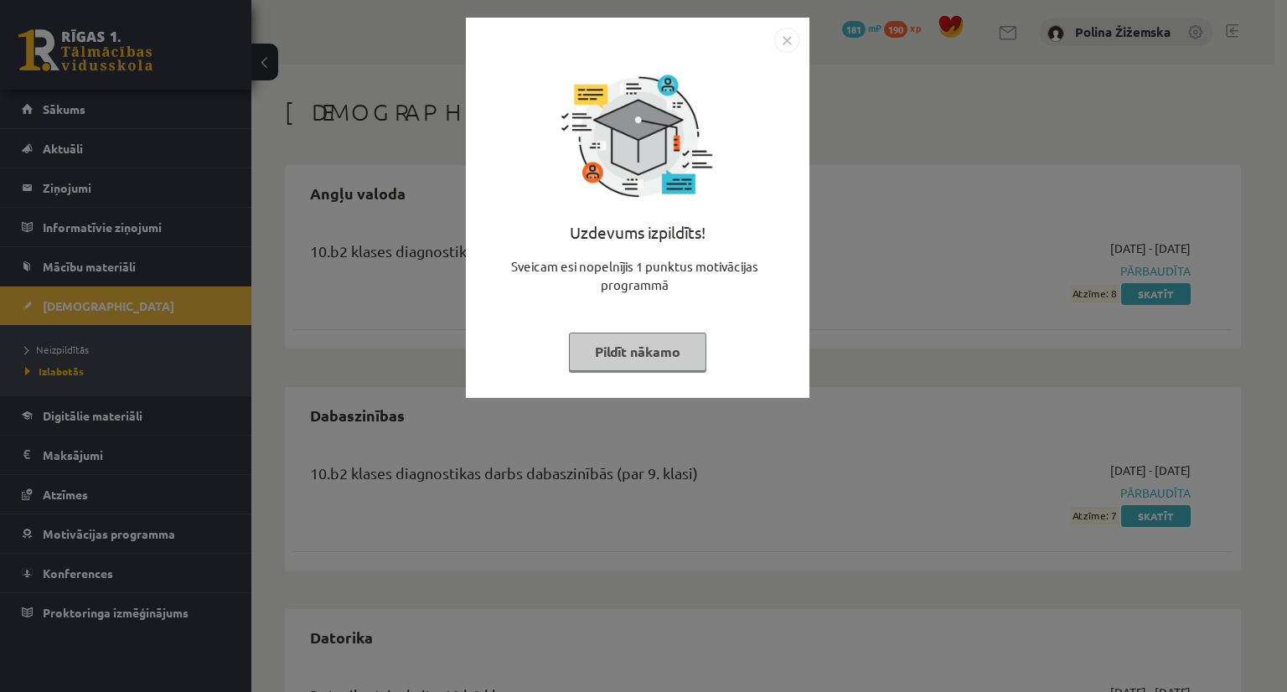
click at [667, 359] on button "Pildīt nākamo" at bounding box center [637, 352] width 137 height 39
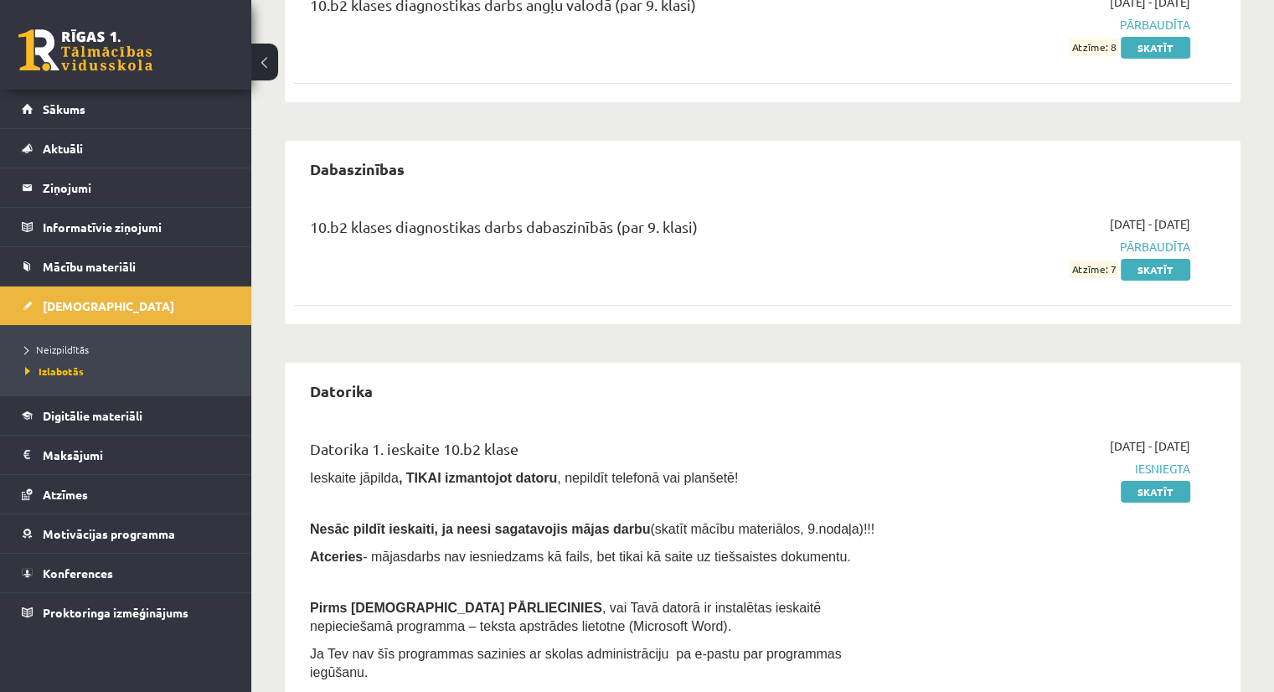
scroll to position [509, 0]
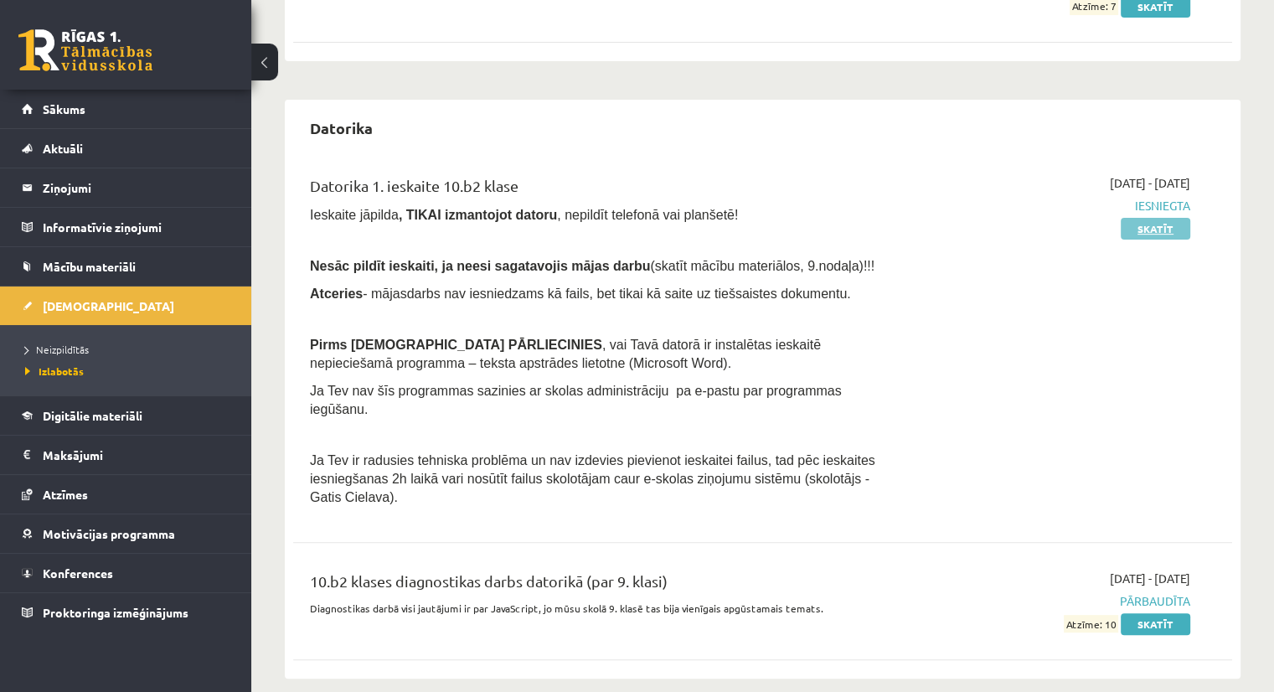
click at [1159, 228] on link "Skatīt" at bounding box center [1156, 229] width 70 height 22
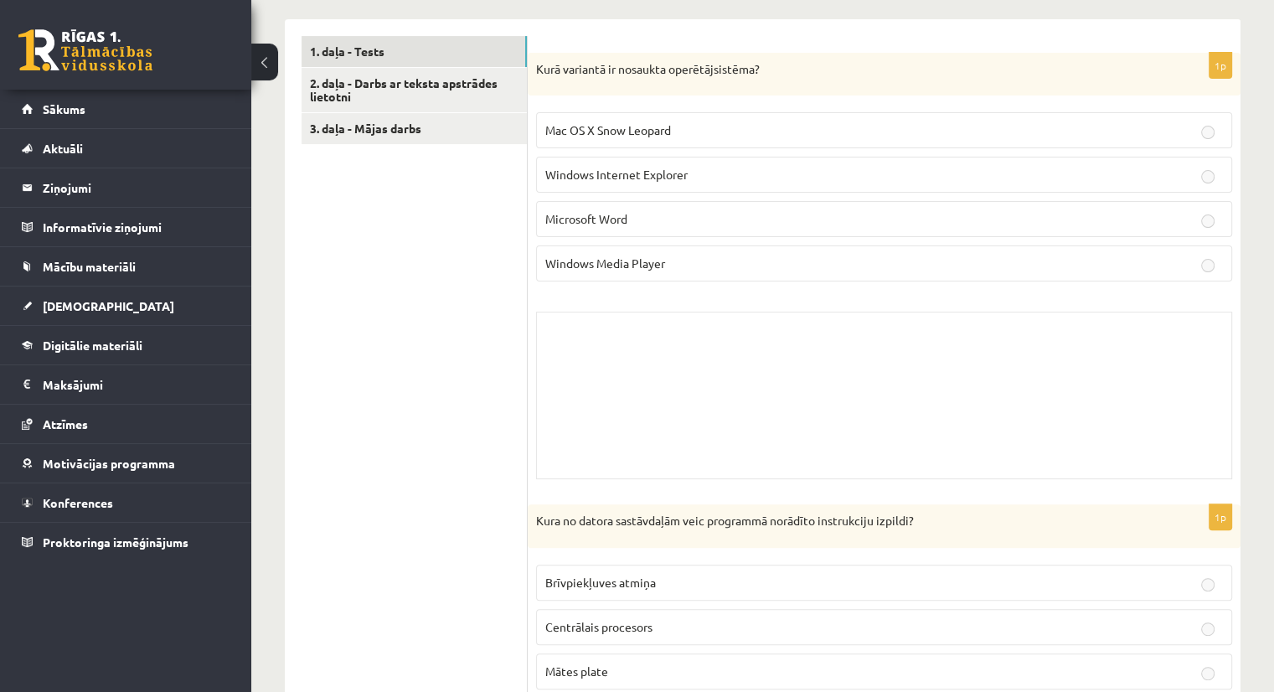
scroll to position [485, 0]
click at [611, 373] on div "Skolotāja pielikums" at bounding box center [884, 395] width 696 height 168
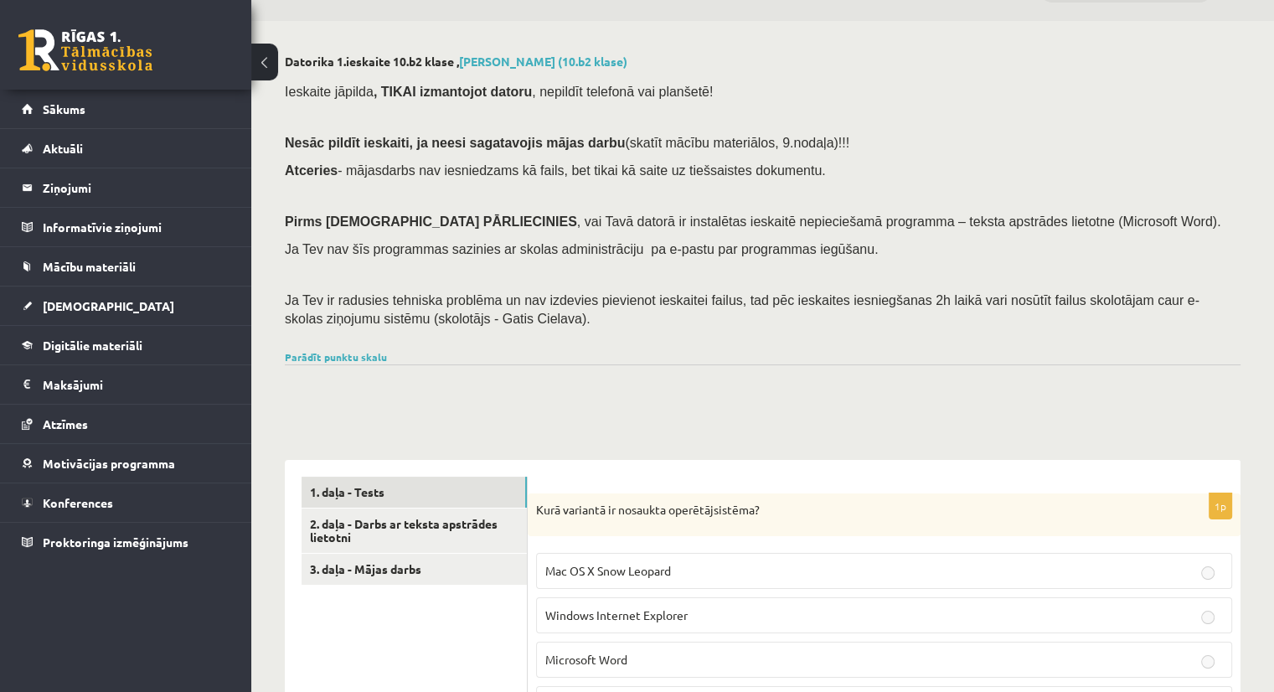
scroll to position [0, 0]
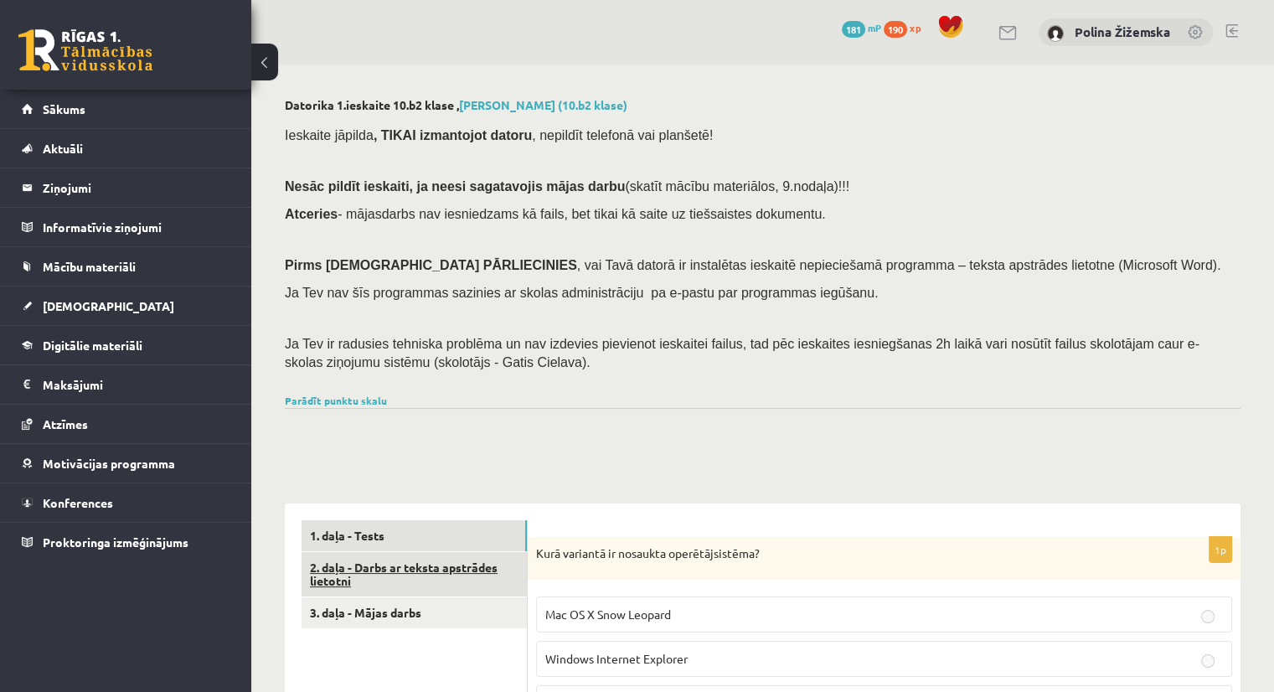
click at [390, 570] on link "2. daļa - Darbs ar teksta apstrādes lietotni" at bounding box center [414, 574] width 225 height 45
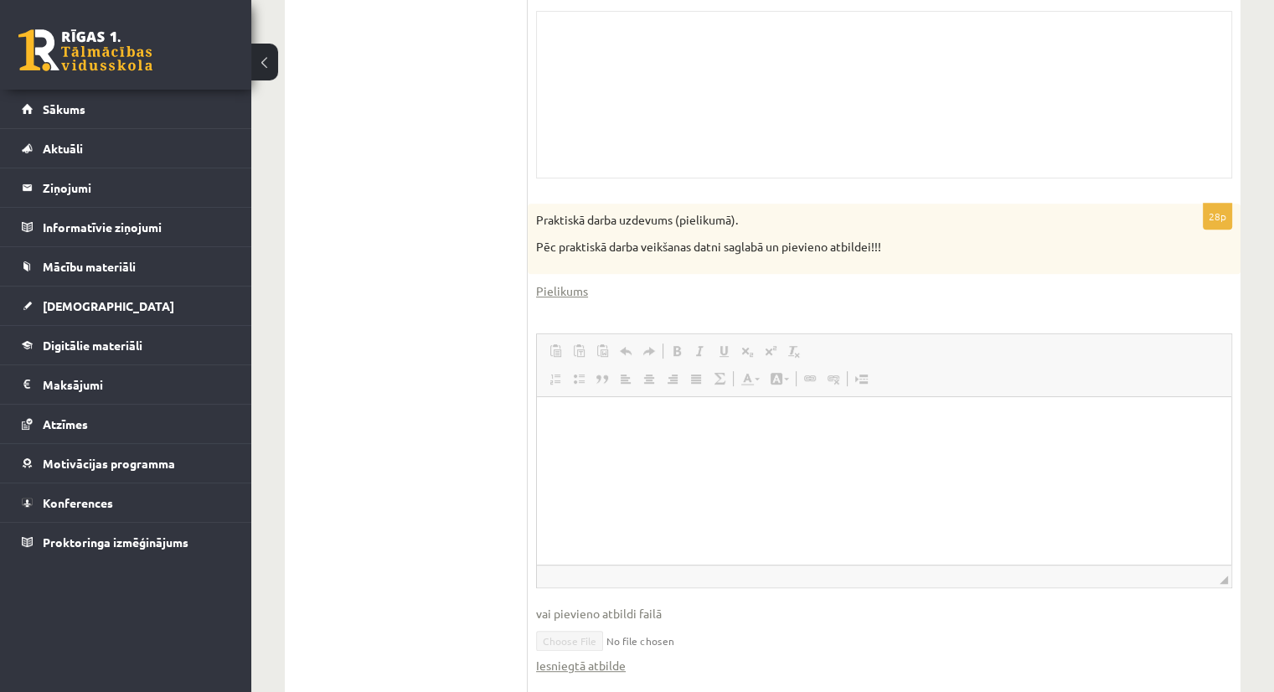
scroll to position [683, 0]
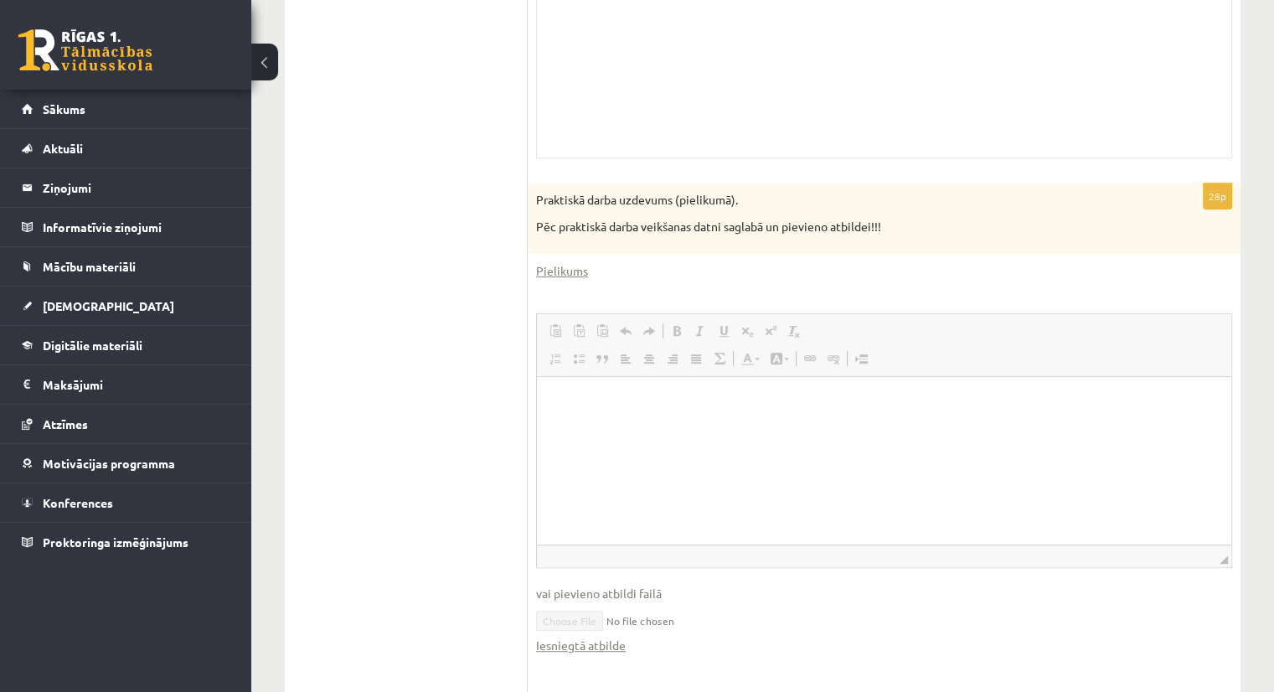
click at [627, 427] on html at bounding box center [884, 401] width 694 height 51
click at [597, 427] on html at bounding box center [884, 401] width 694 height 51
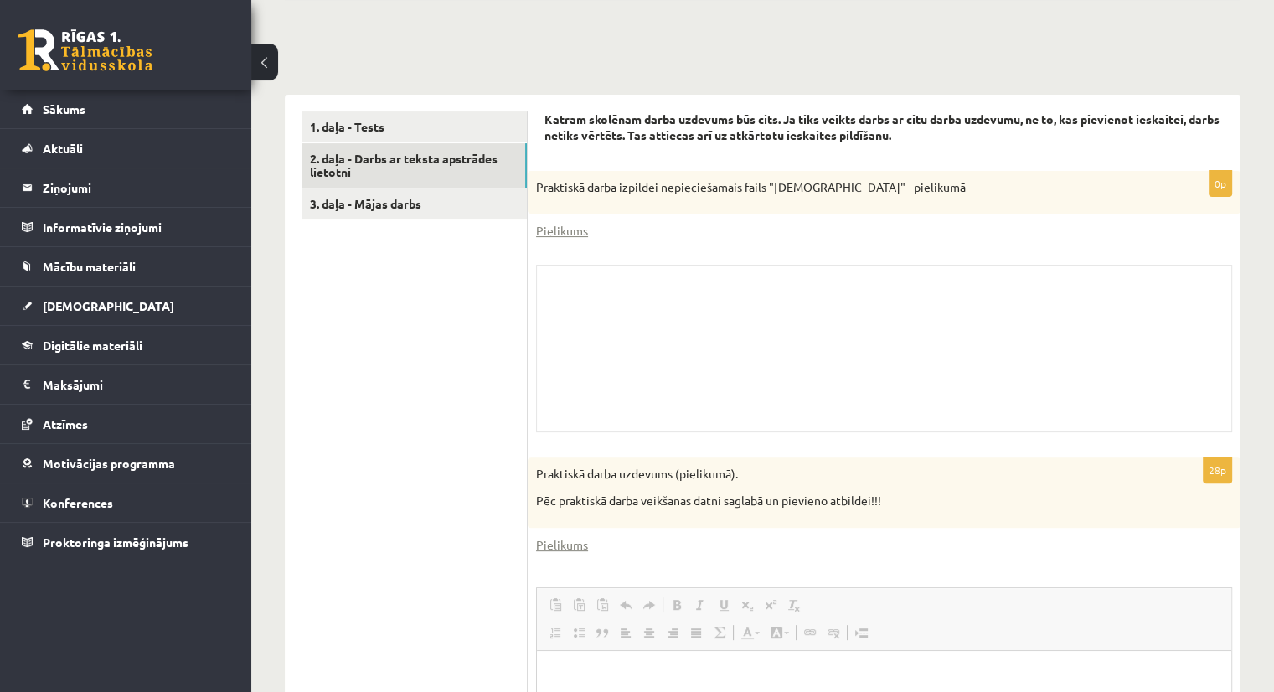
scroll to position [404, 0]
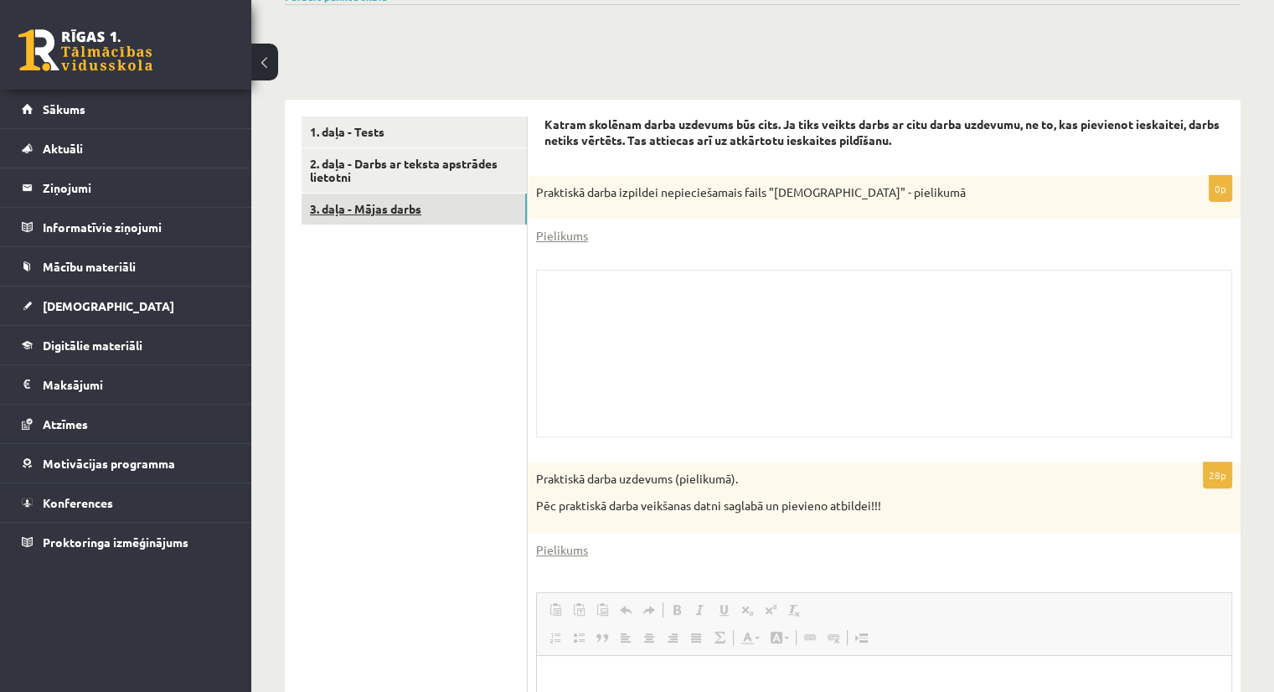
click at [413, 211] on link "3. daļa - Mājas darbs" at bounding box center [414, 209] width 225 height 31
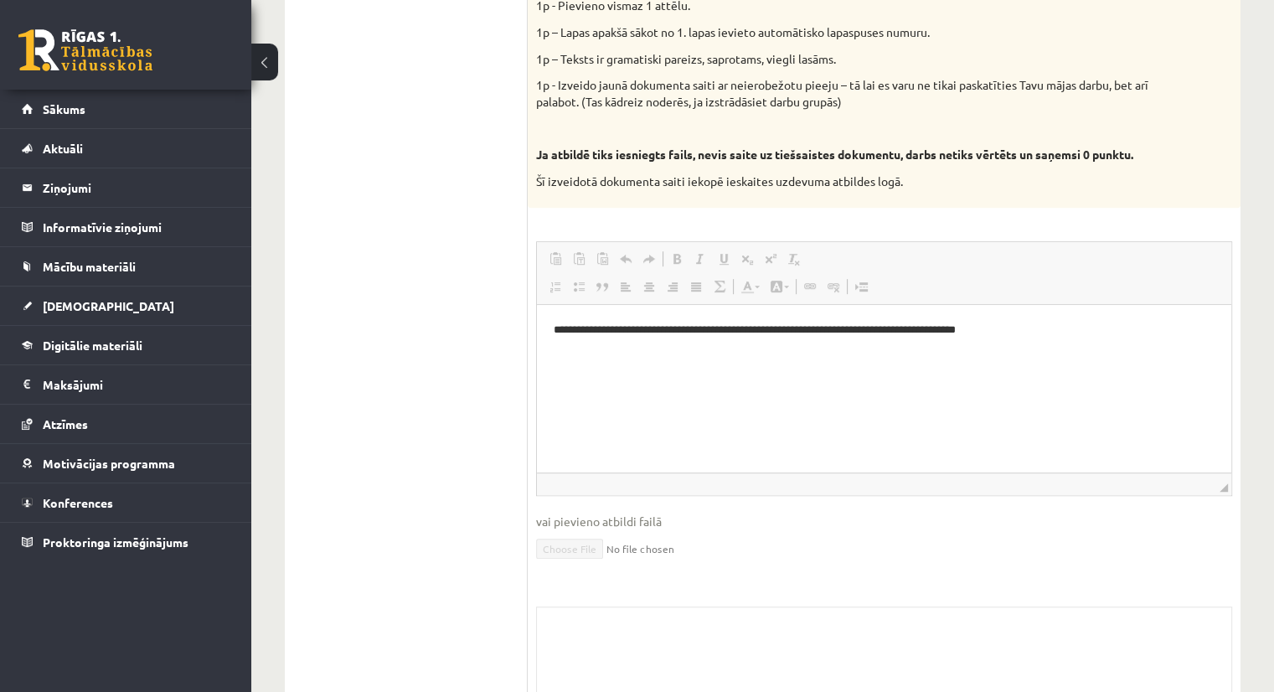
scroll to position [1022, 0]
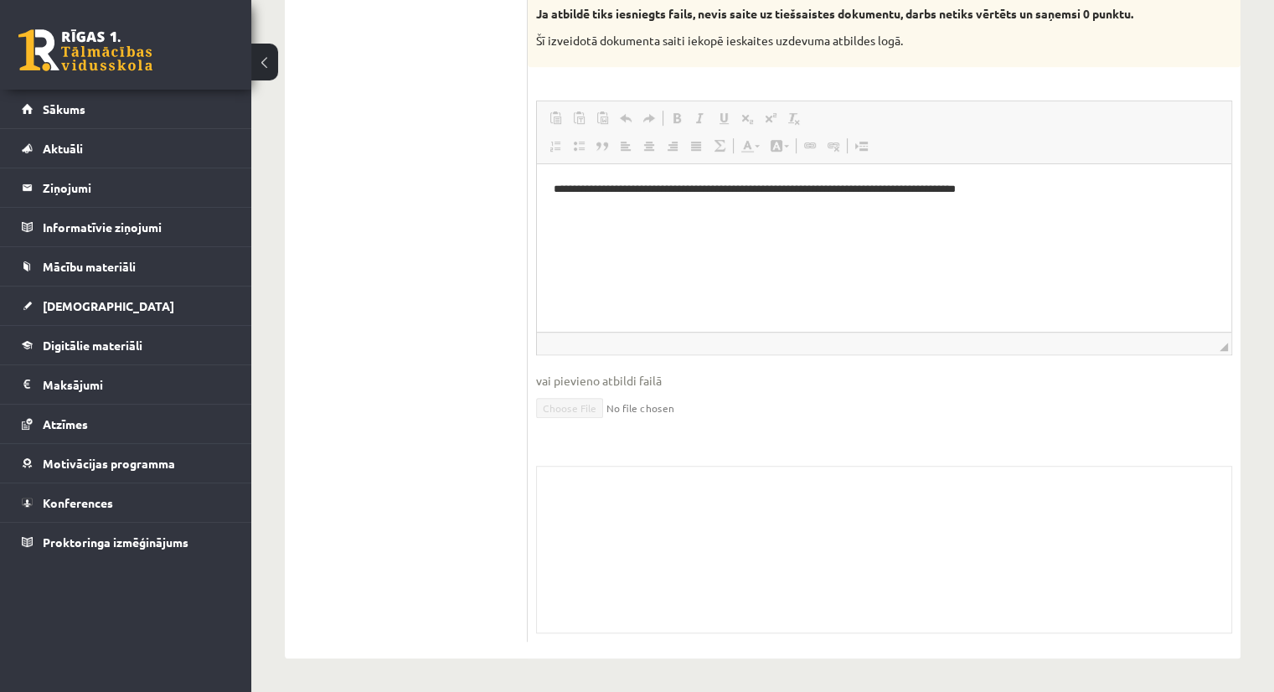
click at [622, 517] on div "Skolotāja pielikums" at bounding box center [884, 550] width 696 height 168
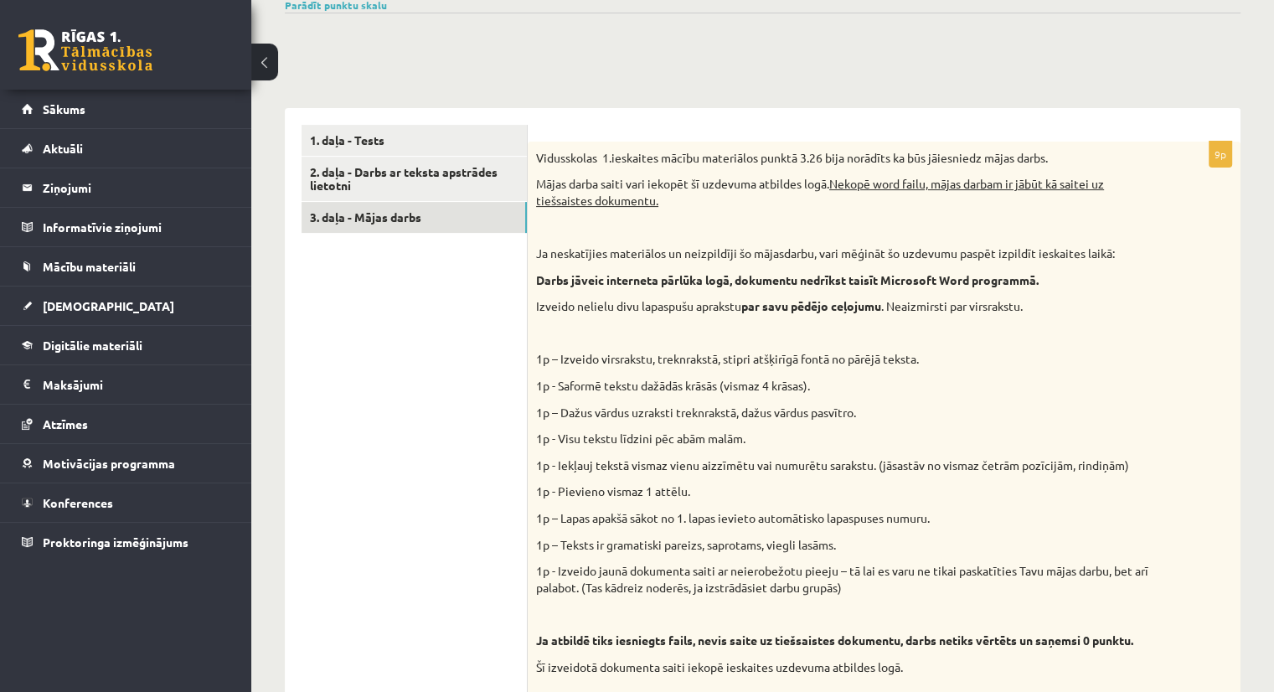
scroll to position [395, 0]
click at [399, 212] on link "3. daļa - Mājas darbs" at bounding box center [414, 217] width 225 height 31
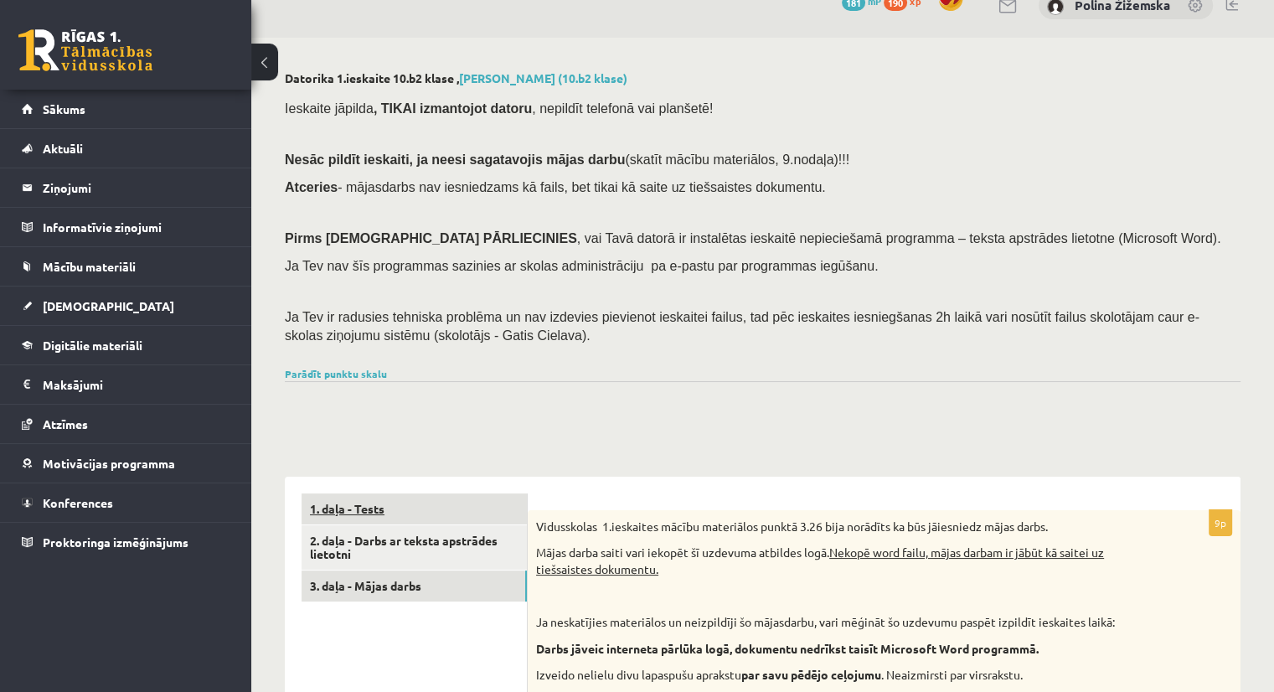
scroll to position [28, 0]
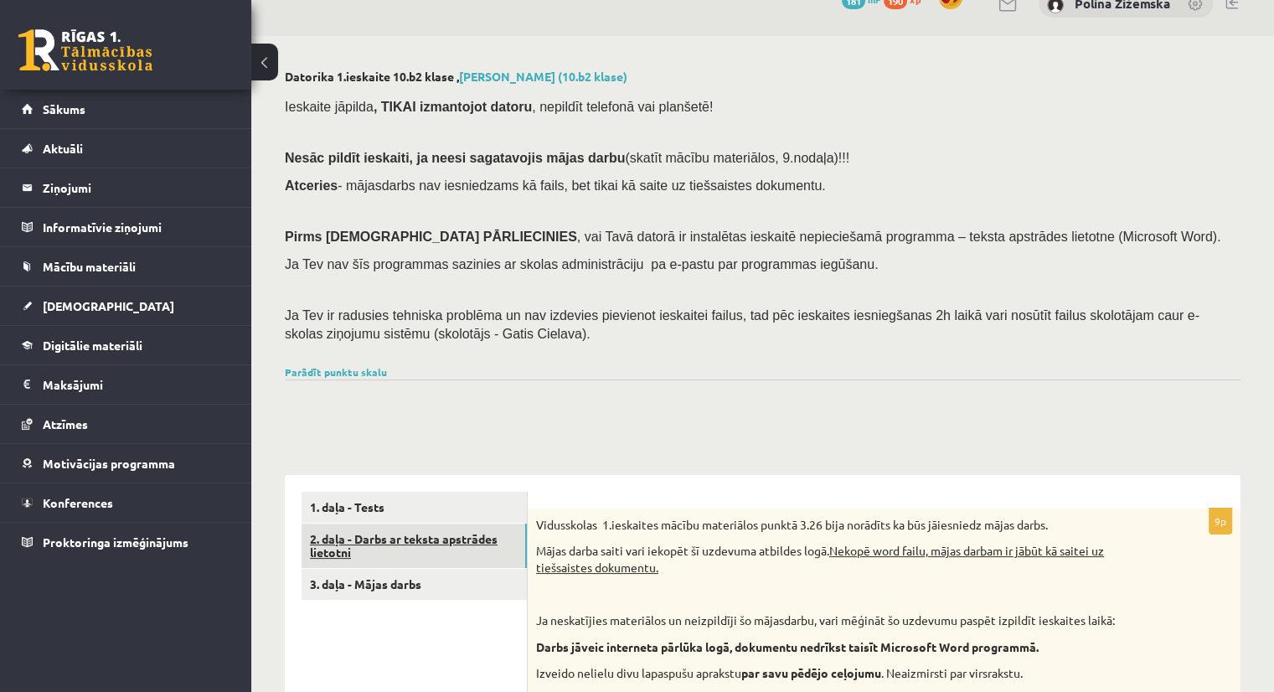
click at [384, 537] on link "2. daļa - Darbs ar teksta apstrādes lietotni" at bounding box center [414, 546] width 225 height 45
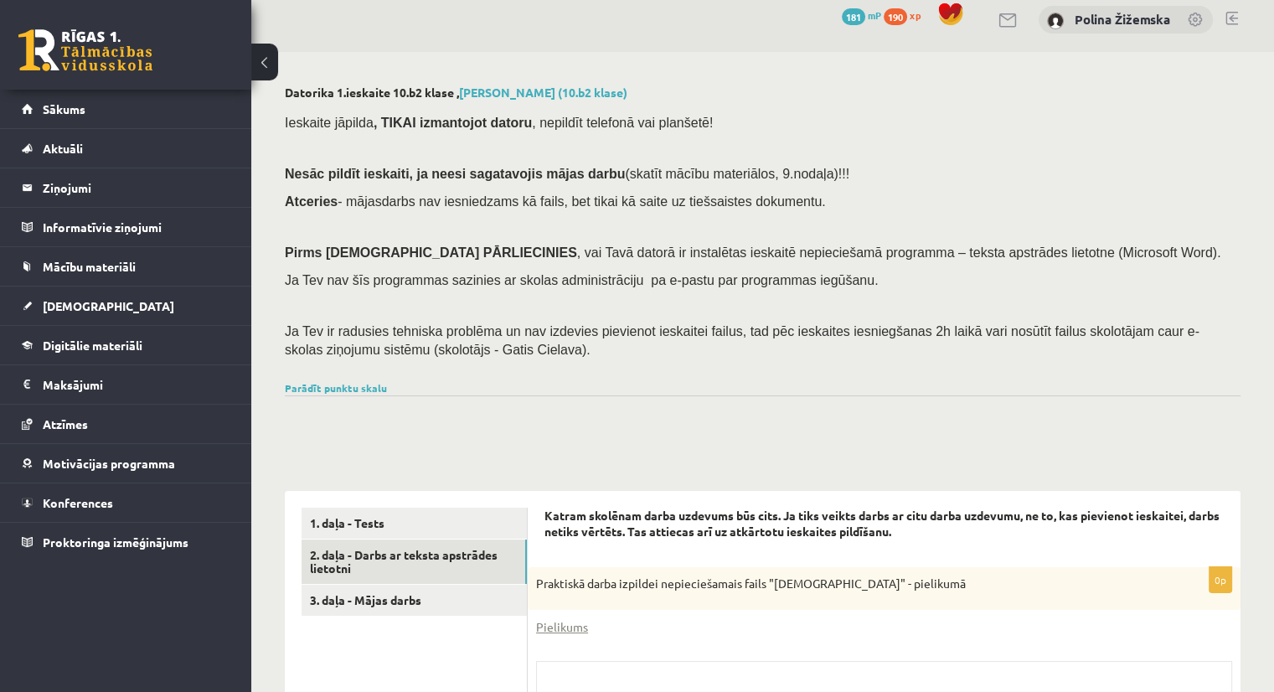
scroll to position [0, 0]
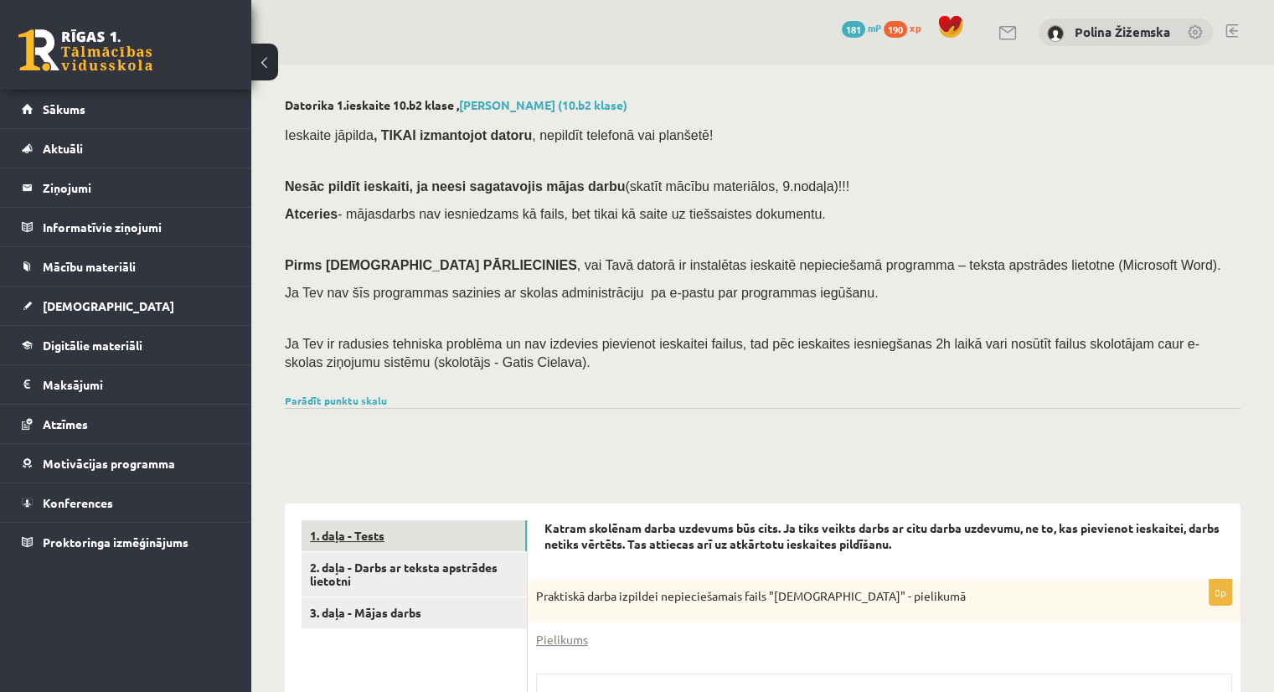
click at [374, 541] on link "1. daļa - Tests" at bounding box center [414, 535] width 225 height 31
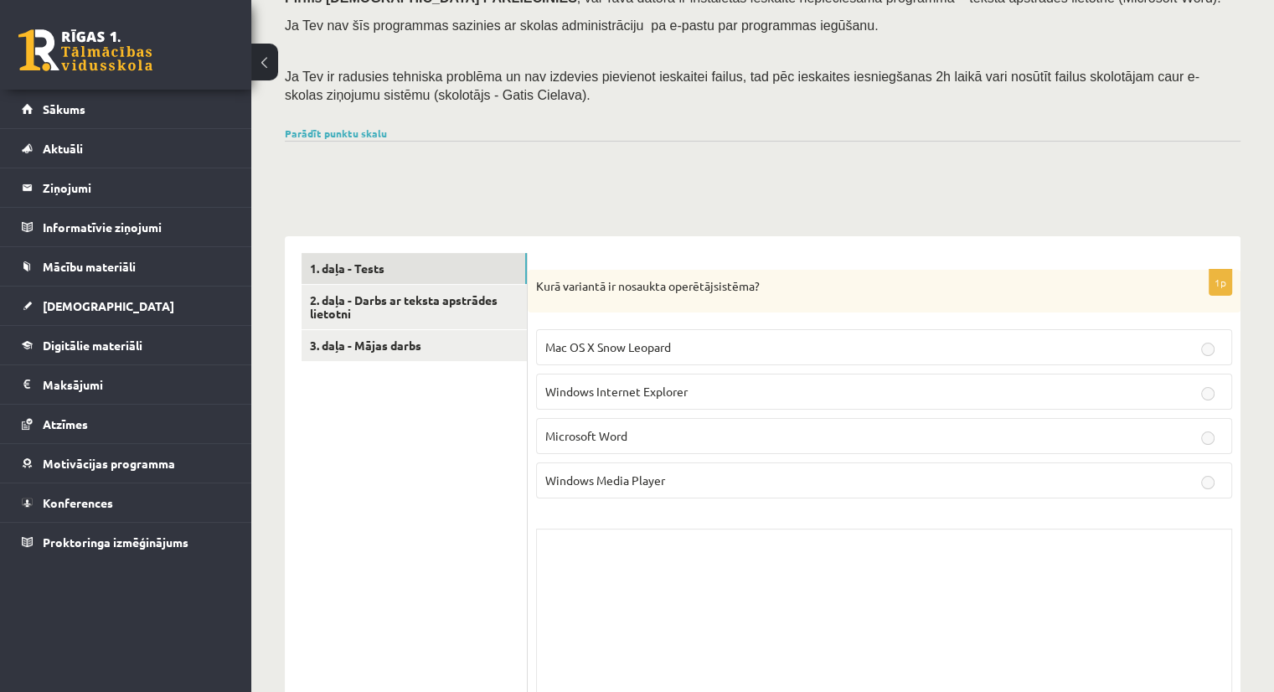
scroll to position [270, 0]
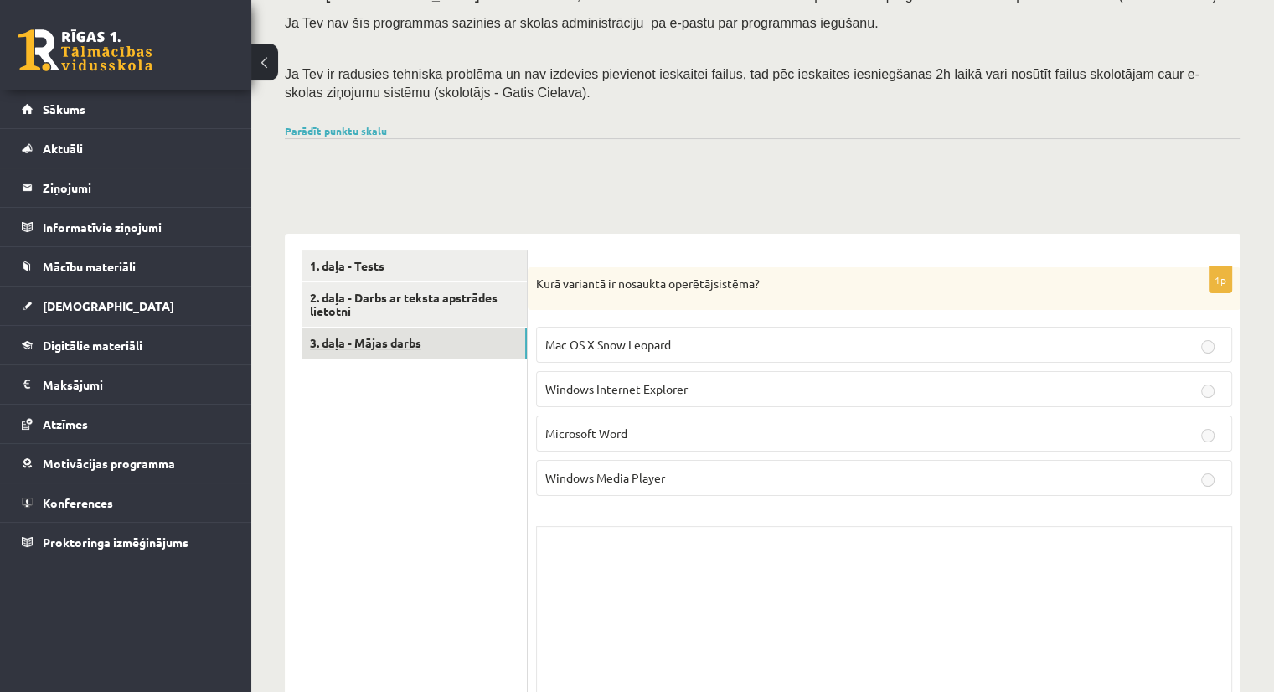
click at [377, 348] on link "3. daļa - Mājas darbs" at bounding box center [414, 343] width 225 height 31
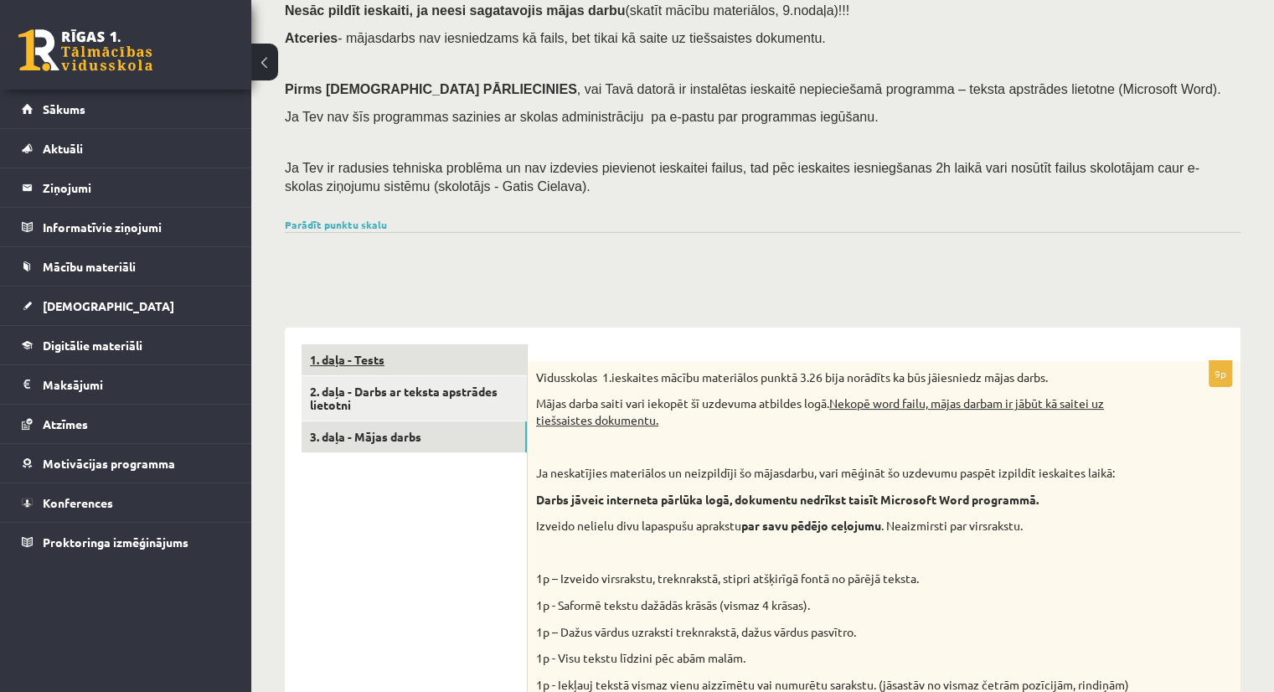
scroll to position [161, 0]
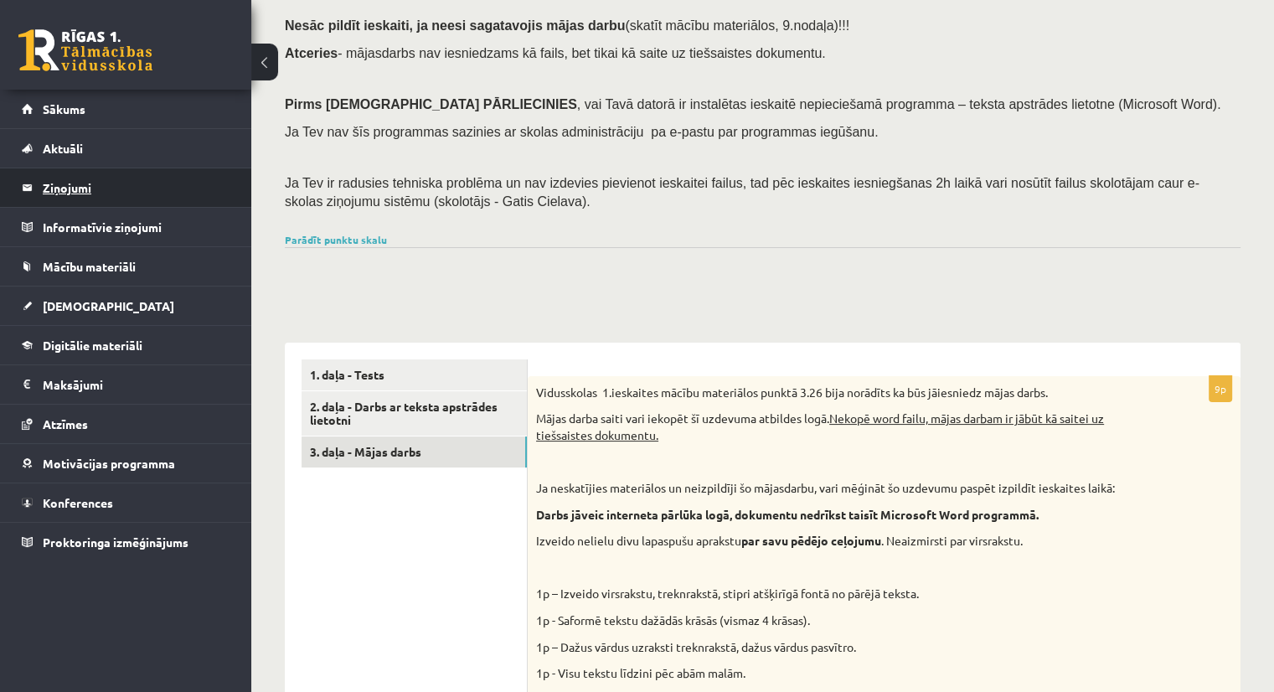
click at [80, 181] on legend "Ziņojumi 0" at bounding box center [137, 187] width 188 height 39
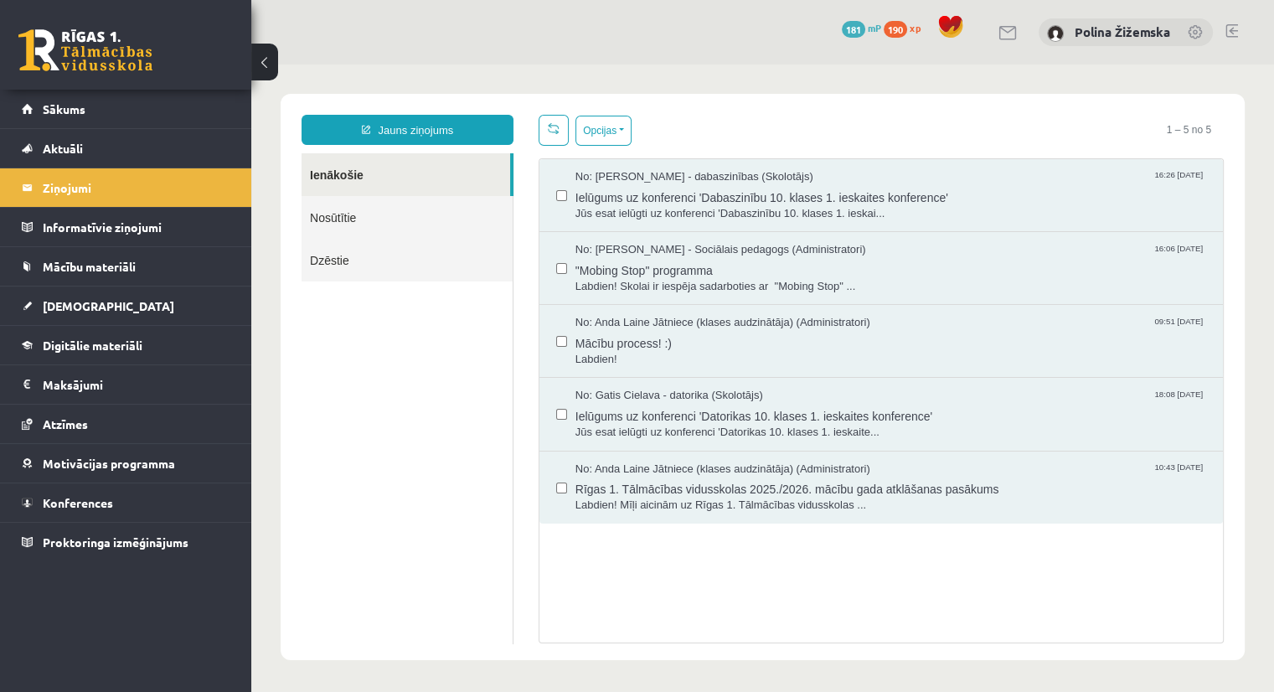
click at [431, 223] on link "Nosūtītie" at bounding box center [407, 217] width 211 height 43
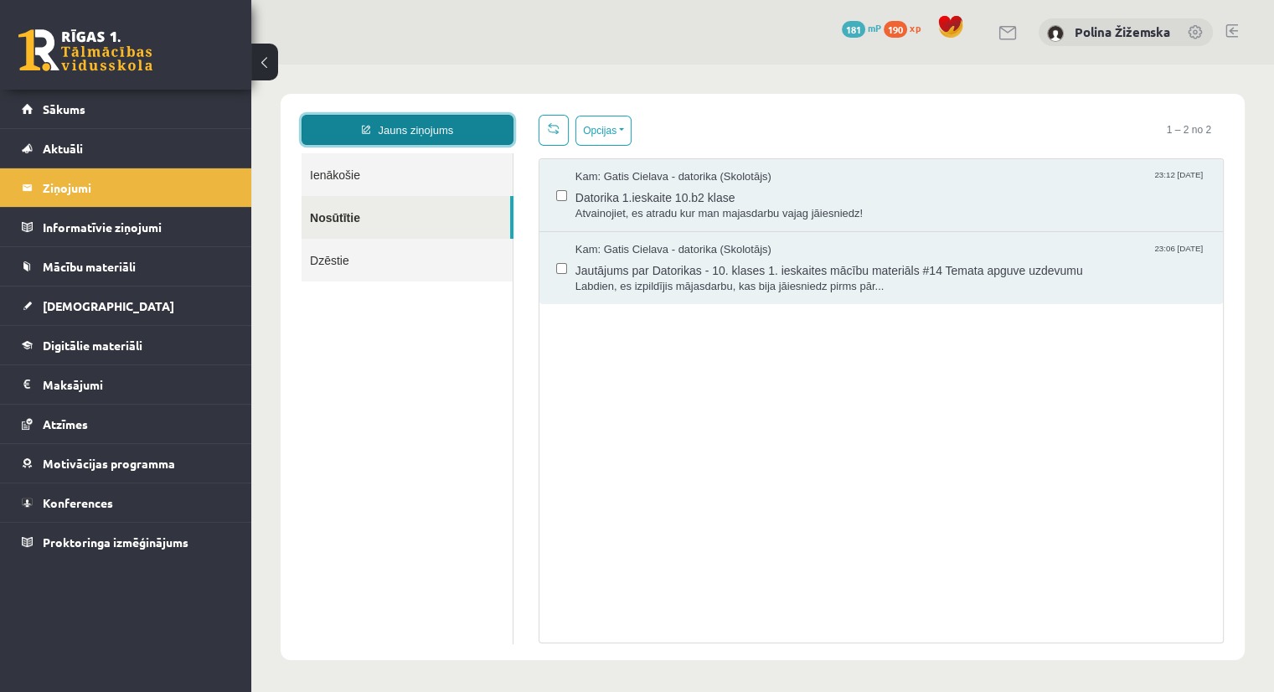
click at [427, 132] on link "Jauns ziņojums" at bounding box center [408, 130] width 212 height 30
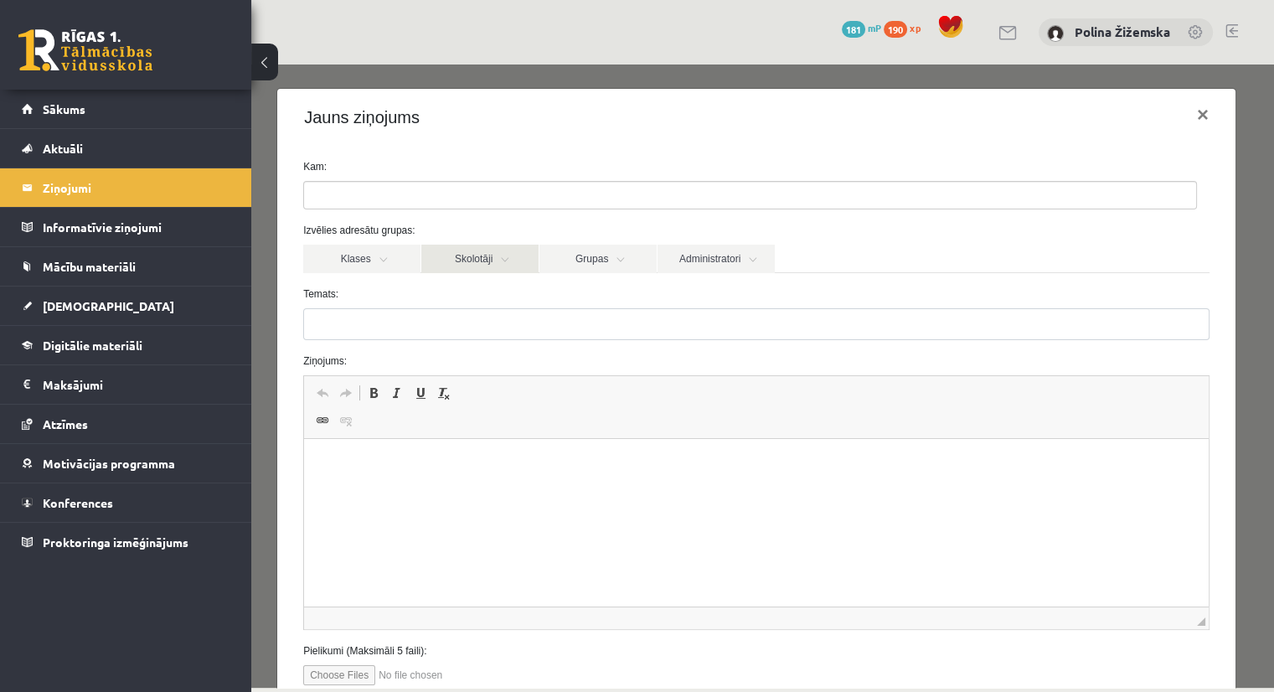
click at [502, 255] on link "Skolotāji" at bounding box center [479, 259] width 117 height 28
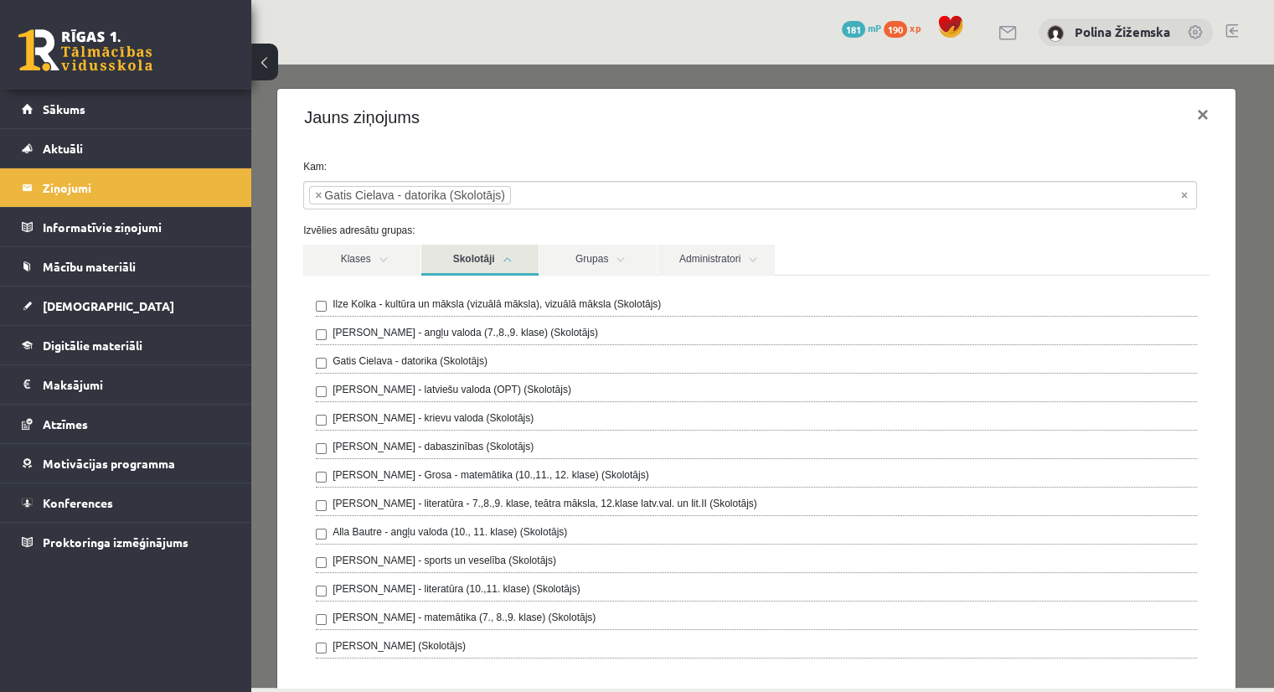
click at [918, 238] on div "Izvēlies adresātu grupas: Klases Skolotāji Grupas Administratori 10.b2 klase [P…" at bounding box center [756, 454] width 931 height 462
click at [514, 251] on link "Skolotāji" at bounding box center [479, 260] width 117 height 31
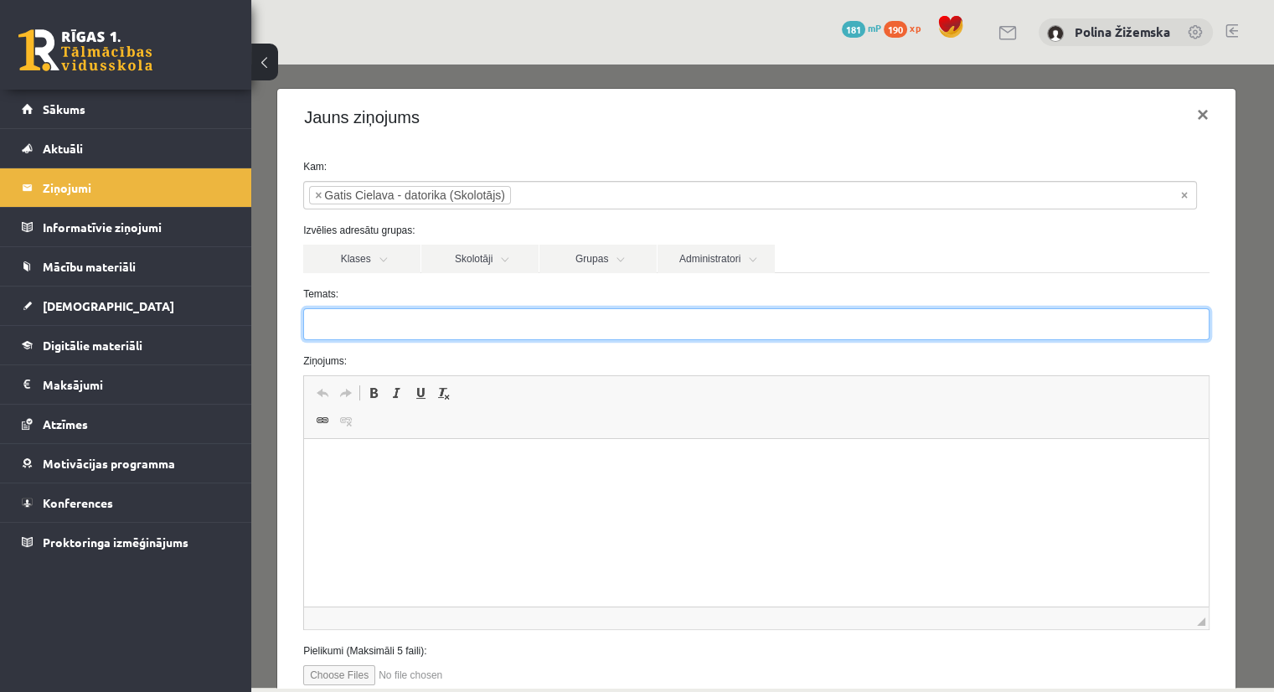
click at [402, 325] on input "Temats:" at bounding box center [756, 324] width 906 height 32
type input "*********"
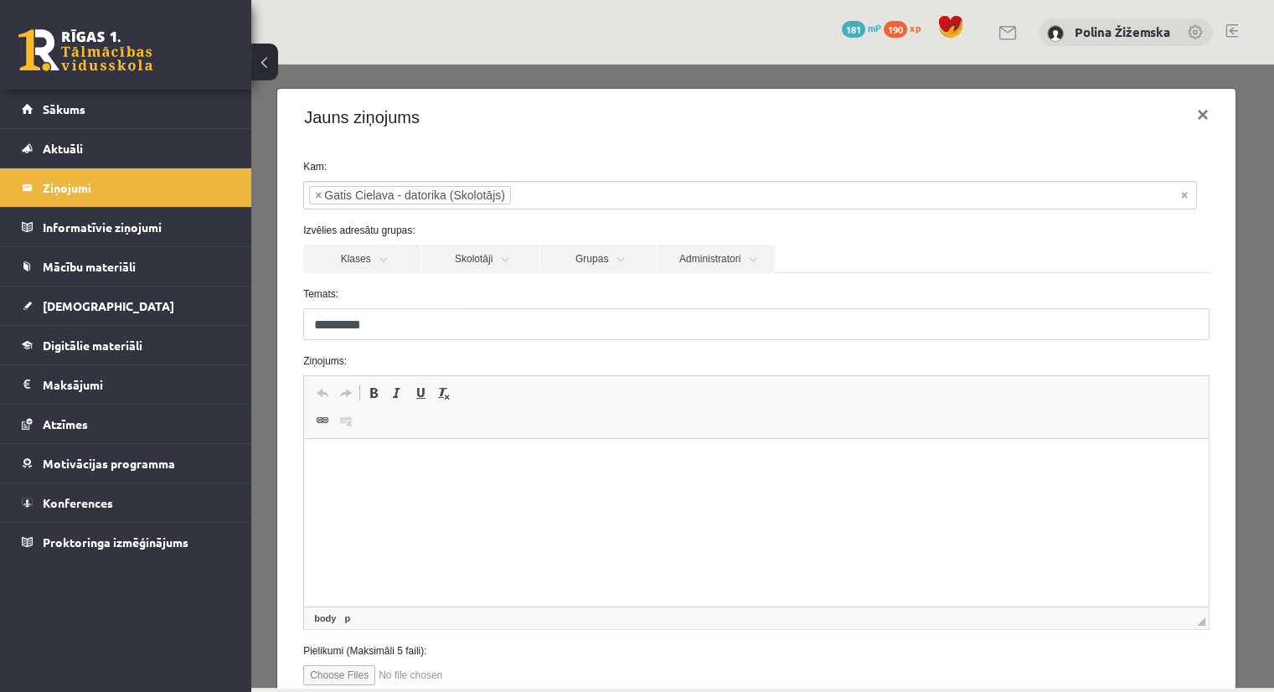
click at [446, 490] on html at bounding box center [756, 464] width 905 height 51
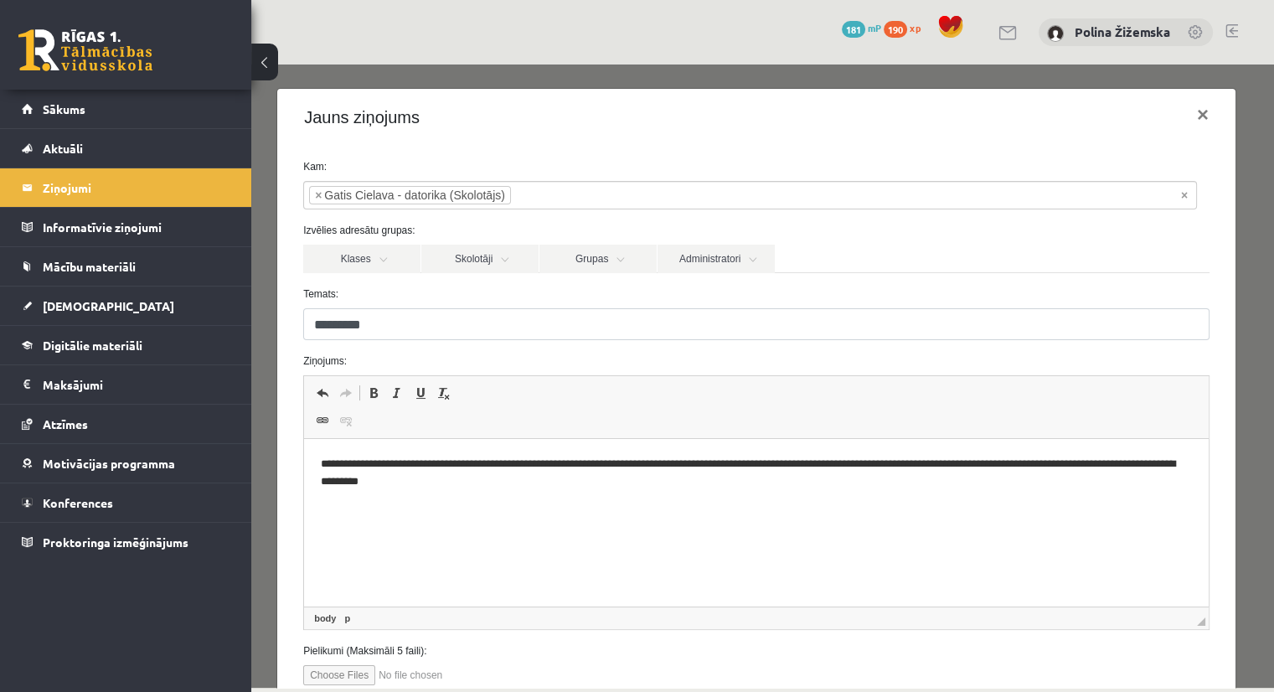
click at [339, 671] on input "file" at bounding box center [398, 675] width 190 height 20
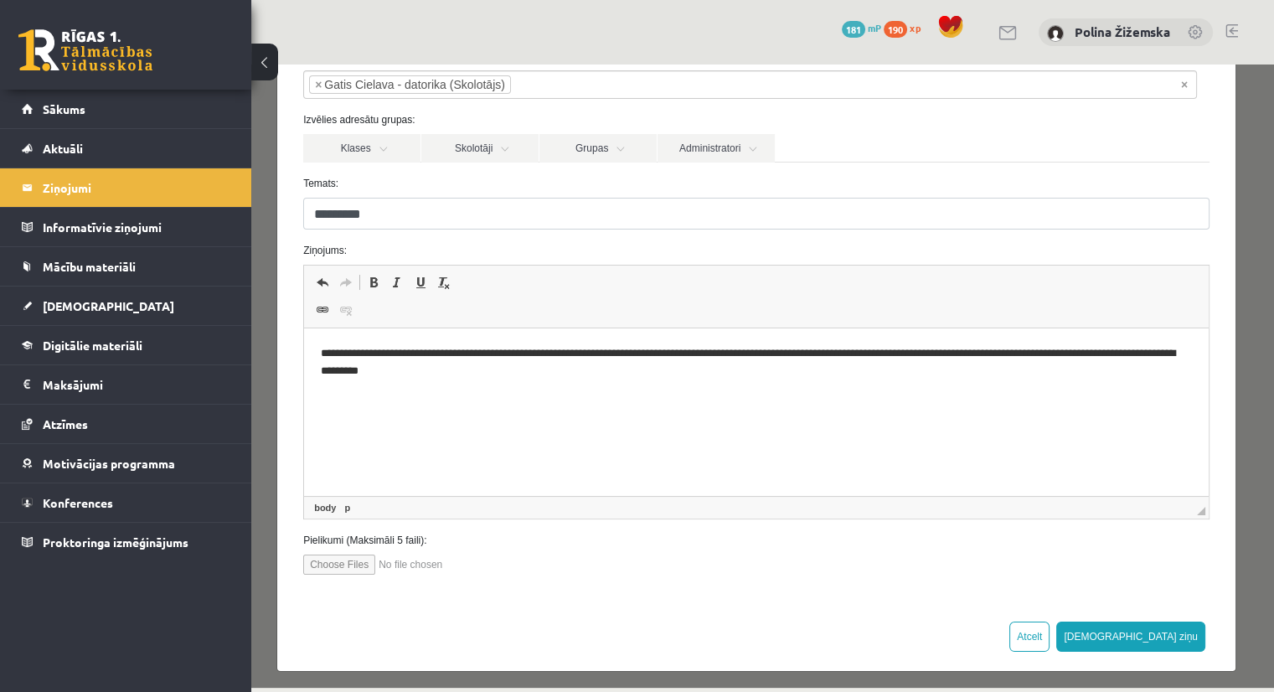
scroll to position [116, 0]
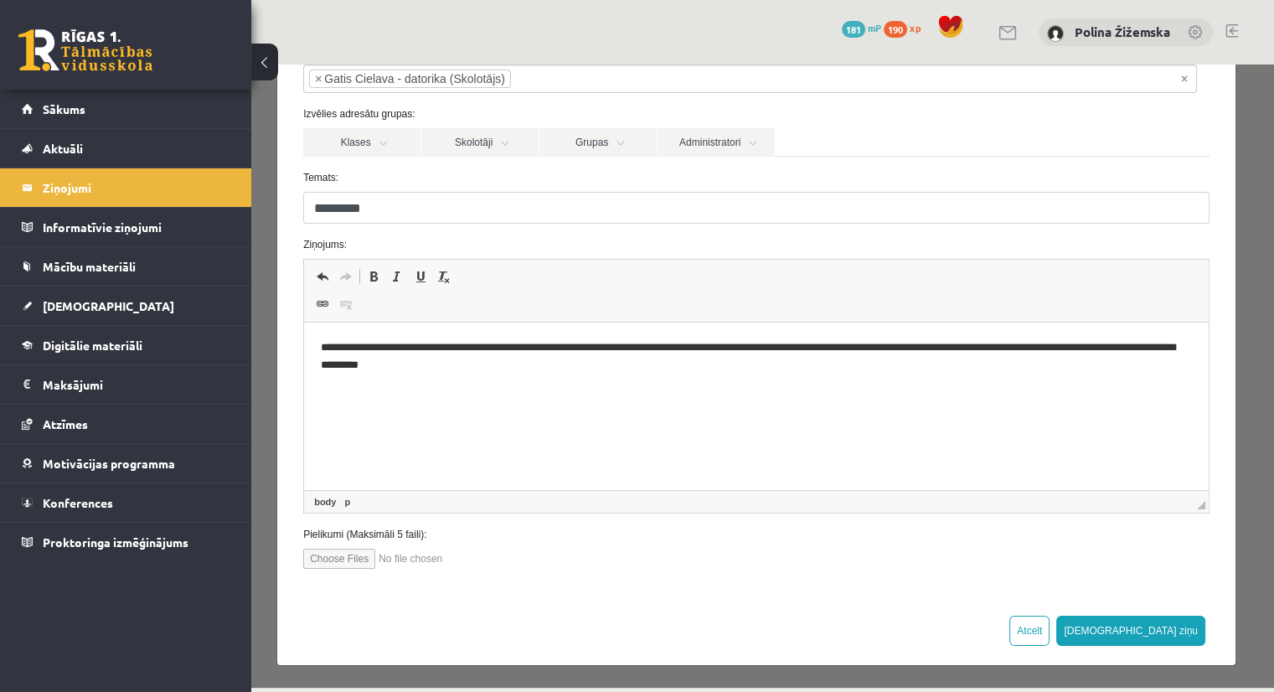
click at [316, 549] on input "file" at bounding box center [398, 559] width 190 height 20
click at [402, 556] on input "file" at bounding box center [398, 559] width 190 height 20
type input "**********"
click at [466, 554] on input "file" at bounding box center [398, 559] width 190 height 20
click at [411, 552] on input "file" at bounding box center [398, 559] width 190 height 20
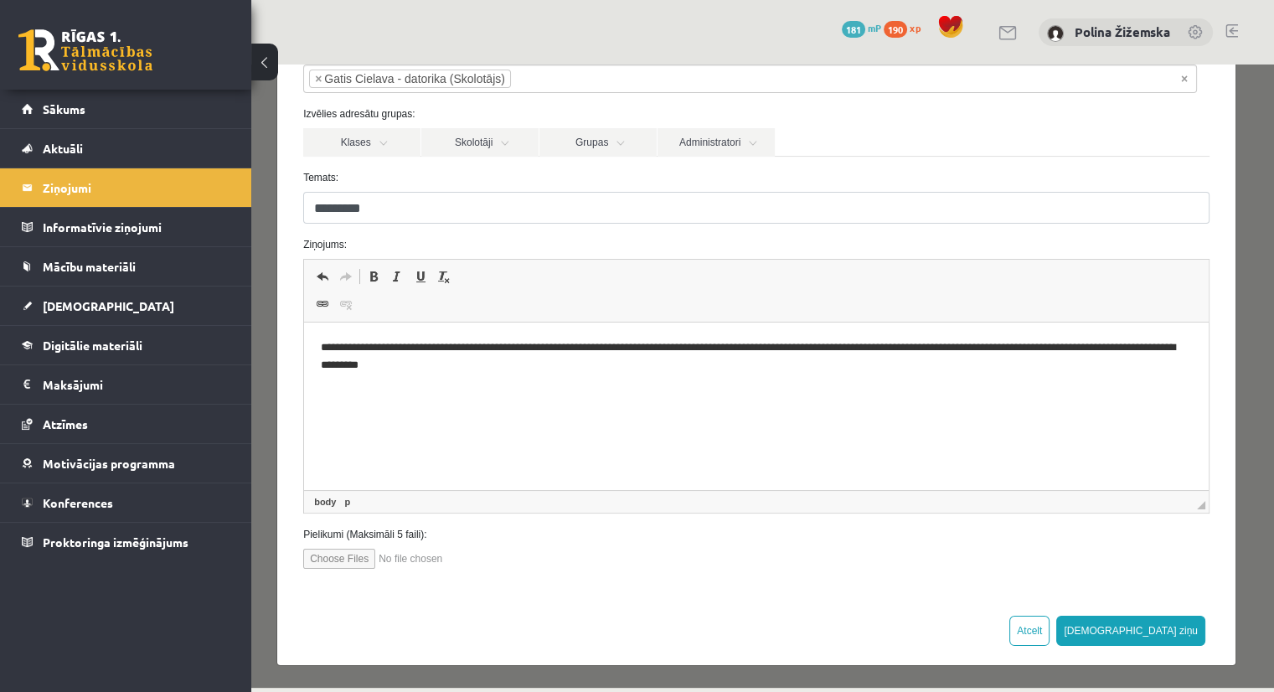
type input "**********"
click at [653, 391] on html "**********" at bounding box center [756, 357] width 905 height 69
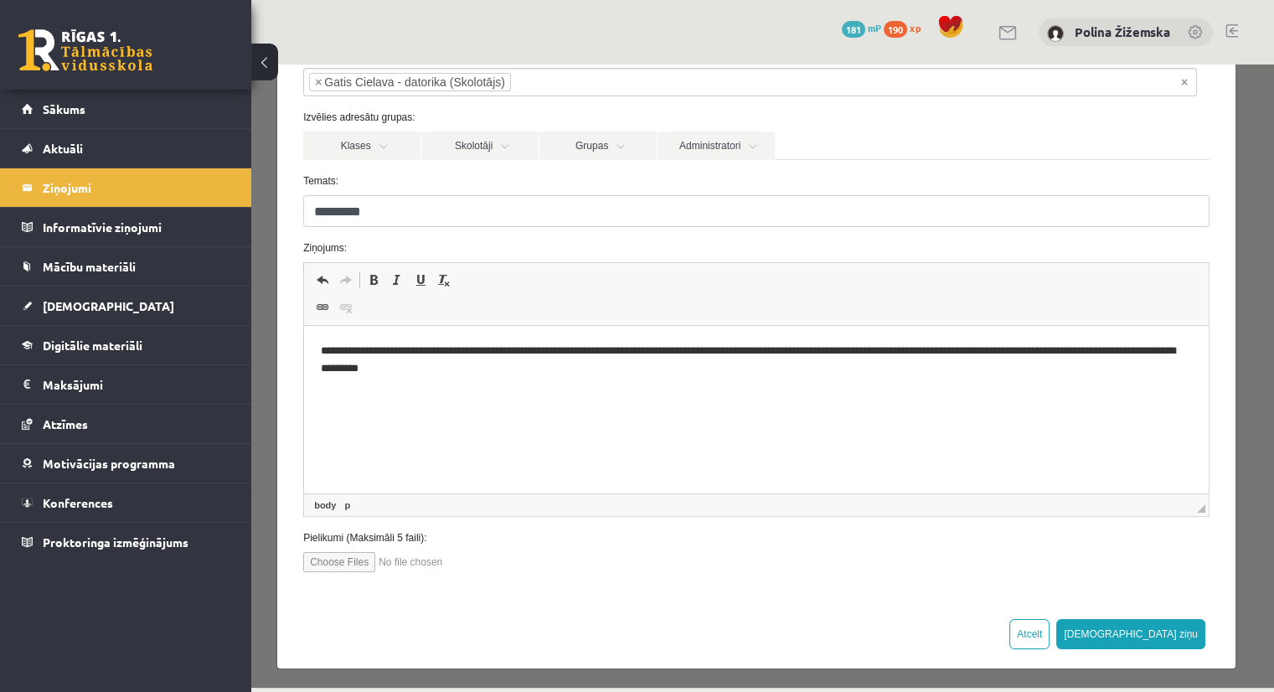
scroll to position [114, 0]
click at [443, 569] on input "file" at bounding box center [398, 561] width 190 height 20
click at [547, 394] on html "**********" at bounding box center [756, 359] width 905 height 69
click at [622, 421] on html "**********" at bounding box center [756, 373] width 905 height 96
click at [1164, 627] on button "Sūtīt ziņu" at bounding box center [1130, 633] width 149 height 30
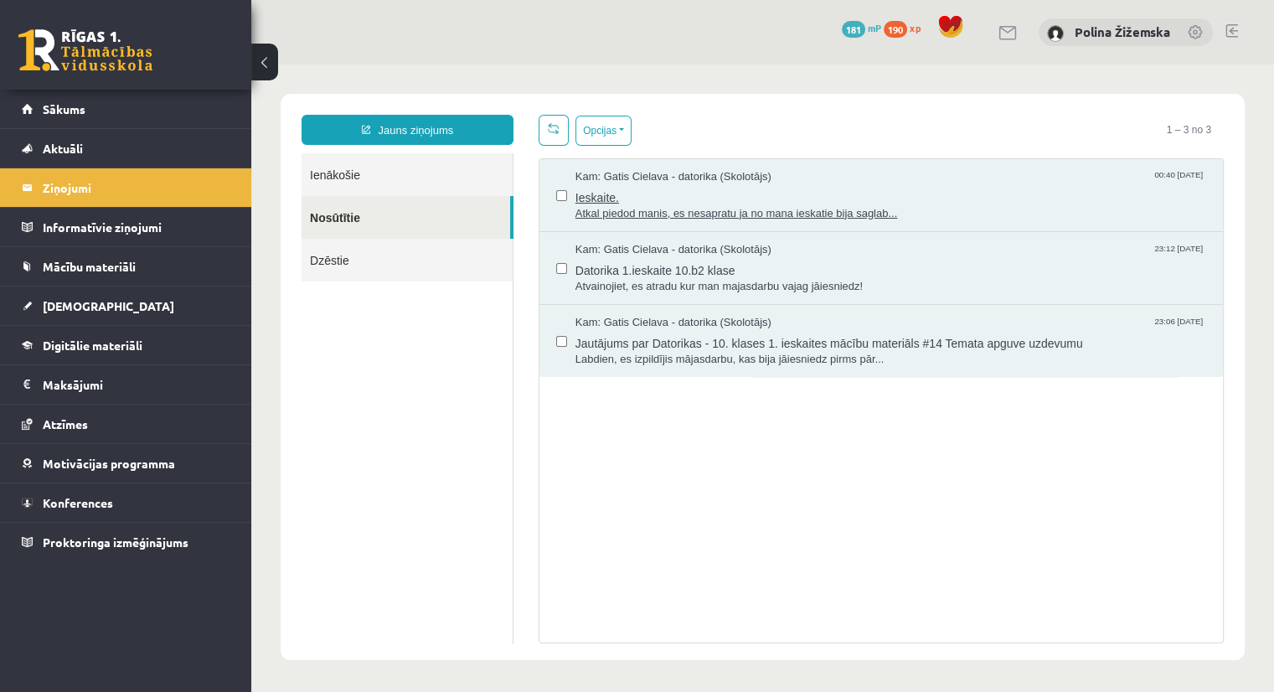
scroll to position [0, 0]
click at [794, 192] on span "Ieskaite." at bounding box center [890, 195] width 631 height 21
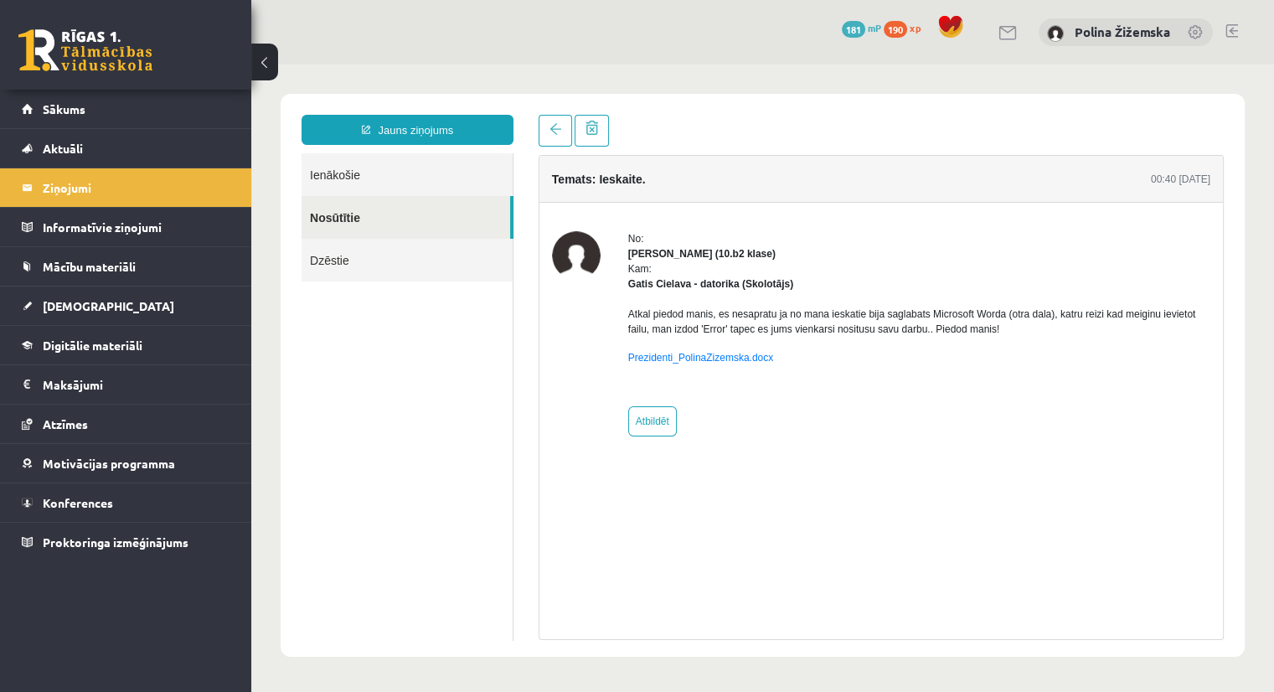
click at [364, 188] on link "Ienākošie" at bounding box center [407, 174] width 211 height 43
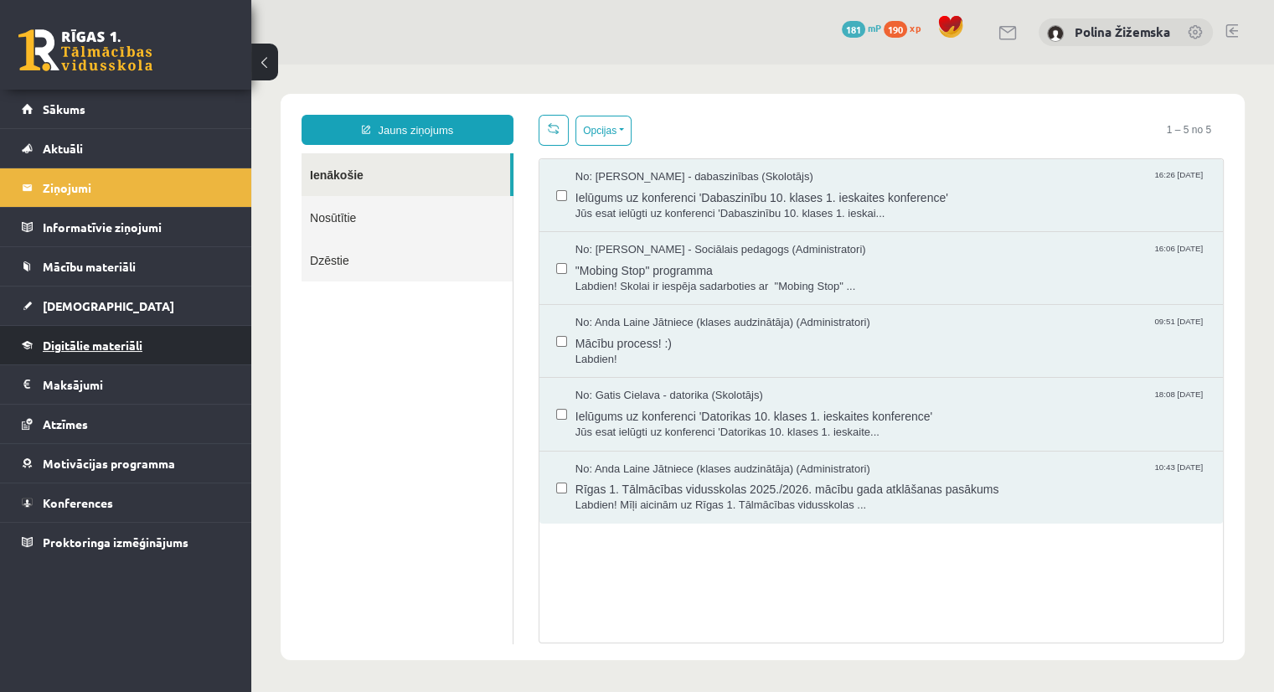
click at [142, 343] on span "Digitālie materiāli" at bounding box center [93, 345] width 100 height 15
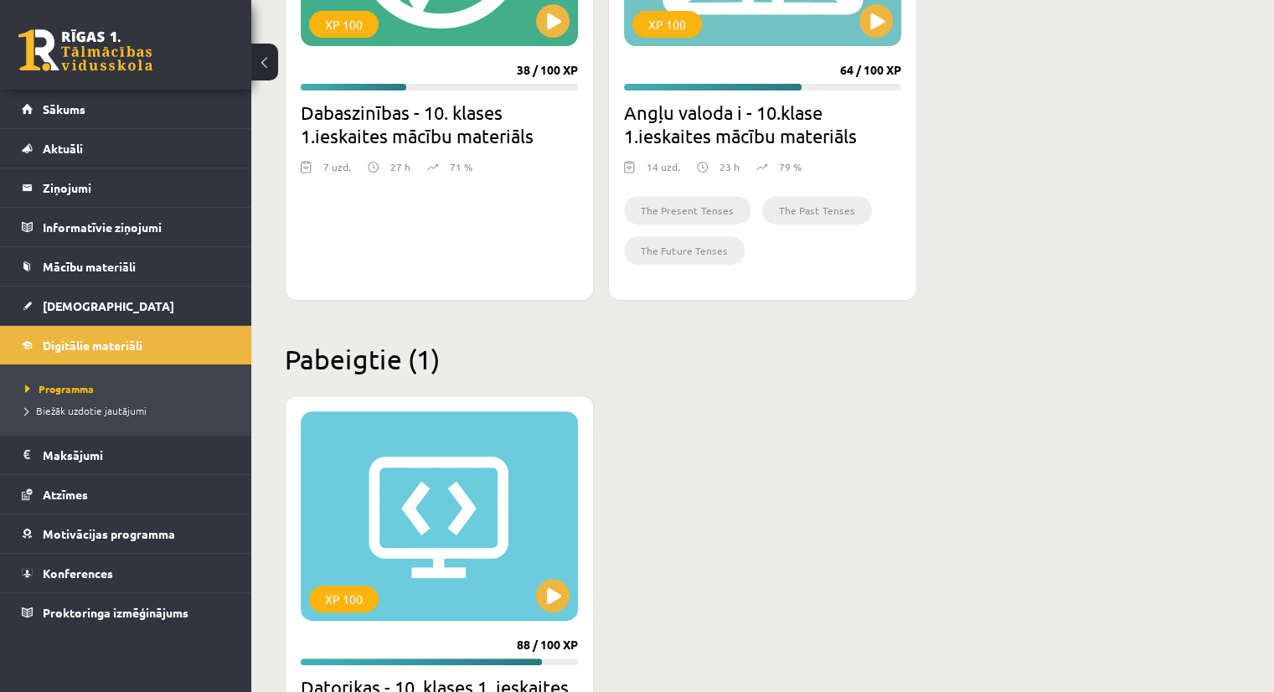
scroll to position [657, 0]
click at [65, 285] on li "Mācību materiāli Mācību materiāli Pieslēgties Uzdevumiem Literatūras saraksts D…" at bounding box center [125, 266] width 251 height 40
click at [71, 303] on span "[DEMOGRAPHIC_DATA]" at bounding box center [109, 305] width 132 height 15
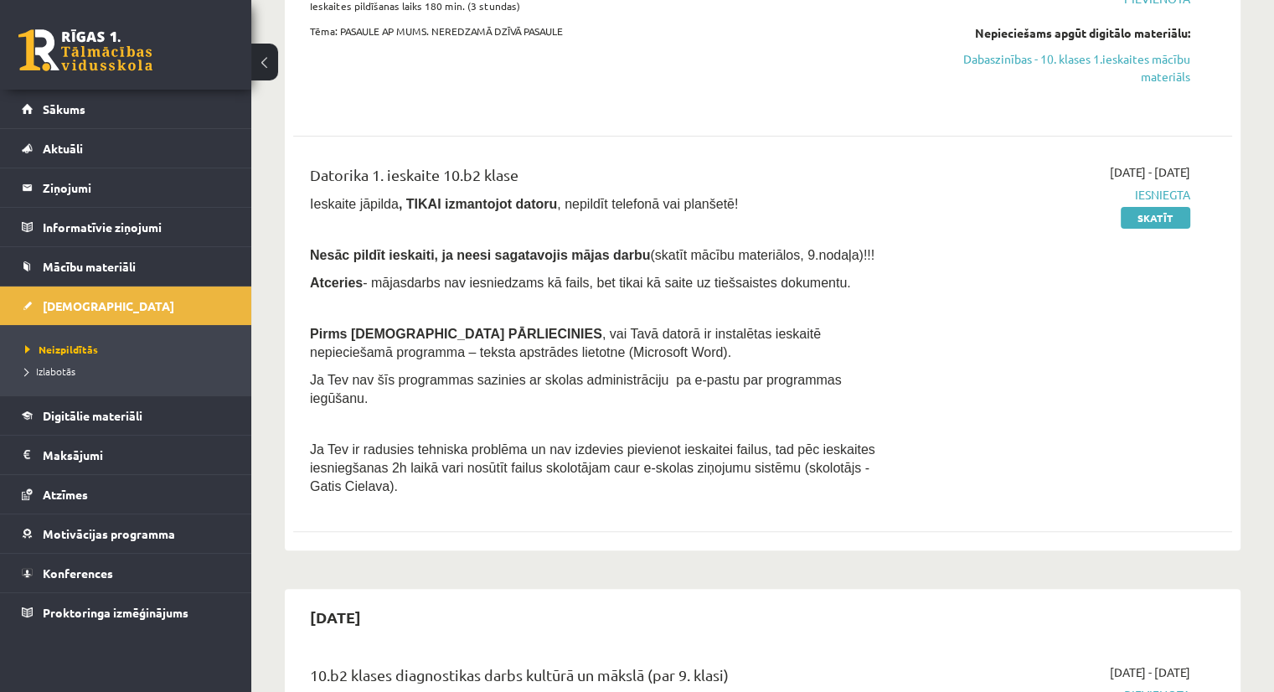
scroll to position [486, 0]
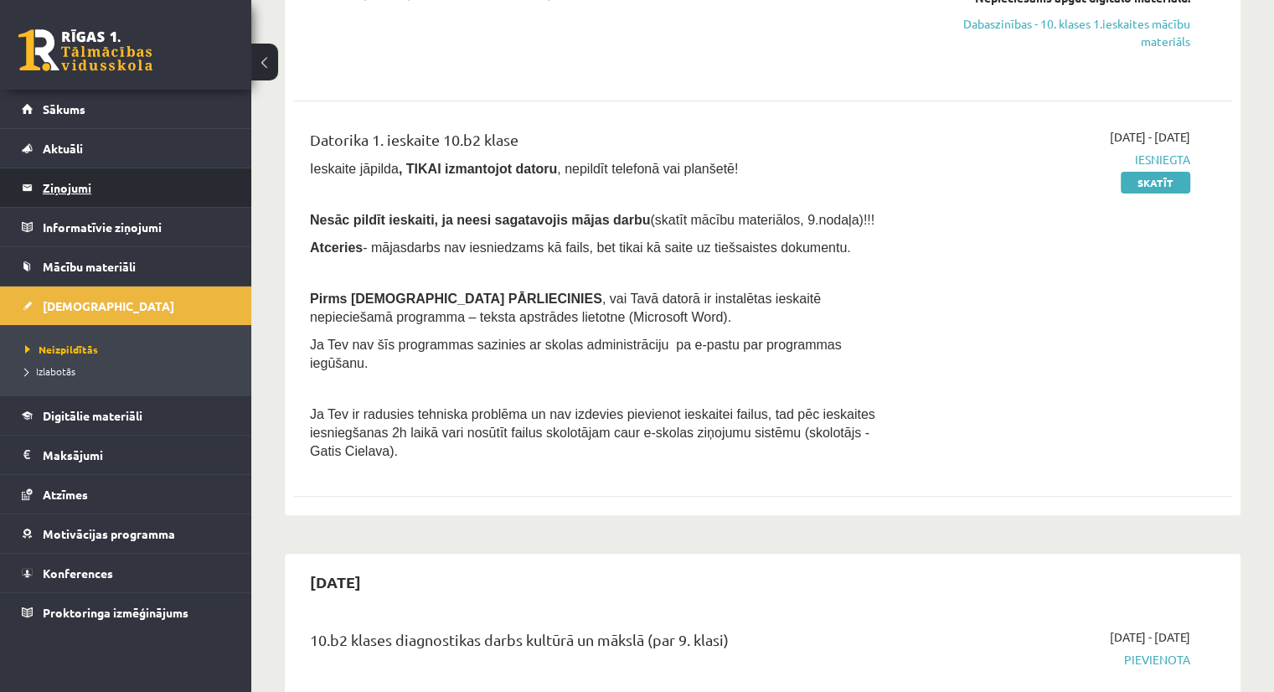
click at [91, 188] on legend "Ziņojumi 0" at bounding box center [137, 187] width 188 height 39
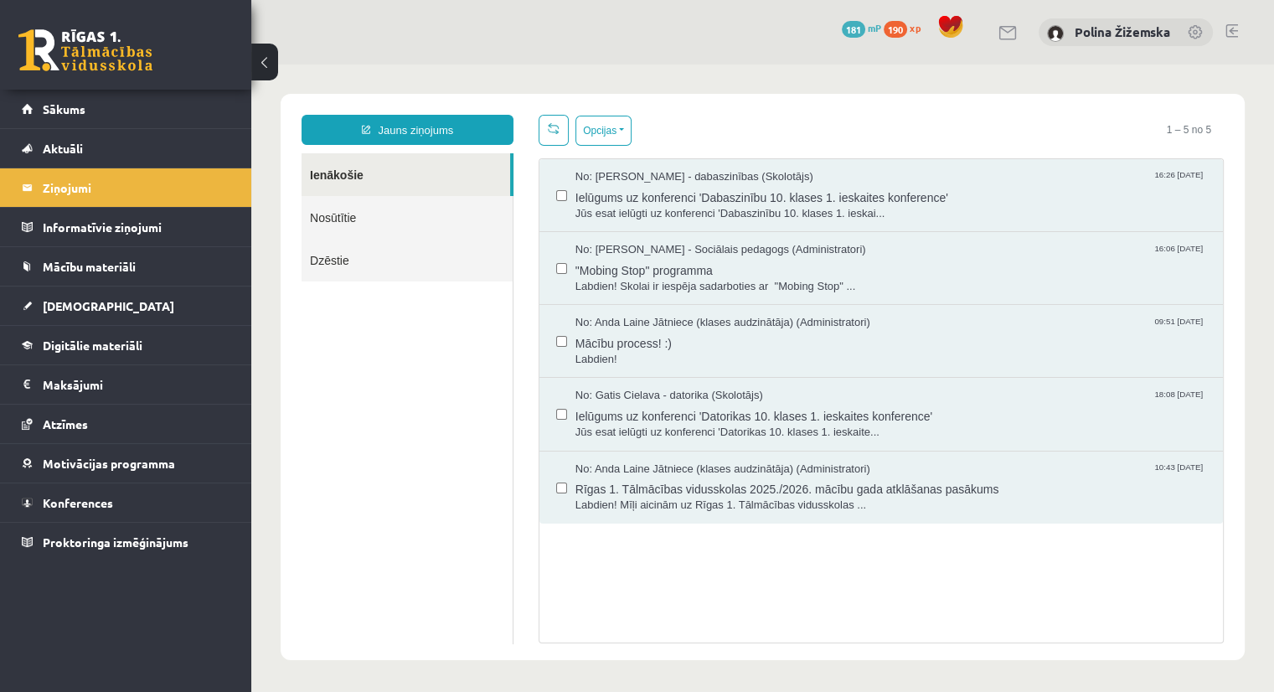
click at [436, 214] on link "Nosūtītie" at bounding box center [407, 217] width 211 height 43
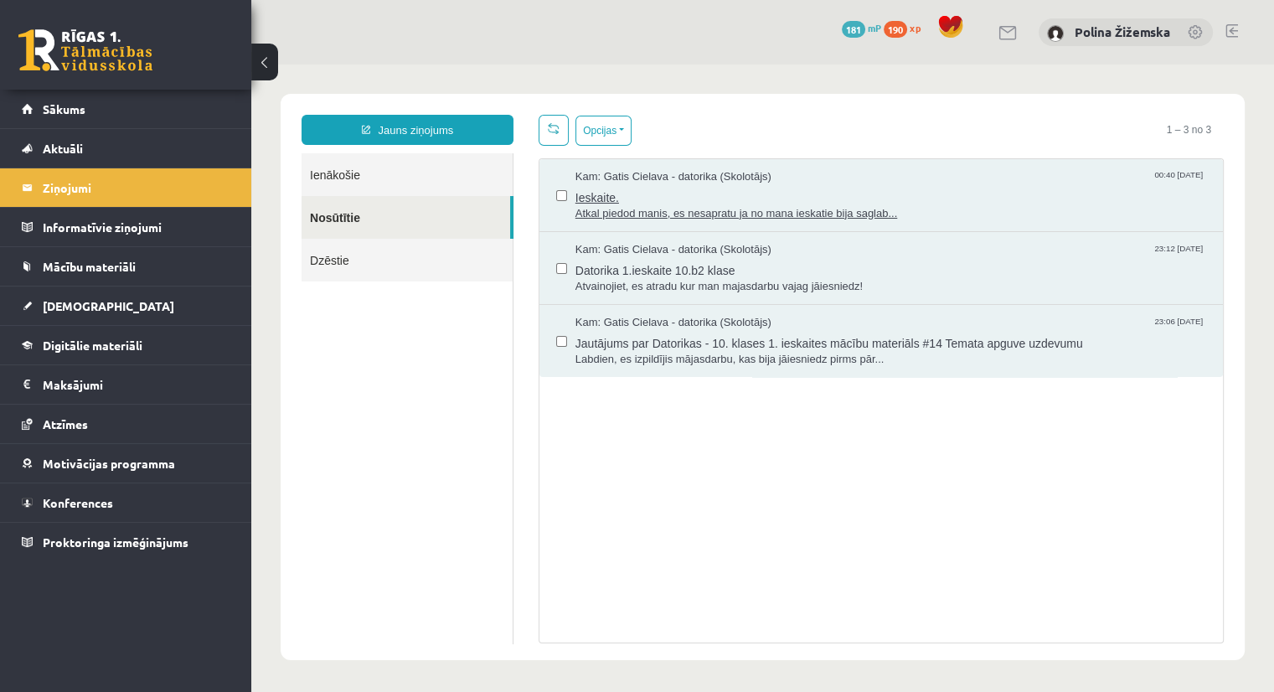
click at [958, 195] on span "Ieskaite." at bounding box center [890, 195] width 631 height 21
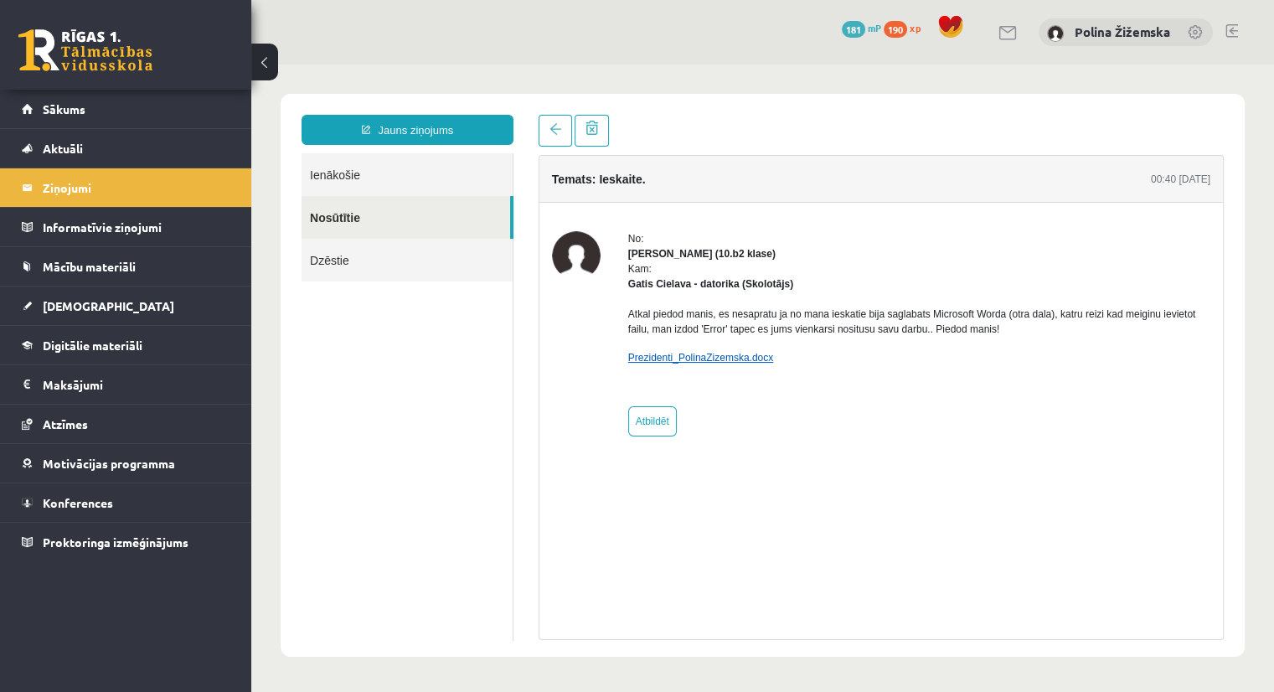
click at [684, 355] on link "Prezidenti_PolinaZizemska.docx" at bounding box center [700, 358] width 145 height 12
click at [73, 418] on span "Atzīmes" at bounding box center [65, 423] width 45 height 15
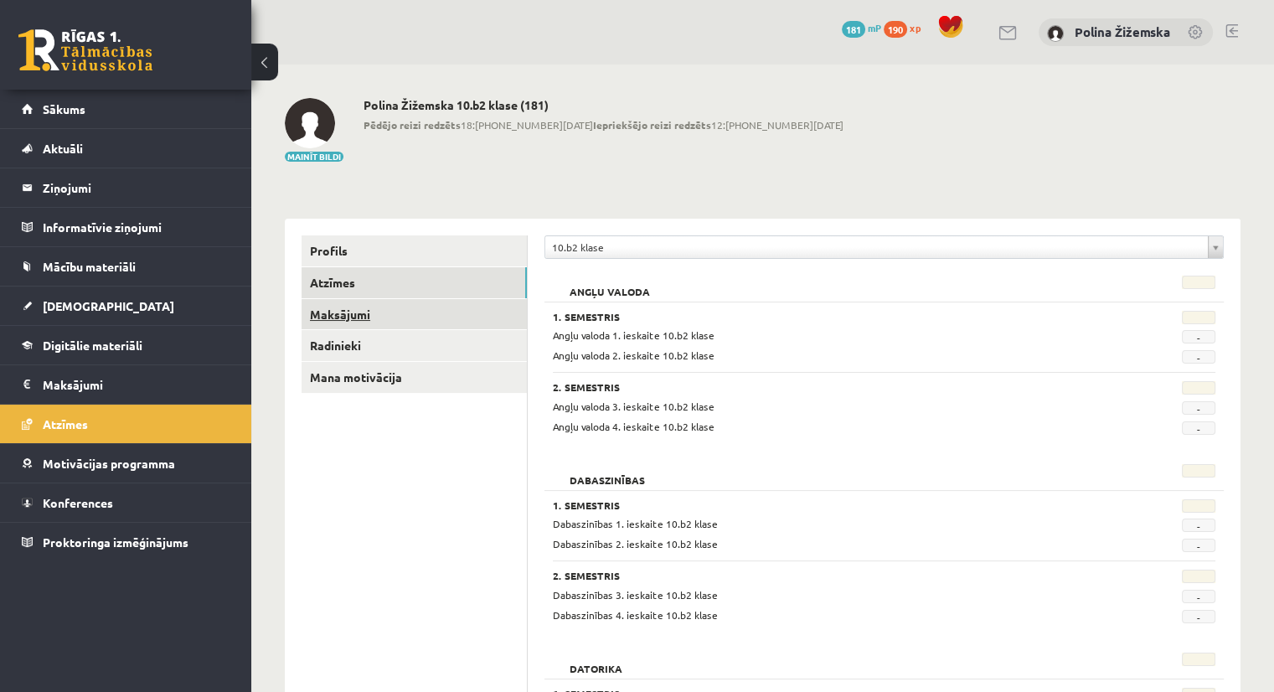
click at [334, 316] on link "Maksājumi" at bounding box center [414, 314] width 225 height 31
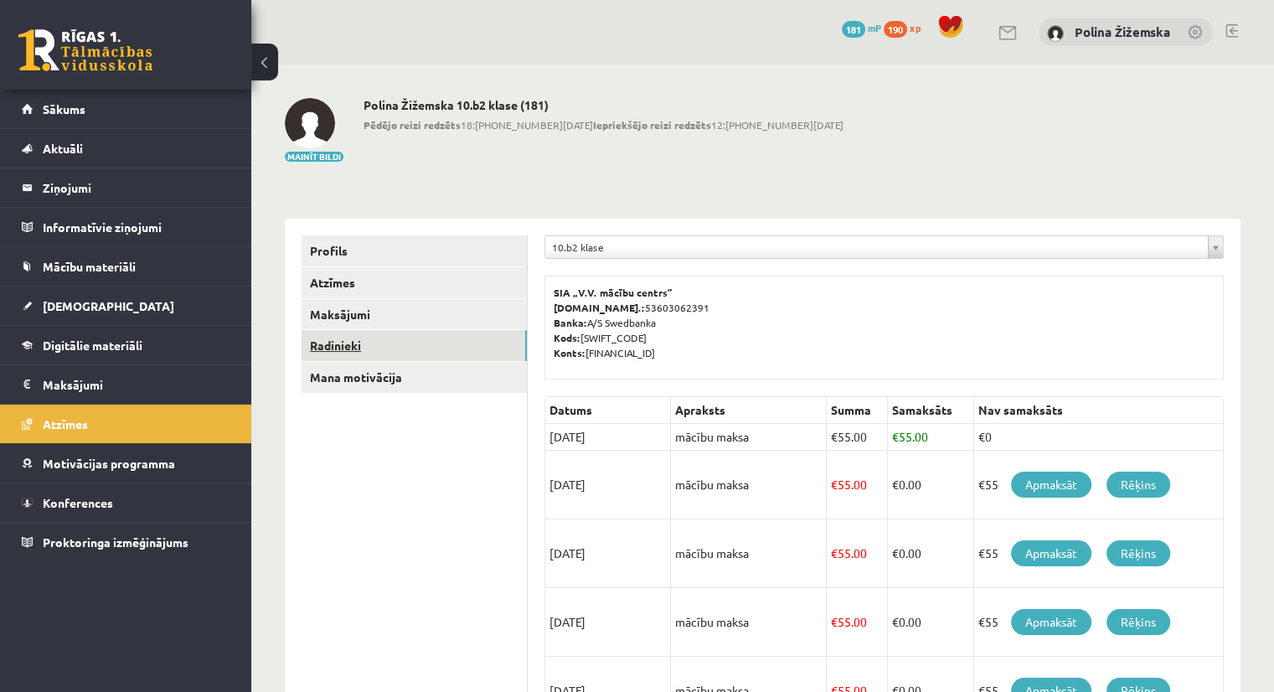
click at [335, 346] on link "Radinieki" at bounding box center [414, 345] width 225 height 31
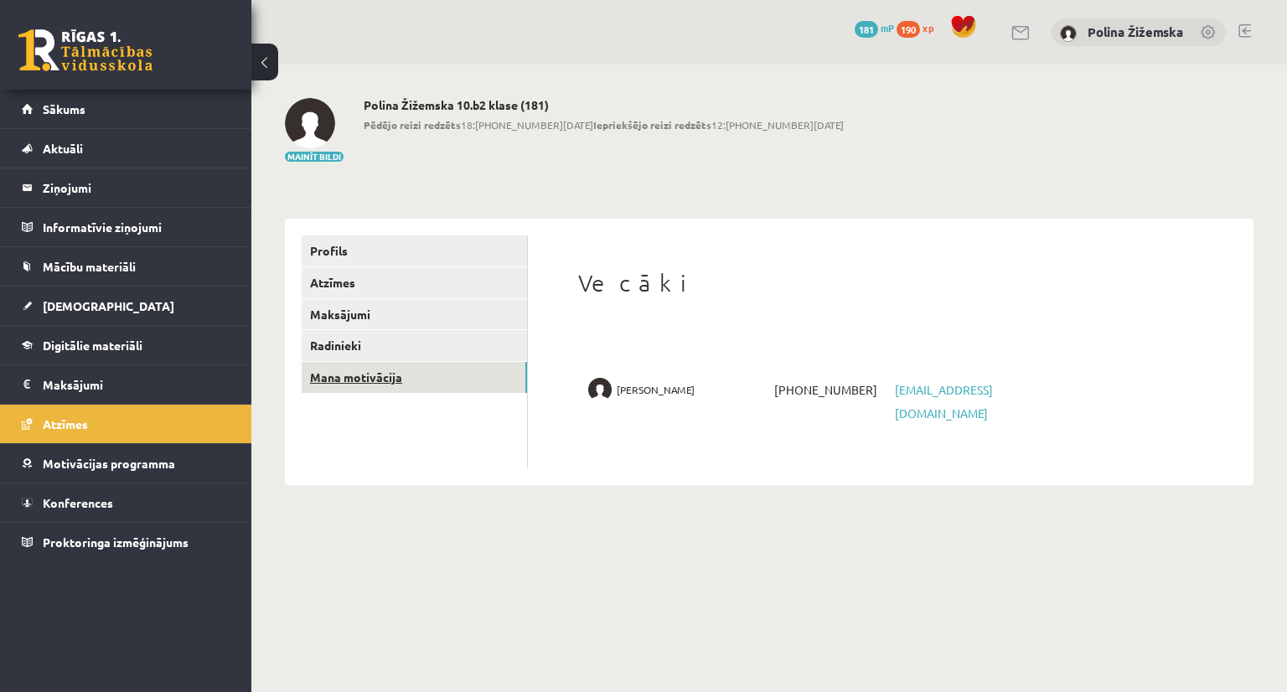
click at [338, 371] on link "Mana motivācija" at bounding box center [414, 377] width 225 height 31
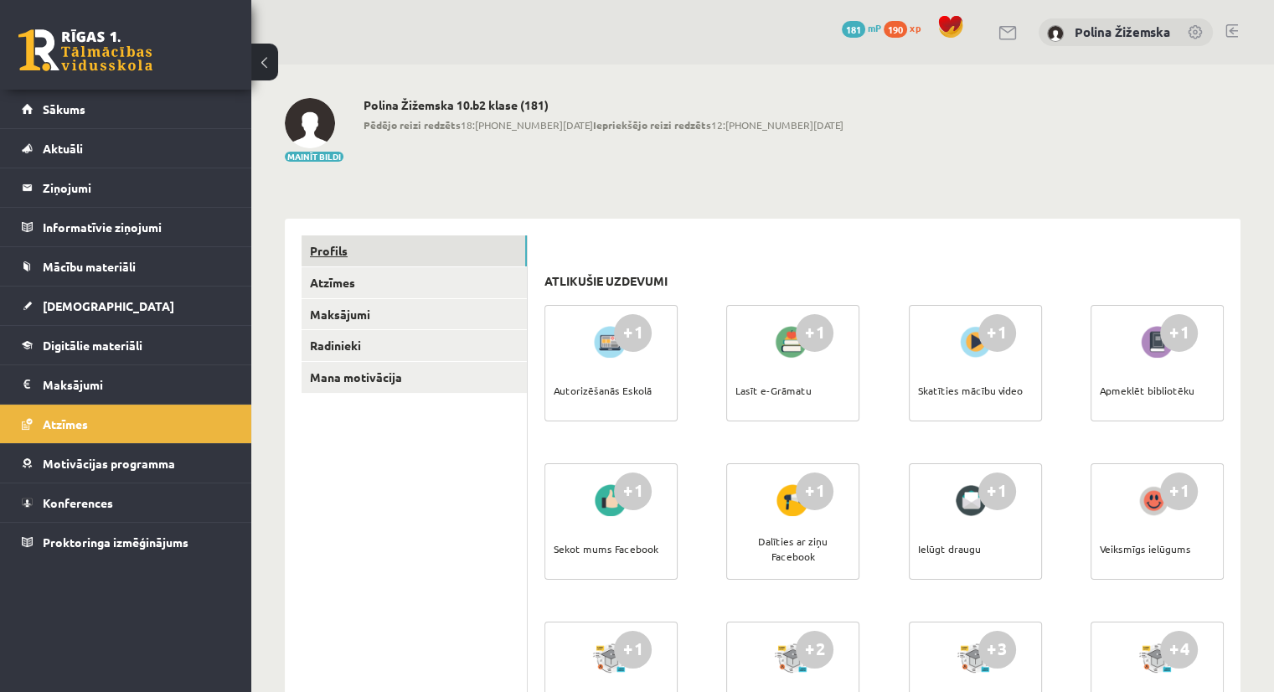
click at [347, 242] on link "Profils" at bounding box center [414, 250] width 225 height 31
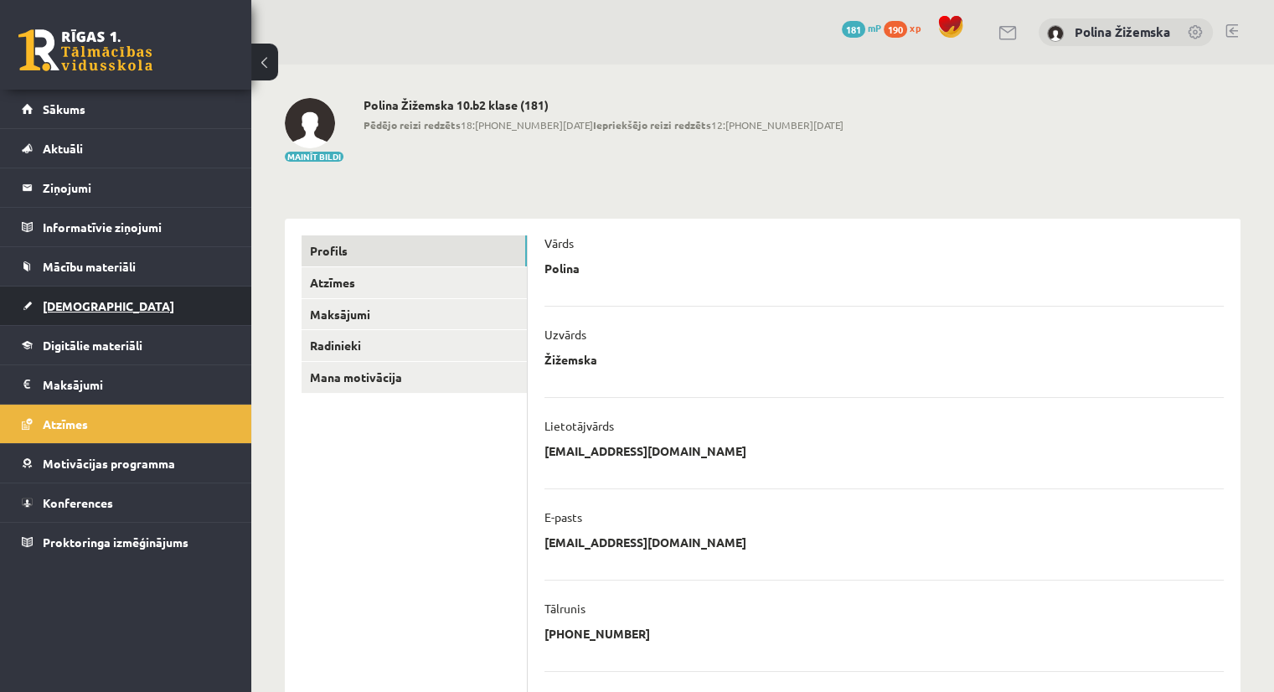
click at [83, 308] on span "[DEMOGRAPHIC_DATA]" at bounding box center [109, 305] width 132 height 15
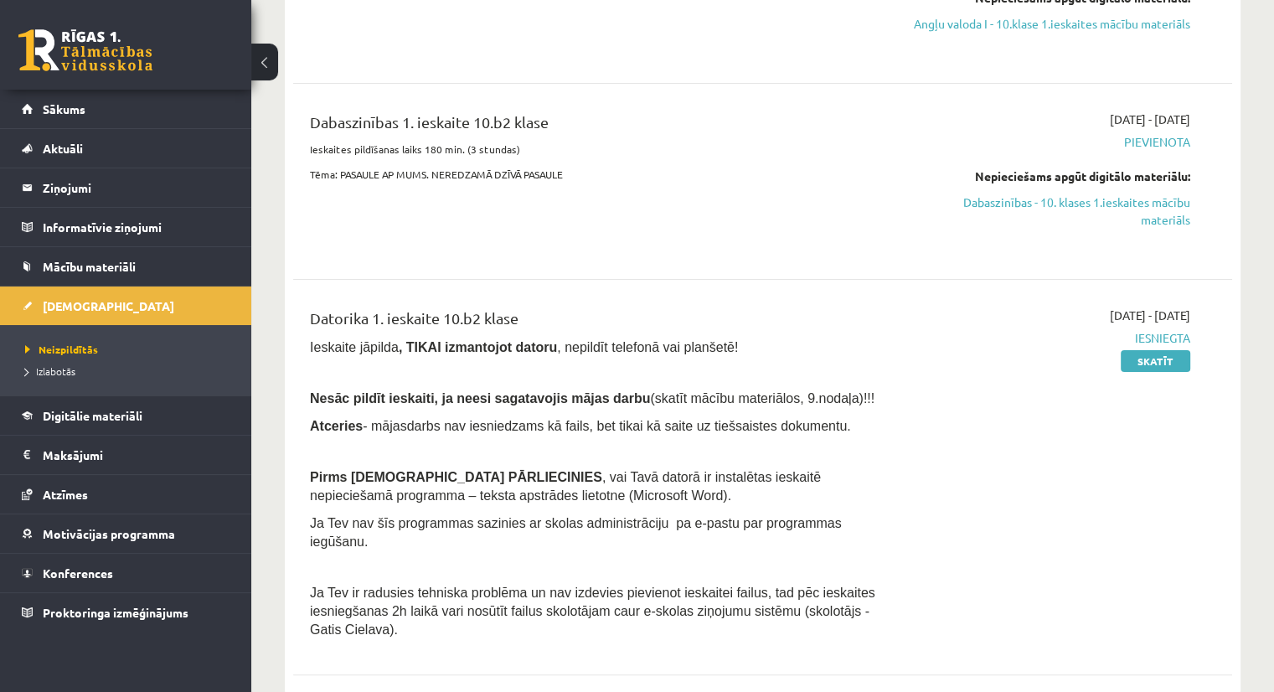
scroll to position [311, 0]
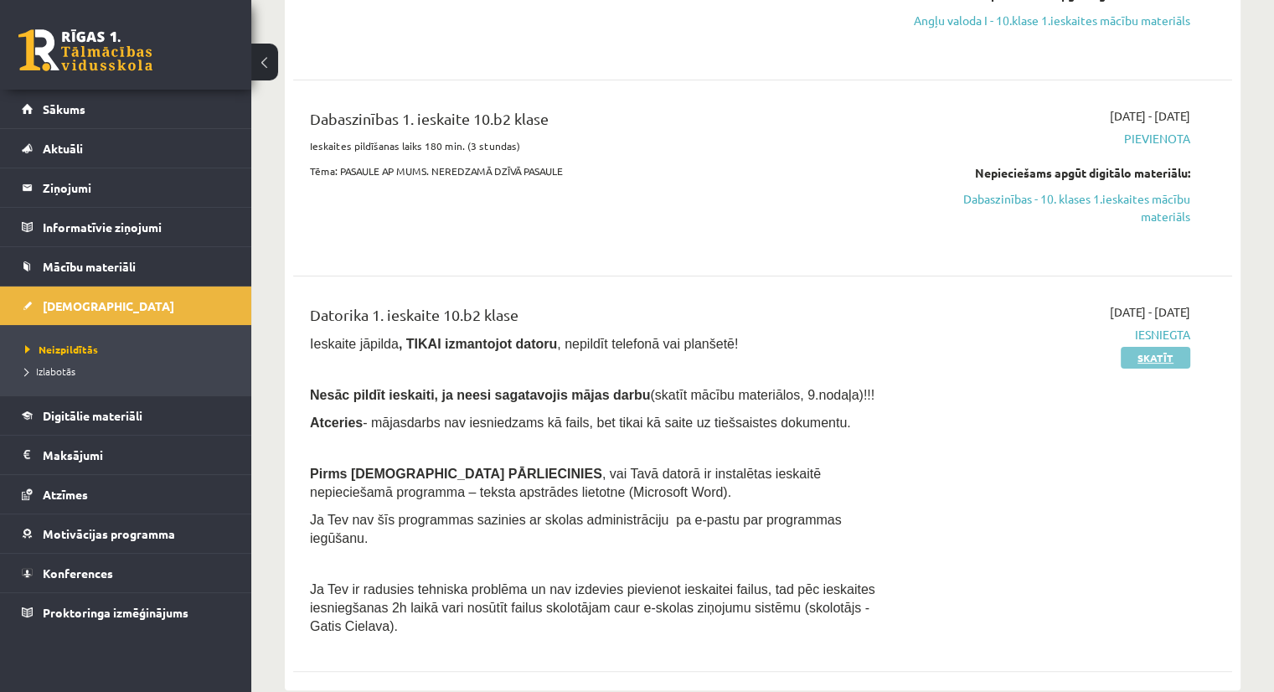
click at [1155, 369] on link "Skatīt" at bounding box center [1156, 358] width 70 height 22
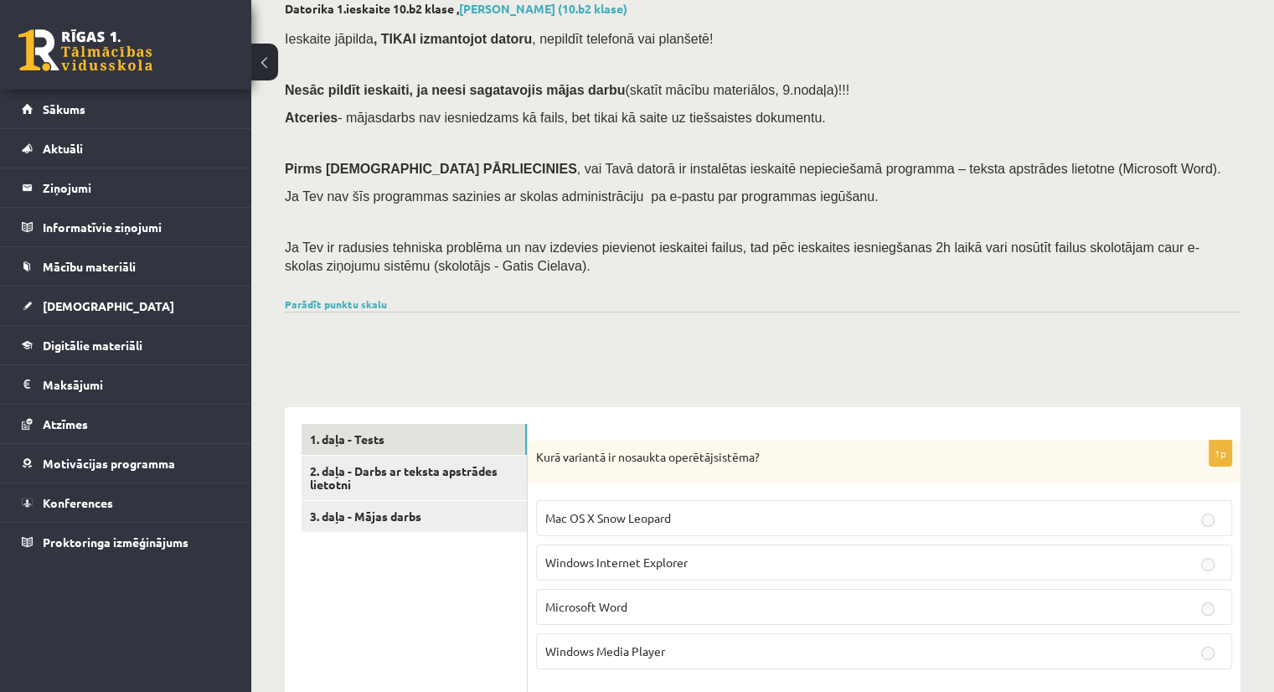
scroll to position [4, 0]
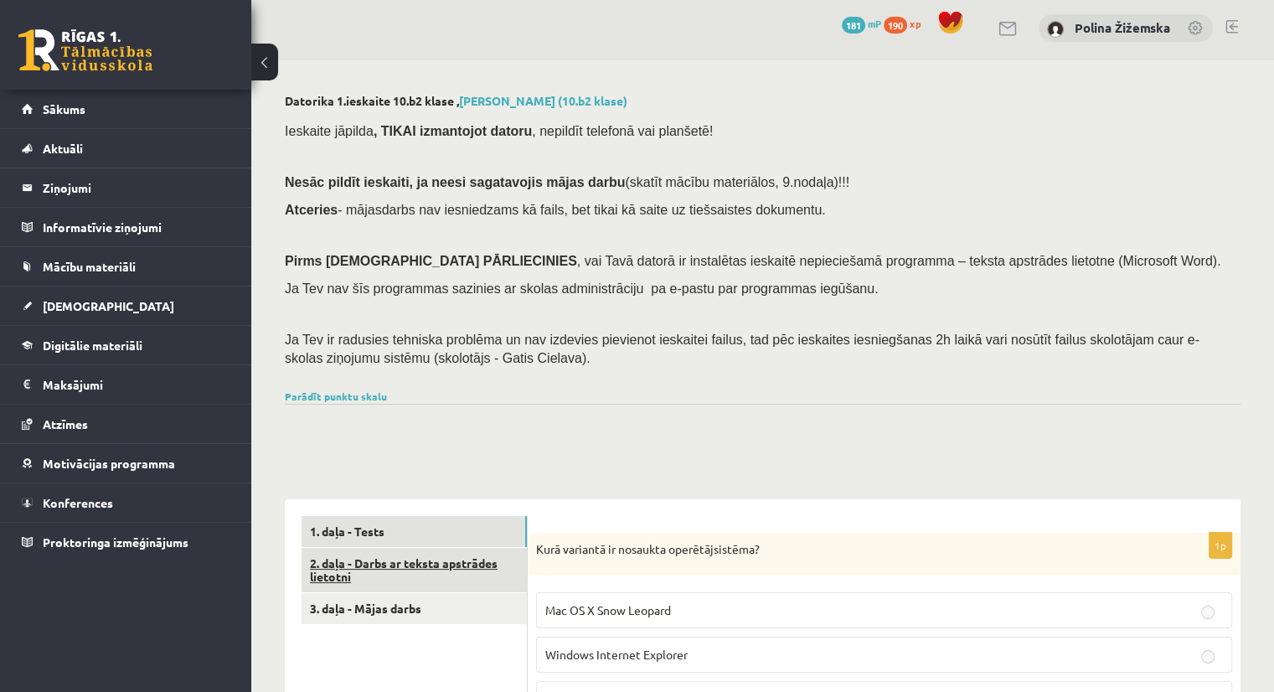
click at [384, 576] on link "2. daļa - Darbs ar teksta apstrādes lietotni" at bounding box center [414, 570] width 225 height 45
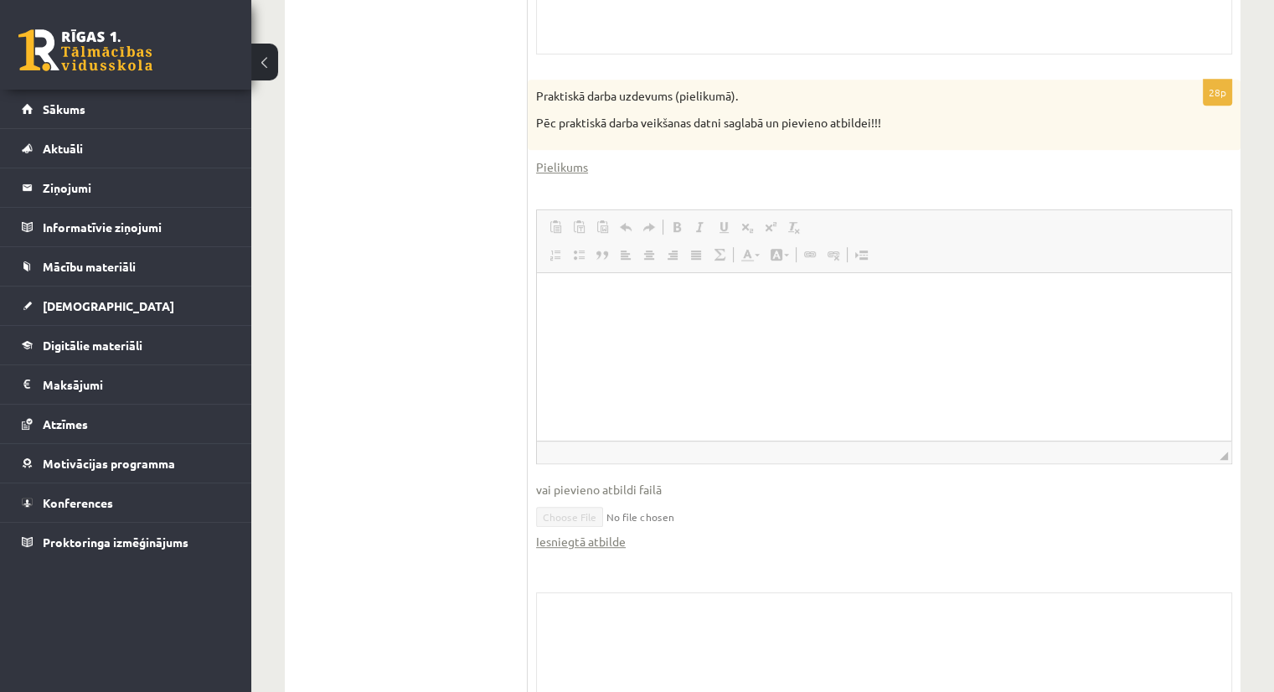
scroll to position [912, 0]
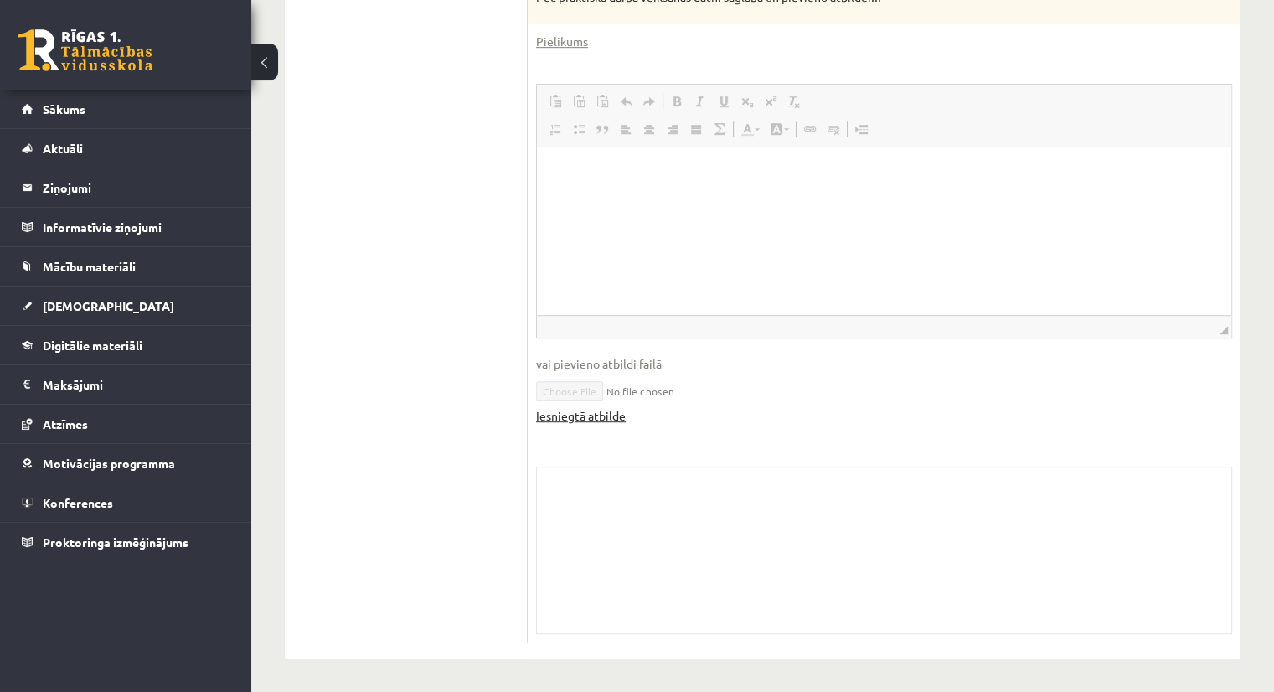
click at [547, 410] on link "Iesniegtā atbilde" at bounding box center [581, 416] width 90 height 18
click at [535, 219] on div "28p Praktiskā darba uzdevums (pielikumā). Pēc praktiskā darba veikšanas datni s…" at bounding box center [884, 298] width 713 height 688
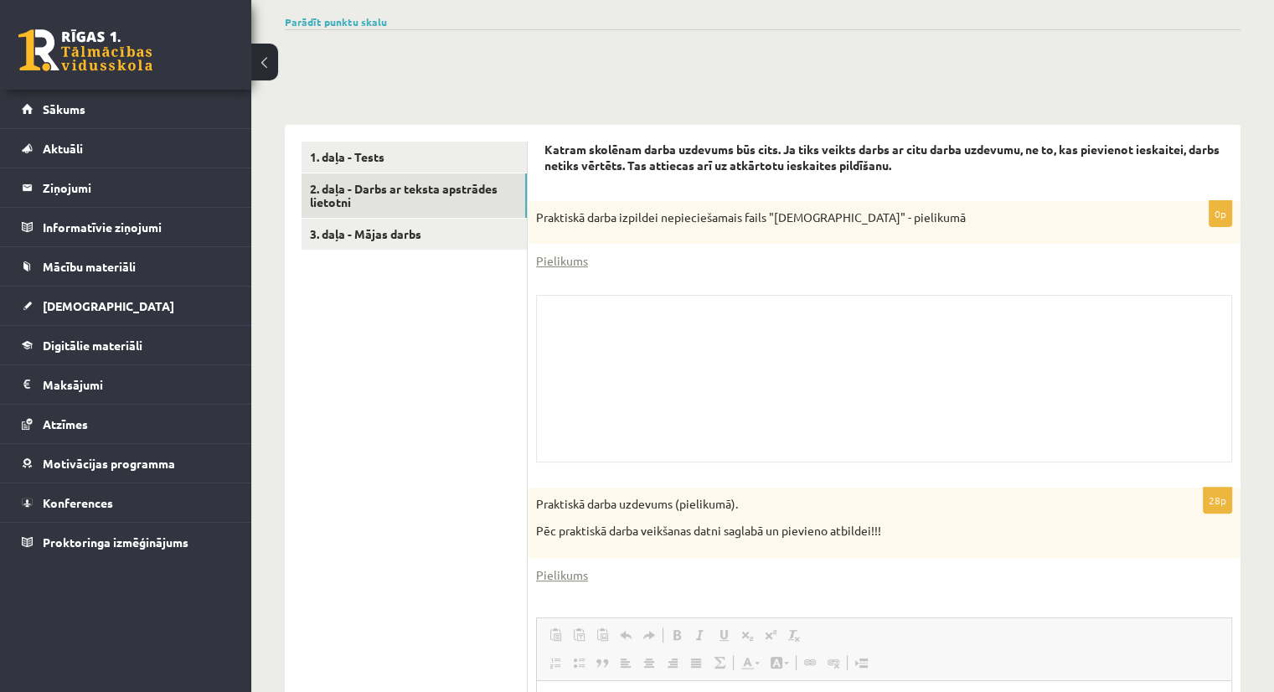
scroll to position [359, 0]
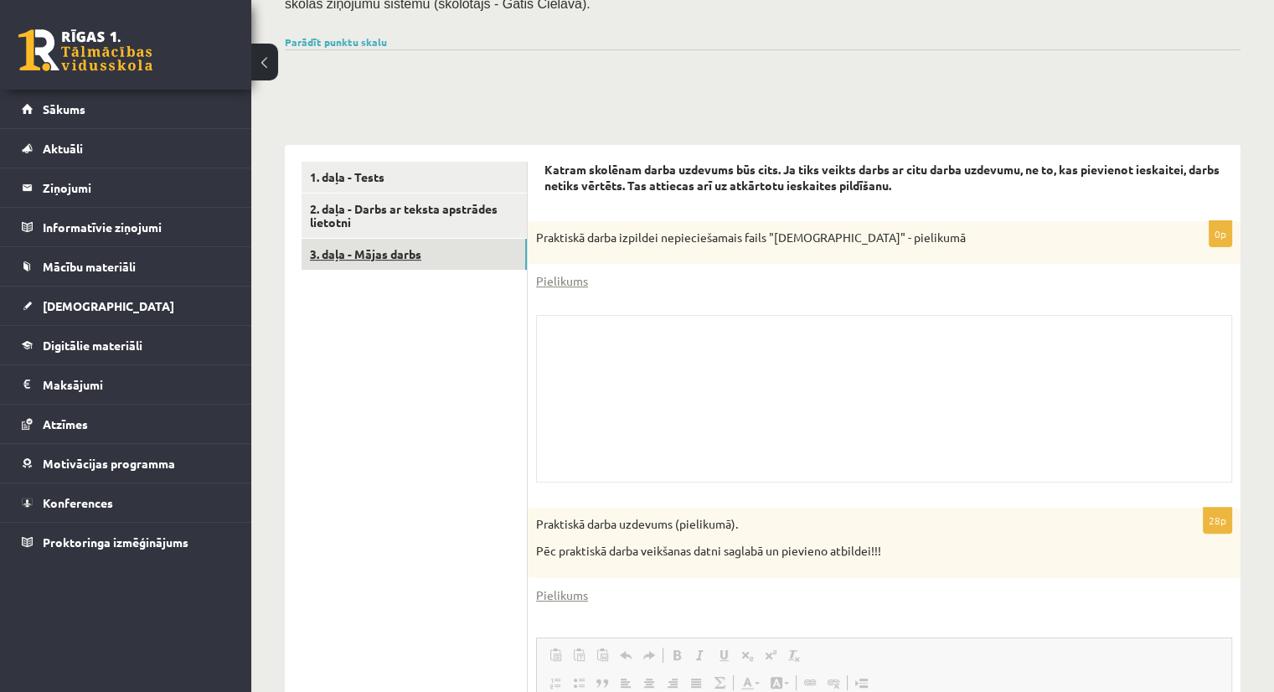
click at [385, 246] on link "3. daļa - Mājas darbs" at bounding box center [414, 254] width 225 height 31
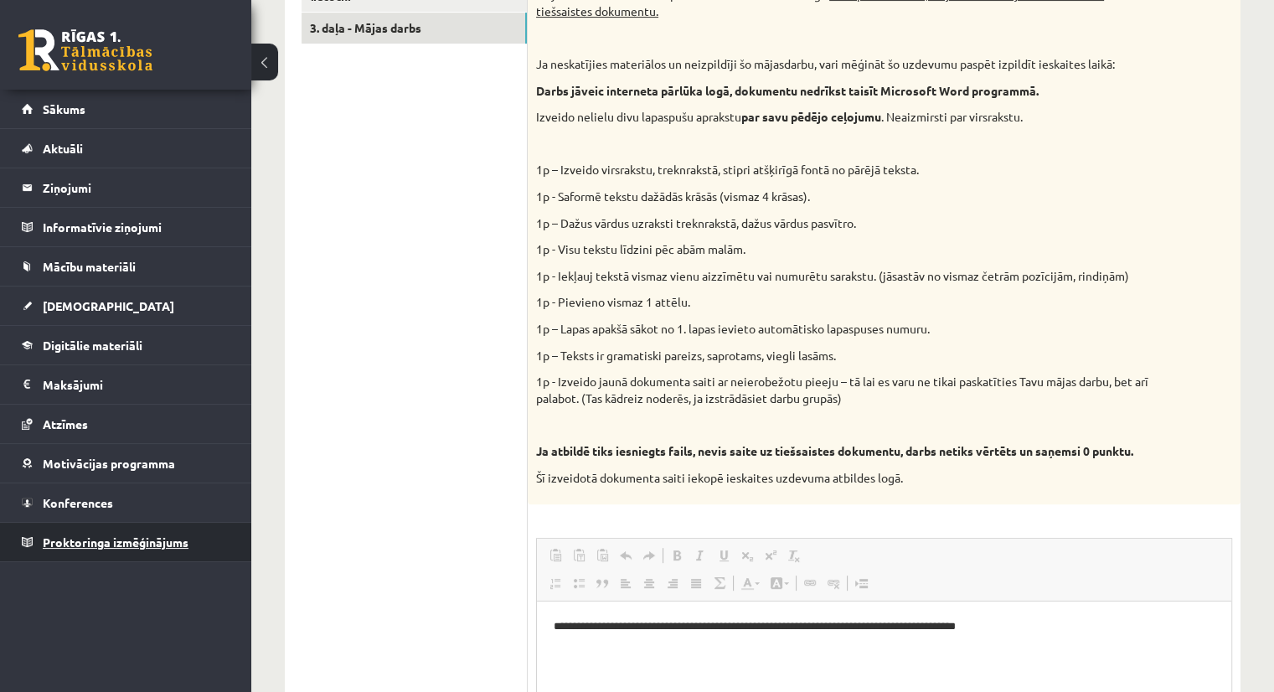
scroll to position [584, 0]
click at [105, 266] on span "Mācību materiāli" at bounding box center [89, 266] width 93 height 15
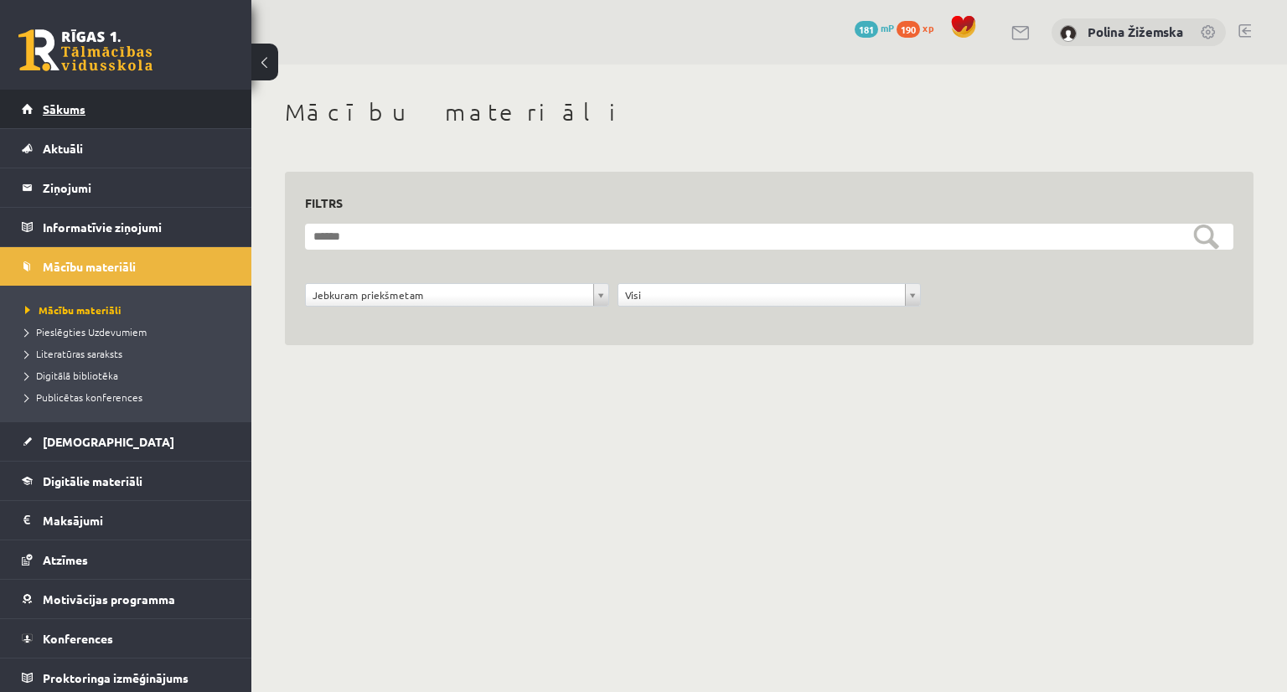
click at [78, 108] on span "Sākums" at bounding box center [64, 108] width 43 height 15
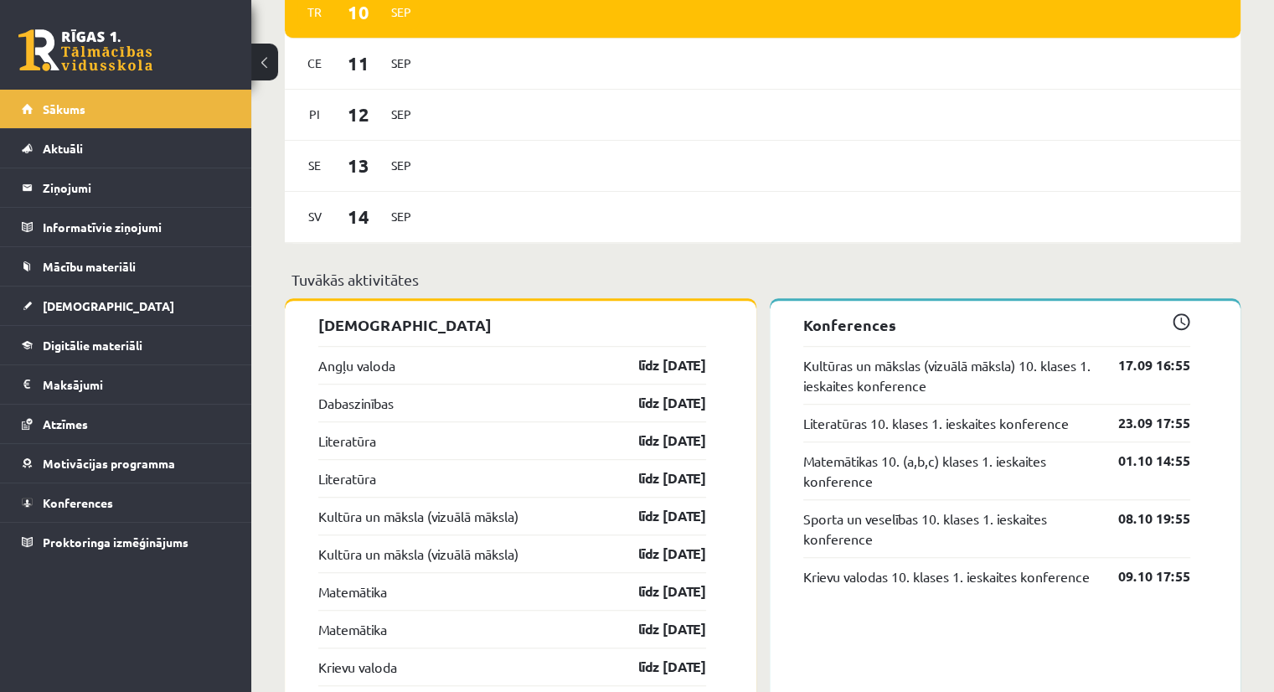
scroll to position [1092, 0]
